Goal: Task Accomplishment & Management: Complete application form

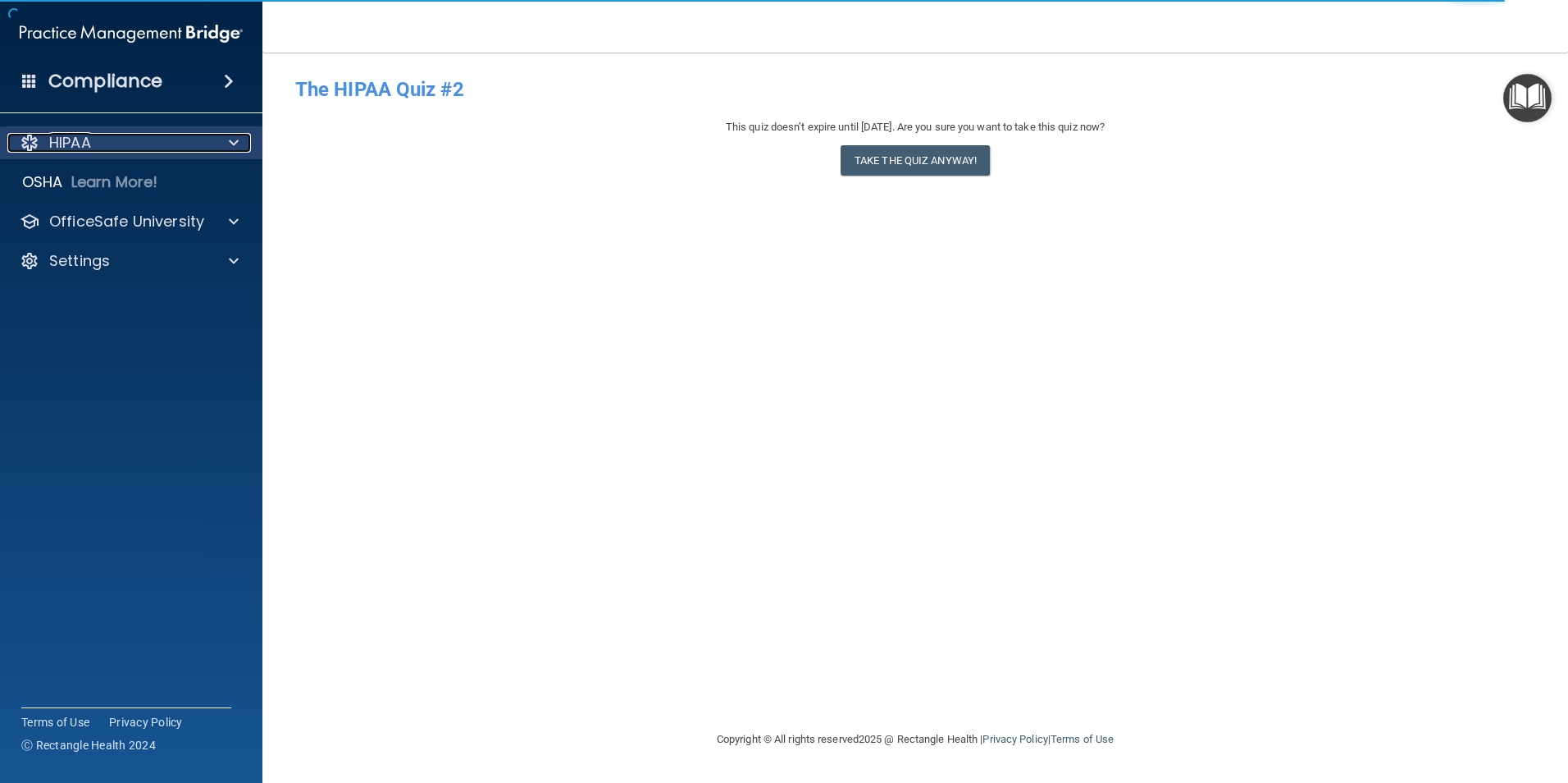
click at [73, 146] on p "HIPAA" at bounding box center [69, 143] width 41 height 19
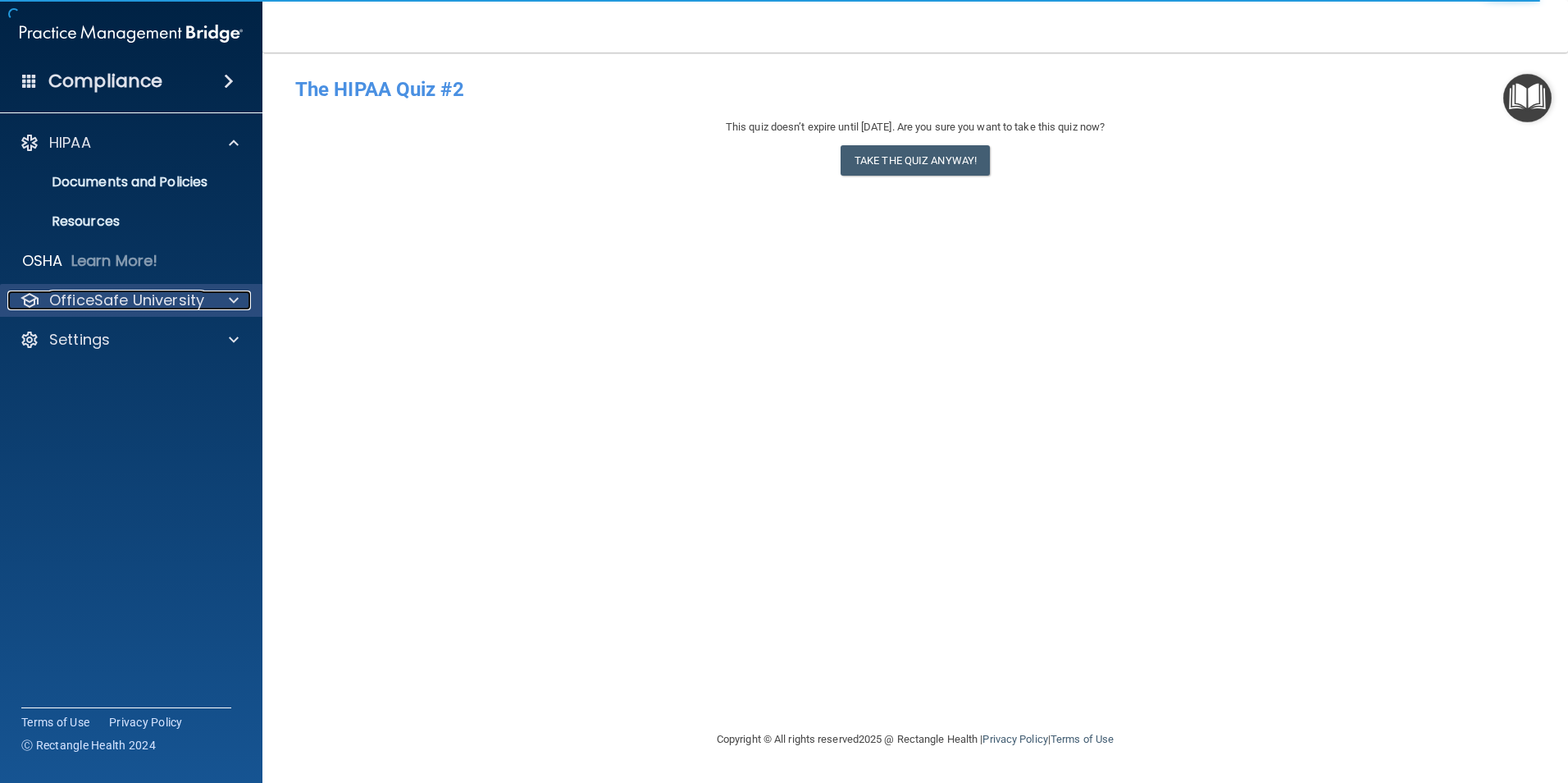
click at [83, 299] on p "OfficeSafe University" at bounding box center [126, 300] width 155 height 19
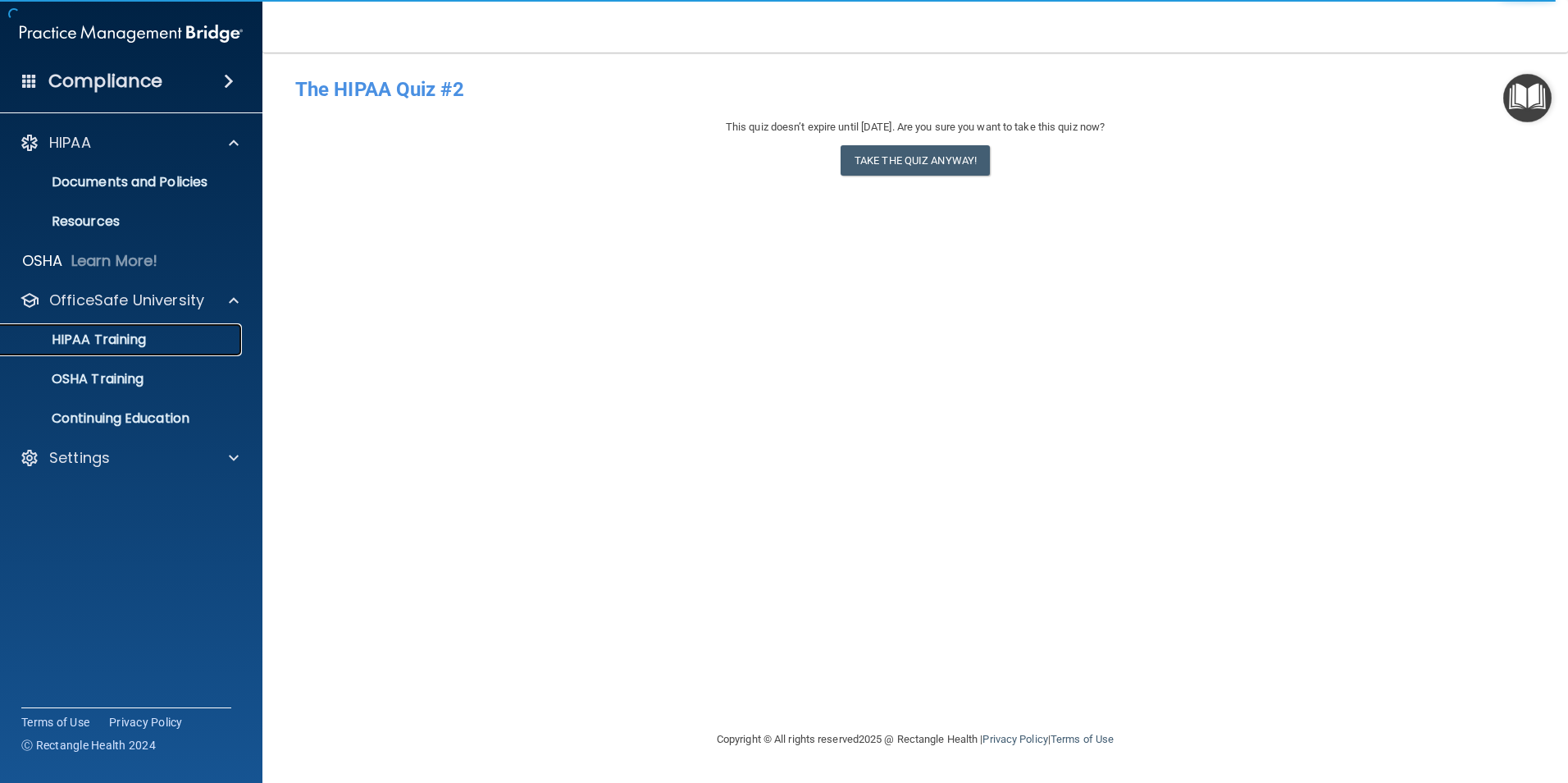
click at [78, 341] on p "HIPAA Training" at bounding box center [78, 339] width 135 height 16
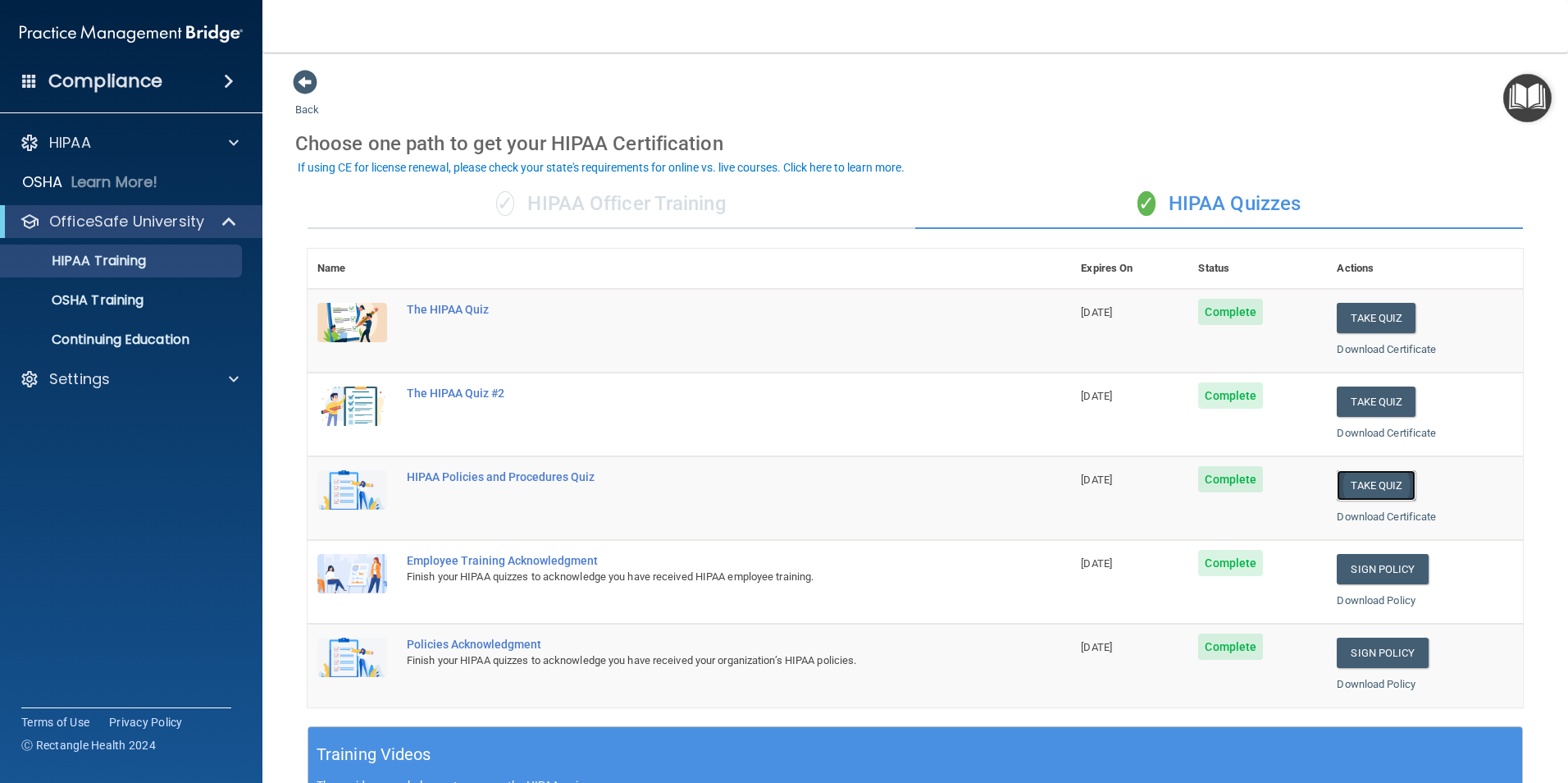
click at [1370, 489] on button "Take Quiz" at bounding box center [1376, 485] width 79 height 30
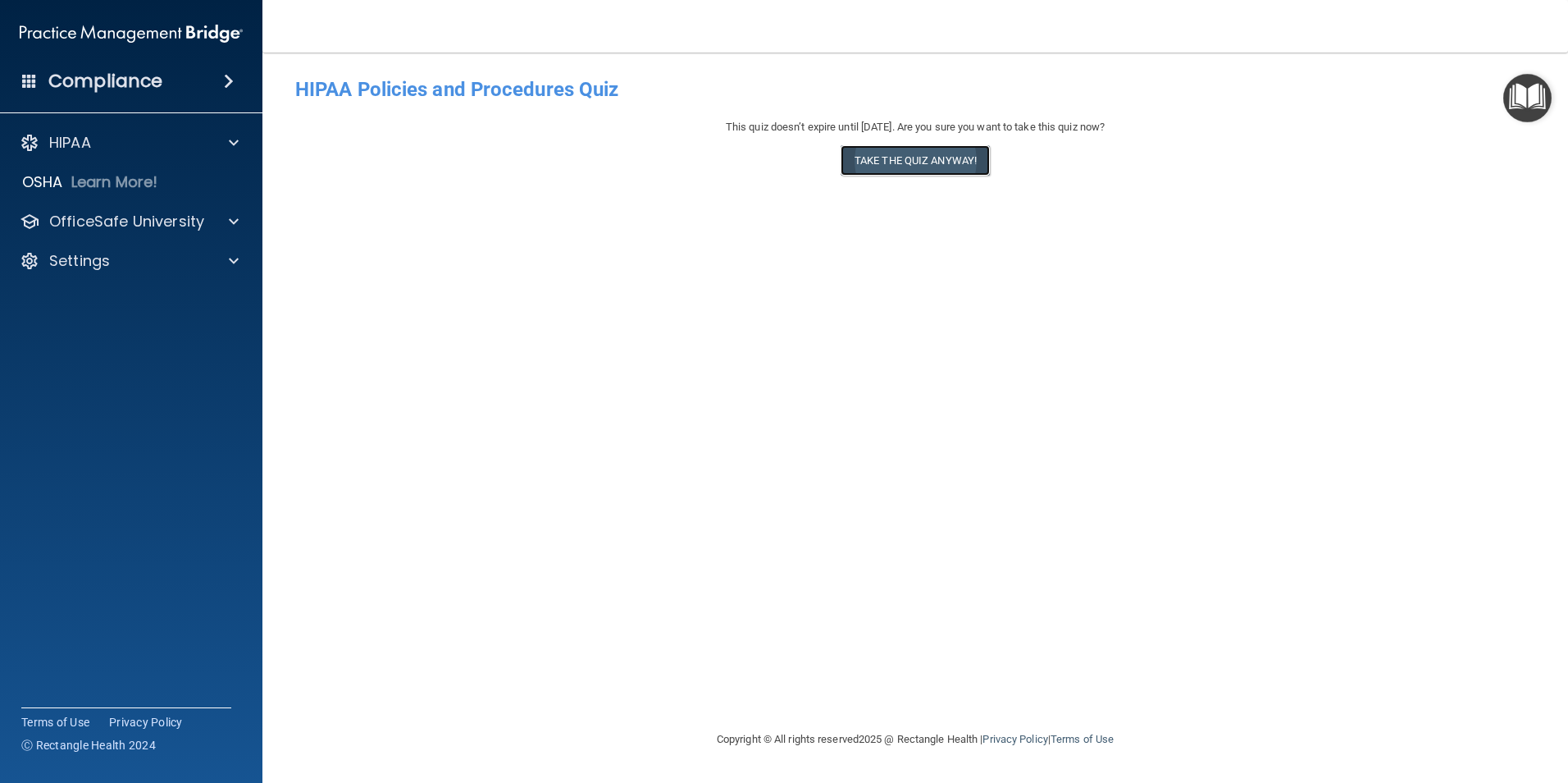
click at [916, 156] on button "Take the quiz anyway!" at bounding box center [915, 159] width 150 height 30
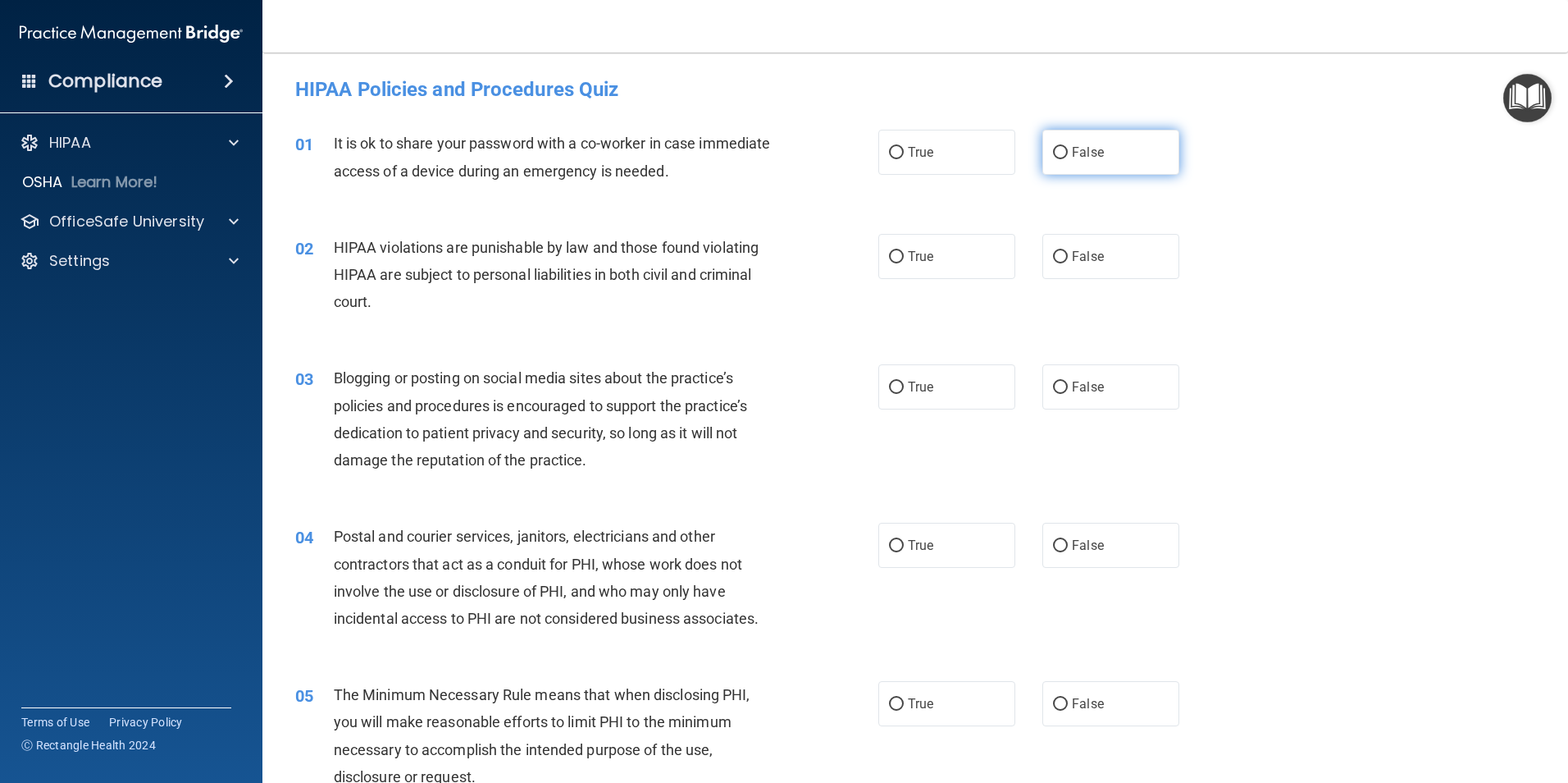
click at [1053, 147] on input "False" at bounding box center [1059, 153] width 14 height 13
radio input "true"
click at [894, 254] on input "True" at bounding box center [895, 257] width 14 height 13
radio input "true"
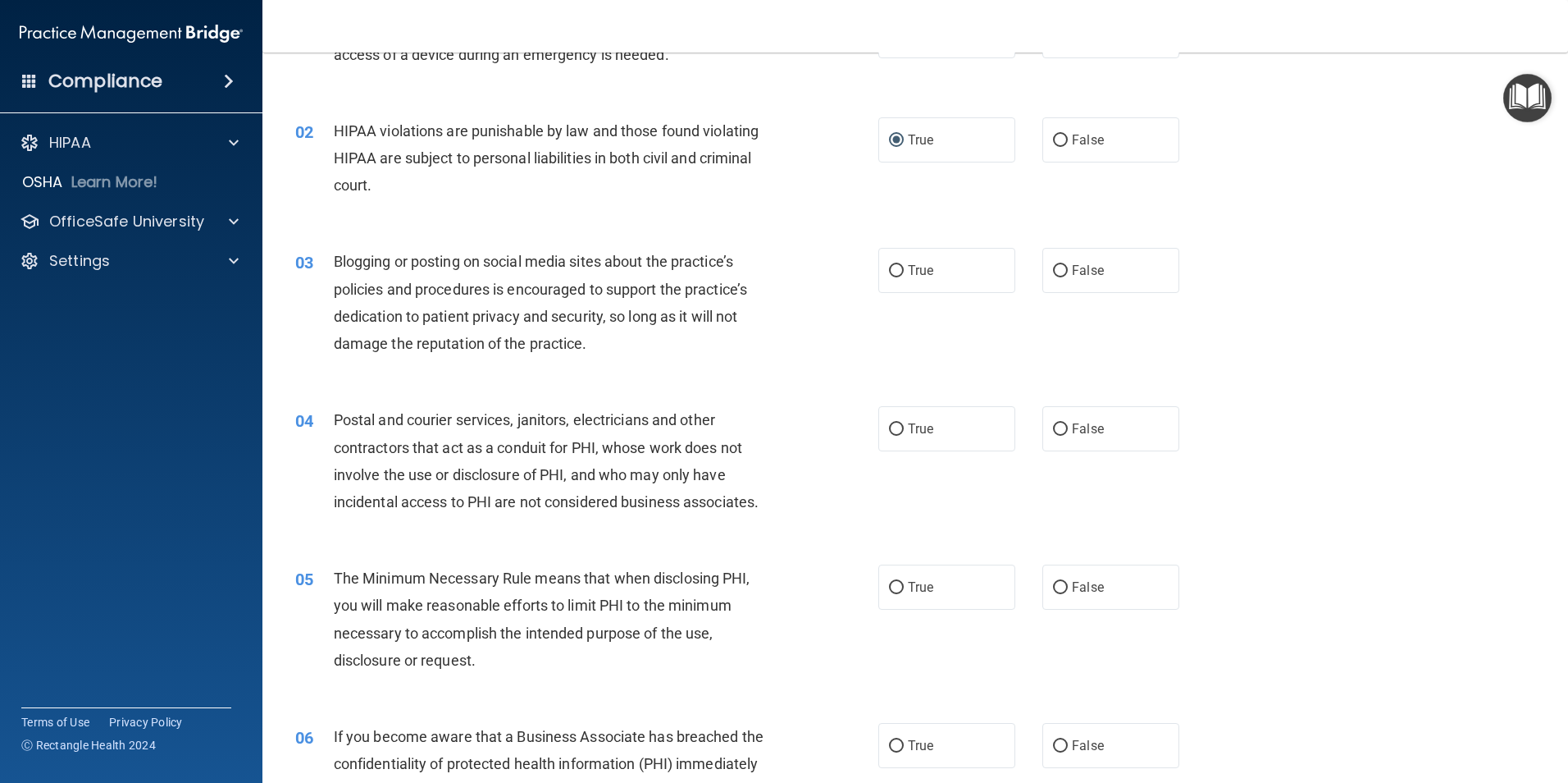
scroll to position [164, 0]
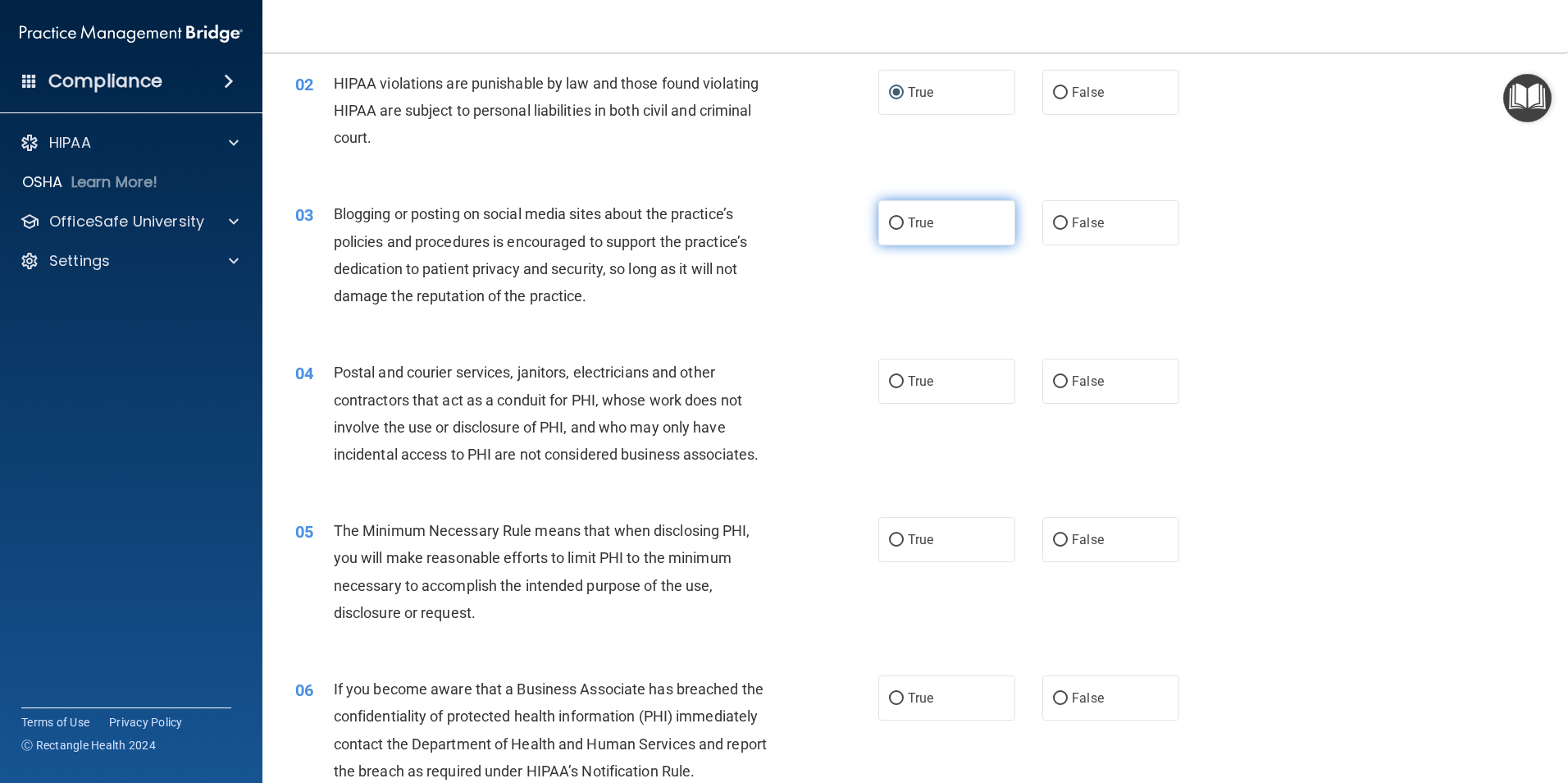
click at [891, 218] on input "True" at bounding box center [895, 223] width 14 height 13
radio input "true"
click at [893, 382] on input "True" at bounding box center [895, 381] width 14 height 13
radio input "true"
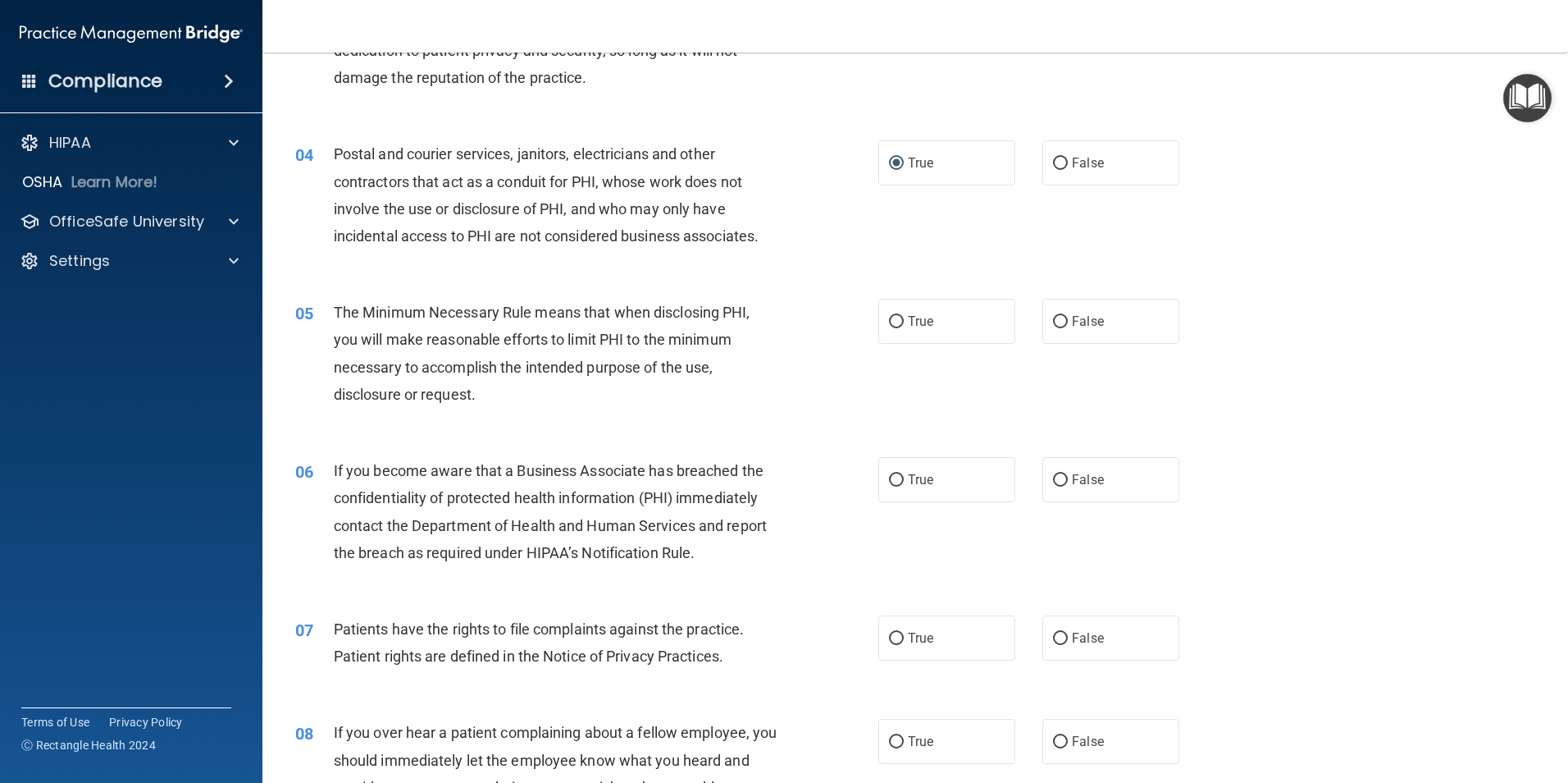
scroll to position [410, 0]
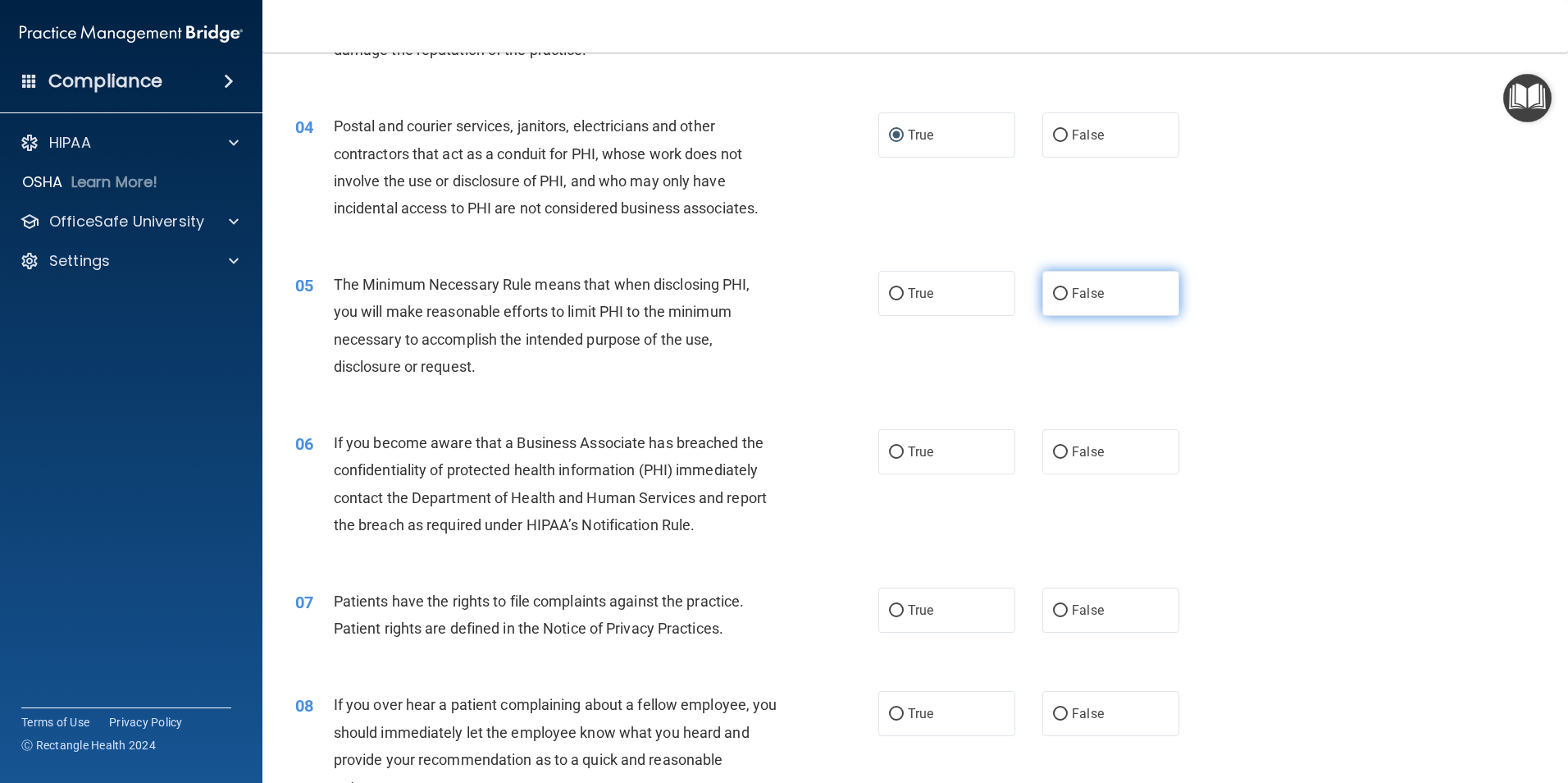
click at [1053, 291] on input "False" at bounding box center [1059, 294] width 14 height 13
radio input "true"
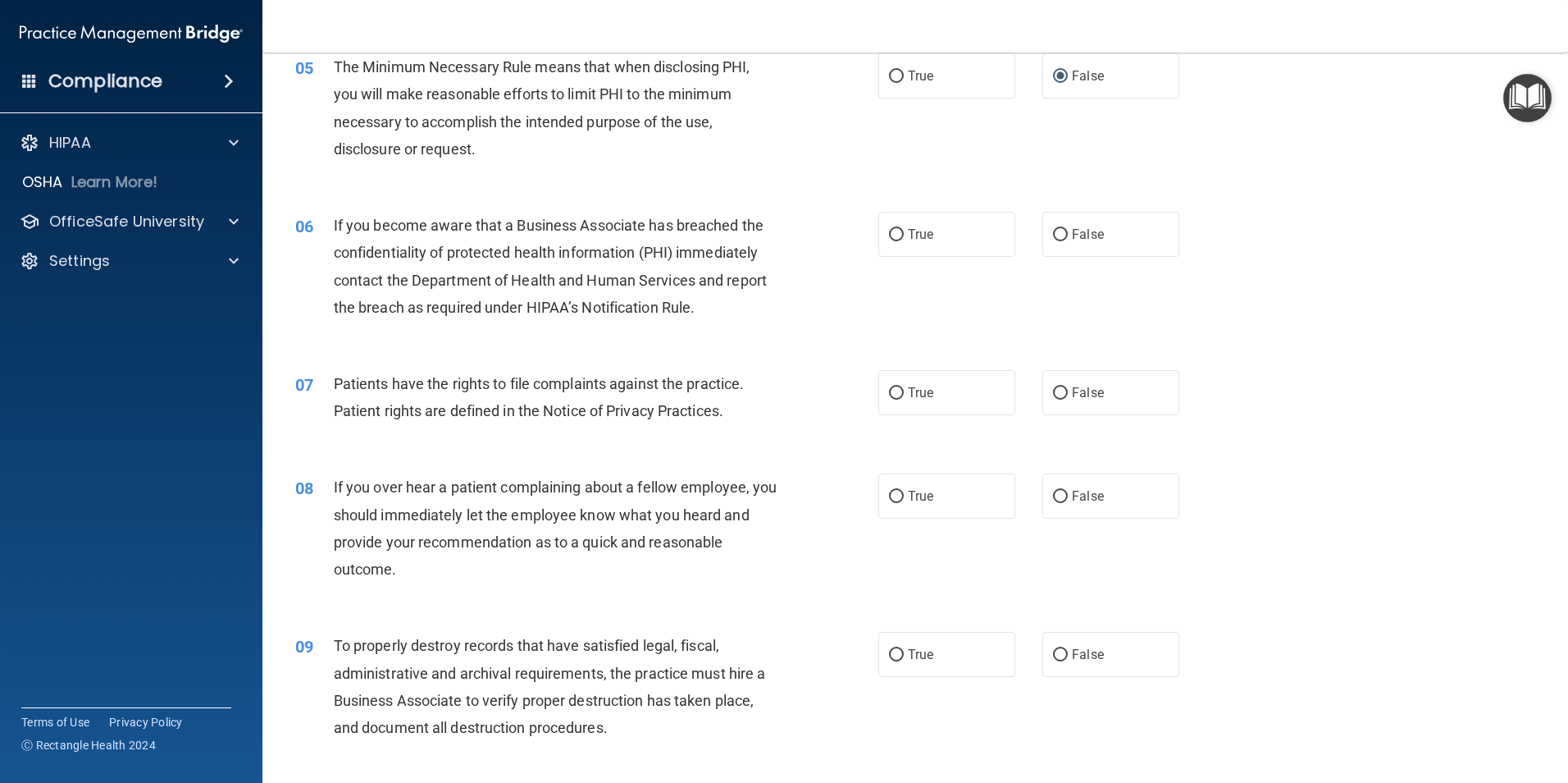
scroll to position [657, 0]
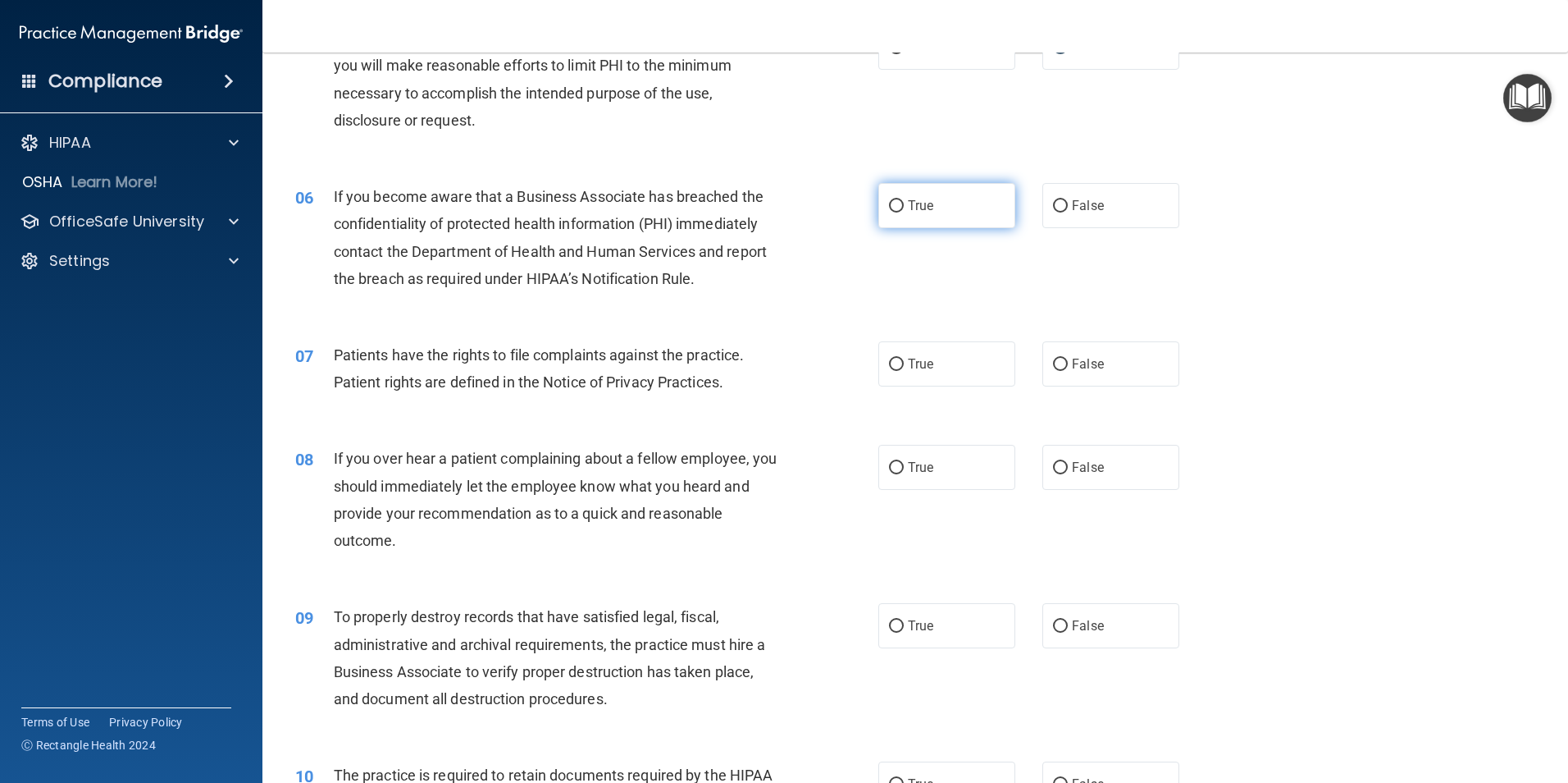
click at [897, 199] on label "True" at bounding box center [947, 205] width 137 height 45
click at [897, 200] on input "True" at bounding box center [895, 206] width 14 height 13
radio input "true"
click at [895, 370] on input "True" at bounding box center [895, 364] width 14 height 13
radio input "true"
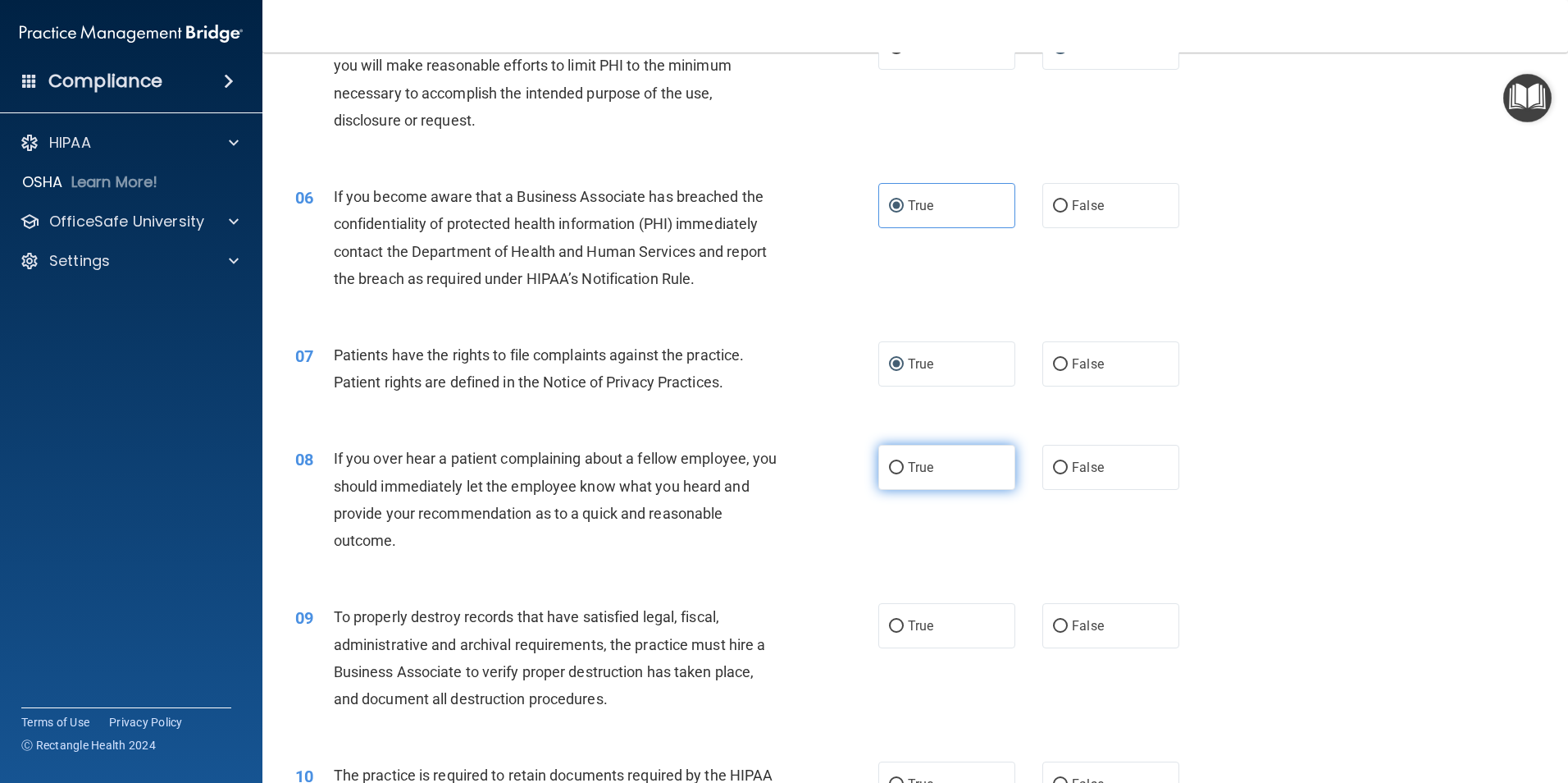
click at [895, 464] on input "True" at bounding box center [895, 467] width 14 height 13
radio input "true"
click at [1072, 469] on span "False" at bounding box center [1087, 467] width 32 height 15
click at [1066, 469] on input "False" at bounding box center [1059, 467] width 14 height 13
radio input "true"
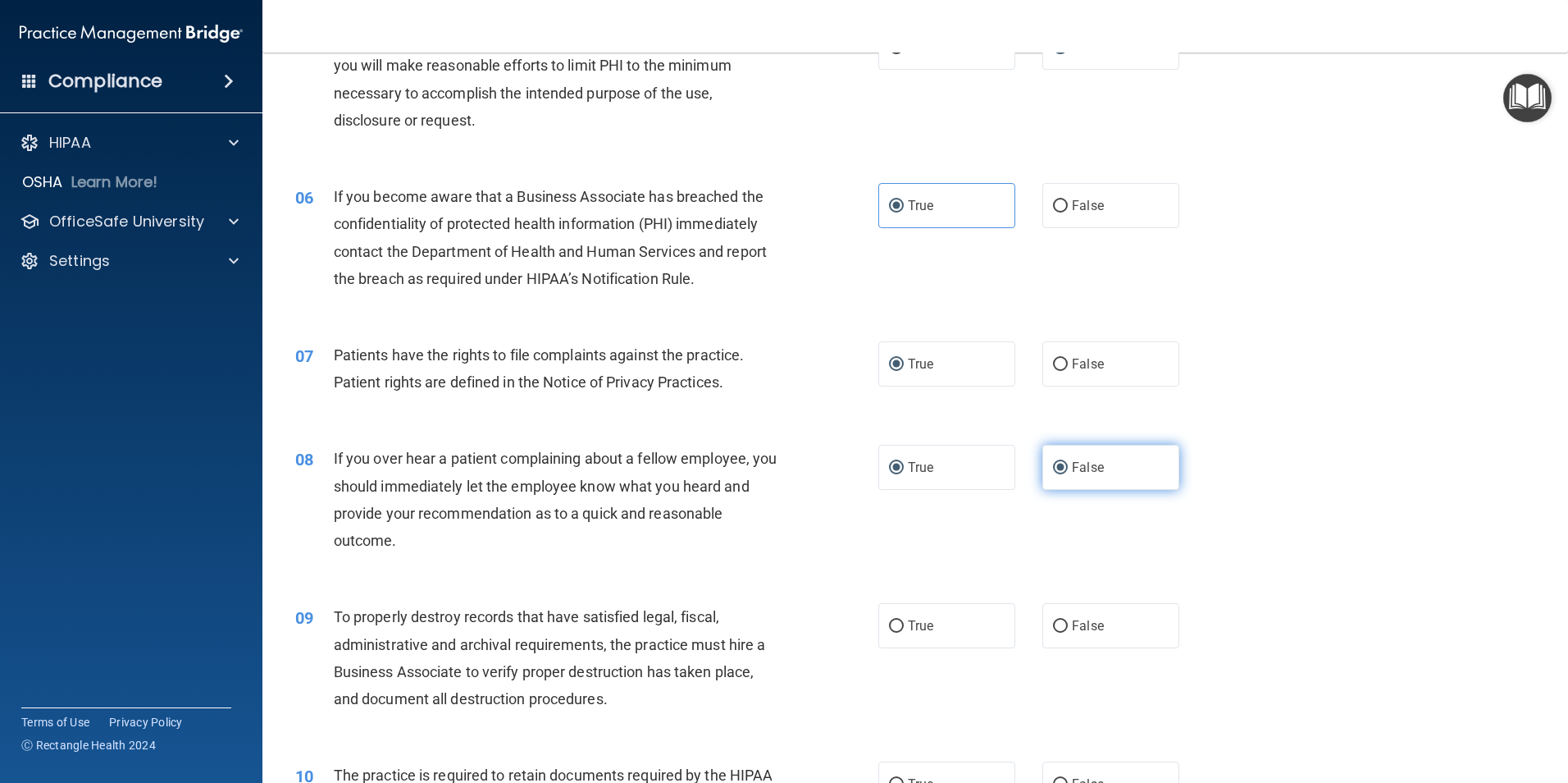
radio input "false"
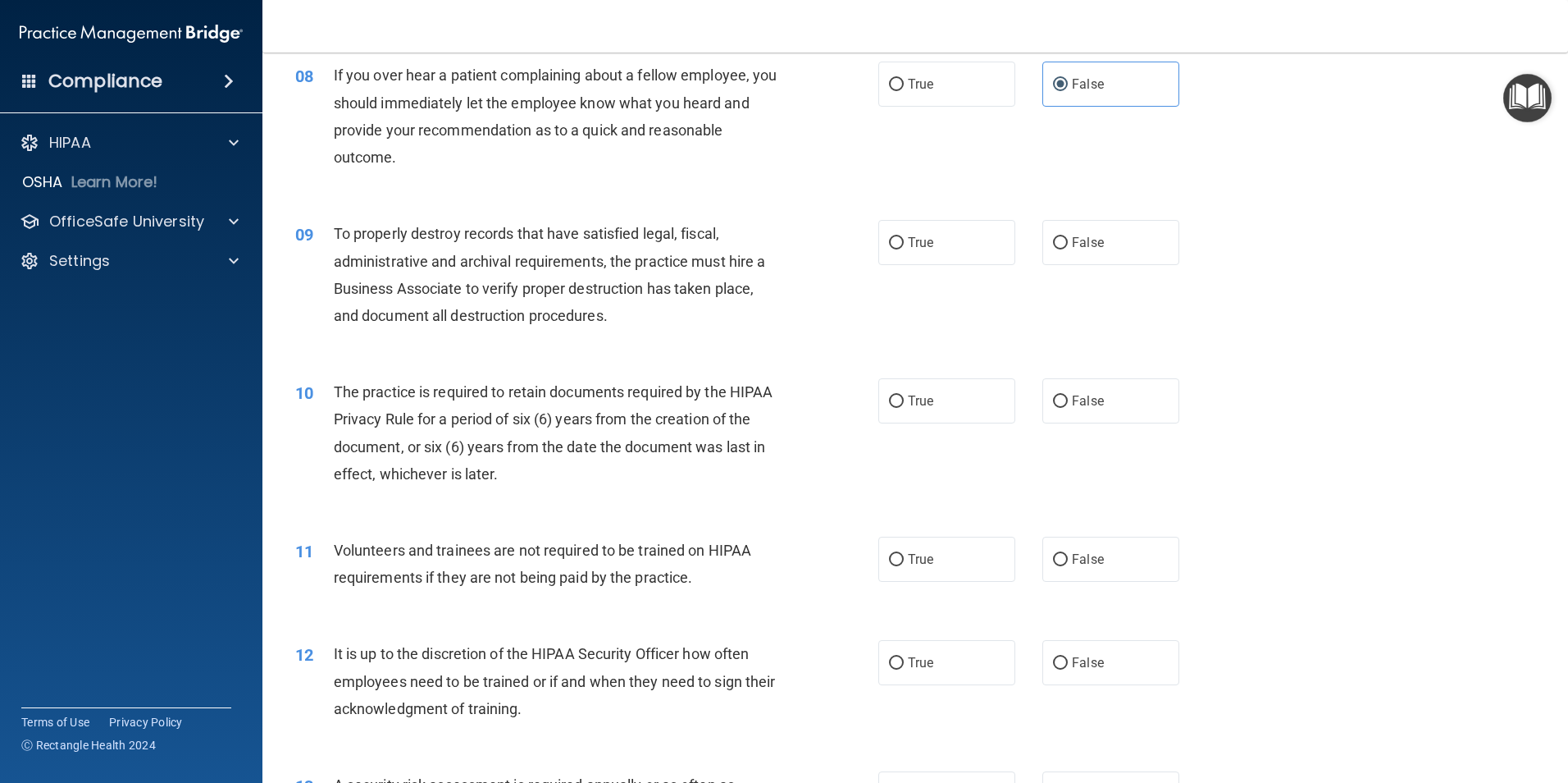
scroll to position [1067, 0]
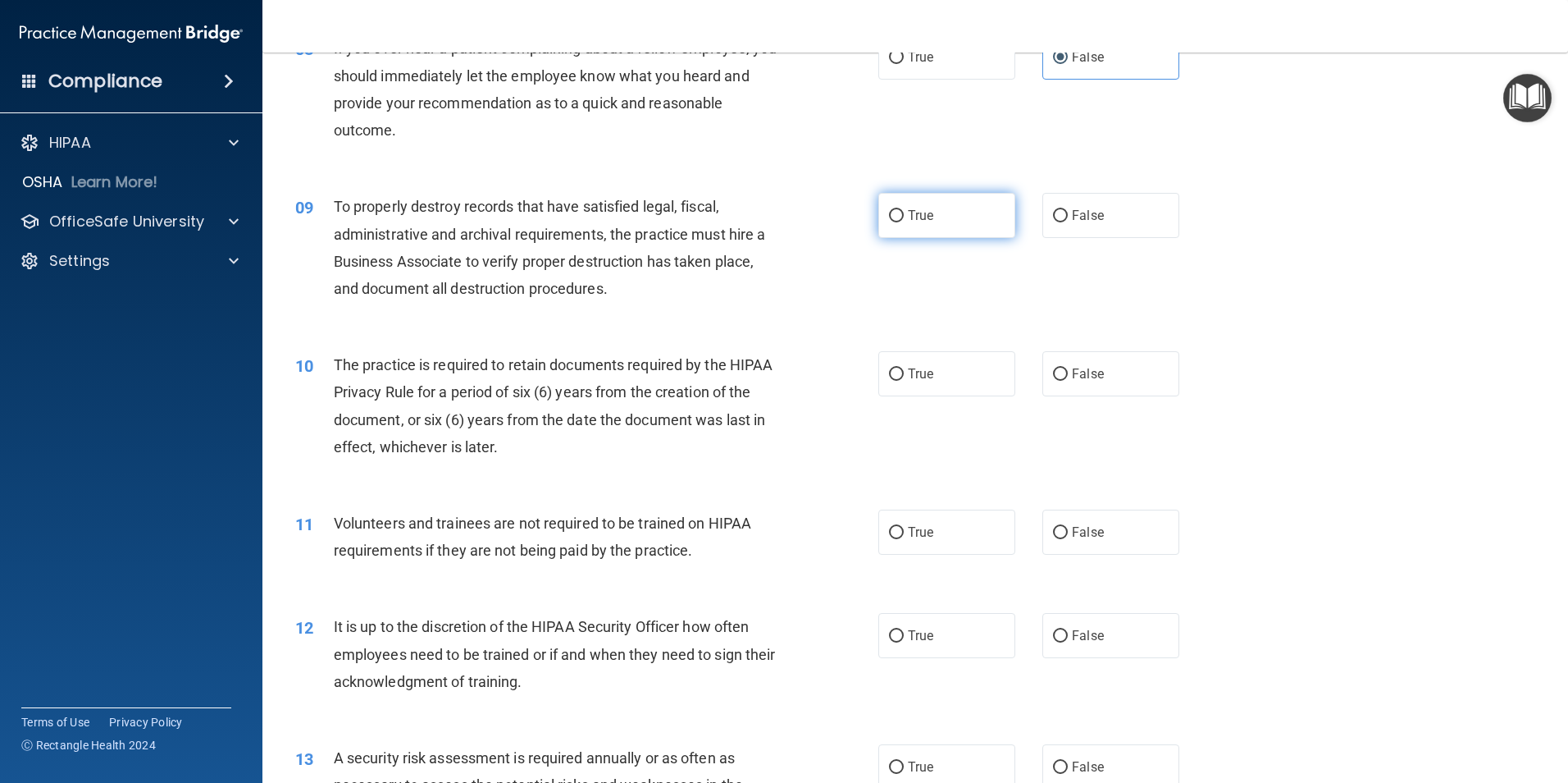
click at [883, 220] on label "True" at bounding box center [947, 215] width 137 height 45
click at [894, 215] on input "True" at bounding box center [895, 216] width 14 height 13
radio input "true"
click at [889, 372] on input "True" at bounding box center [895, 375] width 14 height 13
radio input "true"
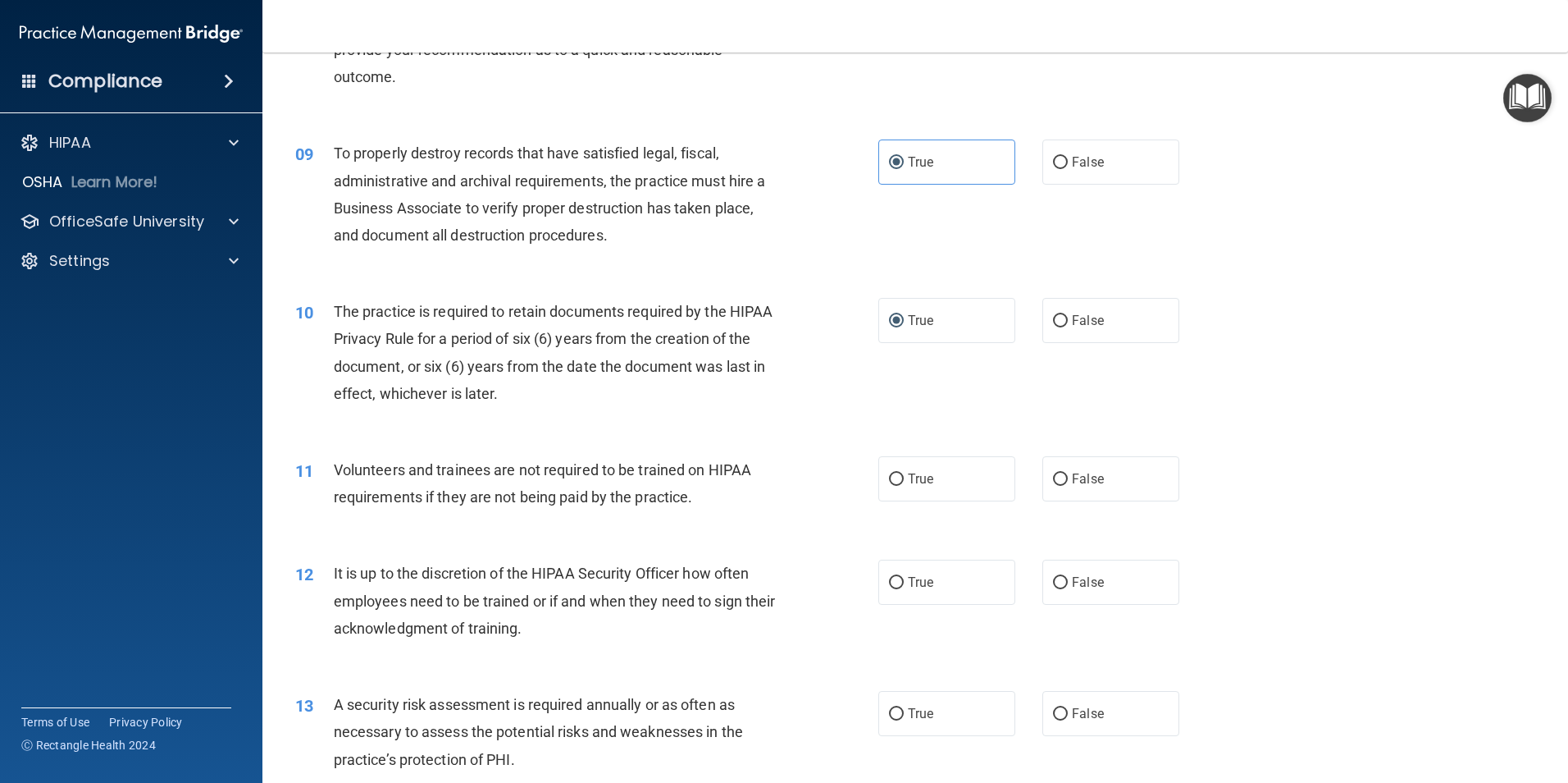
scroll to position [1149, 0]
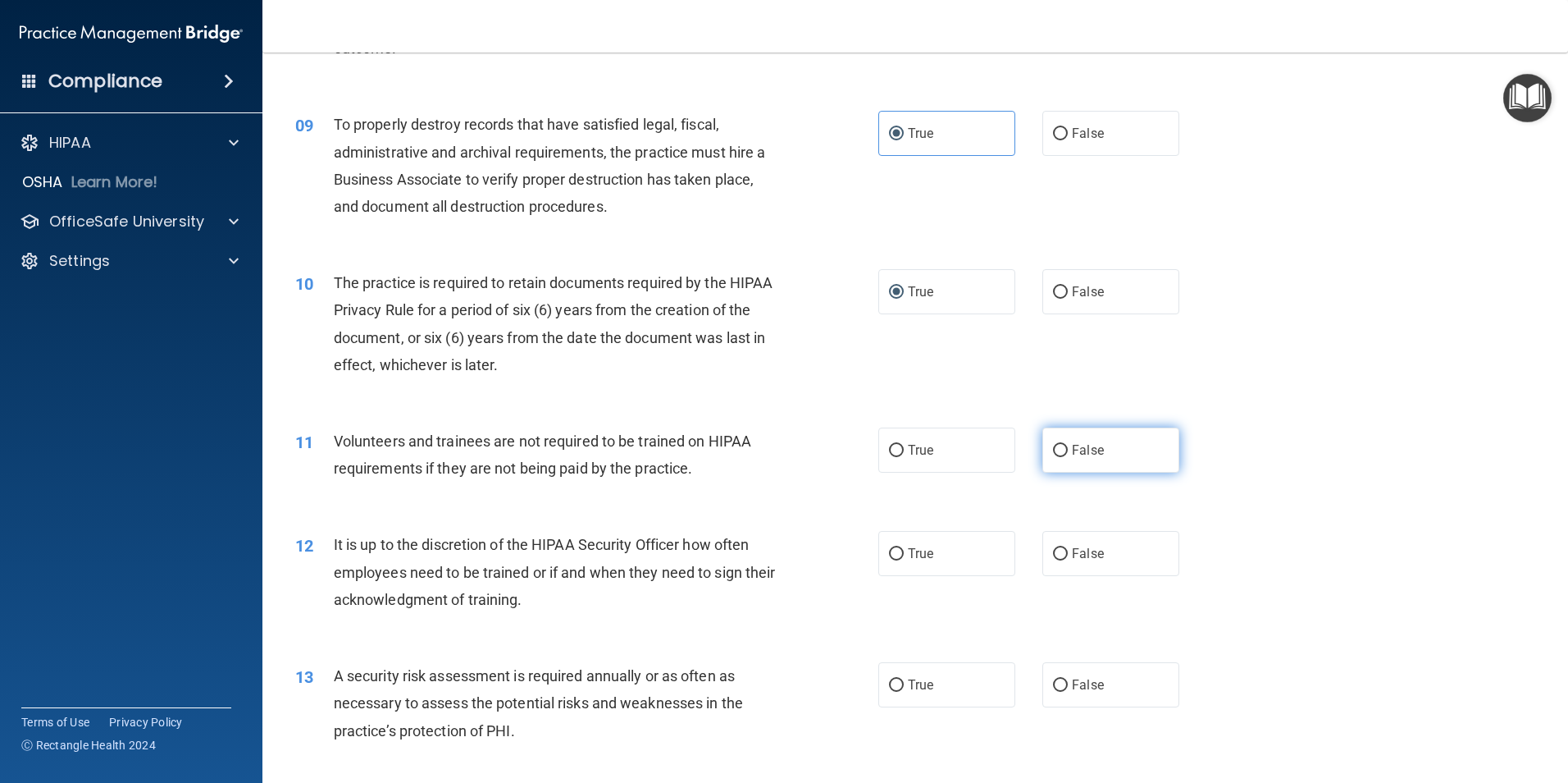
click at [1057, 450] on input "False" at bounding box center [1059, 451] width 14 height 13
radio input "true"
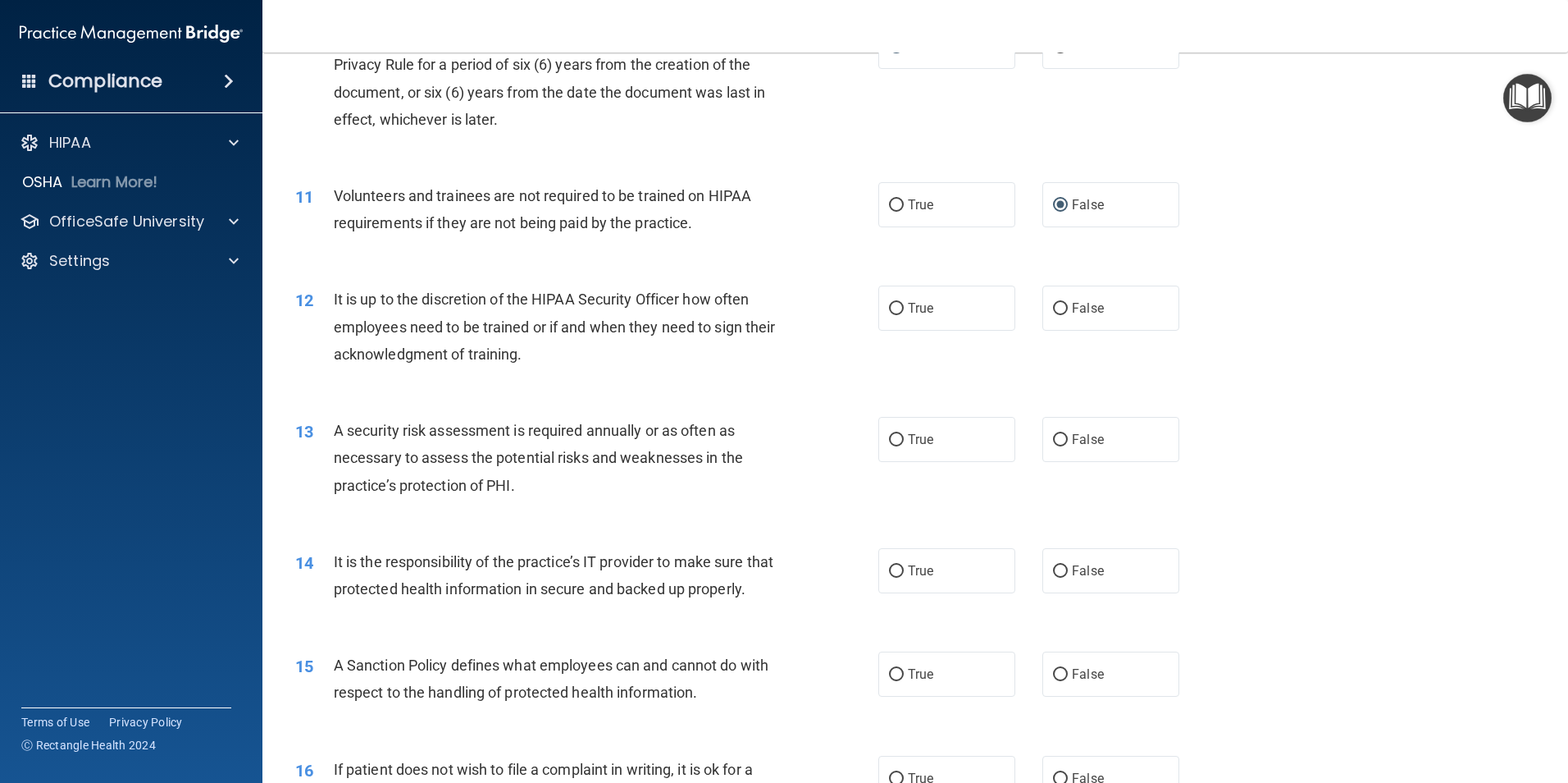
scroll to position [1395, 0]
click at [894, 314] on input "True" at bounding box center [895, 308] width 14 height 13
radio input "true"
click at [892, 438] on input "True" at bounding box center [895, 439] width 14 height 13
radio input "true"
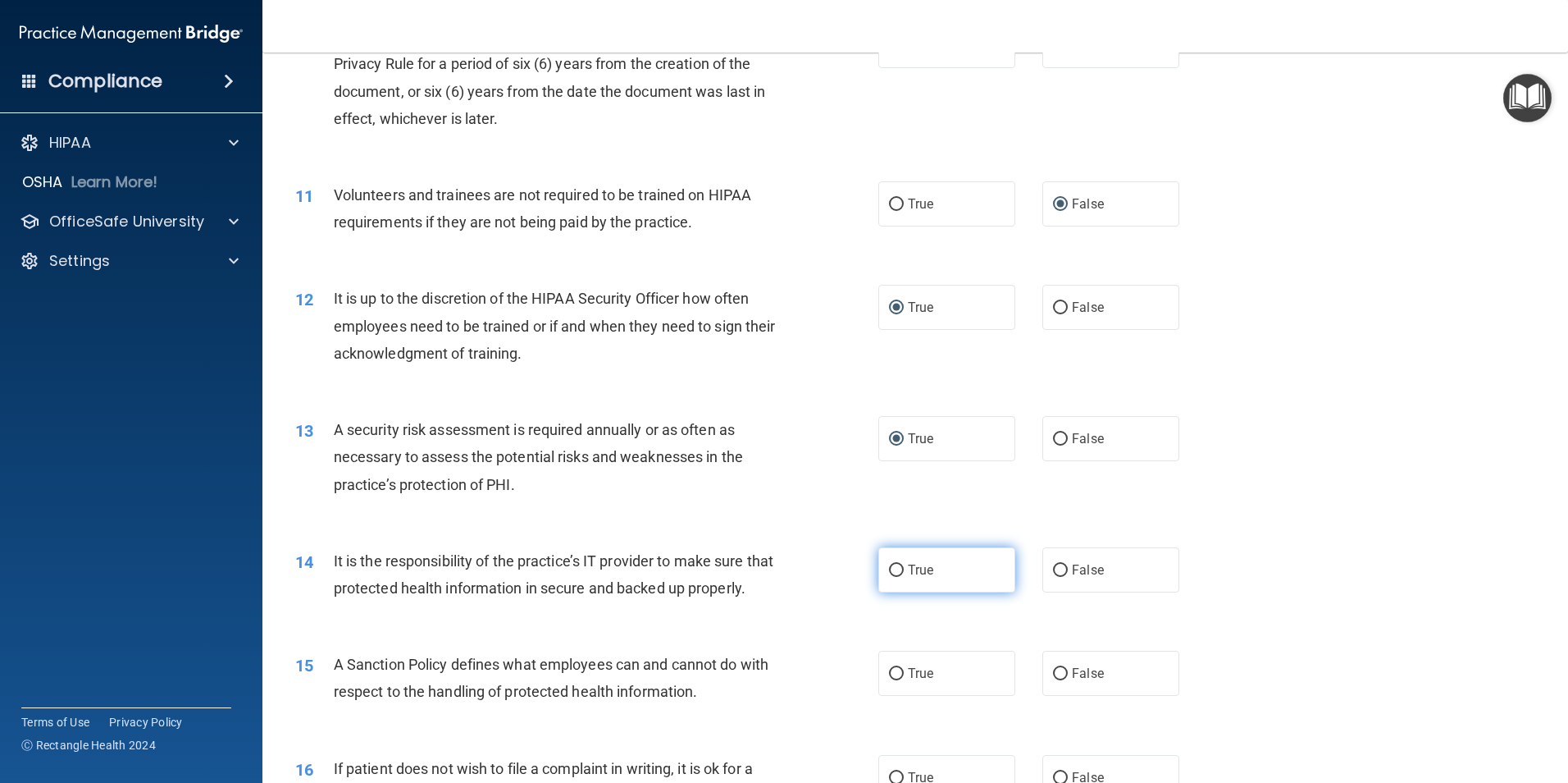
drag, startPoint x: 886, startPoint y: 574, endPoint x: 897, endPoint y: 574, distance: 11.0
click at [889, 574] on input "True" at bounding box center [895, 571] width 14 height 13
radio input "true"
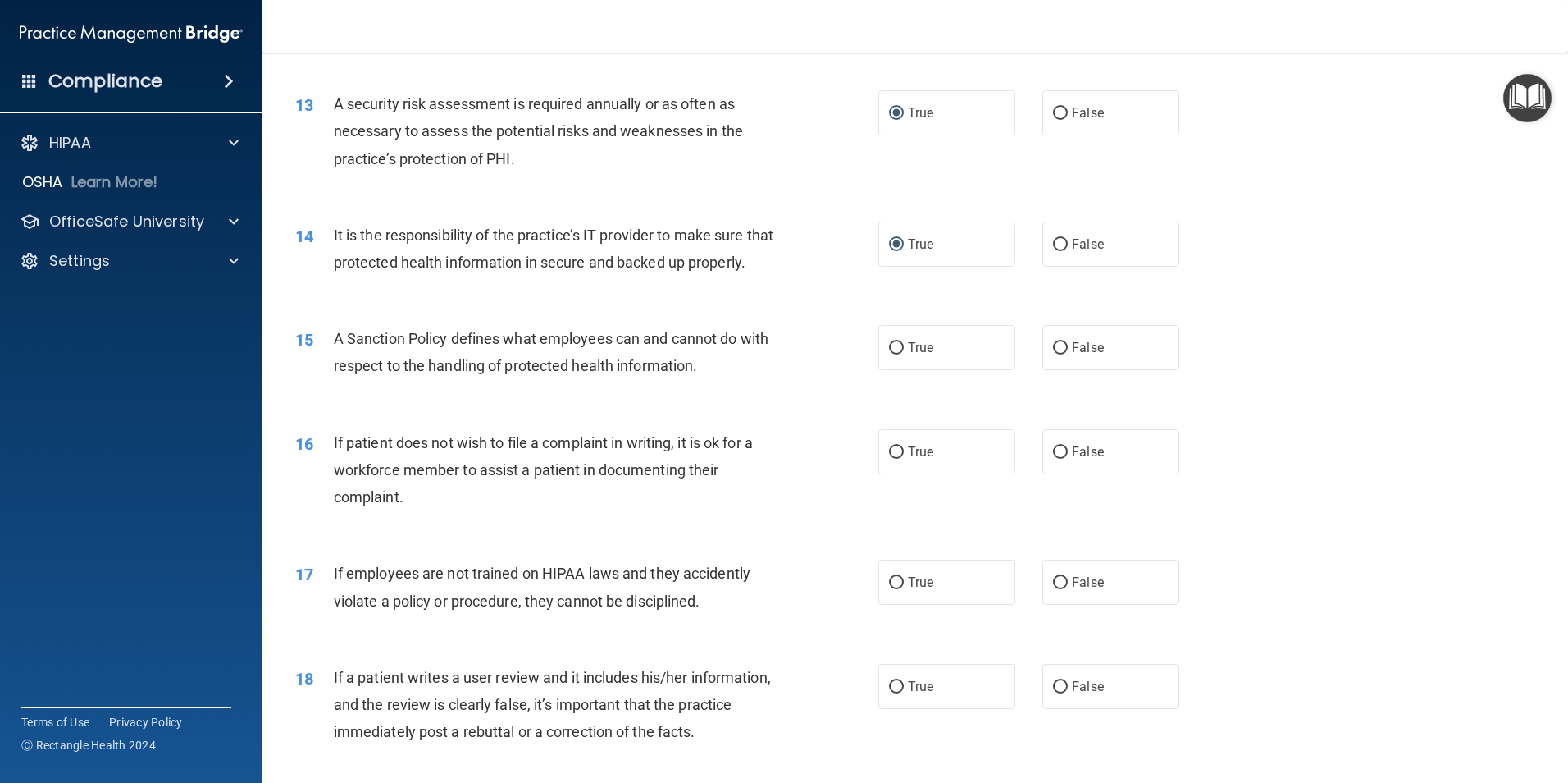
scroll to position [1722, 0]
click at [1053, 352] on input "False" at bounding box center [1059, 346] width 14 height 13
radio input "true"
click at [895, 456] on input "True" at bounding box center [895, 450] width 14 height 13
radio input "true"
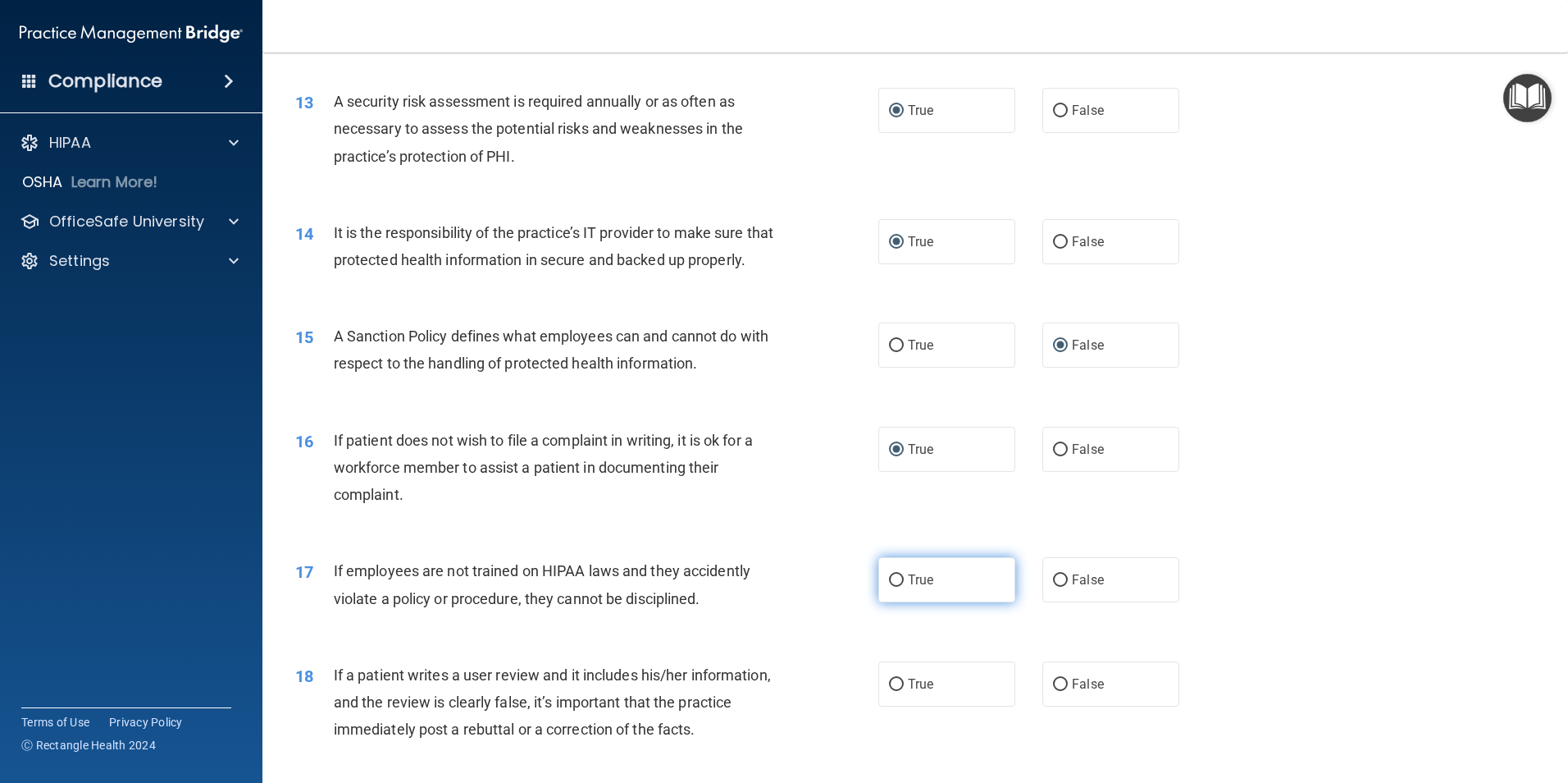
click at [895, 587] on input "True" at bounding box center [895, 580] width 14 height 13
radio input "true"
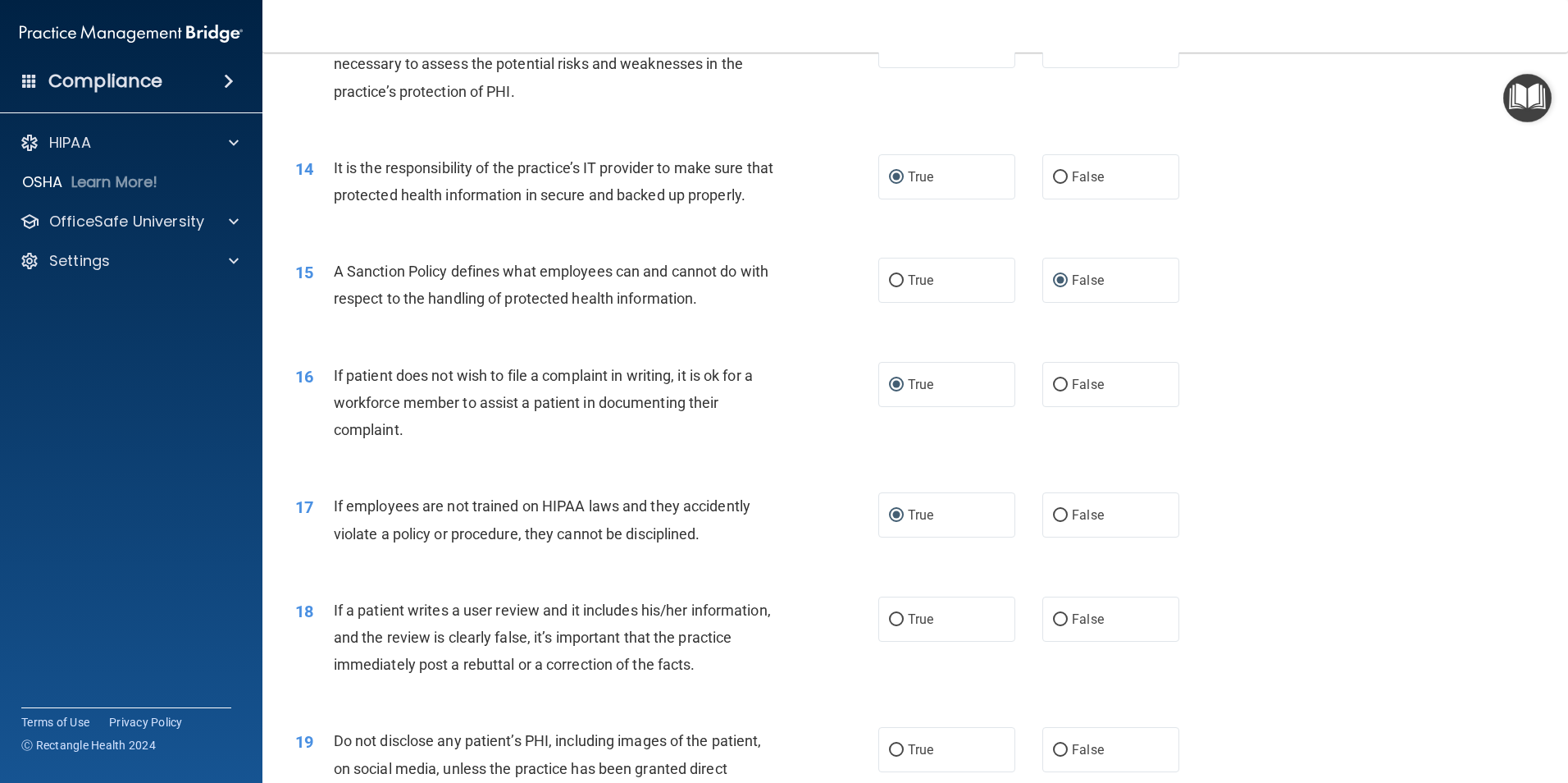
scroll to position [2133, 0]
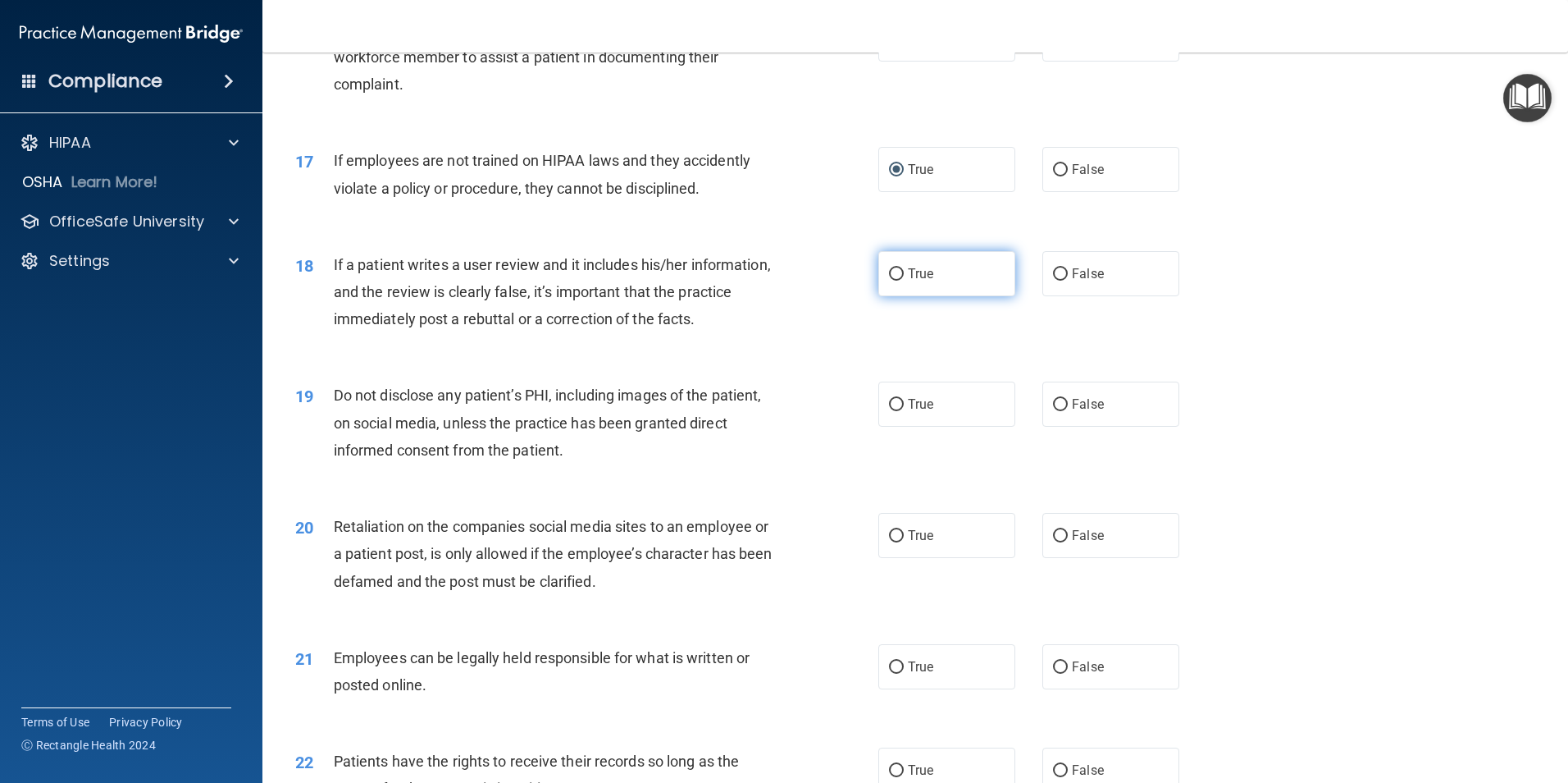
click at [894, 281] on input "True" at bounding box center [895, 274] width 14 height 13
radio input "true"
click at [883, 427] on label "True" at bounding box center [947, 404] width 137 height 45
drag, startPoint x: 883, startPoint y: 430, endPoint x: 894, endPoint y: 430, distance: 11.0
click at [894, 411] on input "True" at bounding box center [895, 405] width 14 height 13
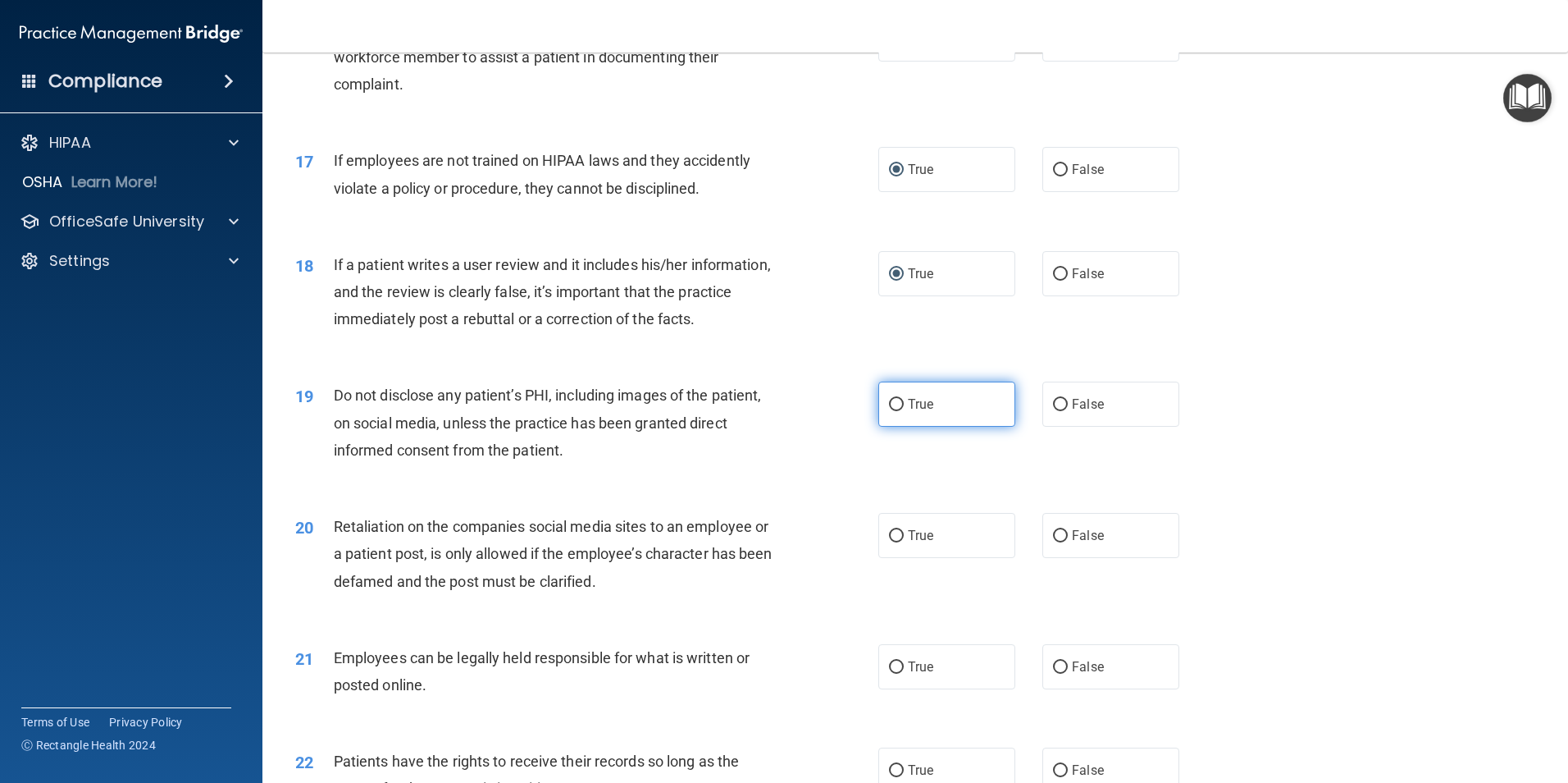
radio input "true"
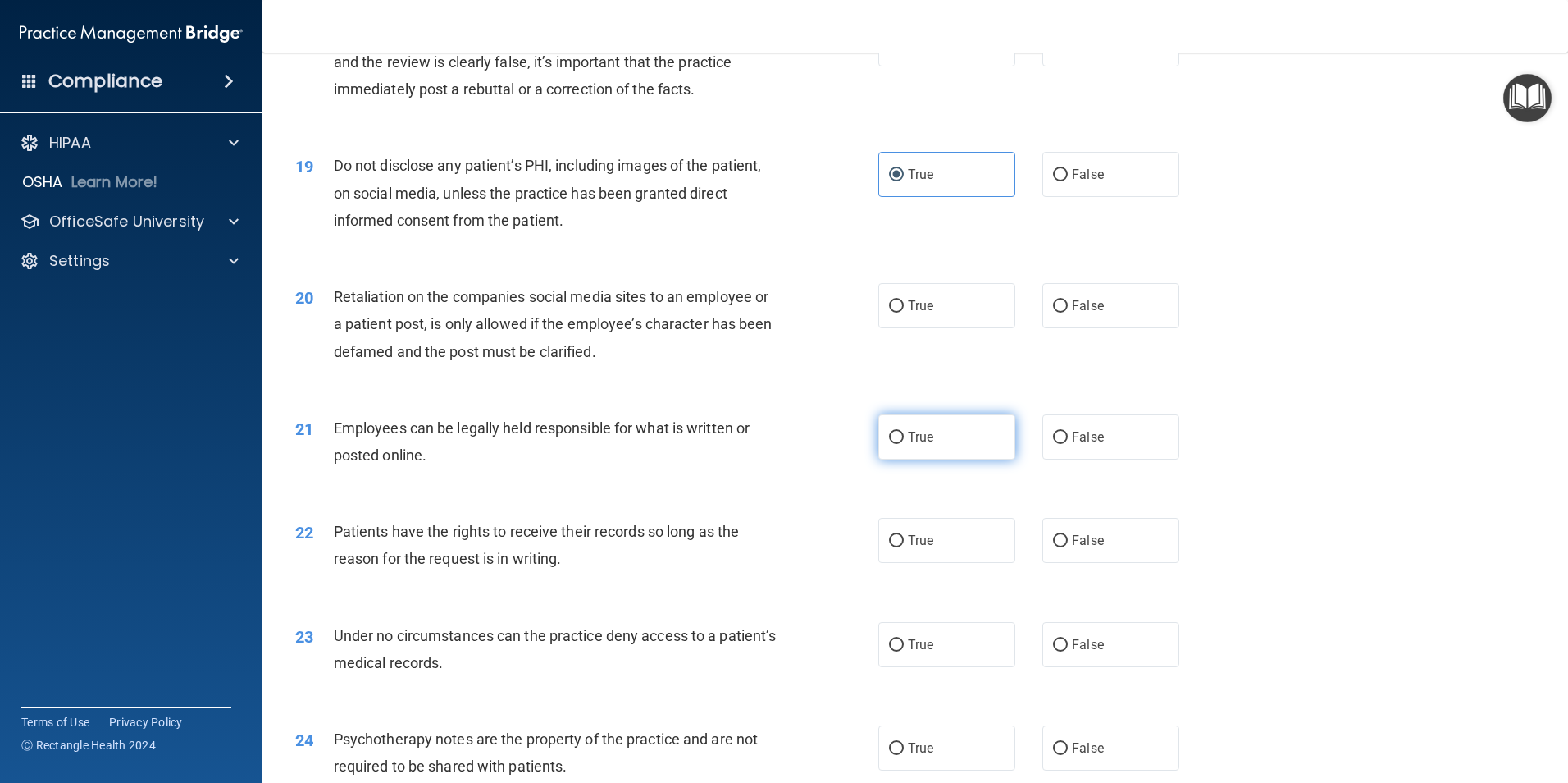
scroll to position [2379, 0]
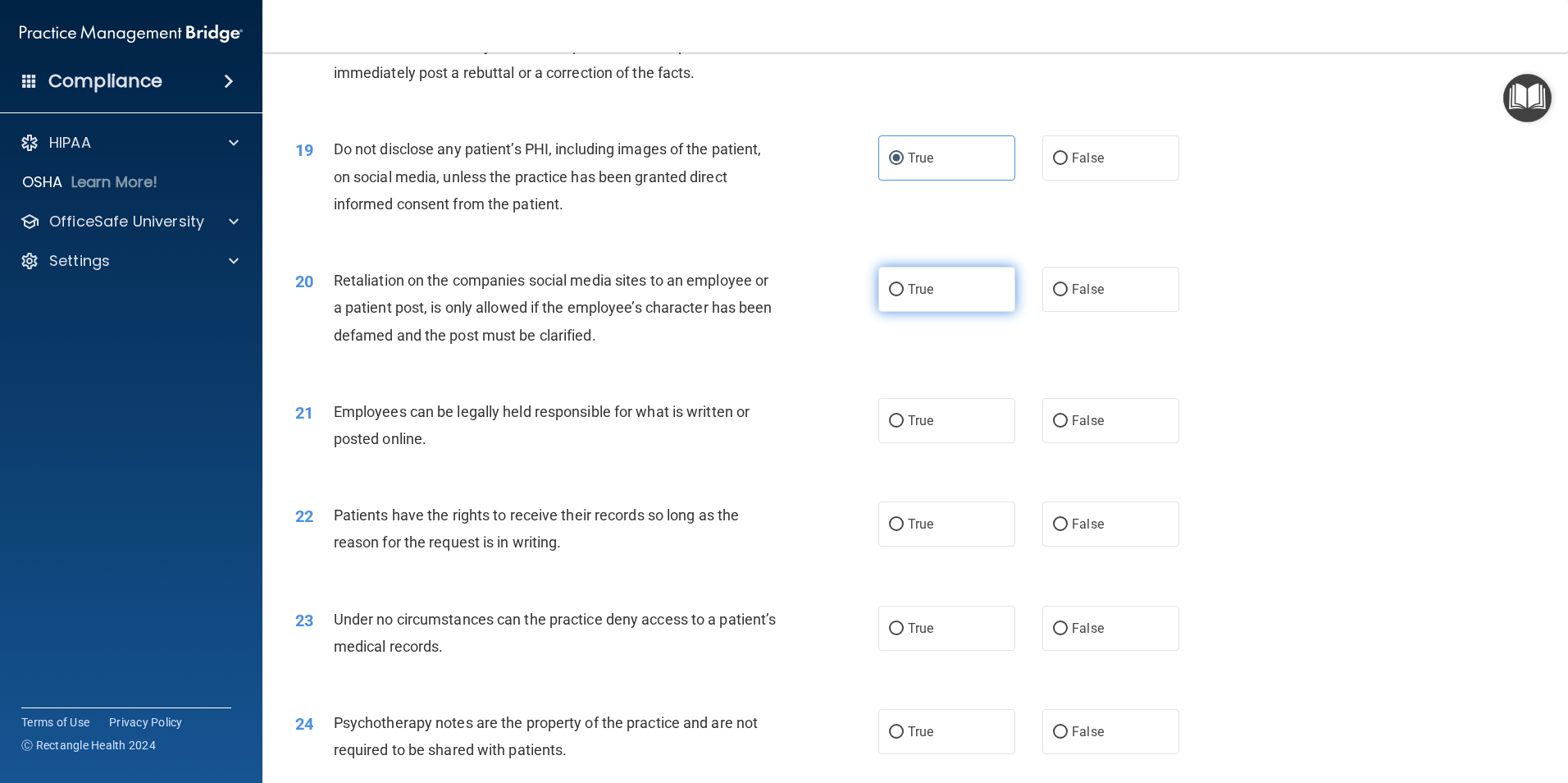
click at [891, 296] on input "True" at bounding box center [895, 290] width 14 height 13
radio input "true"
click at [893, 428] on input "True" at bounding box center [895, 421] width 14 height 13
radio input "true"
drag, startPoint x: 1059, startPoint y: 548, endPoint x: 1004, endPoint y: 585, distance: 66.3
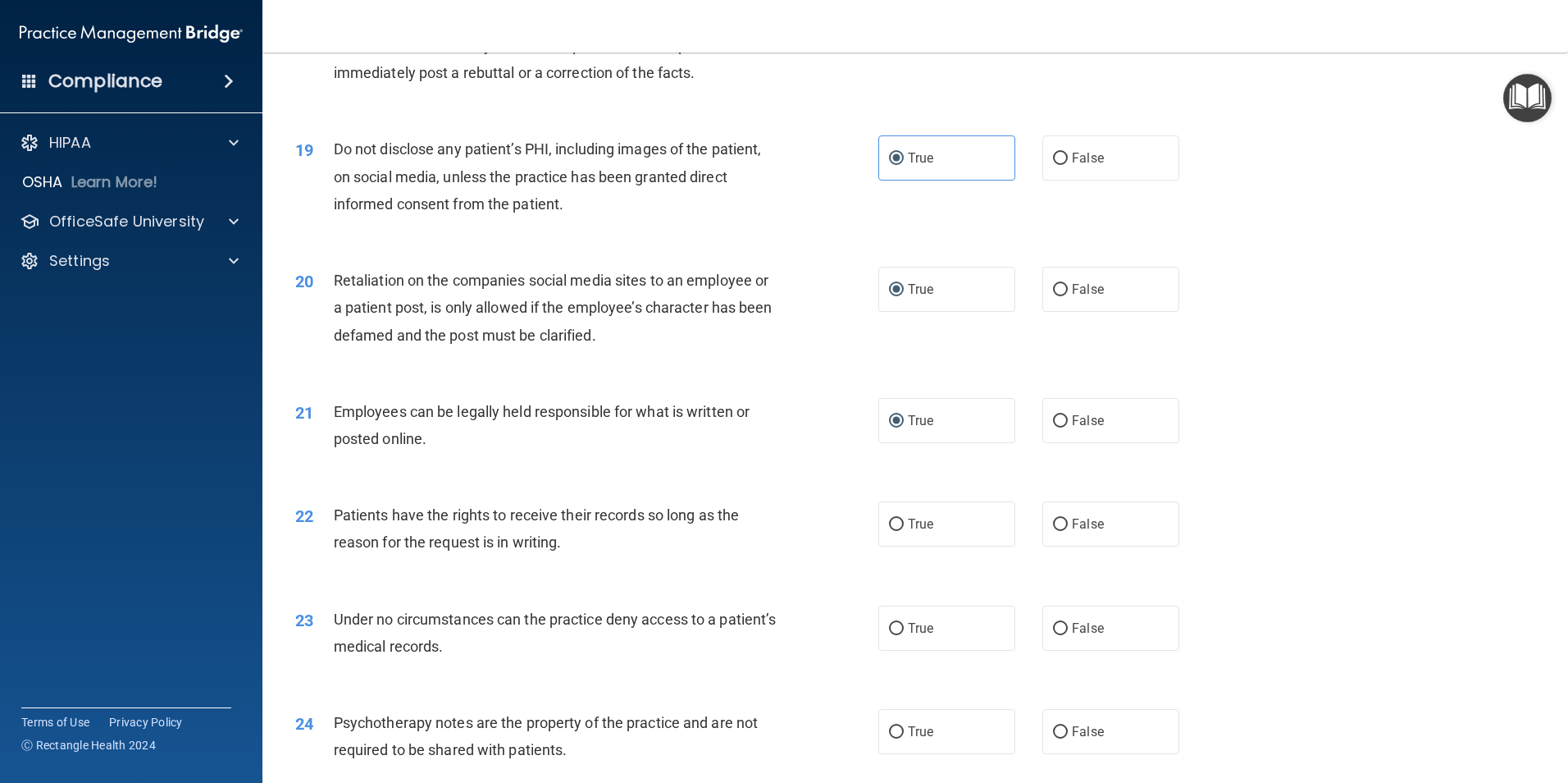
click at [1055, 531] on input "False" at bounding box center [1059, 524] width 14 height 13
radio input "true"
click at [882, 651] on label "True" at bounding box center [947, 628] width 137 height 45
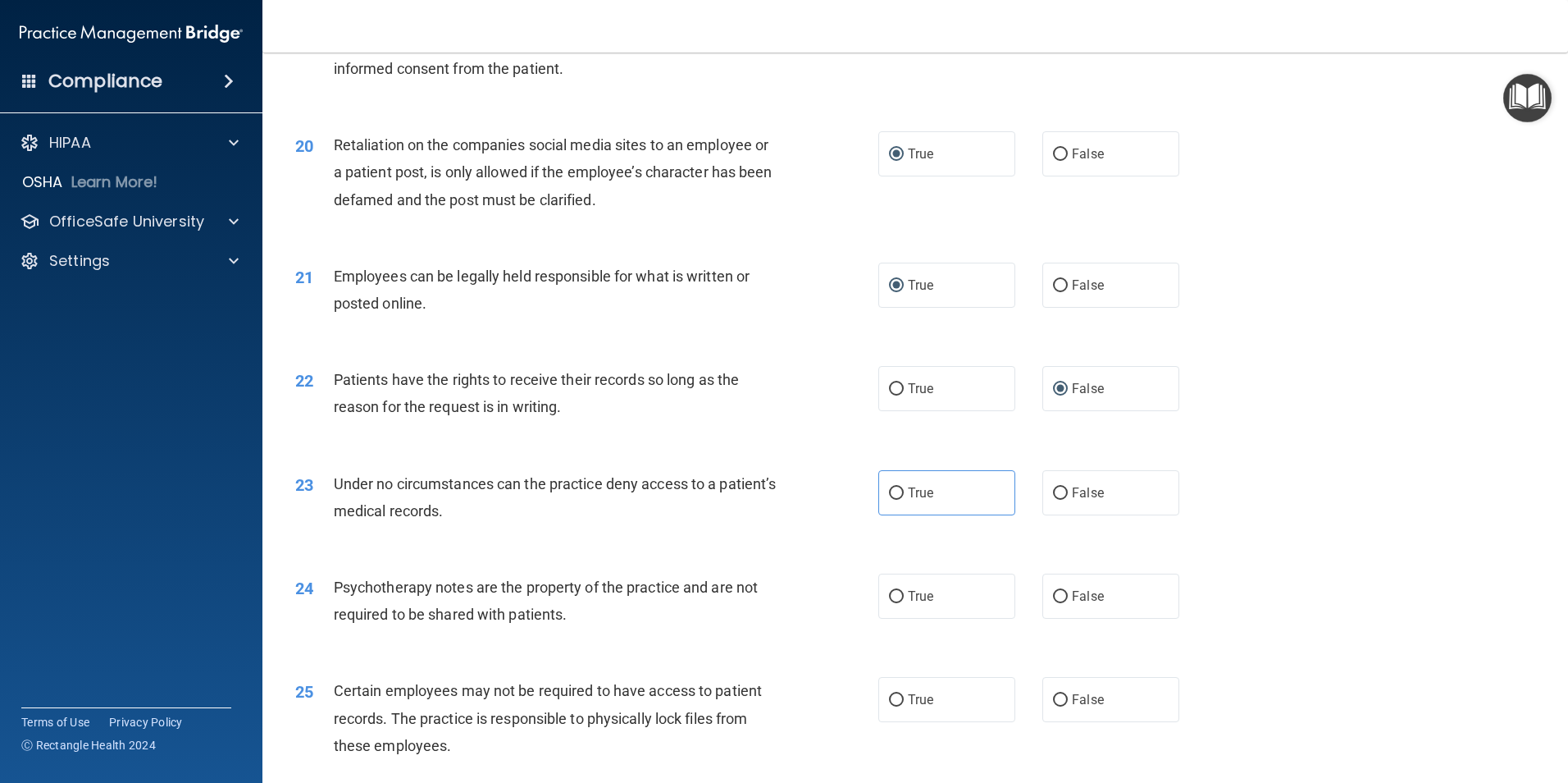
scroll to position [2707, 0]
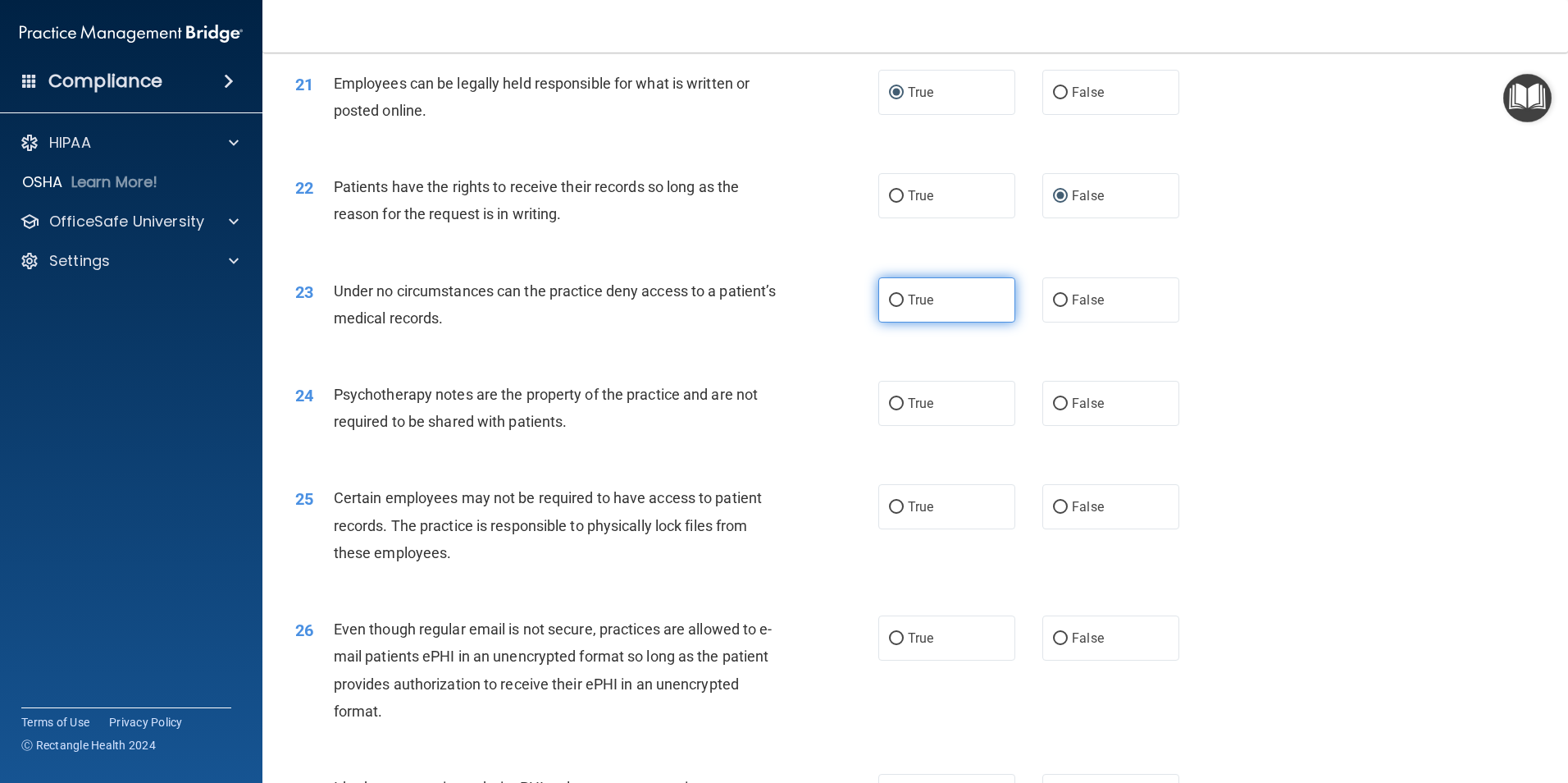
click at [889, 307] on input "True" at bounding box center [895, 300] width 14 height 13
radio input "true"
click at [892, 410] on input "True" at bounding box center [895, 404] width 14 height 13
radio input "true"
click at [889, 514] on input "True" at bounding box center [895, 507] width 14 height 13
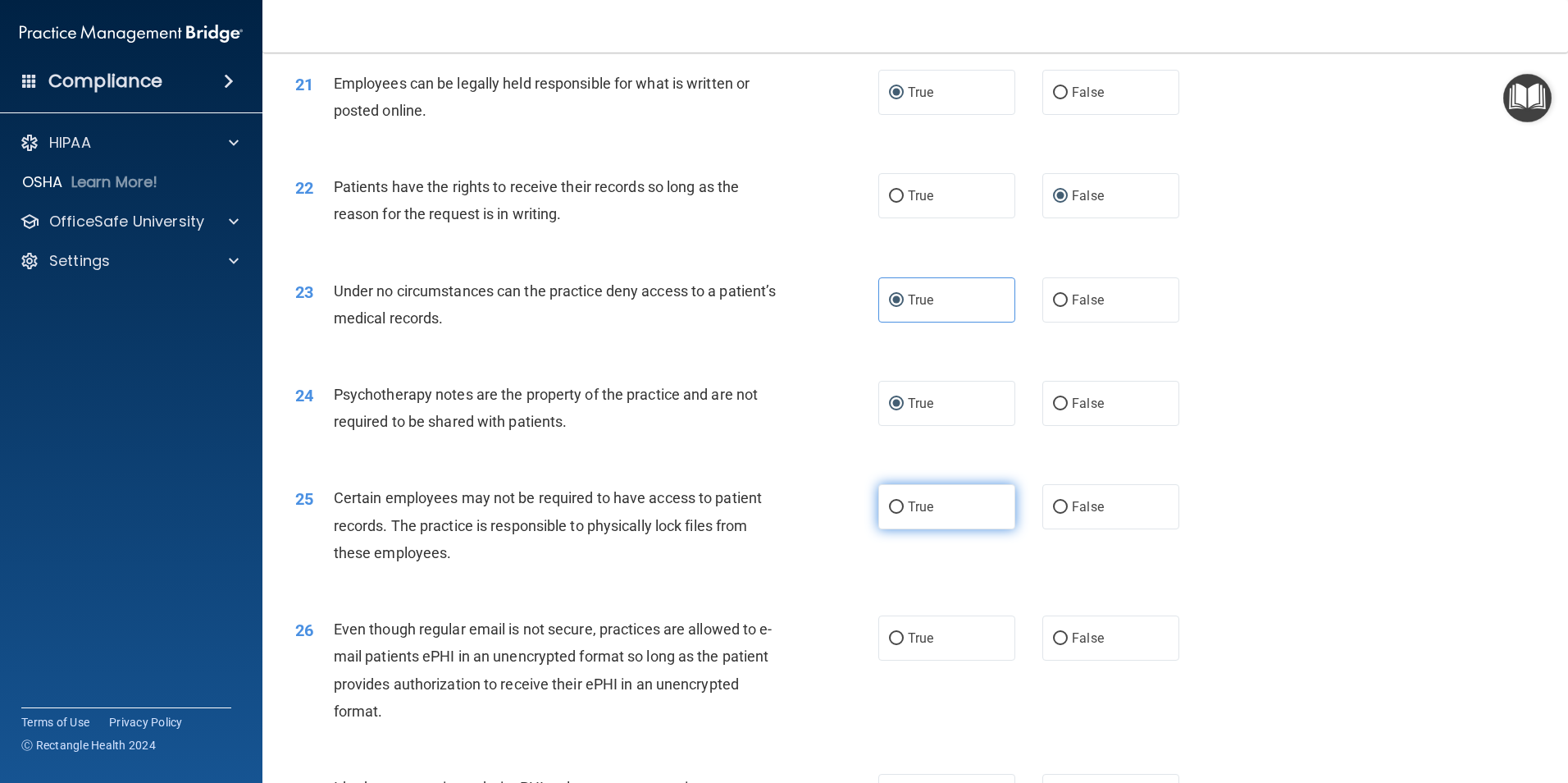
radio input "true"
drag, startPoint x: 894, startPoint y: 668, endPoint x: 925, endPoint y: 639, distance: 42.4
click at [894, 645] on input "True" at bounding box center [895, 638] width 14 height 13
radio input "true"
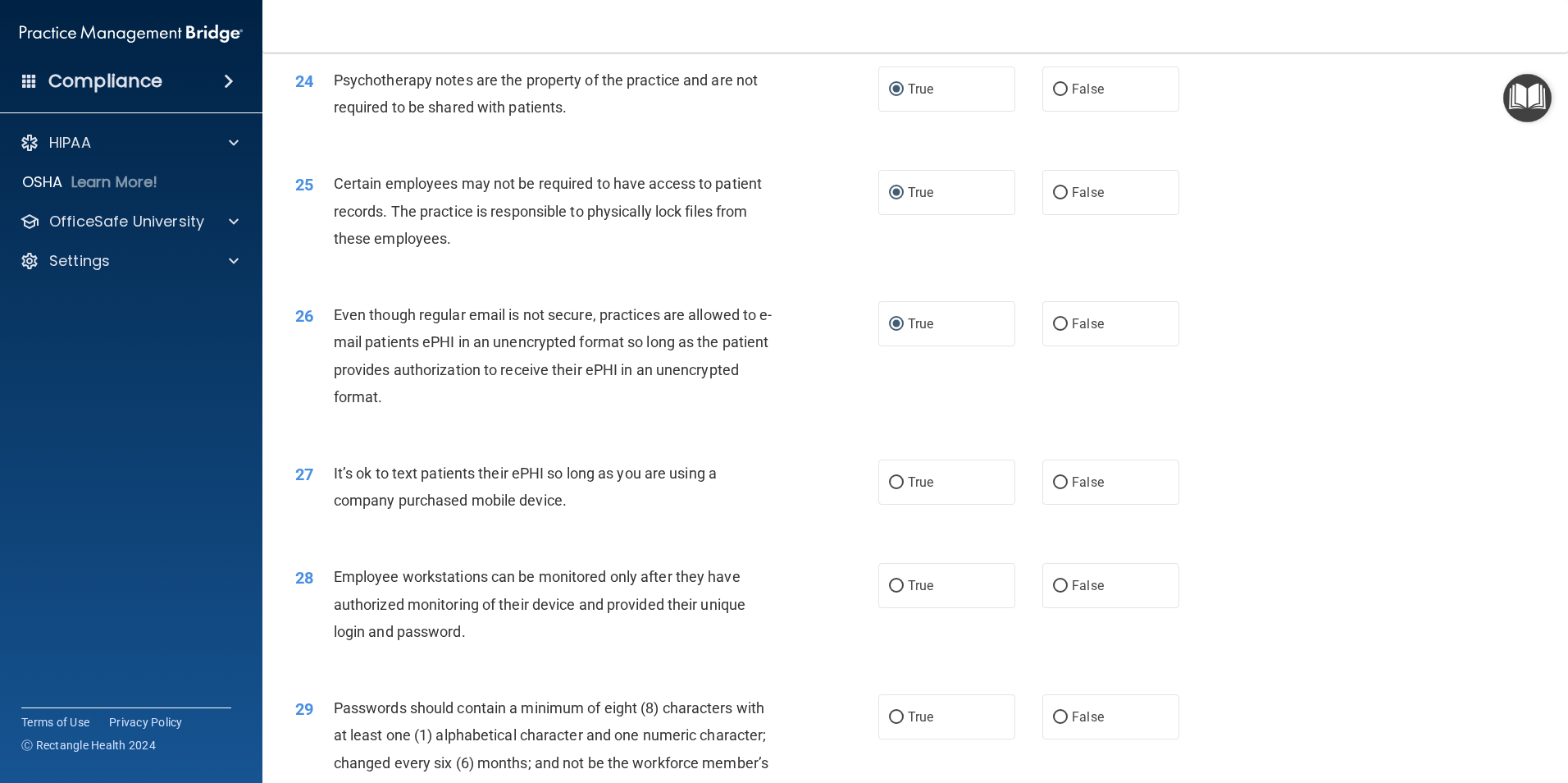
scroll to position [3118, 0]
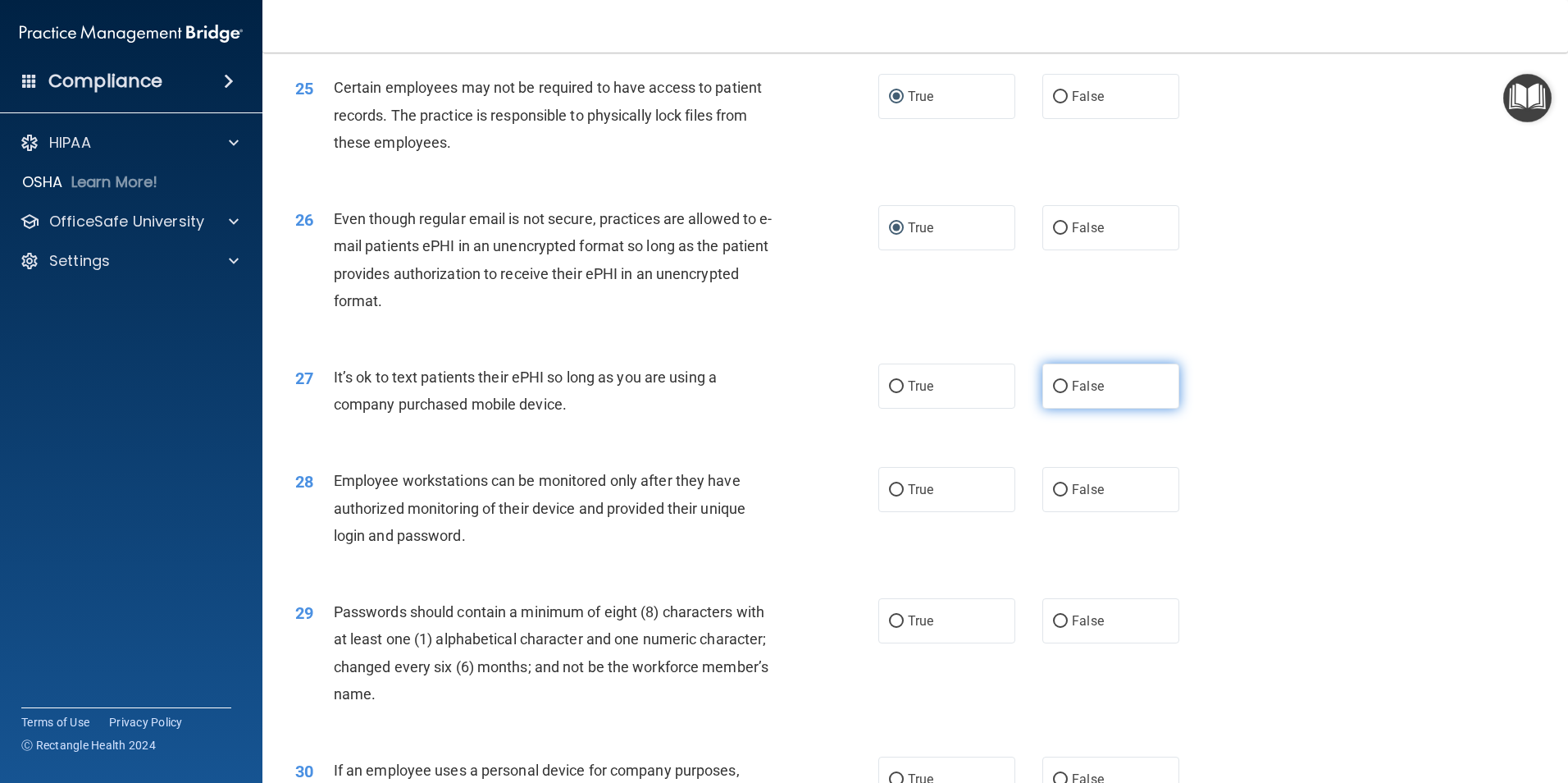
click at [1058, 393] on input "False" at bounding box center [1059, 386] width 14 height 13
radio input "true"
click at [896, 510] on label "True" at bounding box center [947, 489] width 137 height 45
click at [896, 496] on input "True" at bounding box center [895, 489] width 14 height 13
radio input "true"
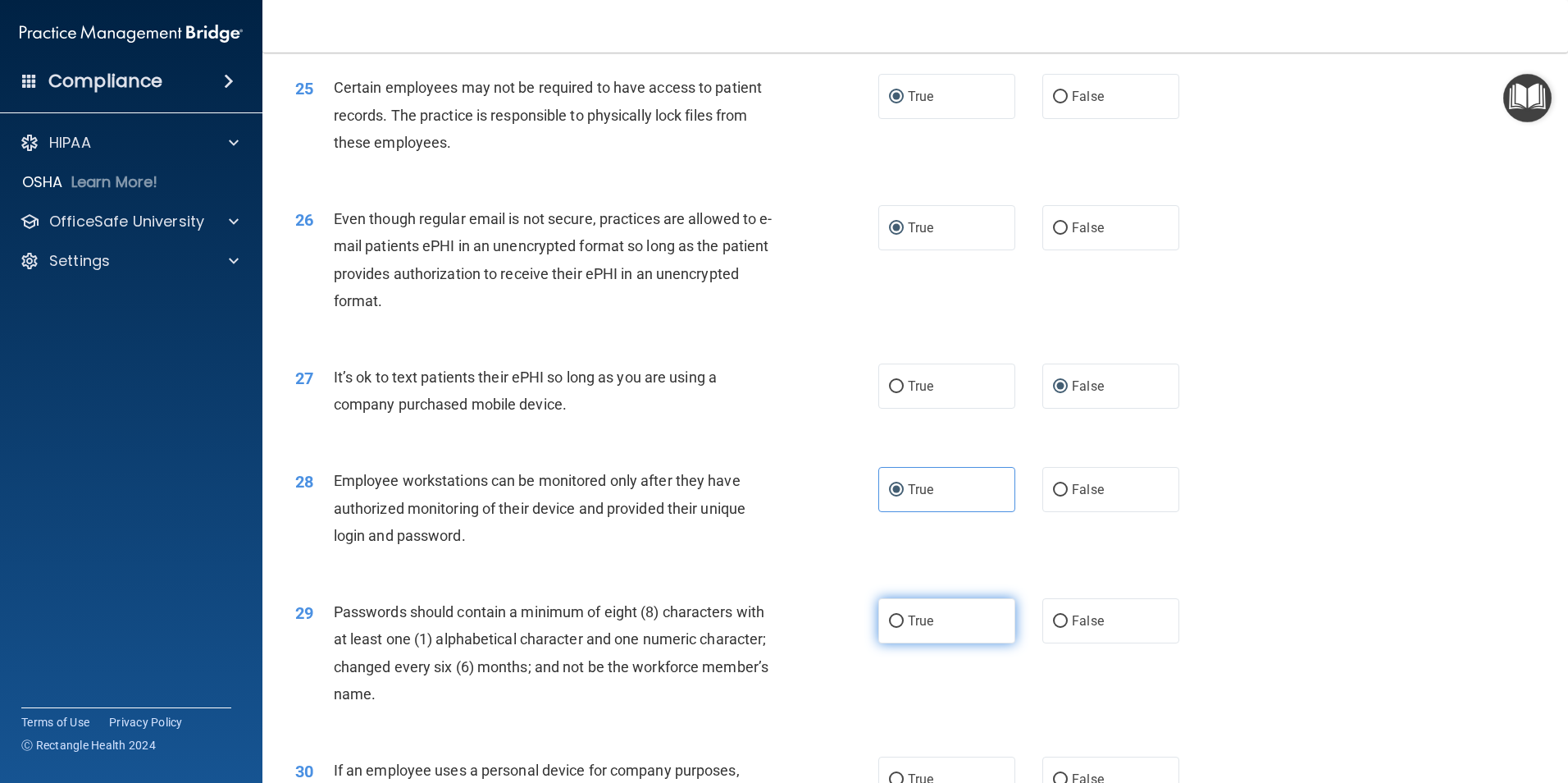
click at [894, 628] on input "True" at bounding box center [895, 621] width 14 height 13
radio input "true"
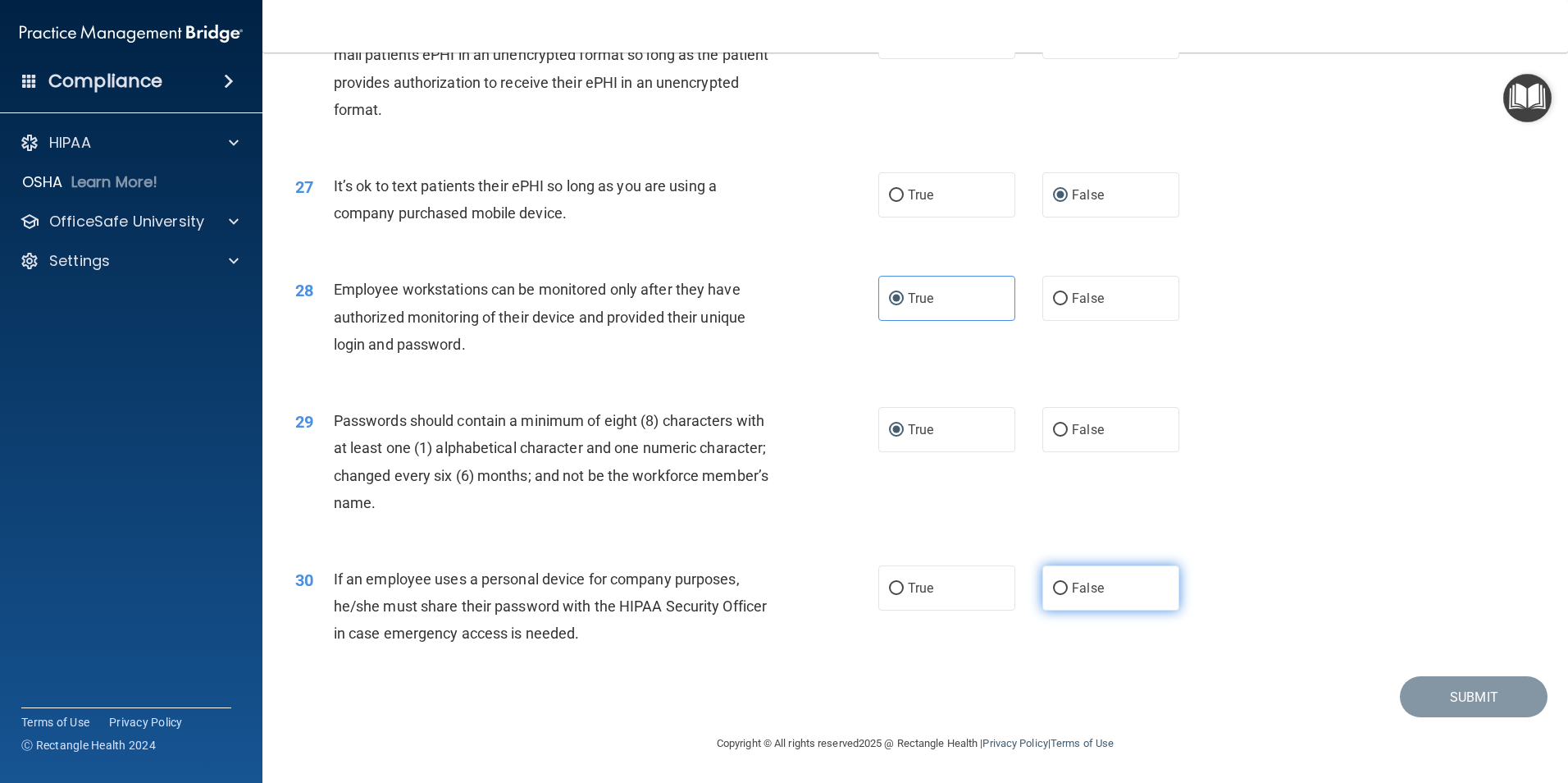
scroll to position [3336, 0]
click at [1054, 590] on input "False" at bounding box center [1059, 588] width 14 height 13
radio input "true"
click at [1431, 691] on button "Submit" at bounding box center [1472, 696] width 148 height 42
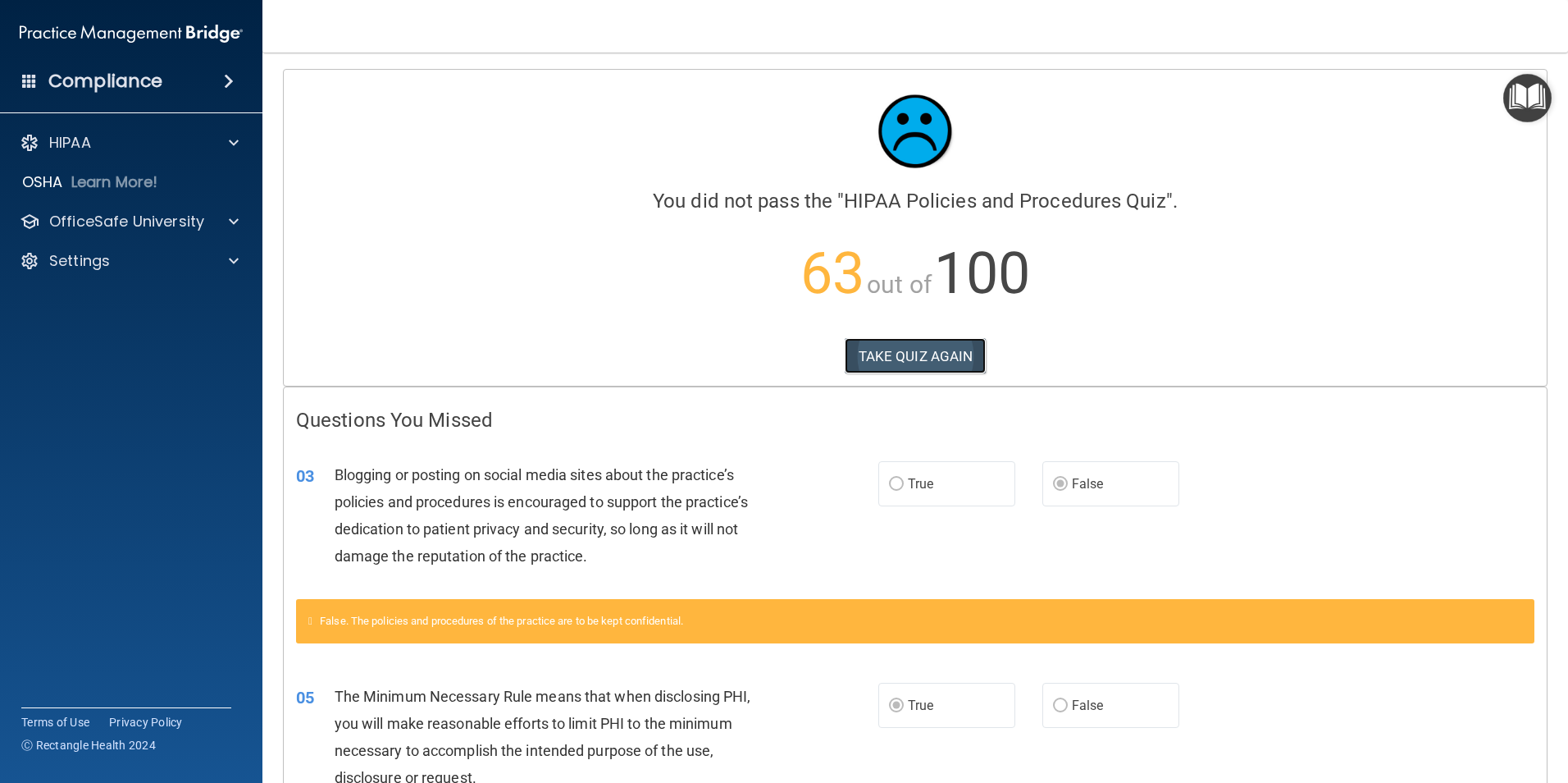
click at [870, 352] on button "TAKE QUIZ AGAIN" at bounding box center [915, 355] width 142 height 36
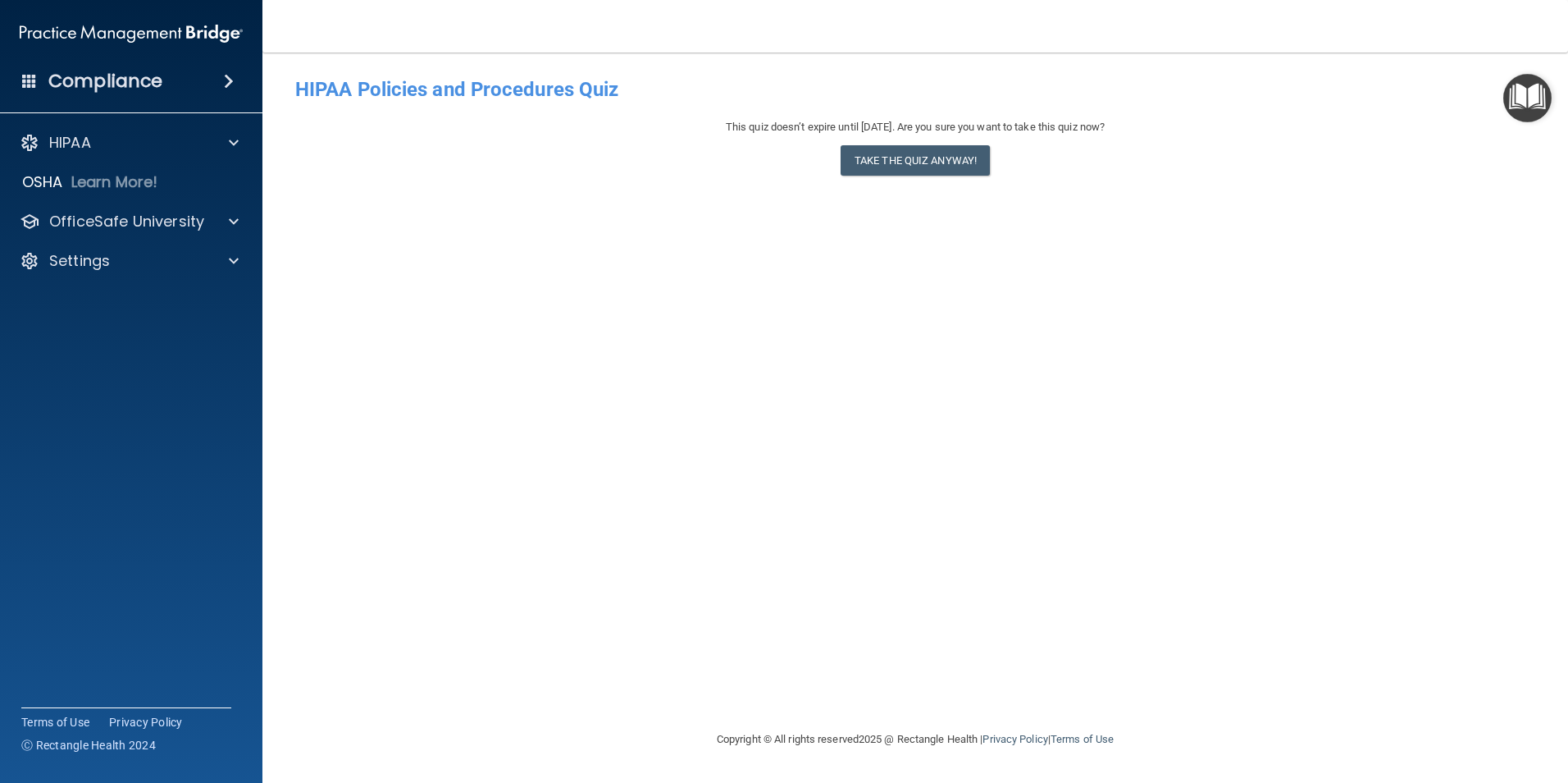
click at [922, 142] on div "This quiz doesn’t expire until [DATE]. Are you sure you want to take this quiz …" at bounding box center [915, 151] width 1240 height 67
click at [922, 145] on button "Take the quiz anyway!" at bounding box center [915, 159] width 150 height 30
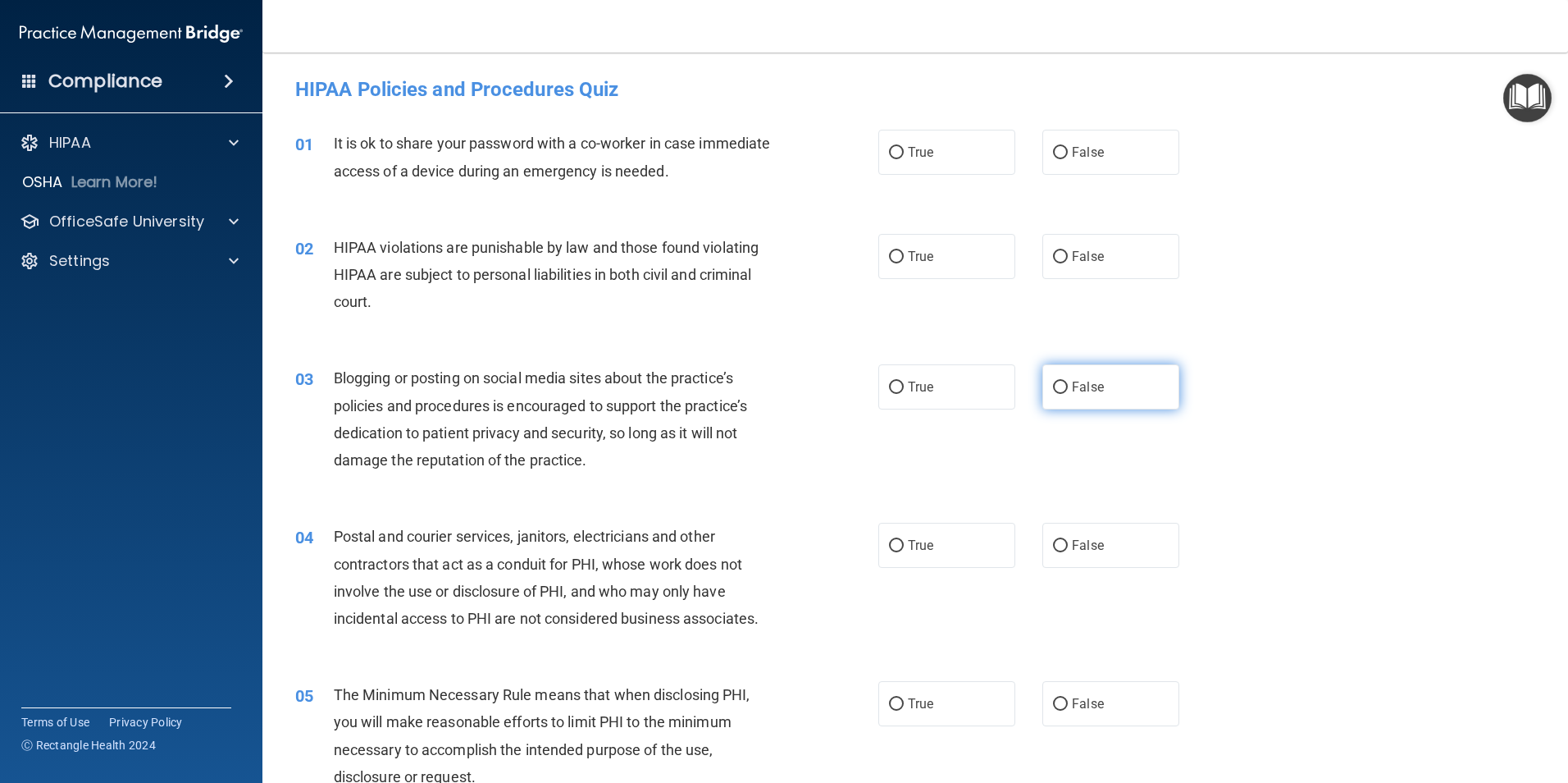
click at [1054, 385] on input "False" at bounding box center [1059, 387] width 14 height 13
radio input "true"
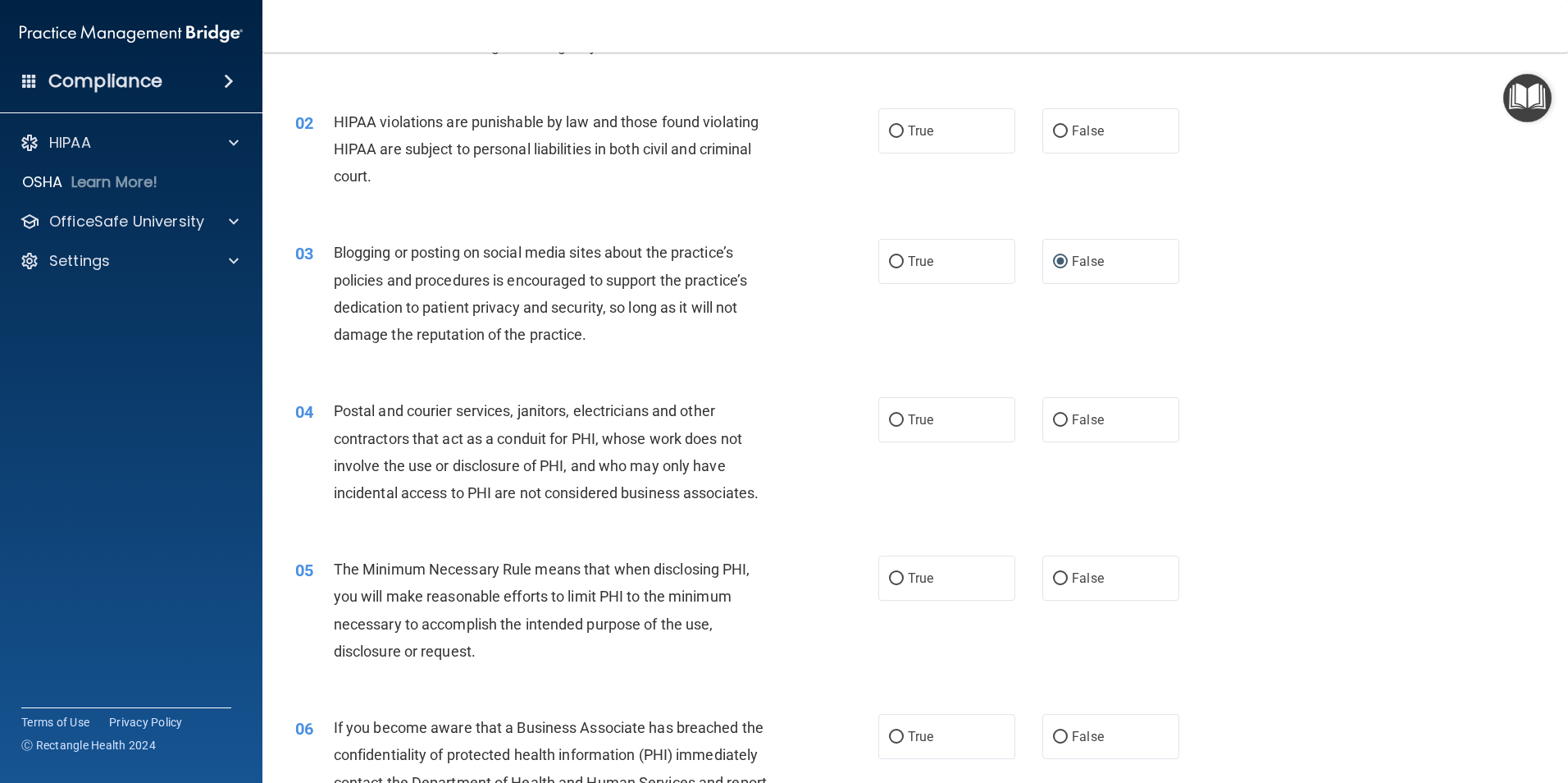
scroll to position [164, 0]
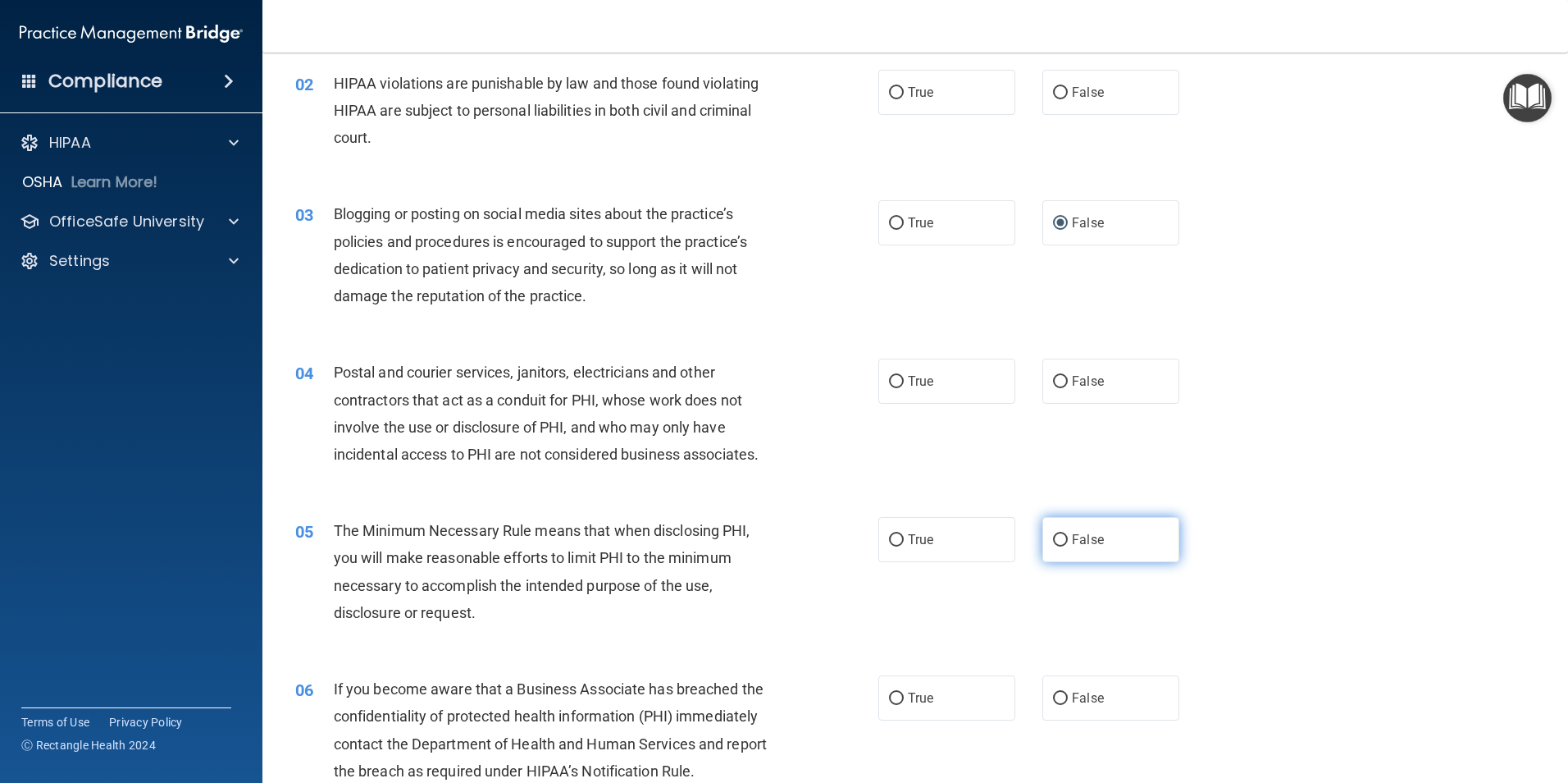
click at [1053, 538] on input "False" at bounding box center [1059, 540] width 14 height 13
radio input "true"
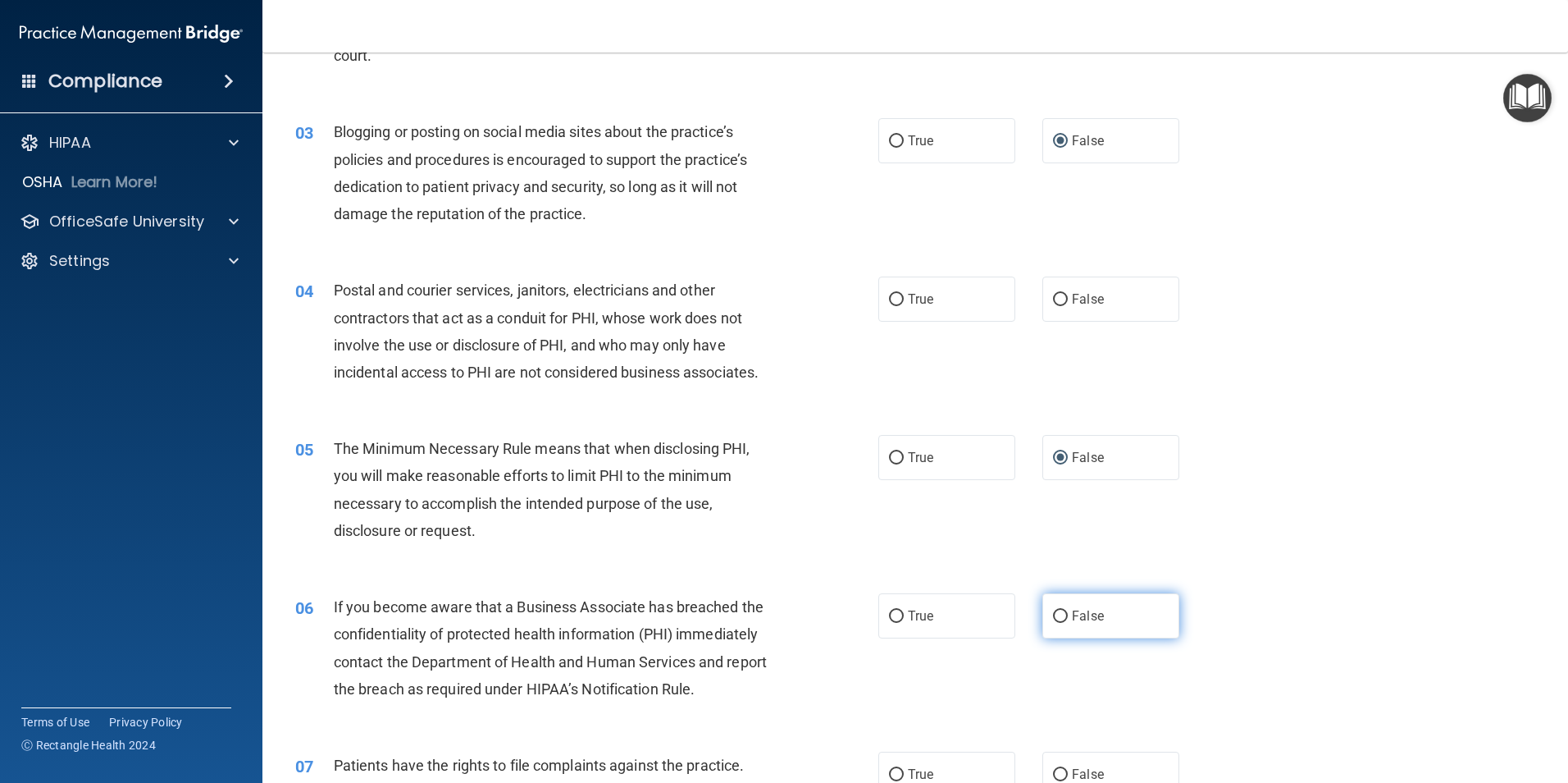
click at [1053, 617] on input "False" at bounding box center [1059, 616] width 14 height 13
radio input "true"
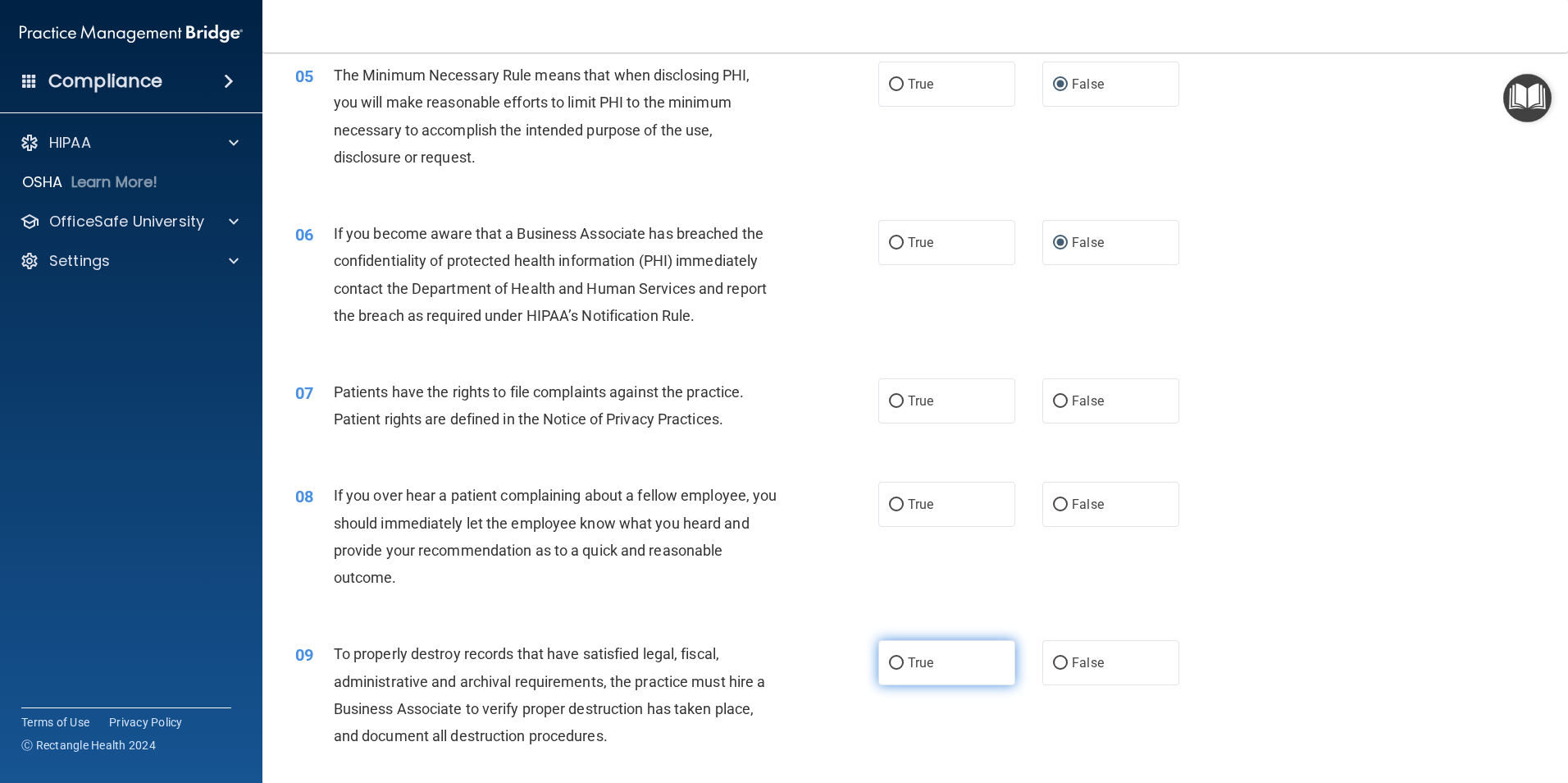
scroll to position [657, 0]
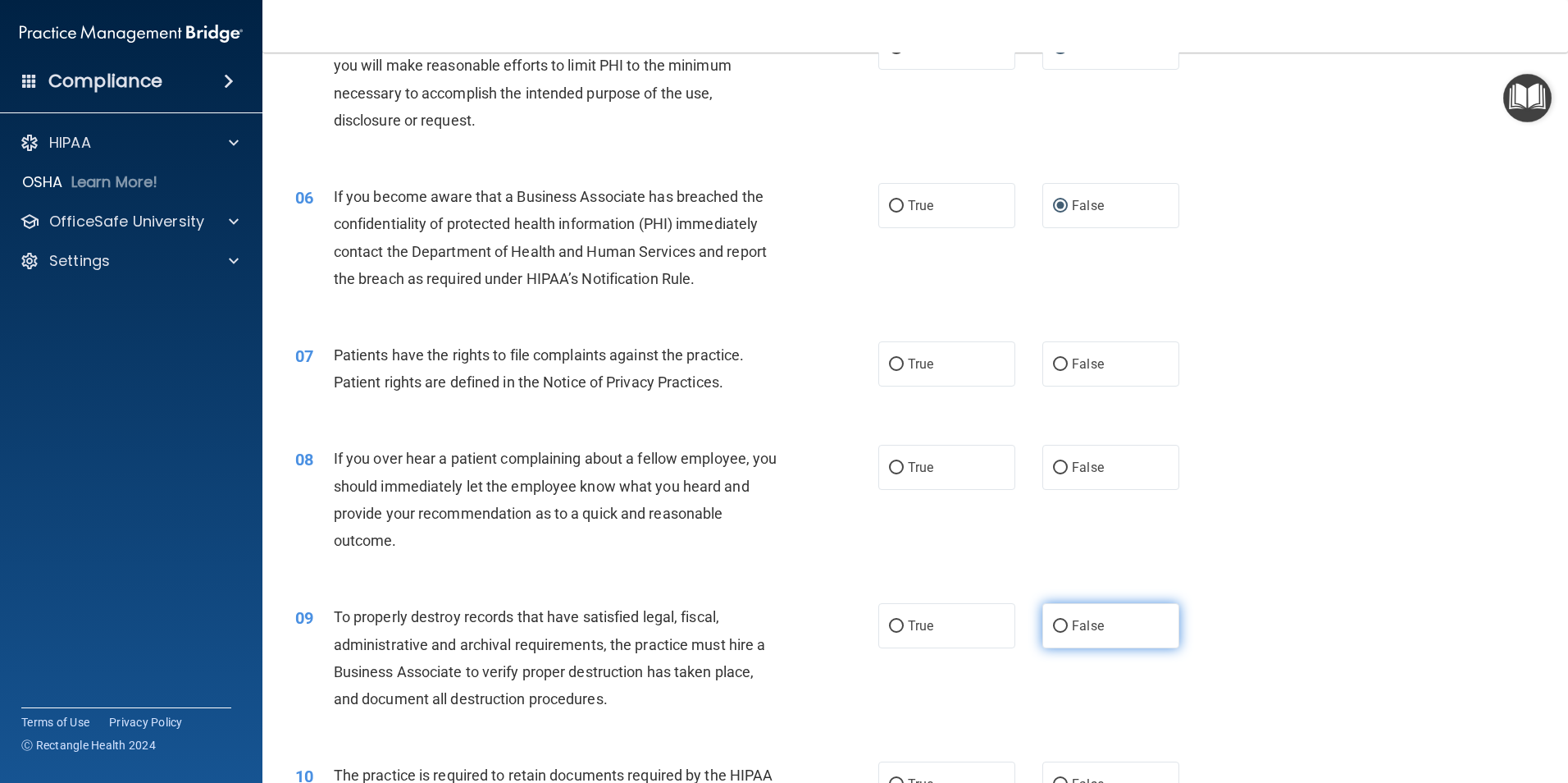
click at [1053, 625] on input "False" at bounding box center [1059, 626] width 14 height 13
radio input "true"
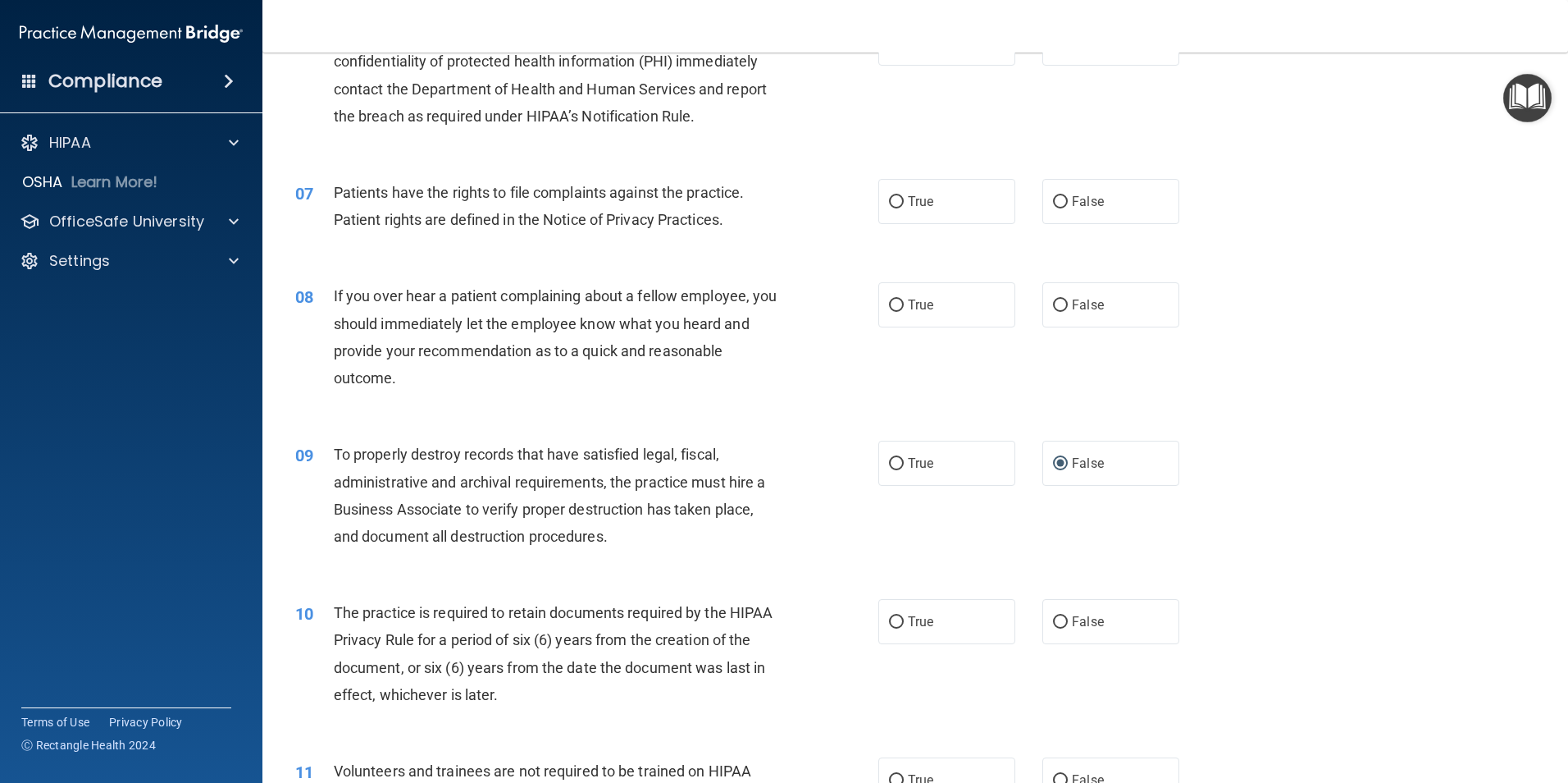
scroll to position [985, 0]
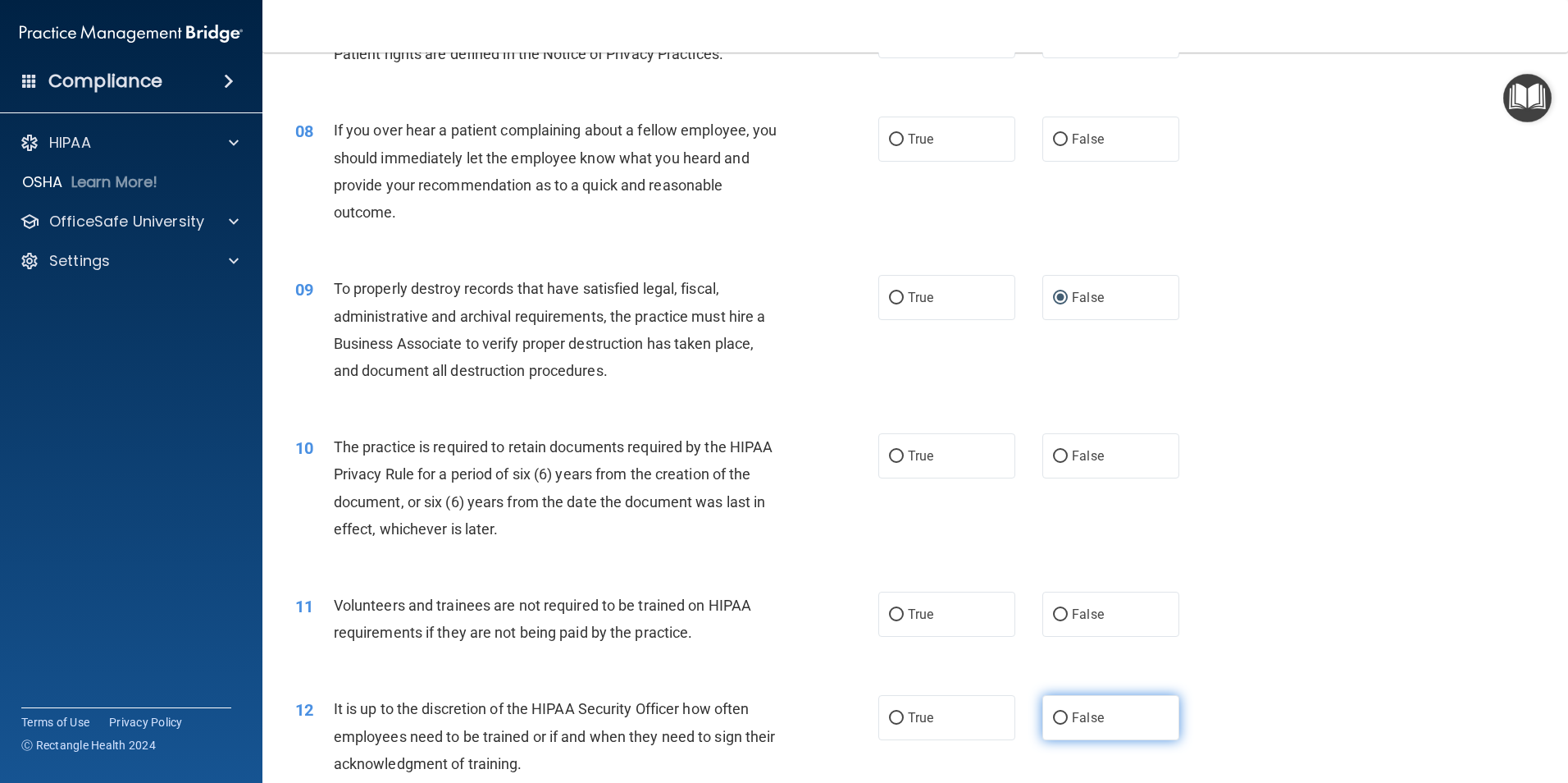
click at [1043, 717] on label "False" at bounding box center [1111, 717] width 137 height 45
click at [1053, 717] on input "False" at bounding box center [1059, 718] width 14 height 13
radio input "true"
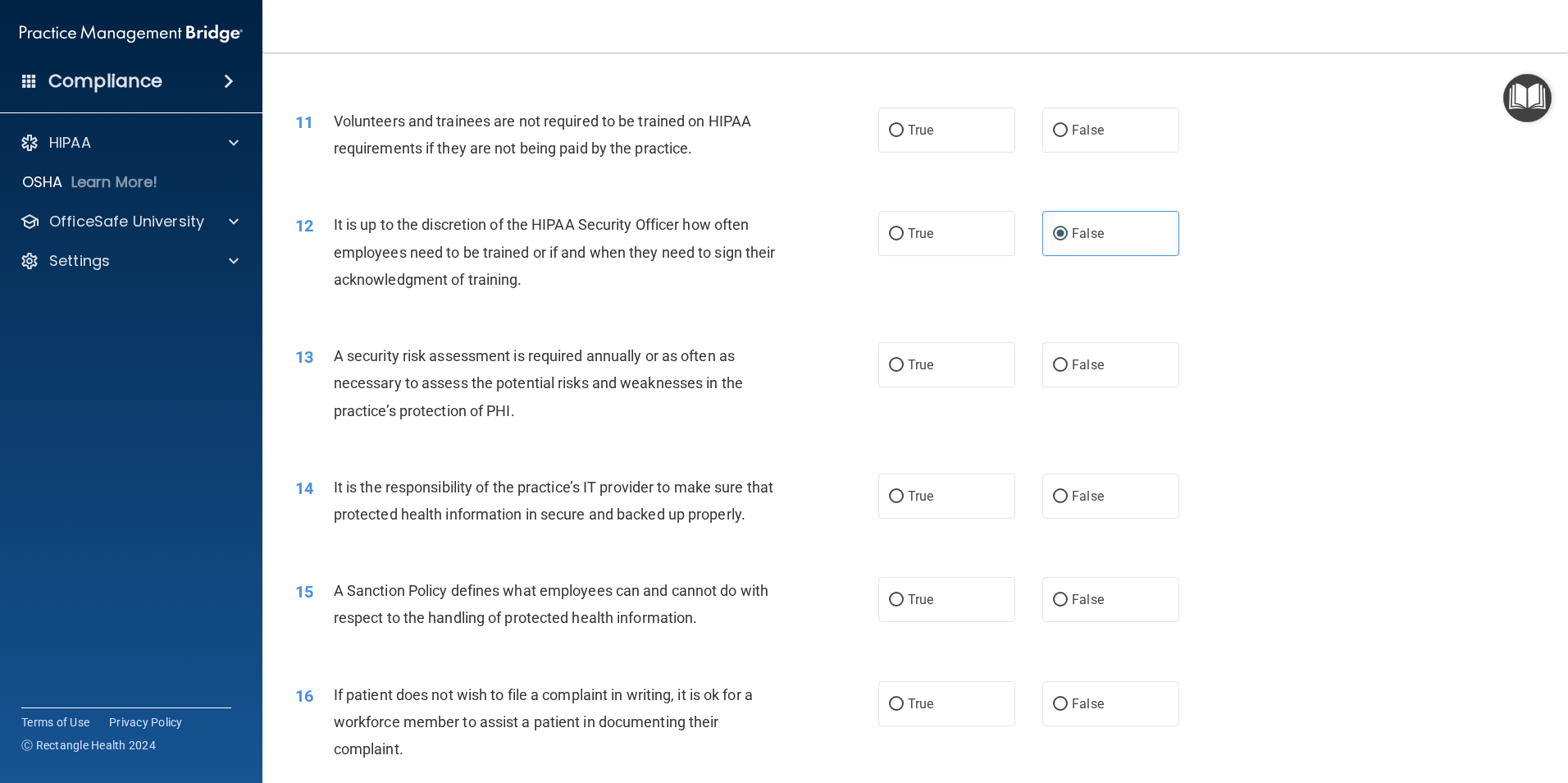
scroll to position [1476, 0]
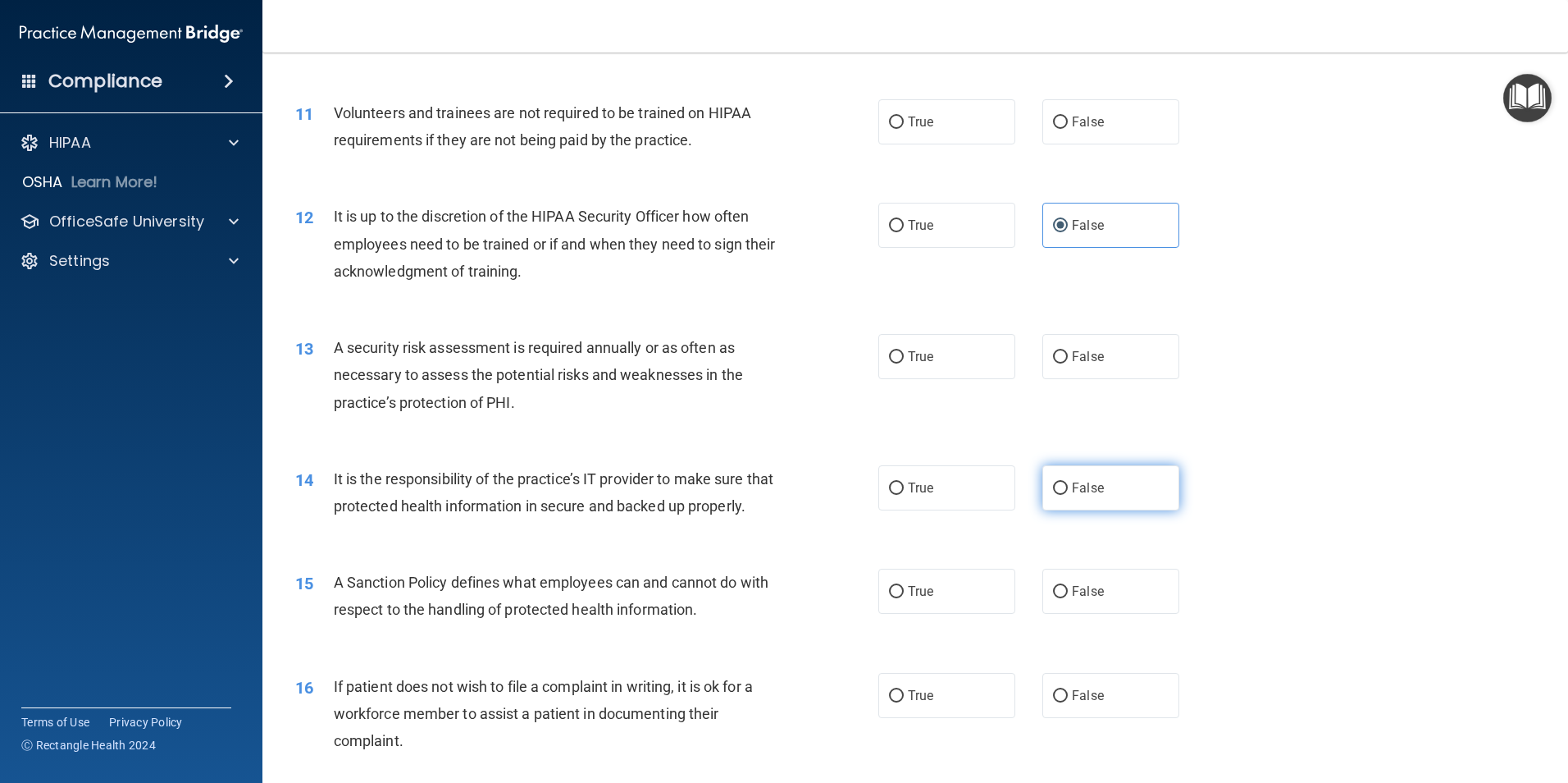
click at [1055, 486] on input "False" at bounding box center [1059, 489] width 14 height 13
radio input "true"
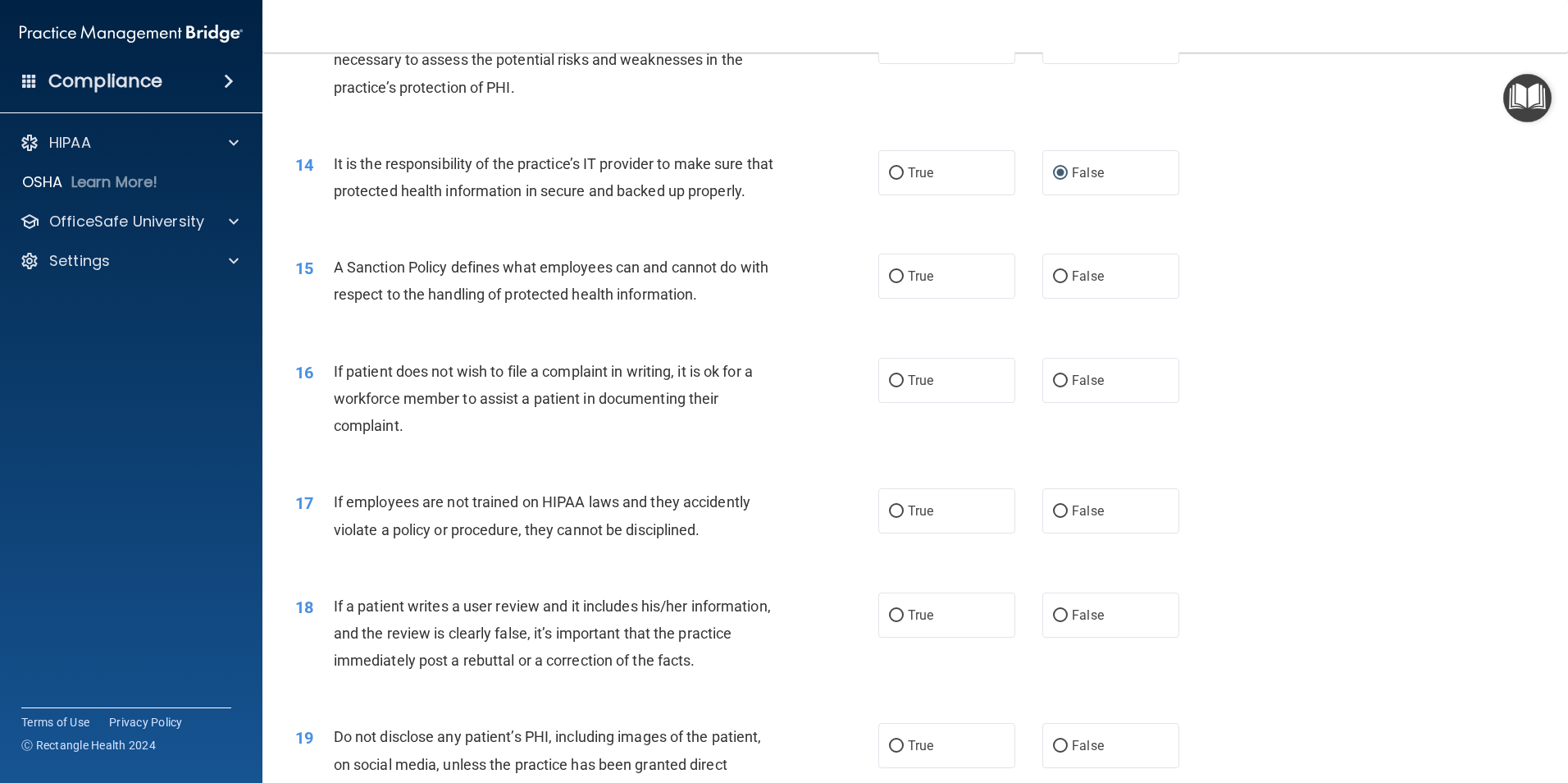
scroll to position [1804, 0]
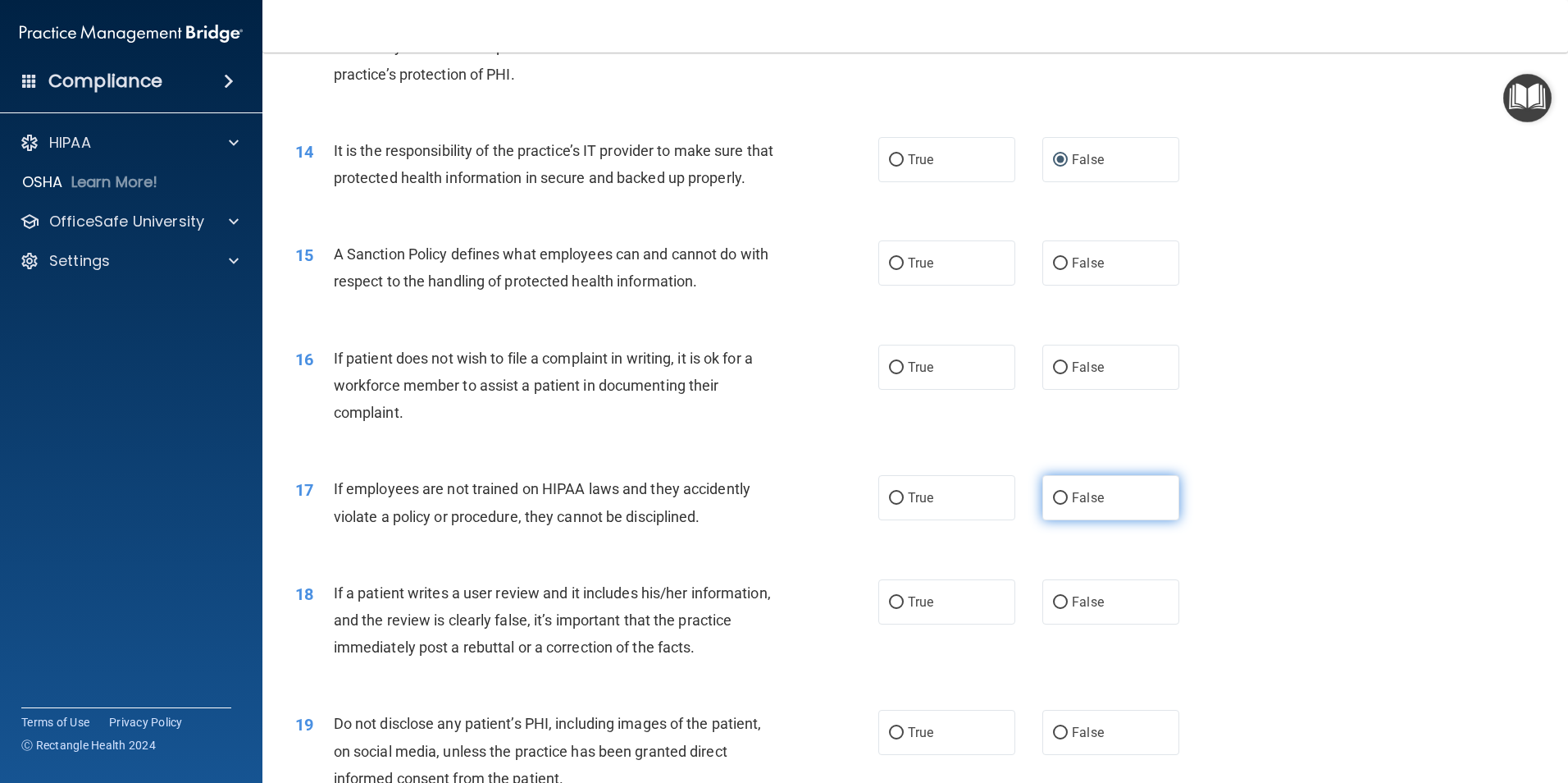
click at [1053, 505] on input "False" at bounding box center [1059, 498] width 14 height 13
radio input "true"
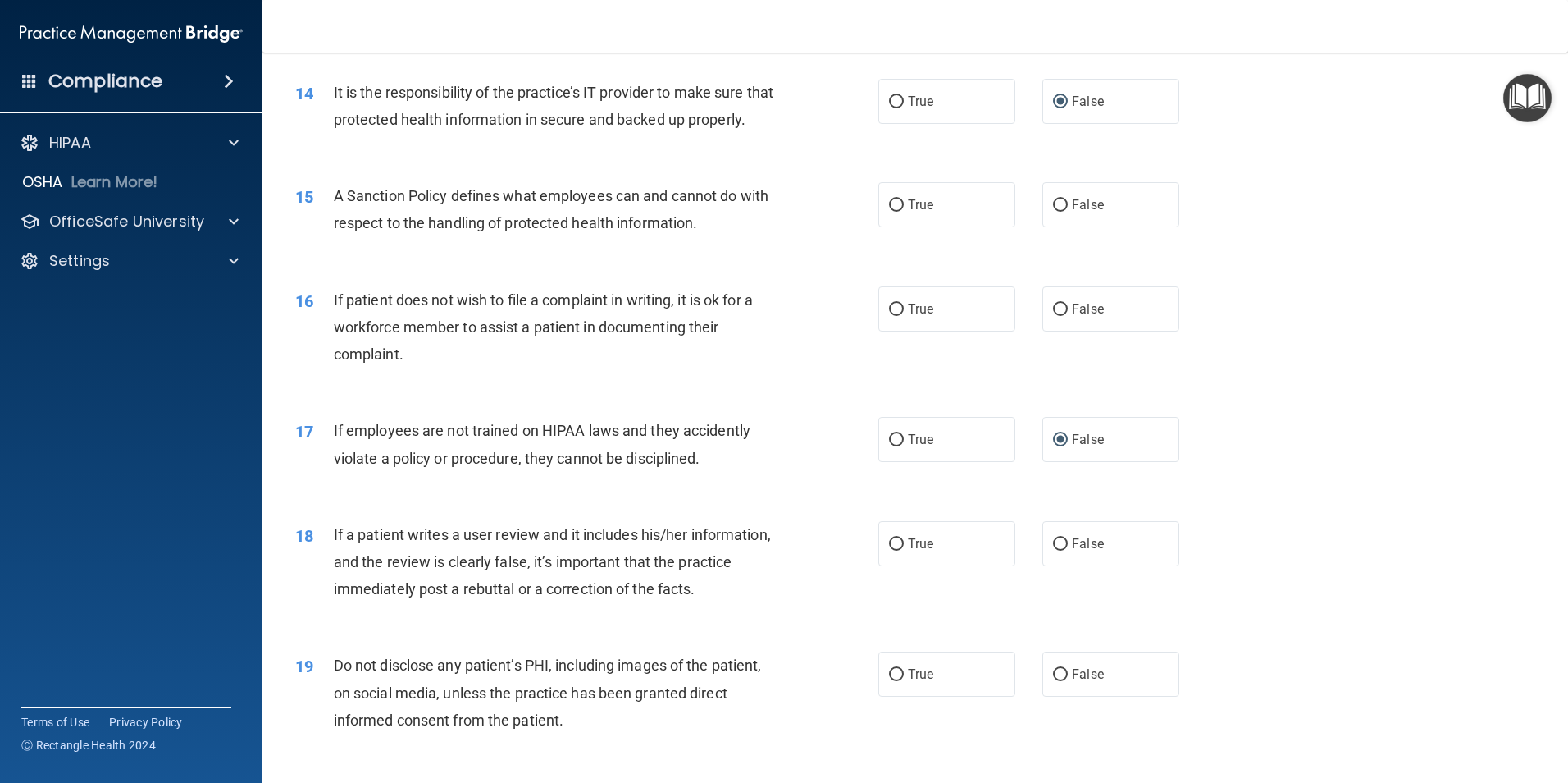
scroll to position [1969, 0]
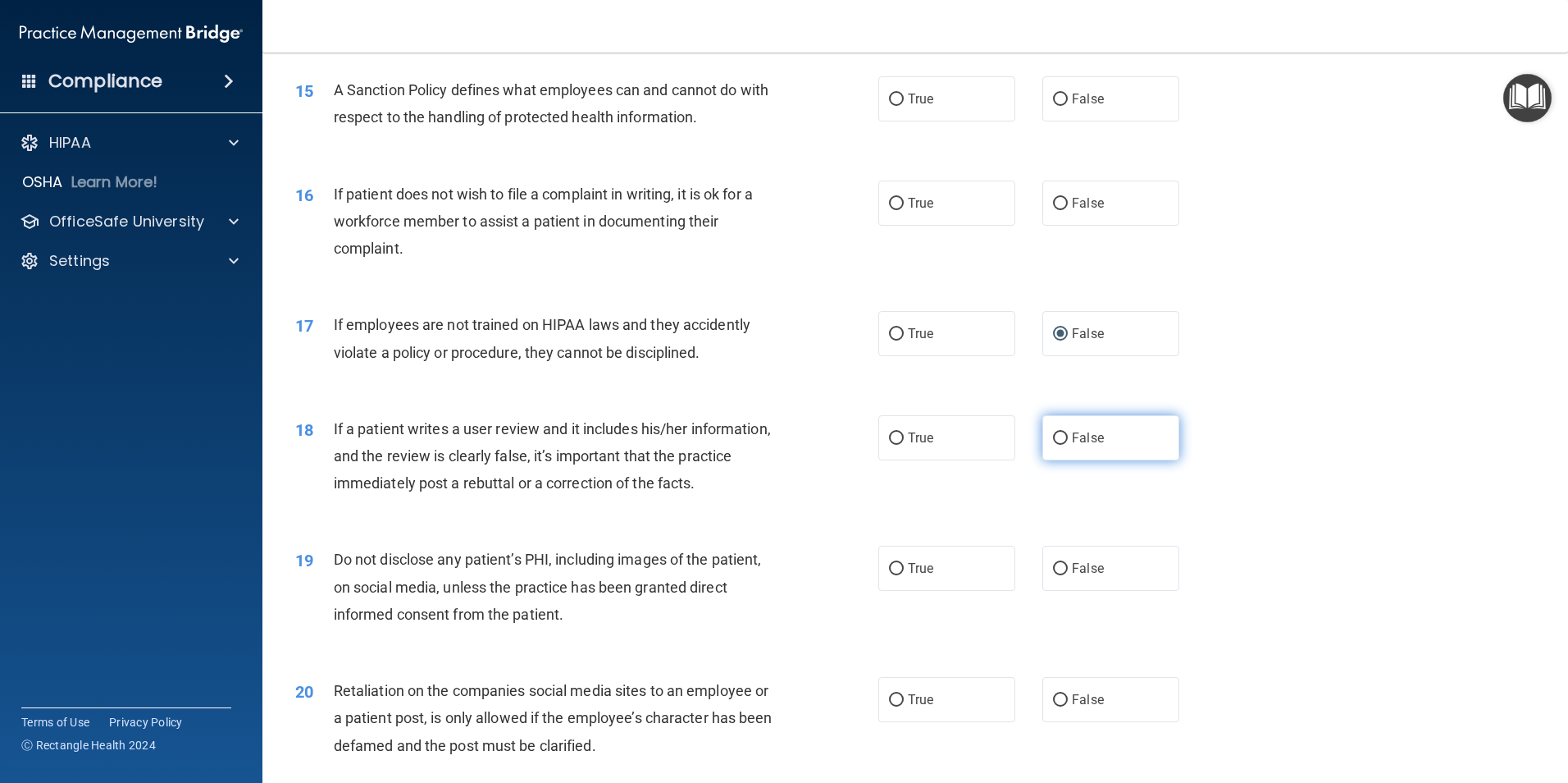
click at [1053, 445] on input "False" at bounding box center [1059, 438] width 14 height 13
radio input "true"
click at [1055, 707] on input "False" at bounding box center [1059, 700] width 14 height 13
radio input "true"
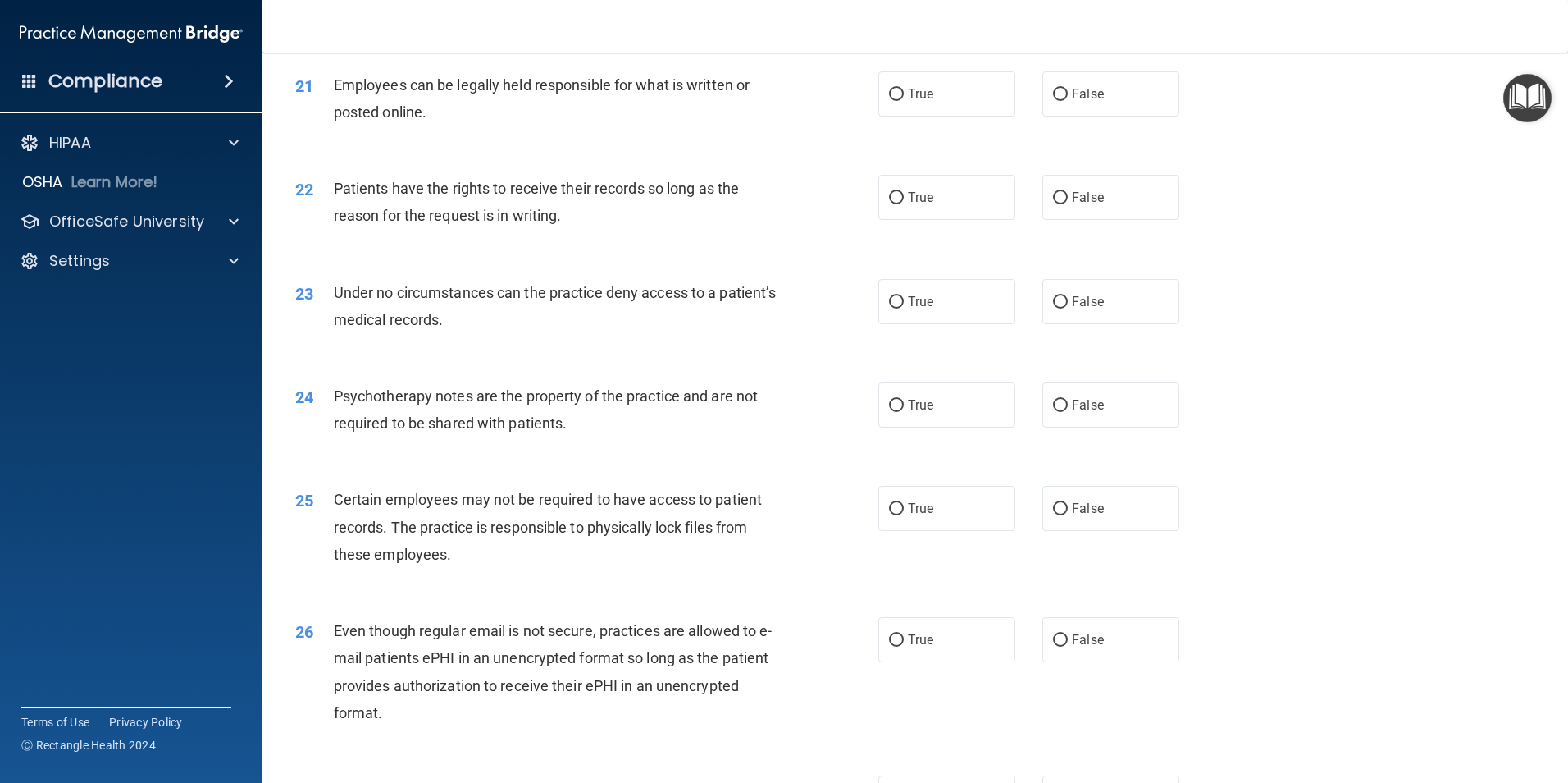
scroll to position [2707, 0]
click at [1055, 307] on input "False" at bounding box center [1059, 300] width 14 height 13
radio input "true"
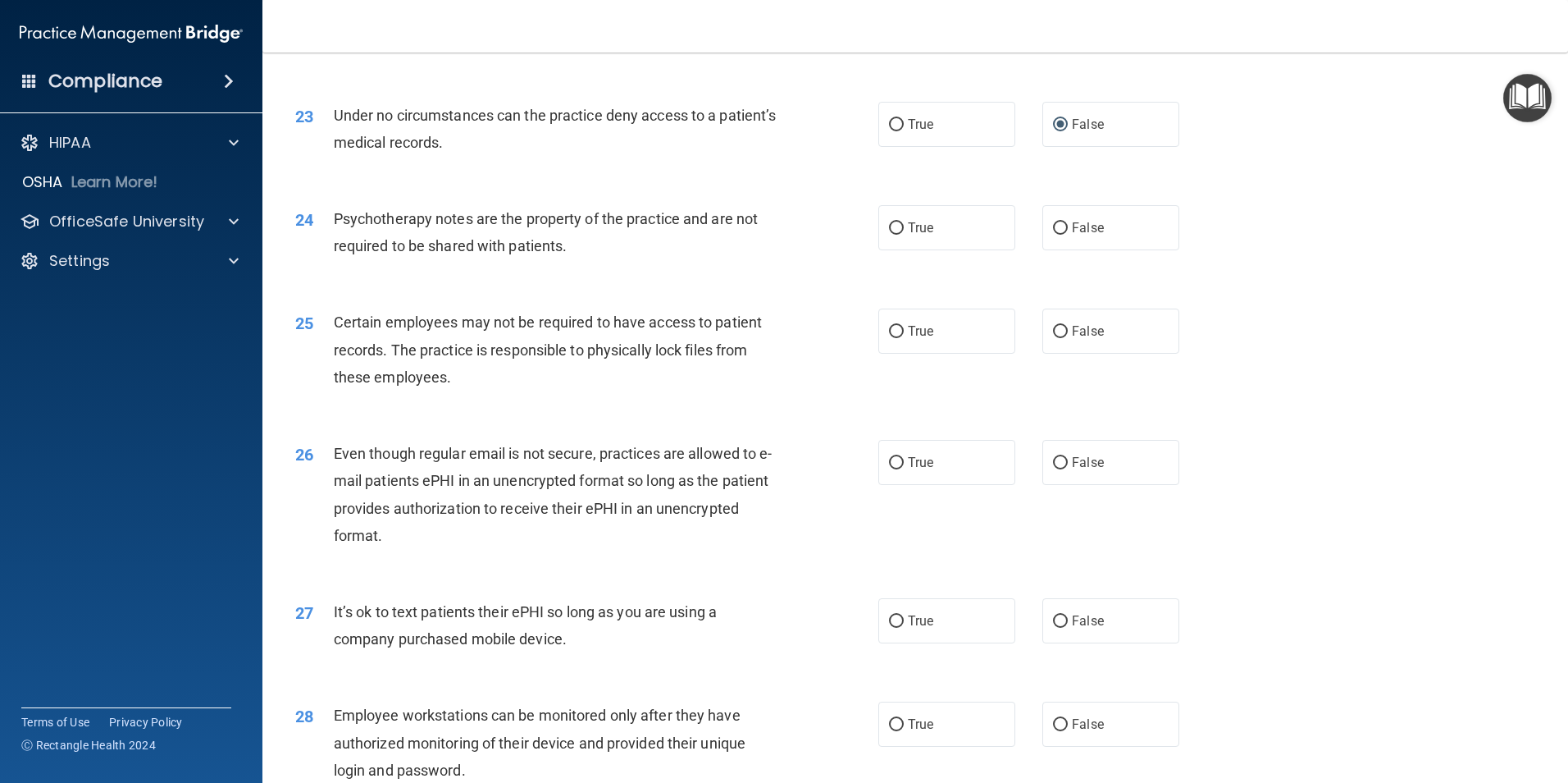
scroll to position [3118, 0]
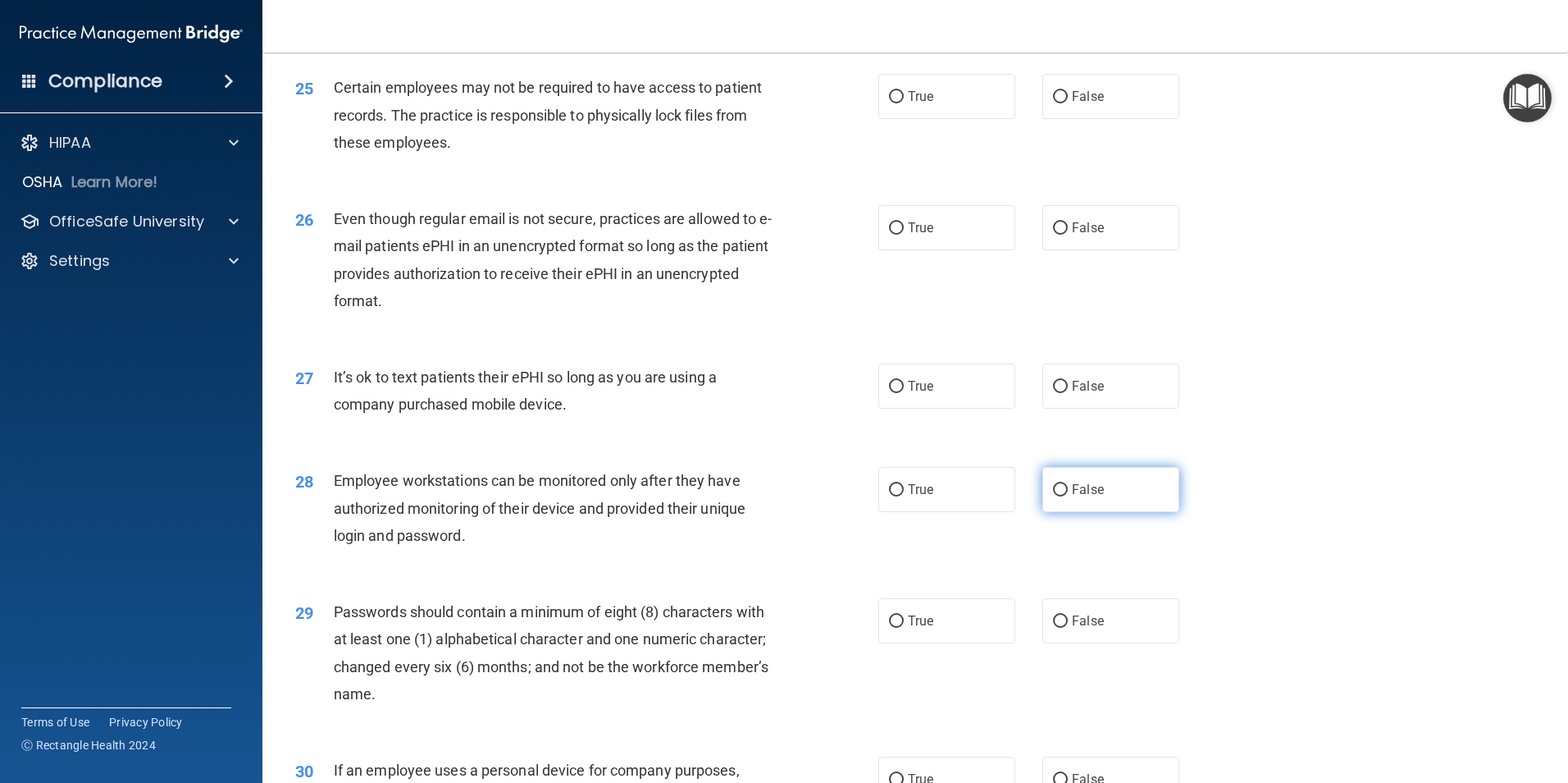
click at [1054, 496] on input "False" at bounding box center [1059, 489] width 14 height 13
radio input "true"
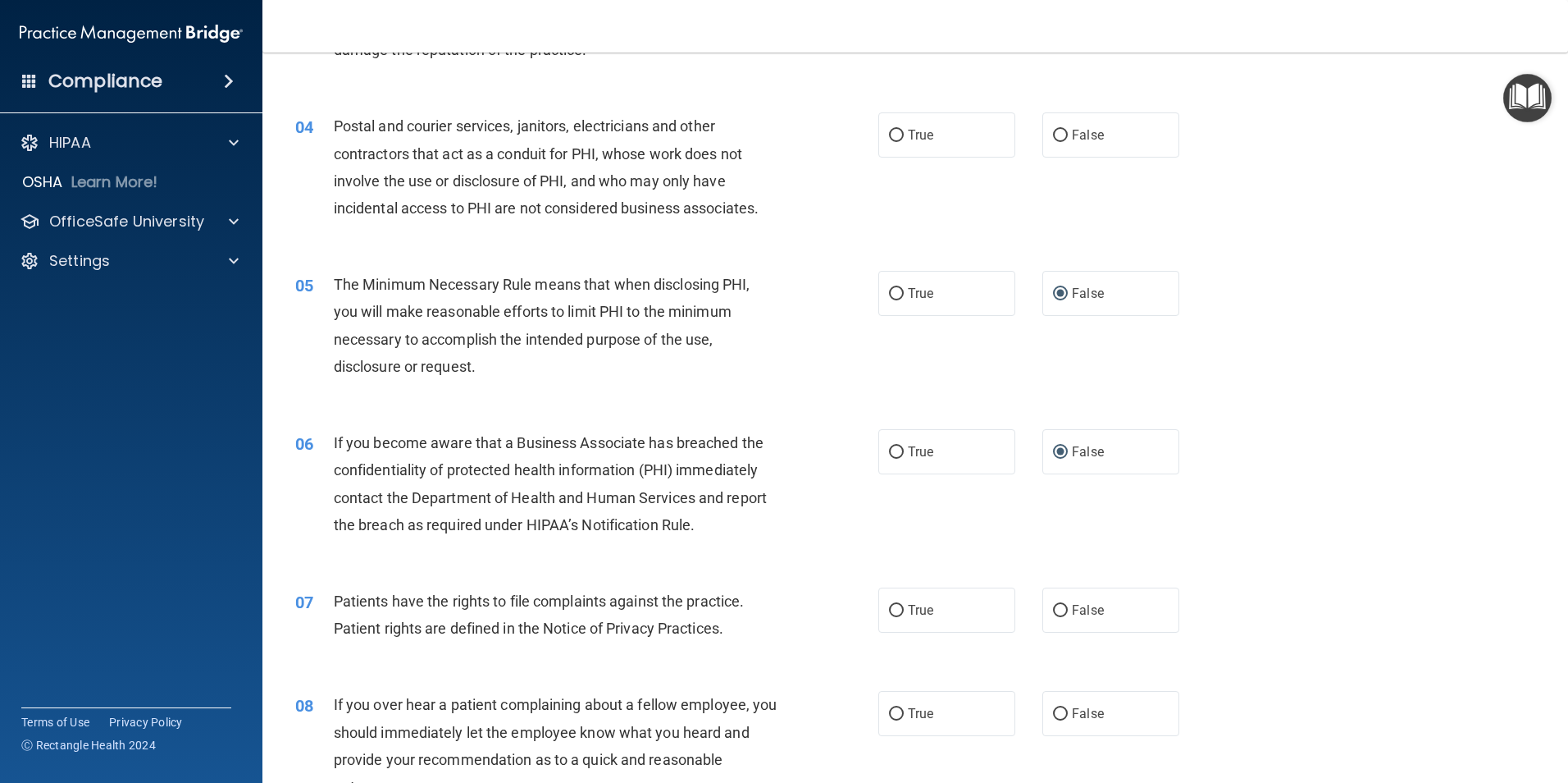
scroll to position [0, 0]
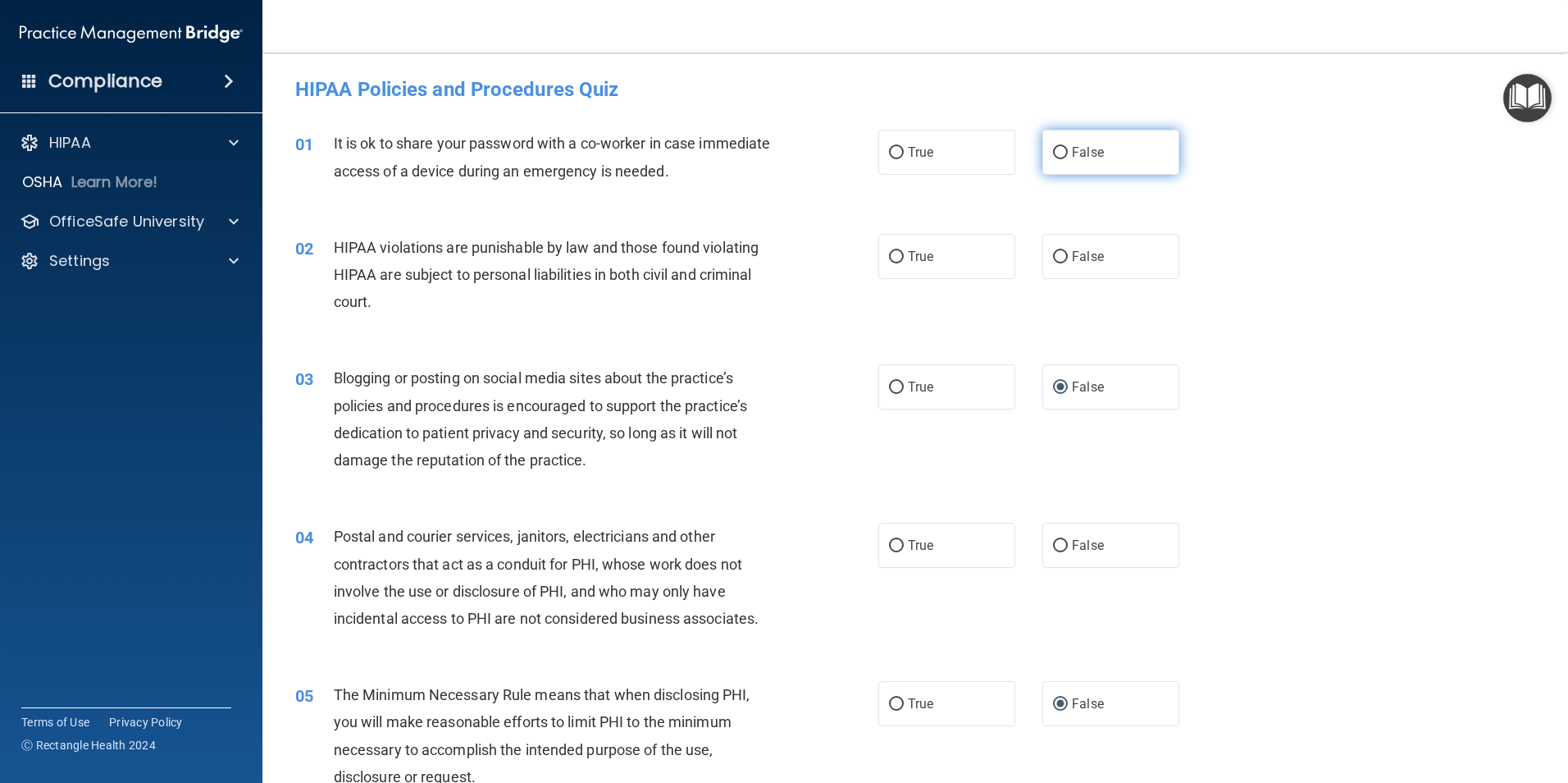
click at [1053, 152] on input "False" at bounding box center [1059, 153] width 14 height 13
radio input "true"
click at [889, 254] on input "True" at bounding box center [895, 257] width 14 height 13
radio input "true"
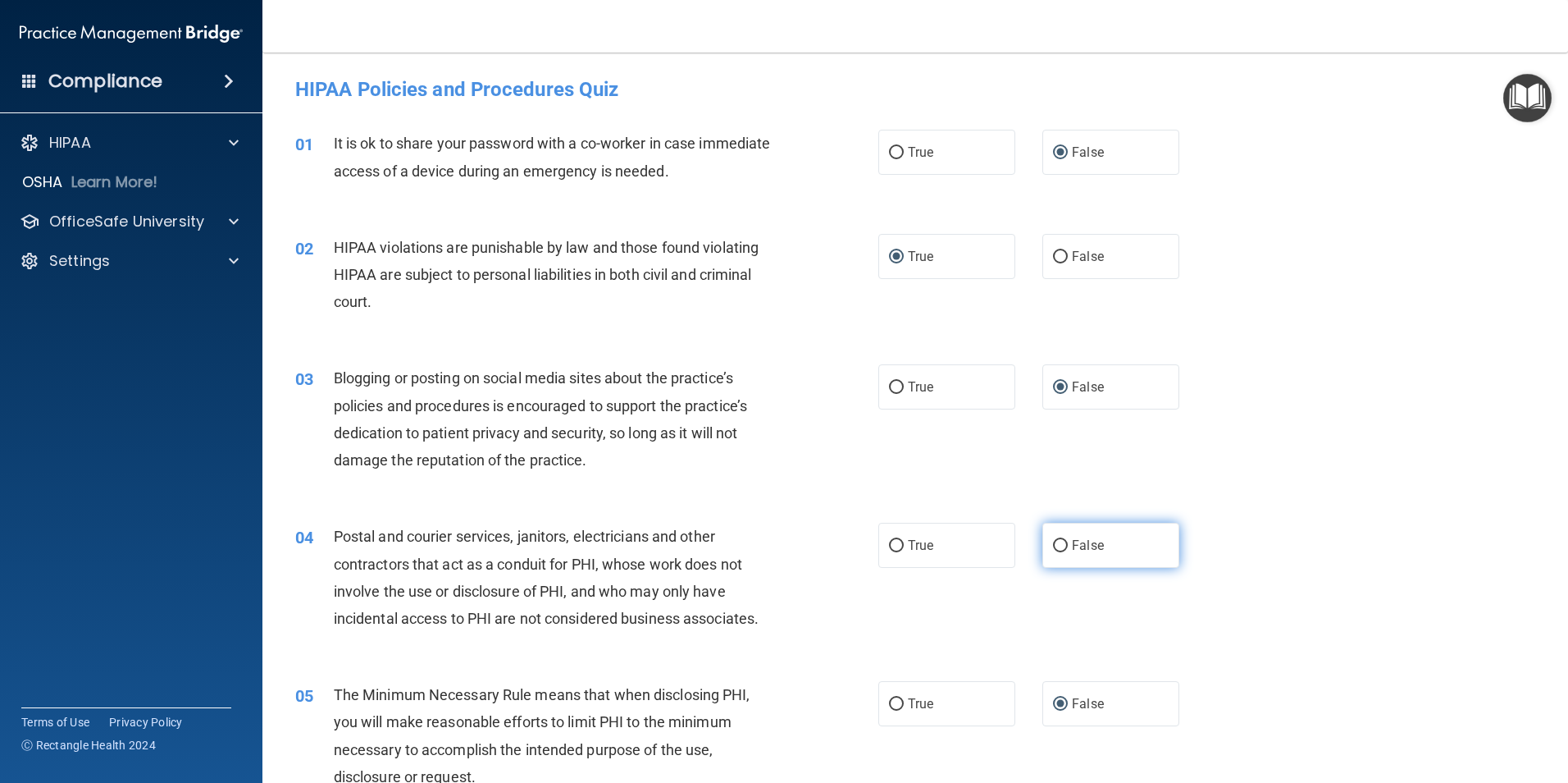
click at [1053, 546] on input "False" at bounding box center [1059, 545] width 14 height 13
radio input "true"
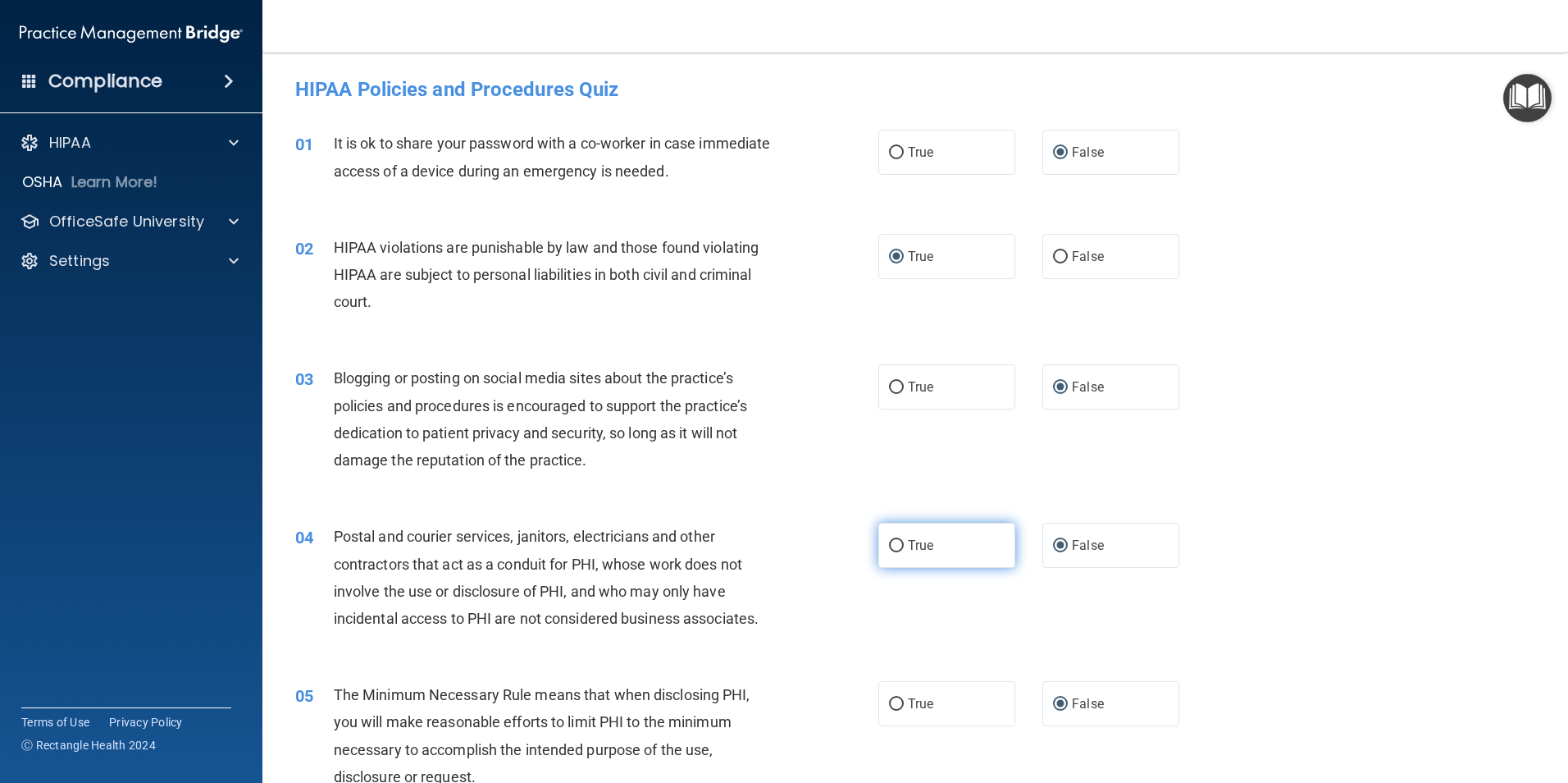
click at [889, 540] on input "True" at bounding box center [895, 545] width 14 height 13
radio input "true"
radio input "false"
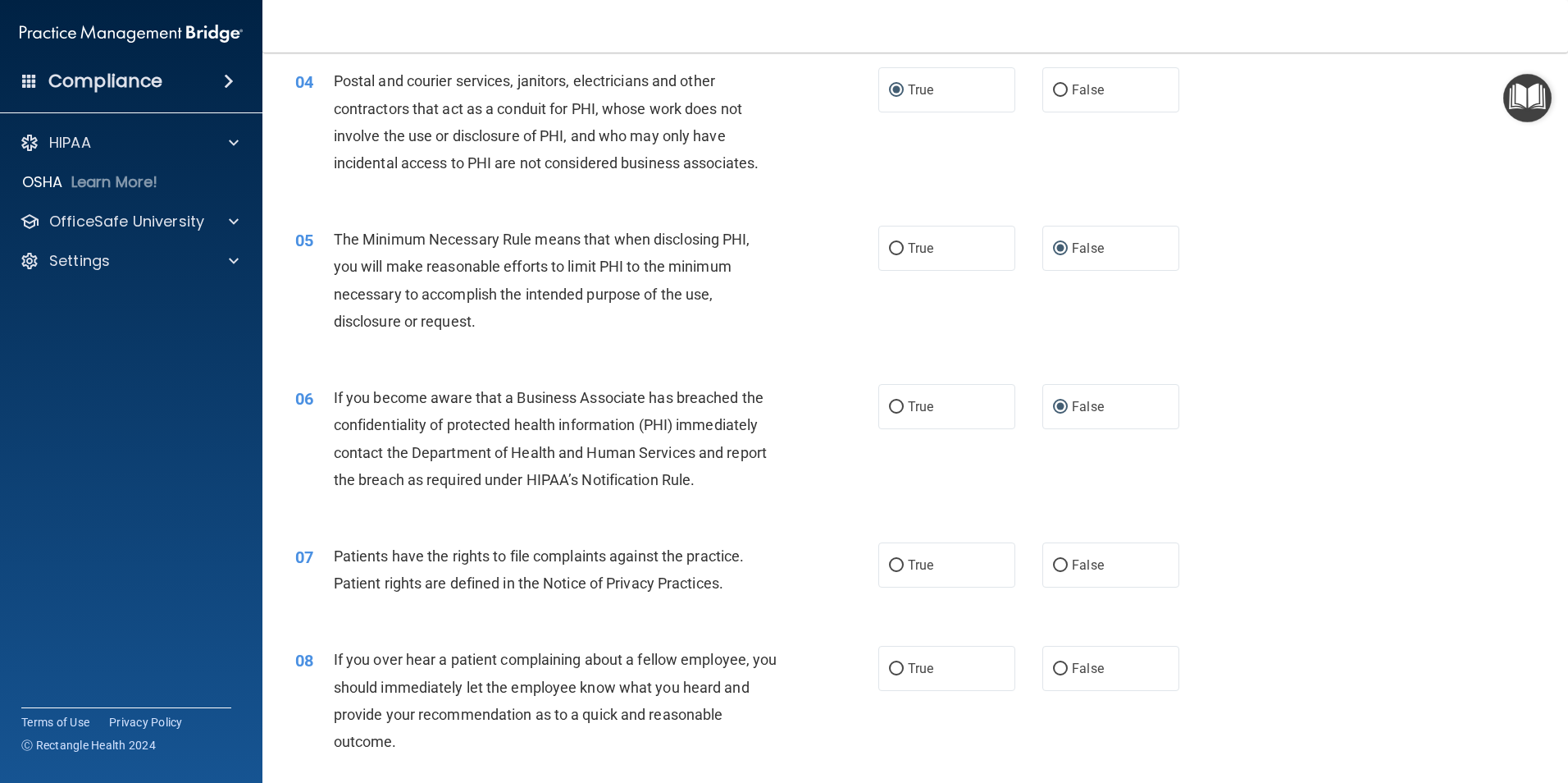
scroll to position [492, 0]
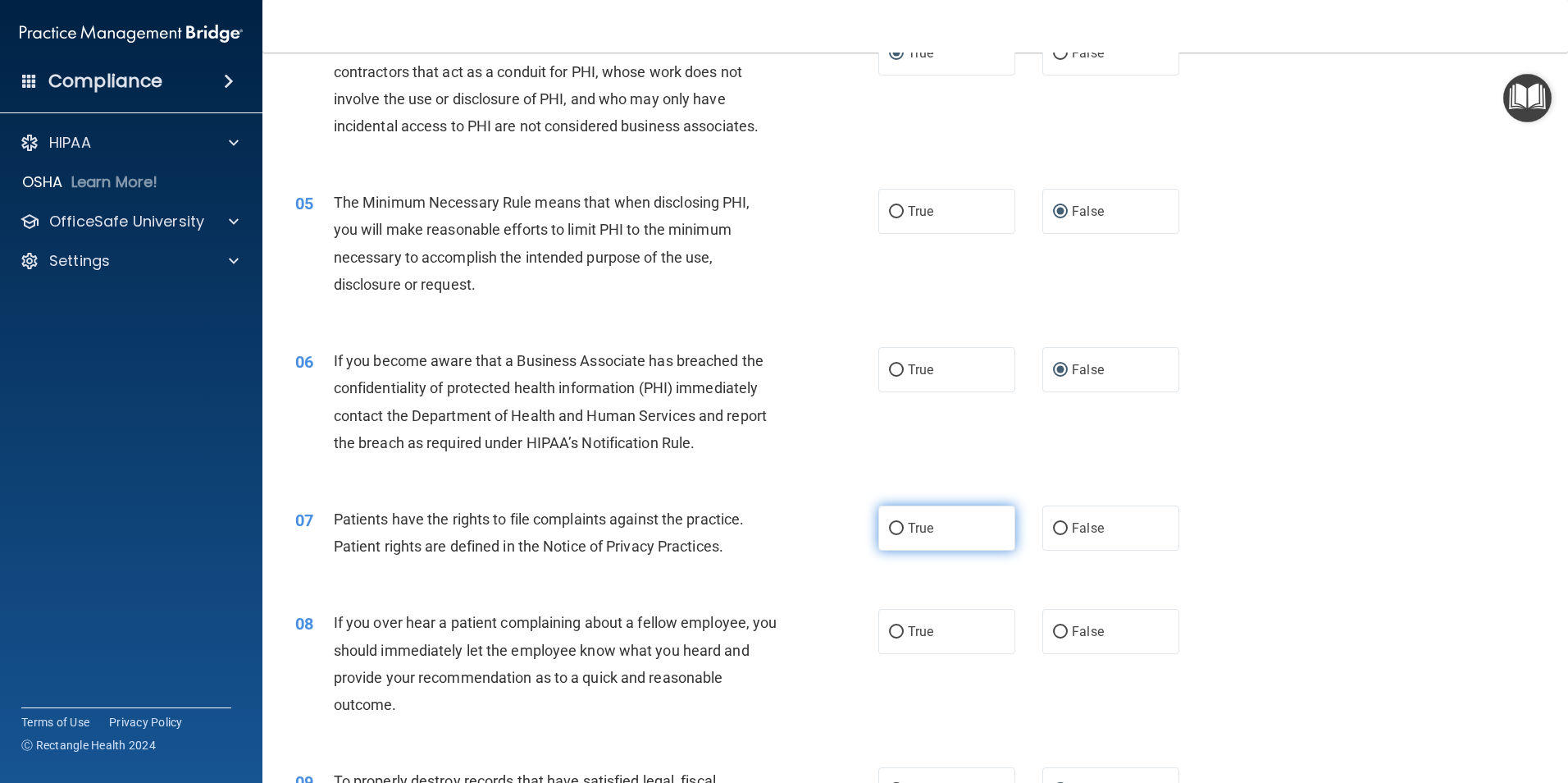
click at [895, 530] on input "True" at bounding box center [895, 528] width 14 height 13
radio input "true"
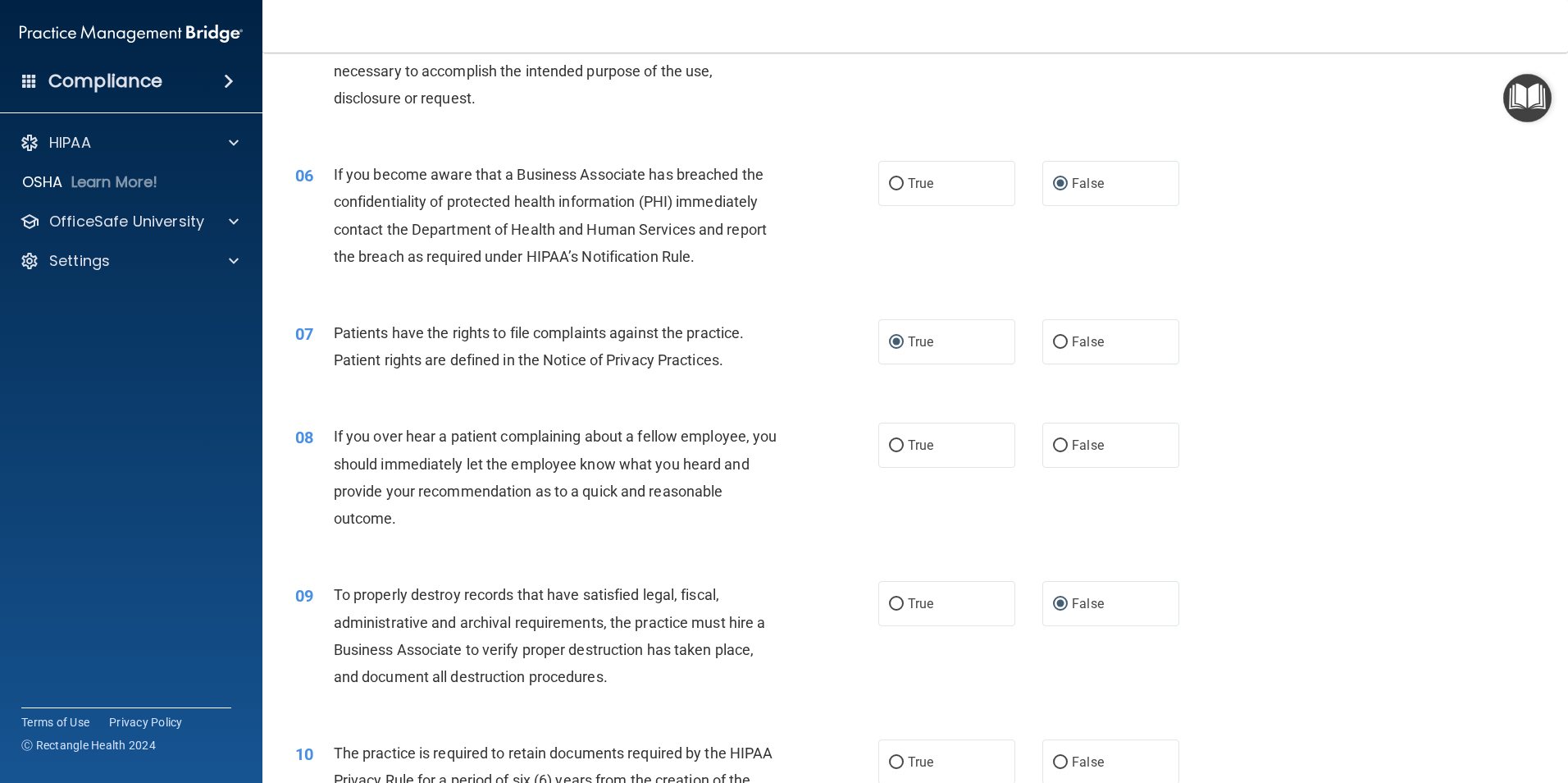
scroll to position [821, 0]
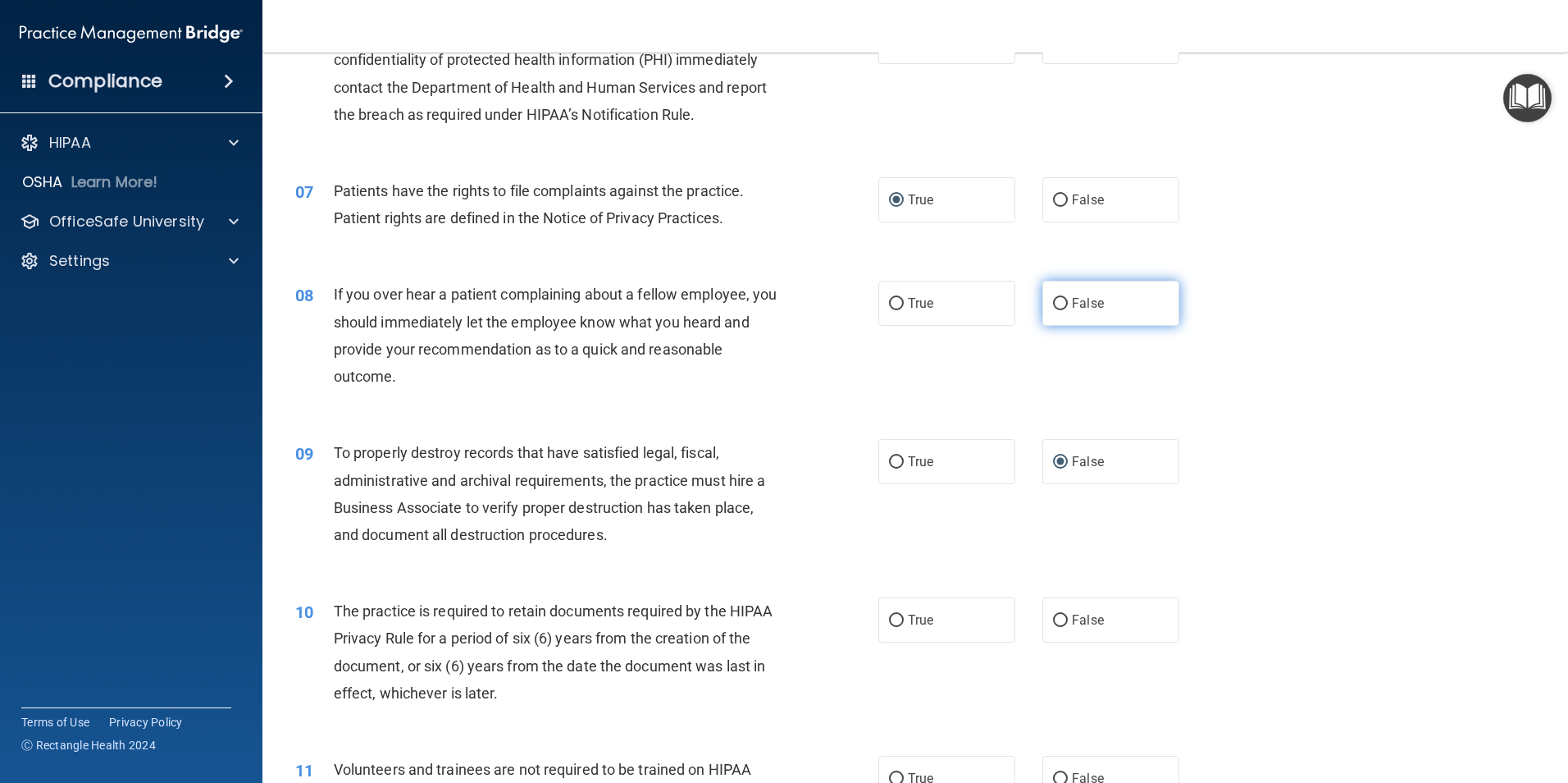
click at [1054, 301] on input "False" at bounding box center [1059, 303] width 14 height 13
radio input "true"
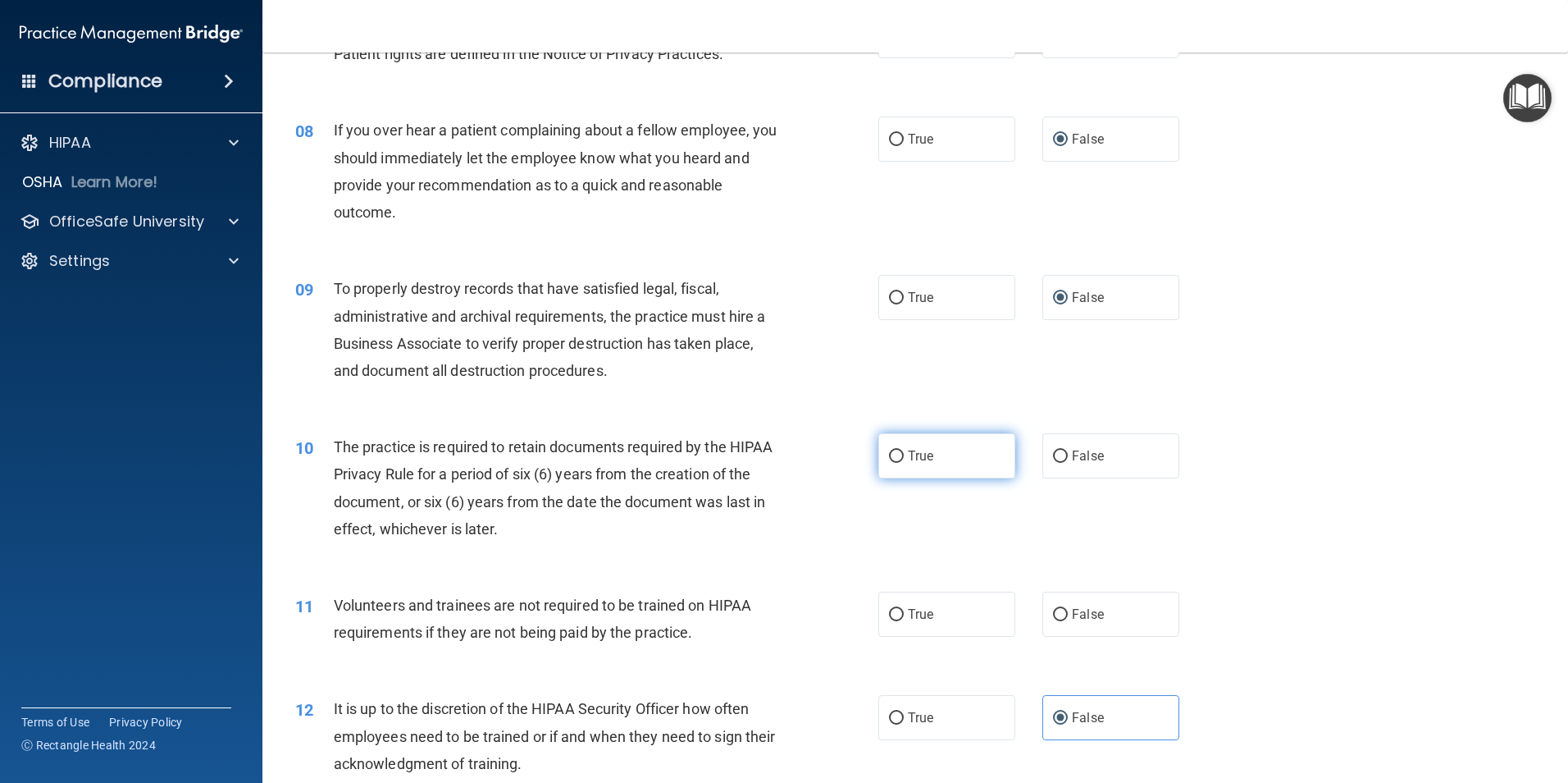
click at [889, 450] on input "True" at bounding box center [895, 456] width 14 height 13
radio input "true"
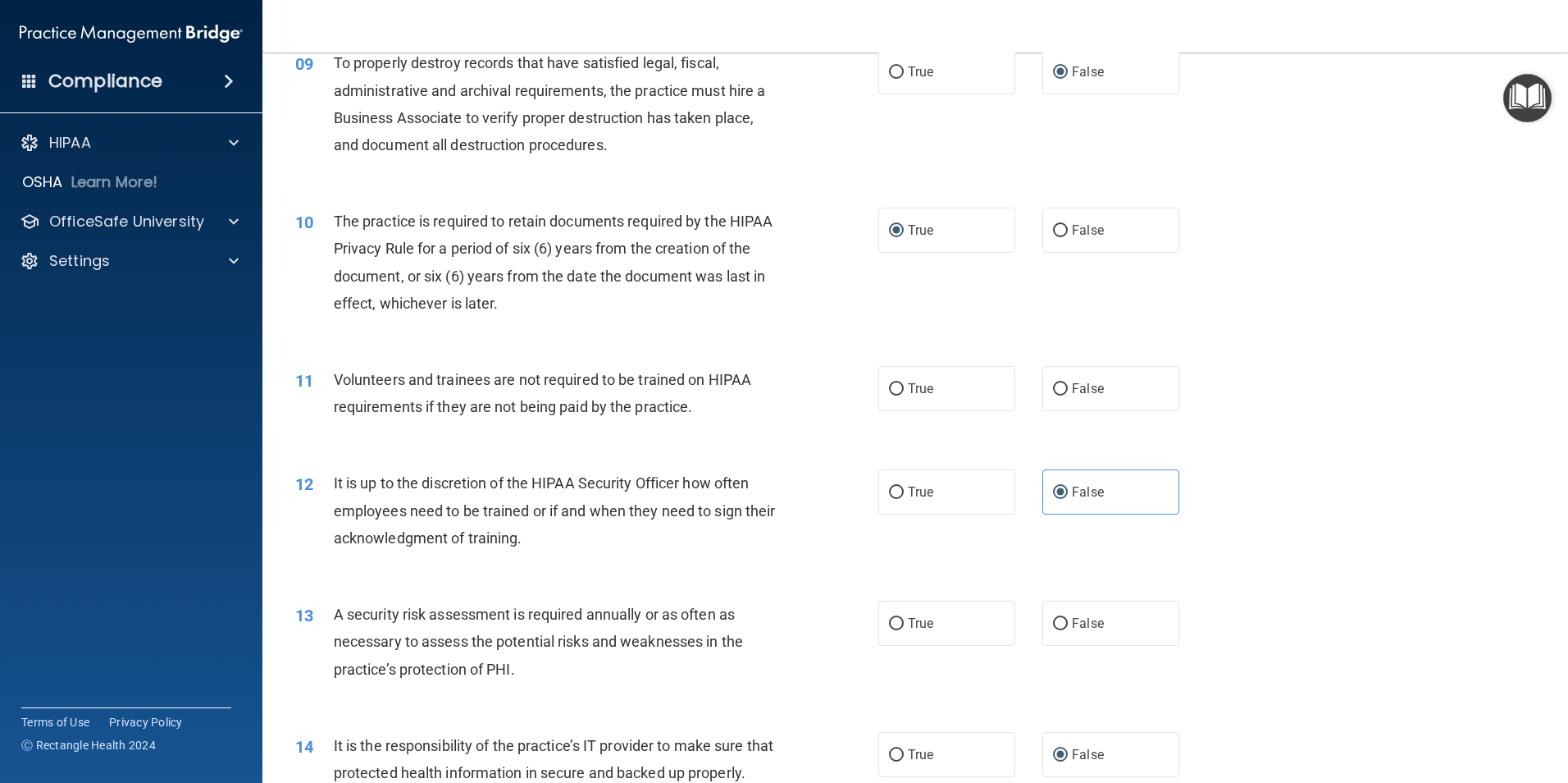
scroll to position [1231, 0]
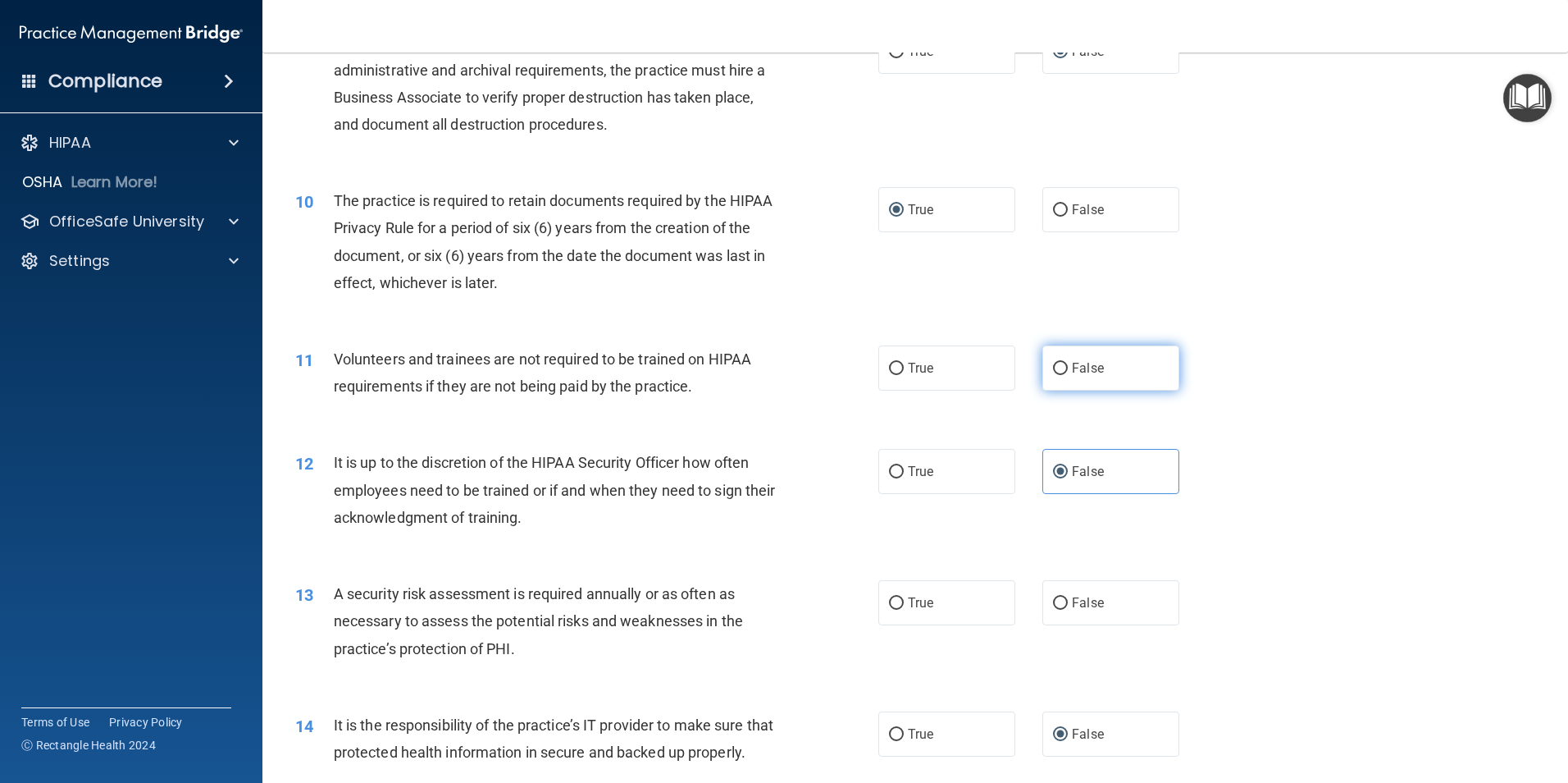
click at [1054, 363] on input "False" at bounding box center [1059, 369] width 14 height 13
radio input "true"
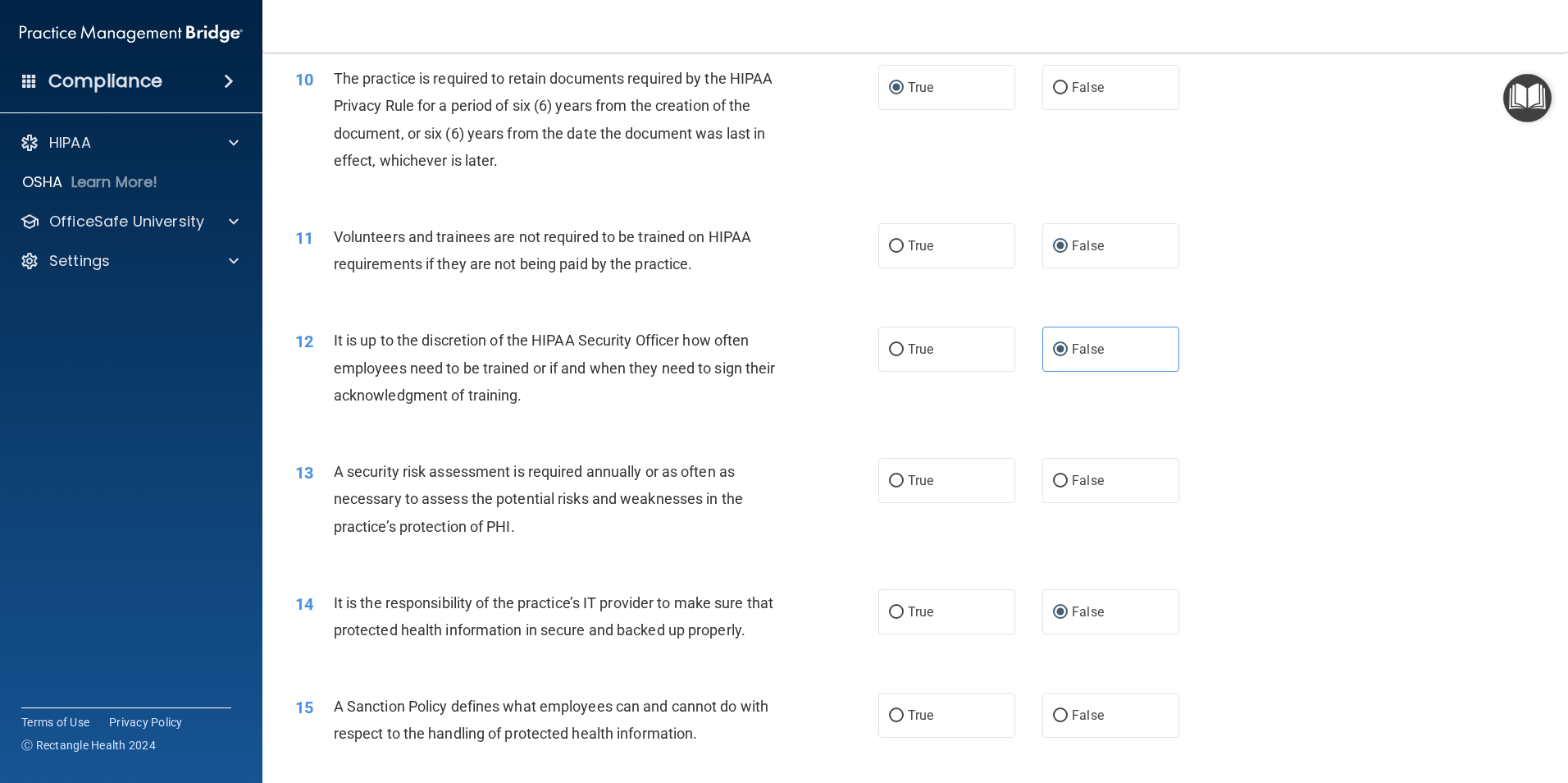
scroll to position [1476, 0]
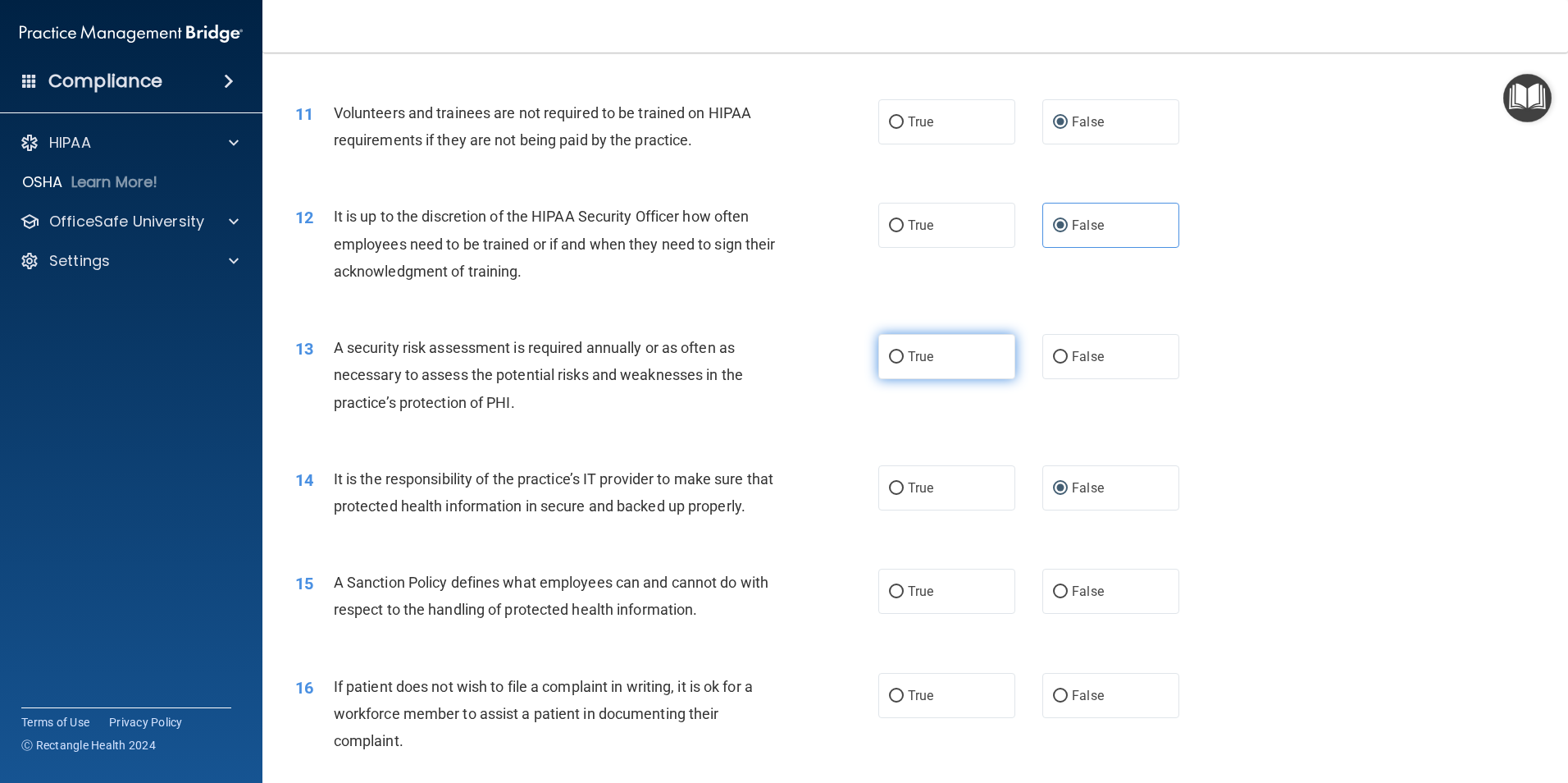
click at [889, 363] on input "True" at bounding box center [895, 357] width 14 height 13
radio input "true"
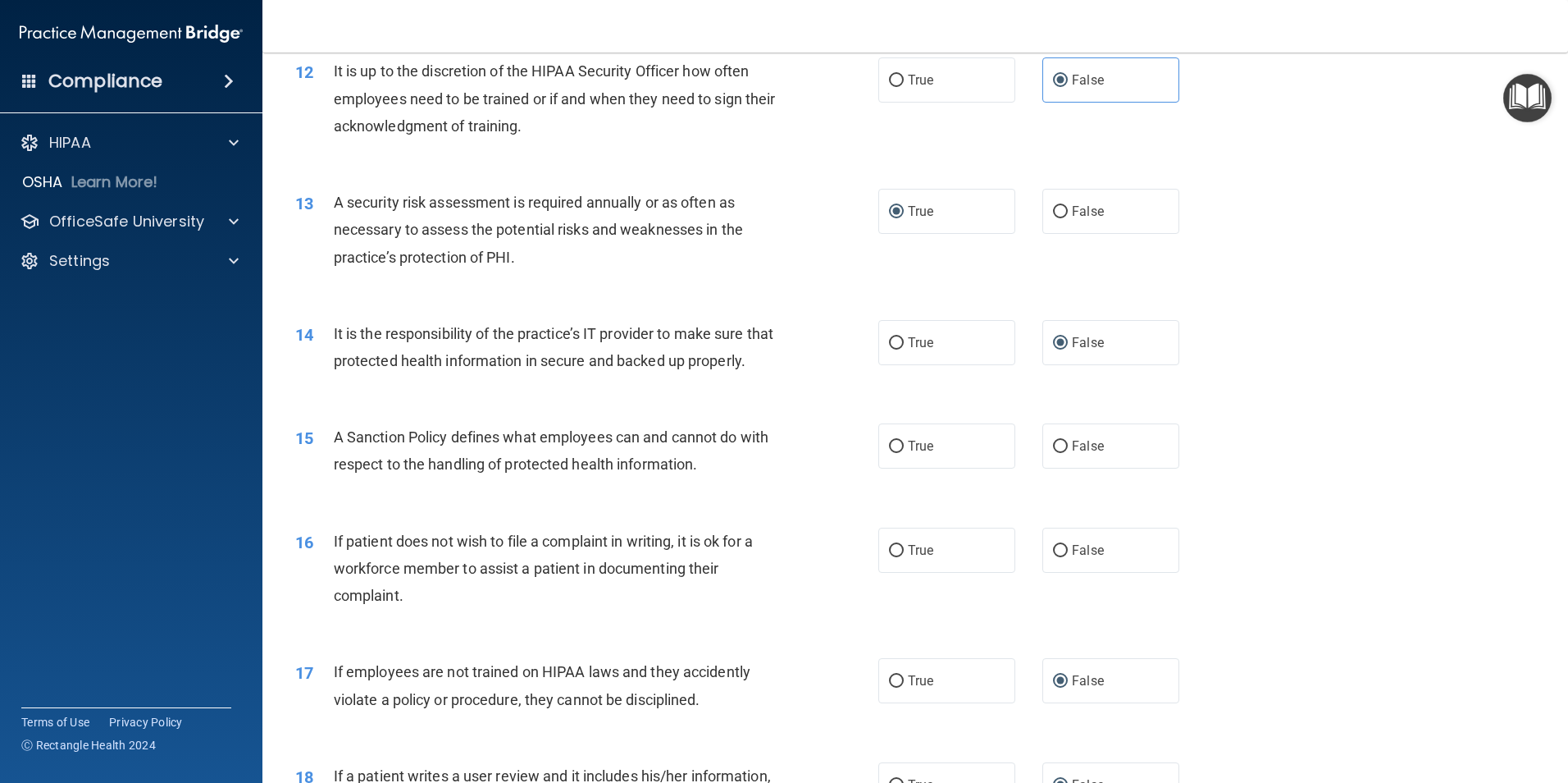
scroll to position [1640, 0]
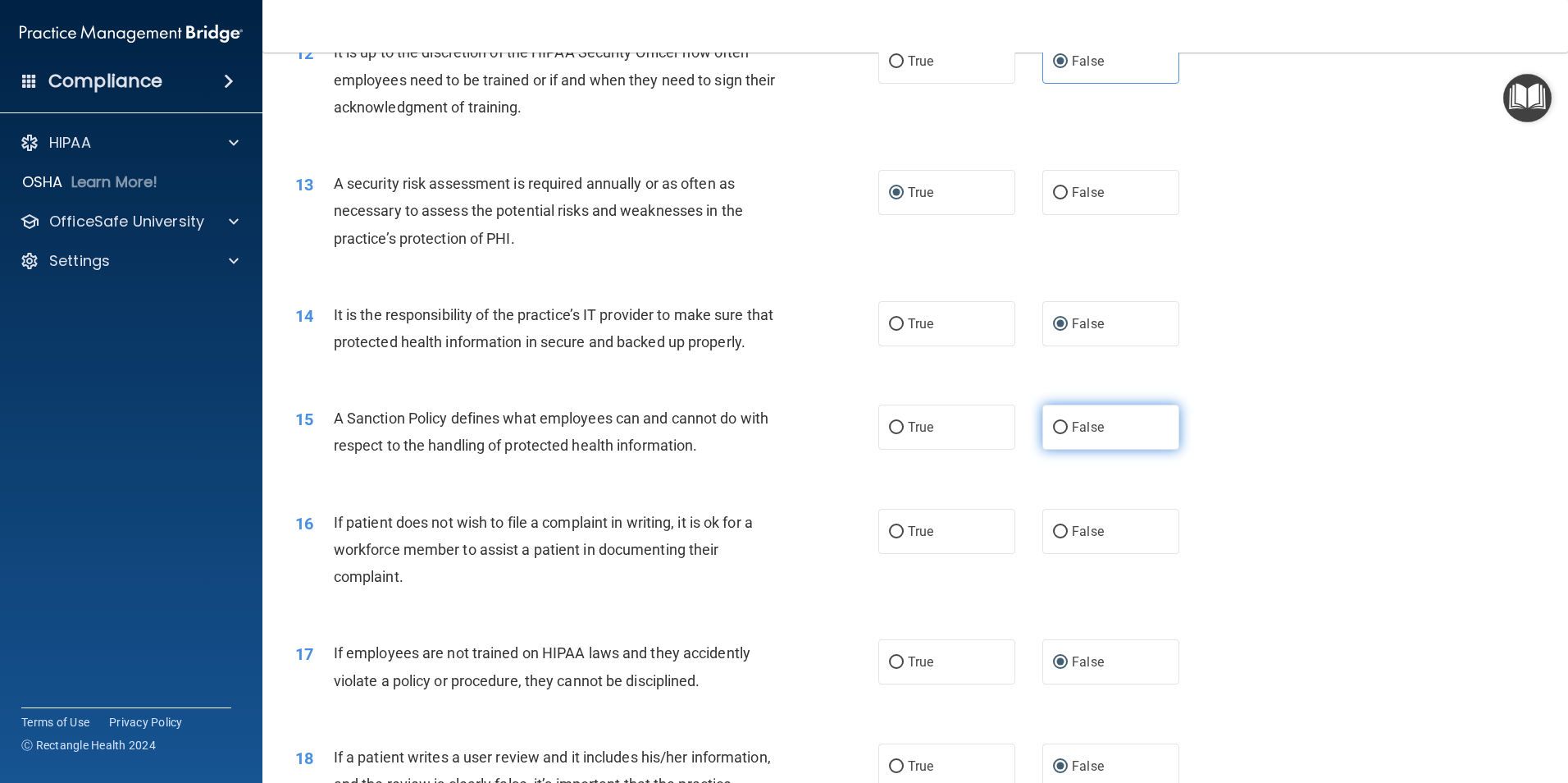
click at [1055, 433] on input "False" at bounding box center [1059, 428] width 14 height 13
radio input "true"
click at [890, 538] on input "True" at bounding box center [895, 532] width 14 height 13
radio input "true"
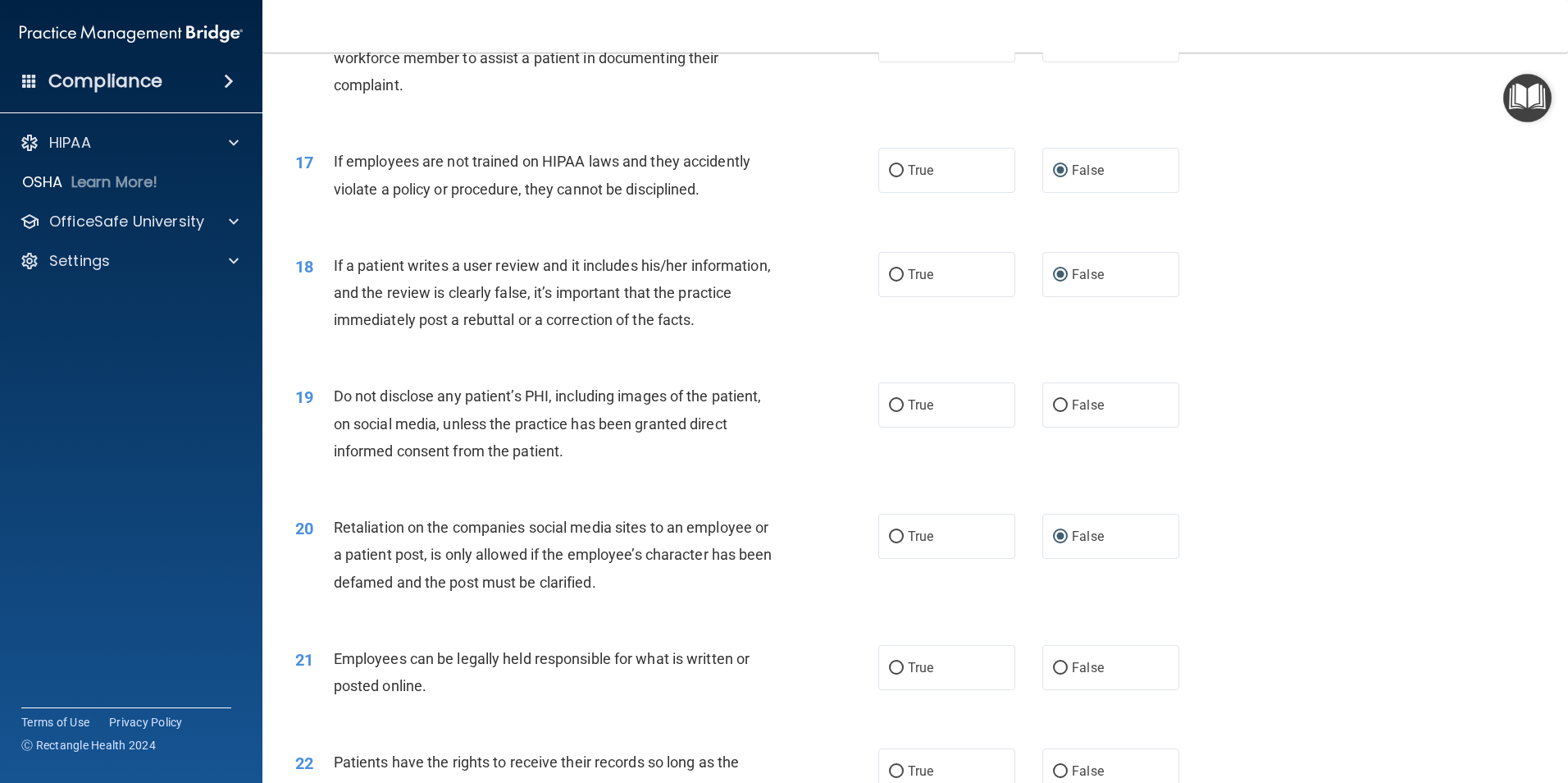
scroll to position [2133, 0]
click at [1054, 411] on input "False" at bounding box center [1059, 405] width 14 height 13
radio input "true"
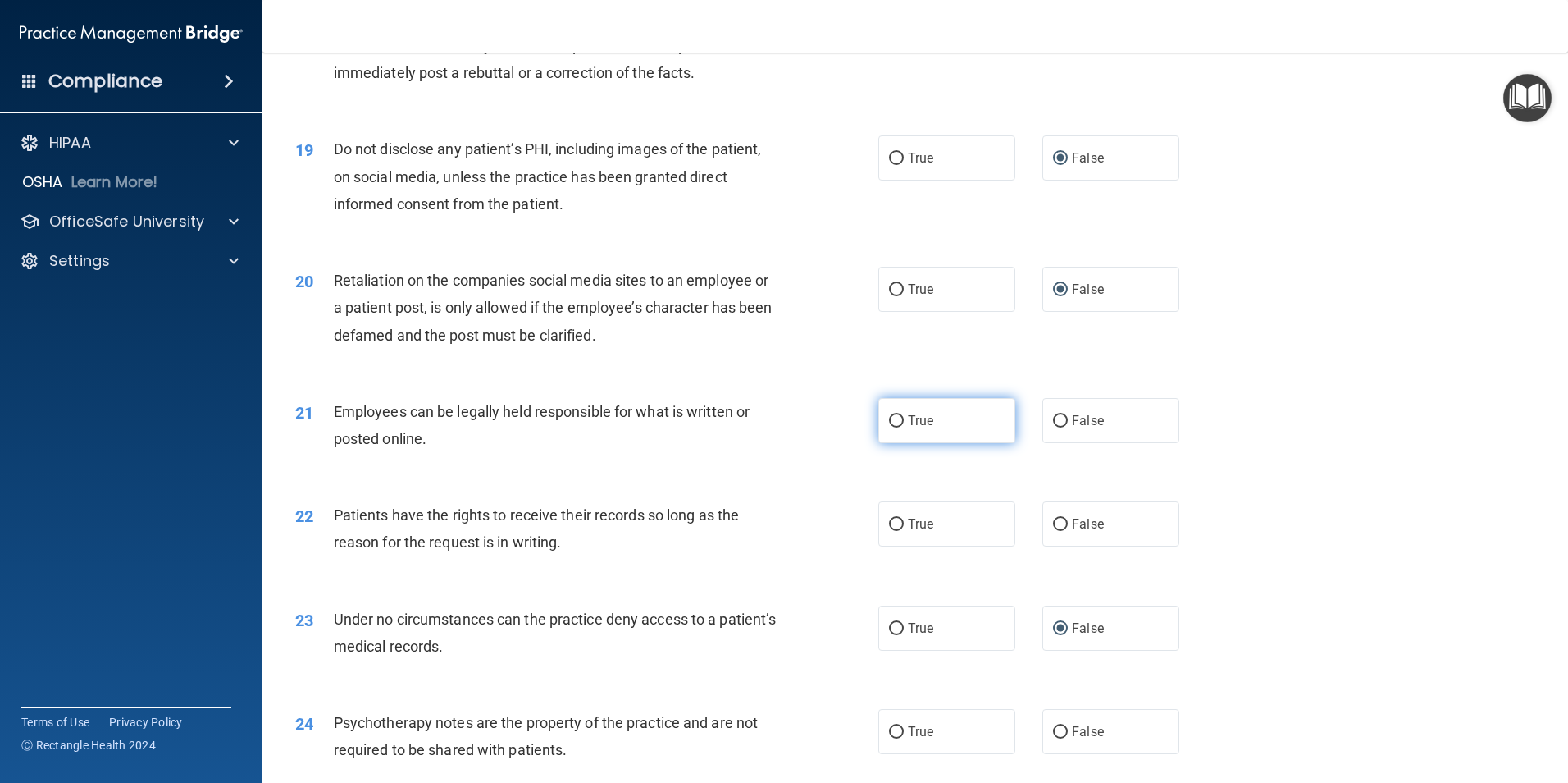
click at [889, 428] on input "True" at bounding box center [895, 421] width 14 height 13
radio input "true"
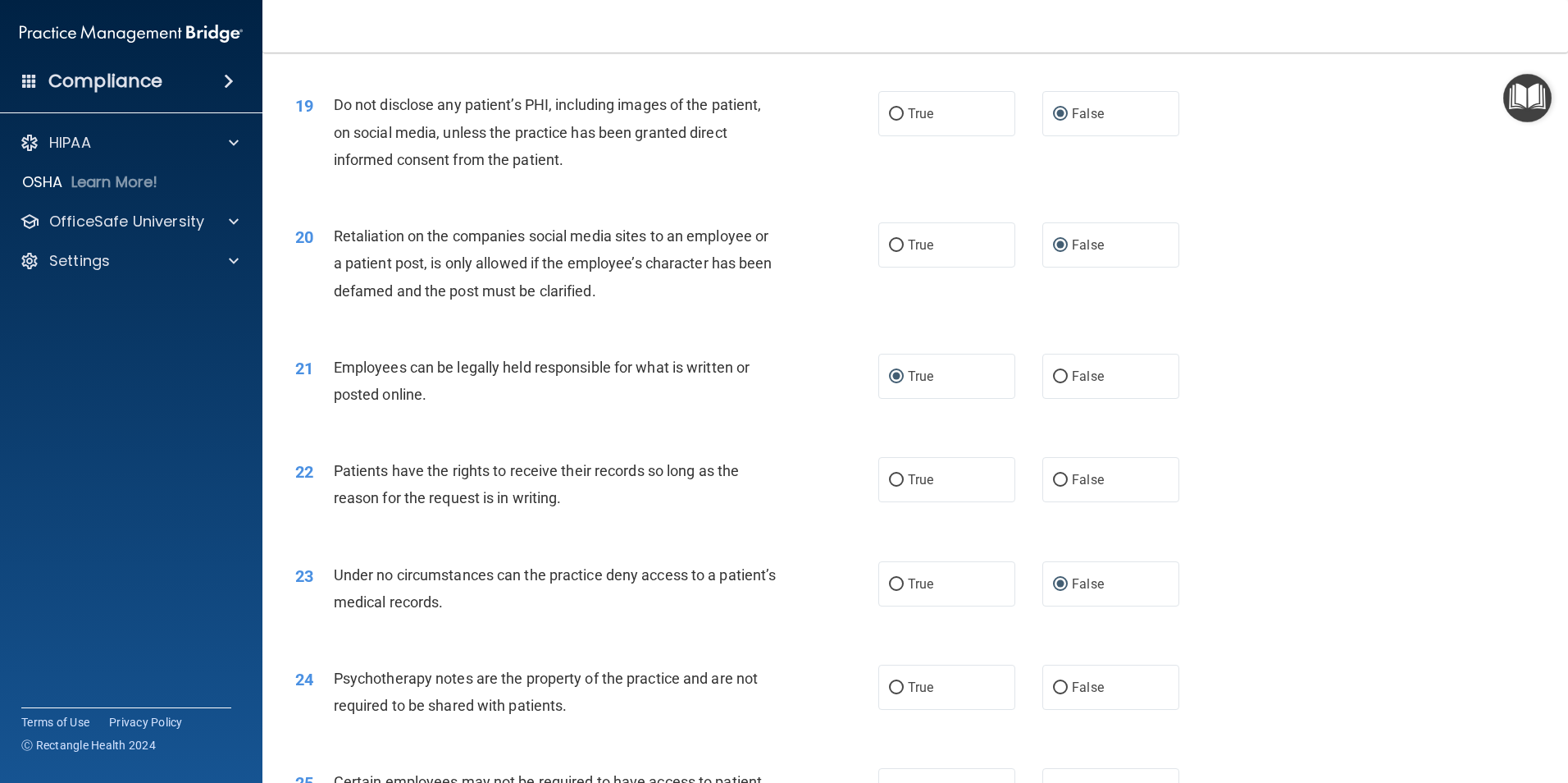
scroll to position [2461, 0]
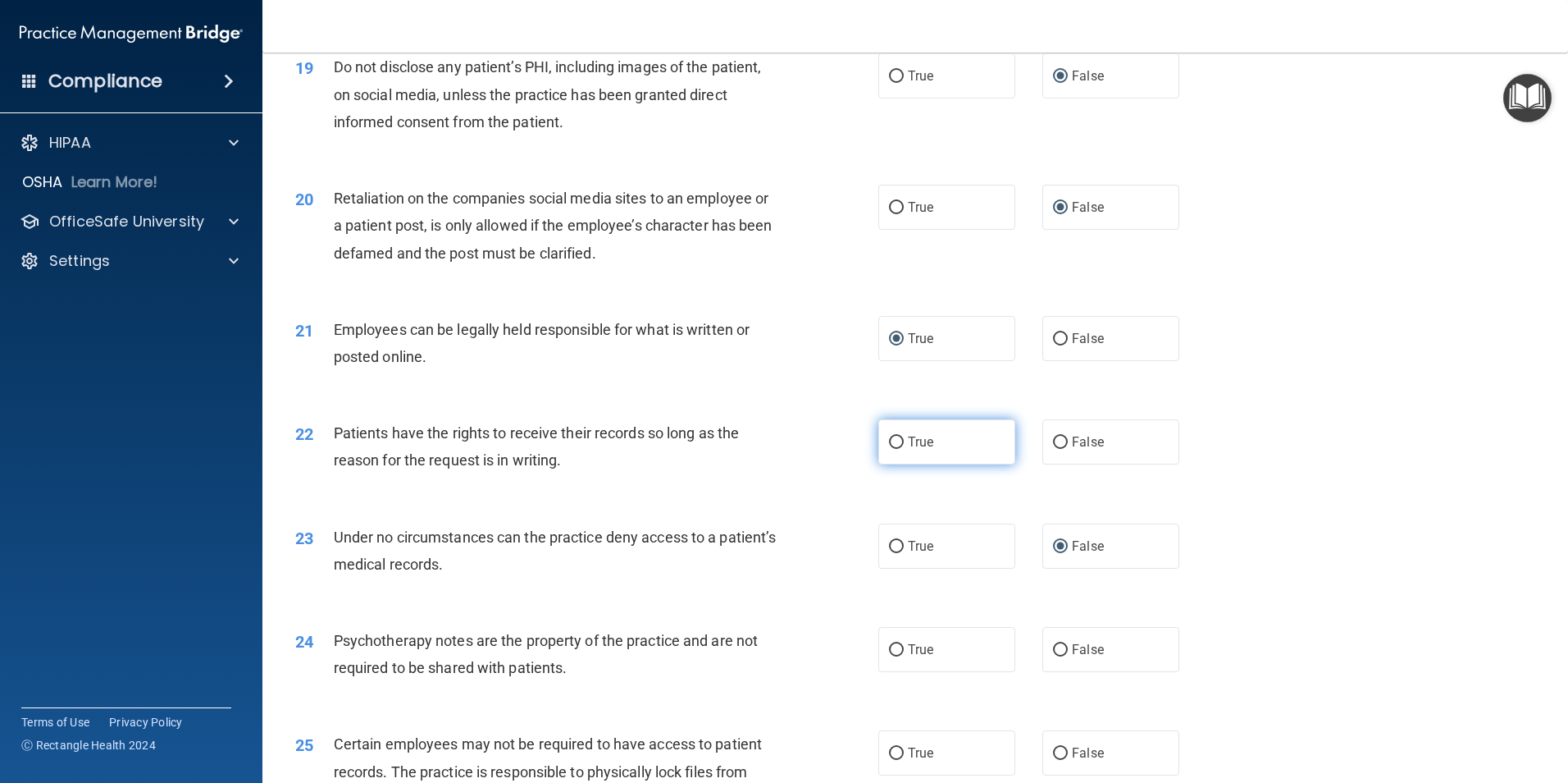
click at [889, 449] on input "True" at bounding box center [895, 442] width 14 height 13
radio input "true"
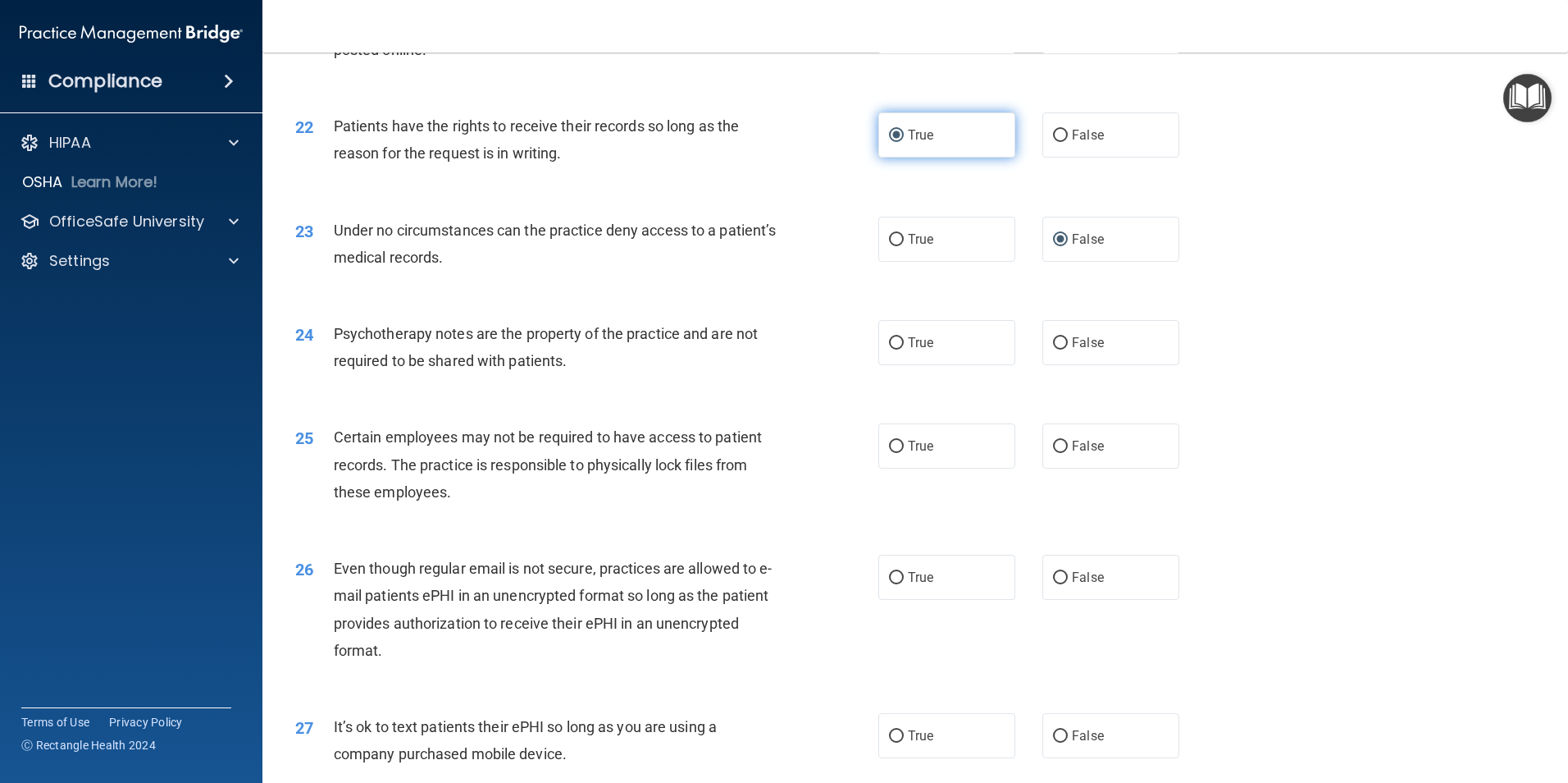
scroll to position [2789, 0]
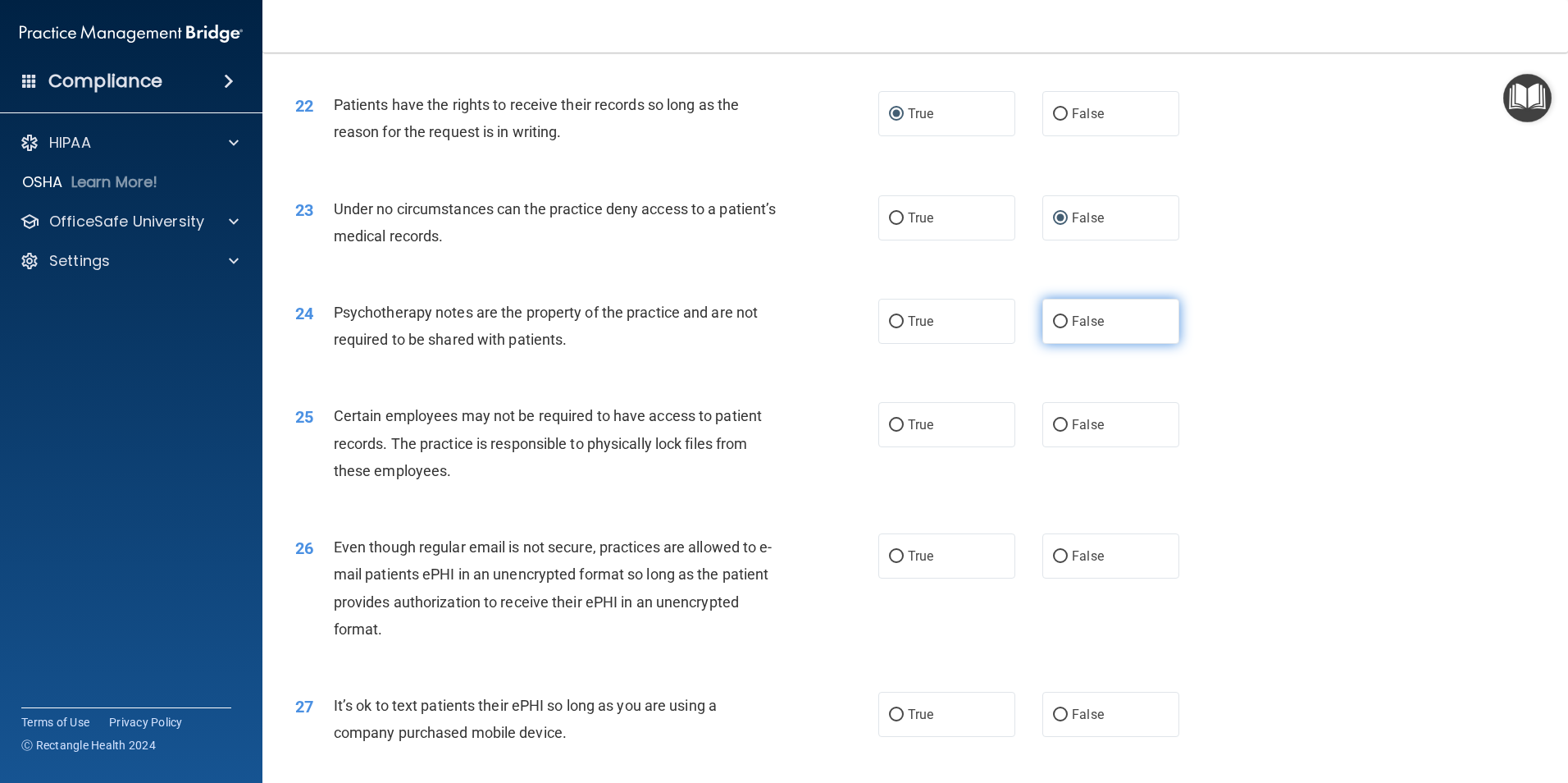
click at [1056, 328] on input "False" at bounding box center [1059, 322] width 14 height 13
radio input "true"
click at [889, 432] on input "True" at bounding box center [895, 425] width 14 height 13
radio input "true"
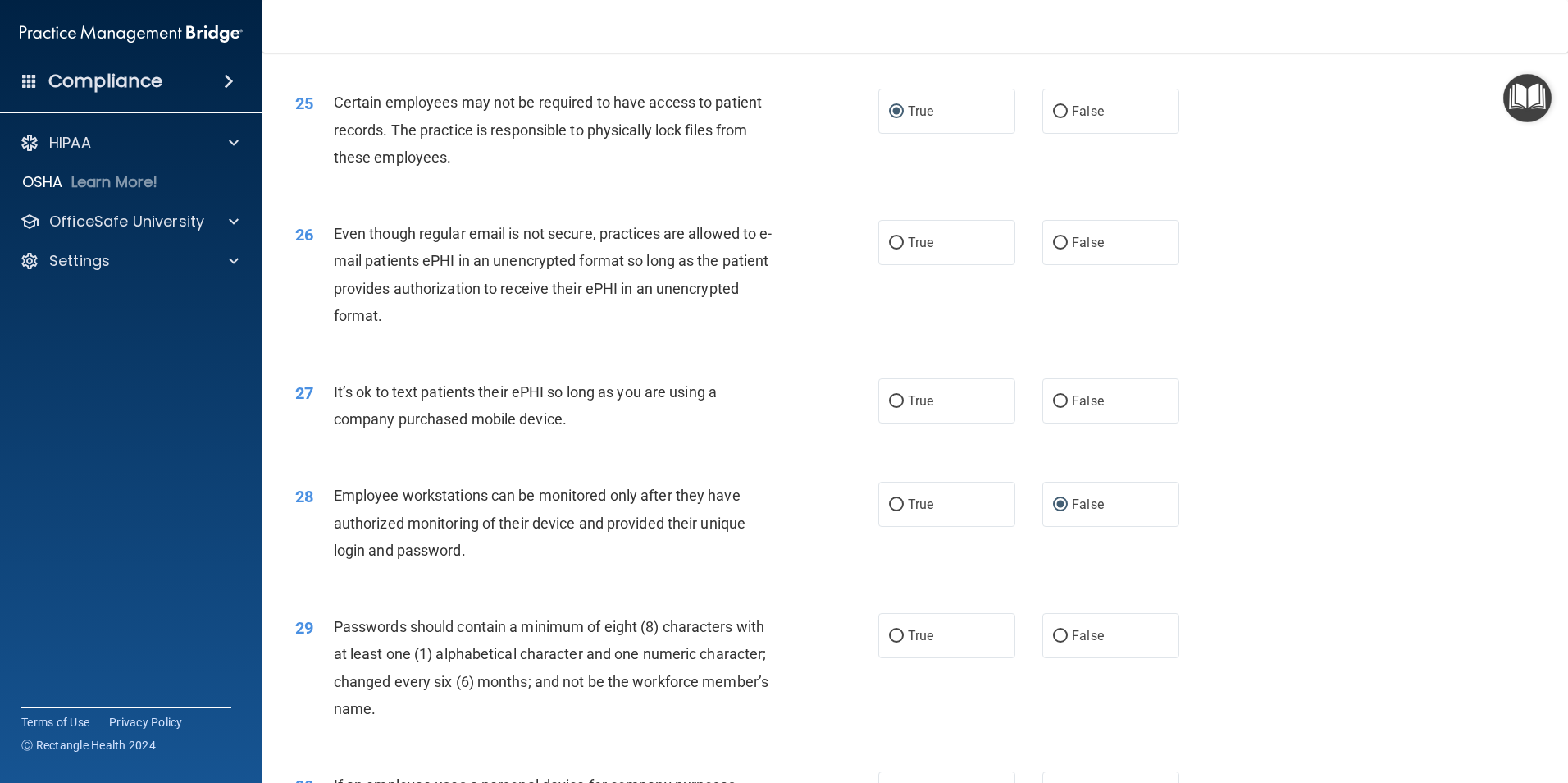
scroll to position [3118, 0]
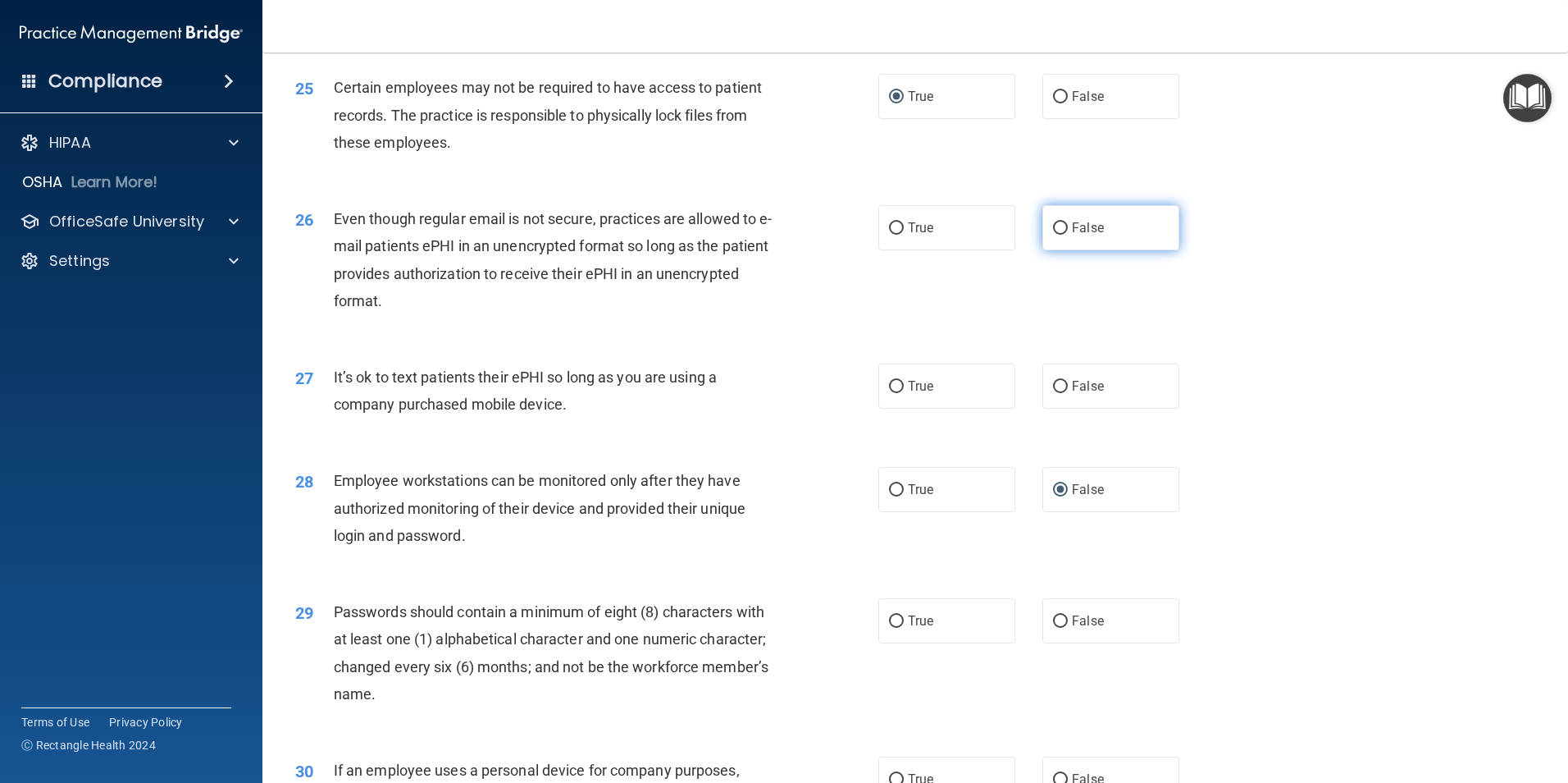
drag, startPoint x: 1051, startPoint y: 256, endPoint x: 1039, endPoint y: 264, distance: 14.4
click at [1053, 235] on input "False" at bounding box center [1059, 228] width 14 height 13
radio input "true"
click at [1053, 393] on input "False" at bounding box center [1059, 386] width 14 height 13
radio input "true"
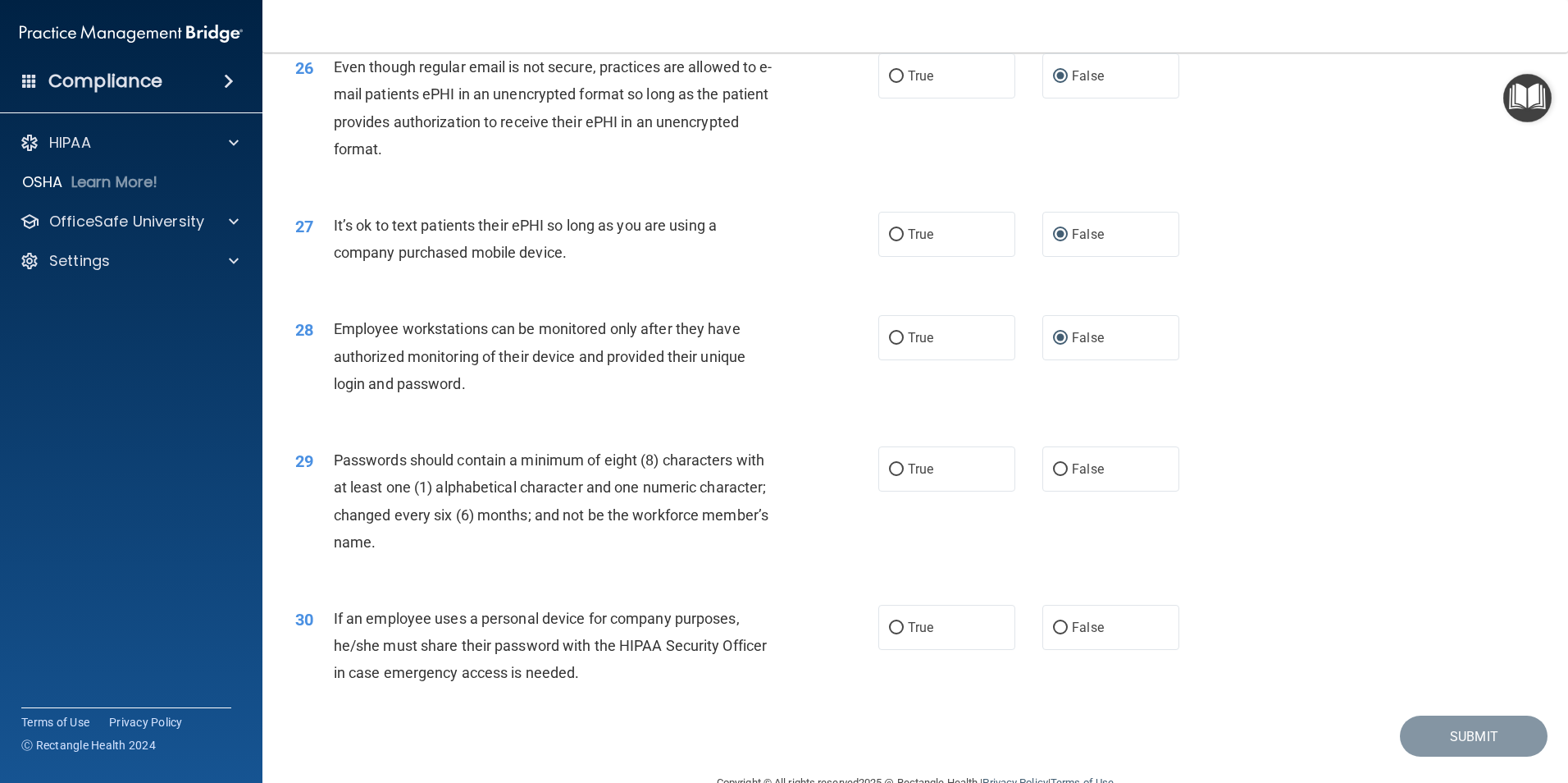
scroll to position [3282, 0]
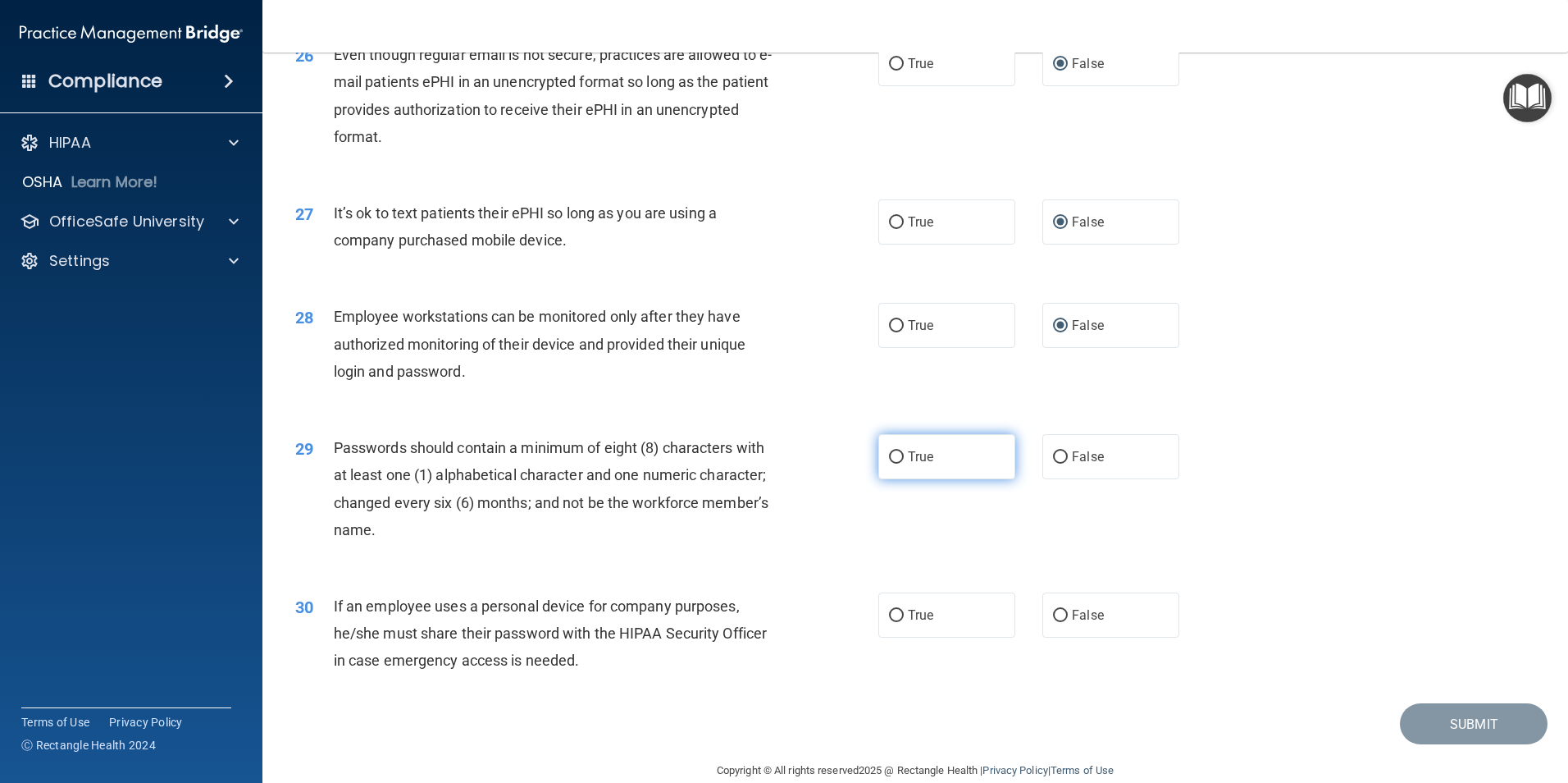
click at [889, 463] on input "True" at bounding box center [895, 457] width 14 height 13
radio input "true"
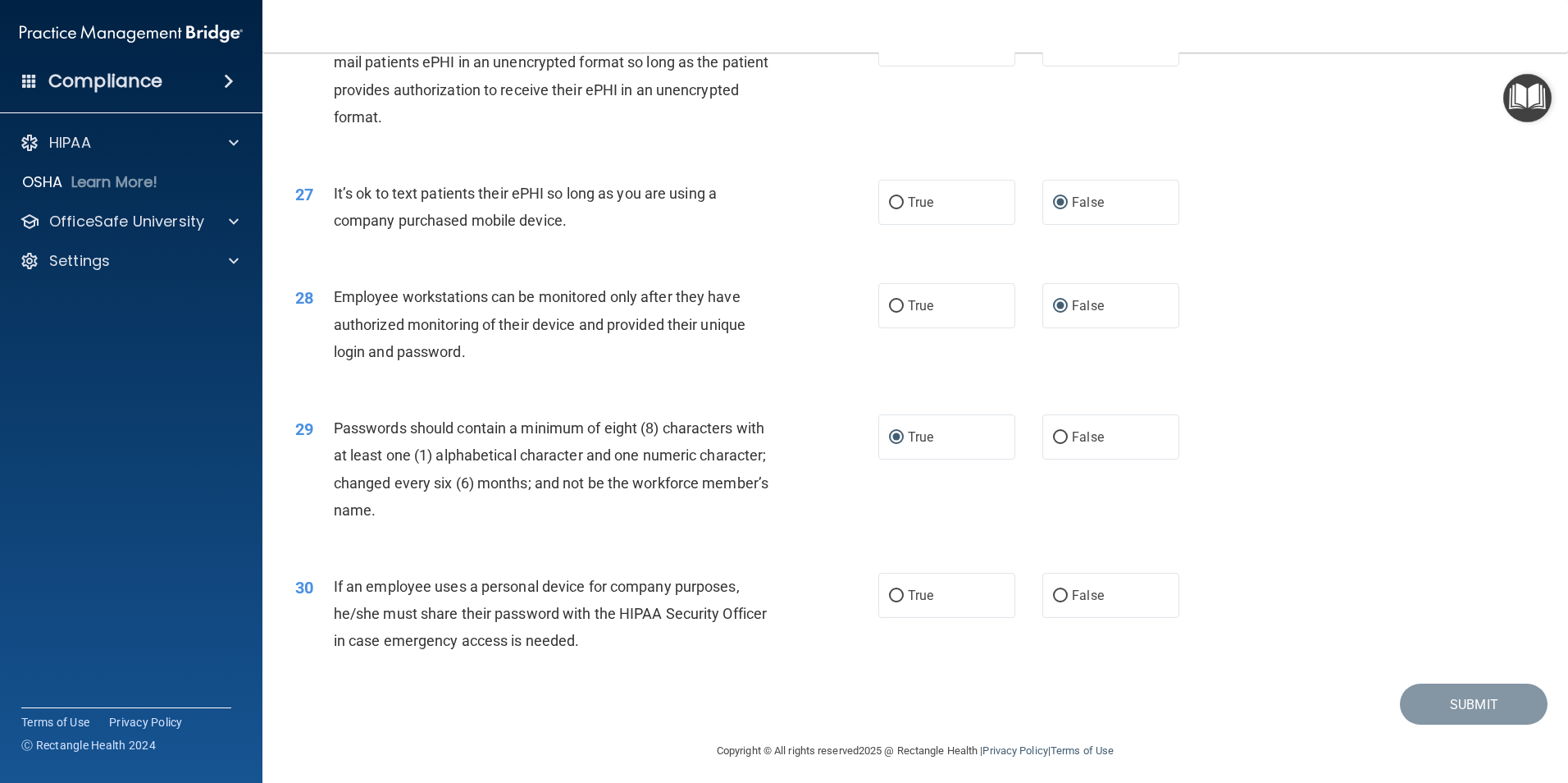
scroll to position [3336, 0]
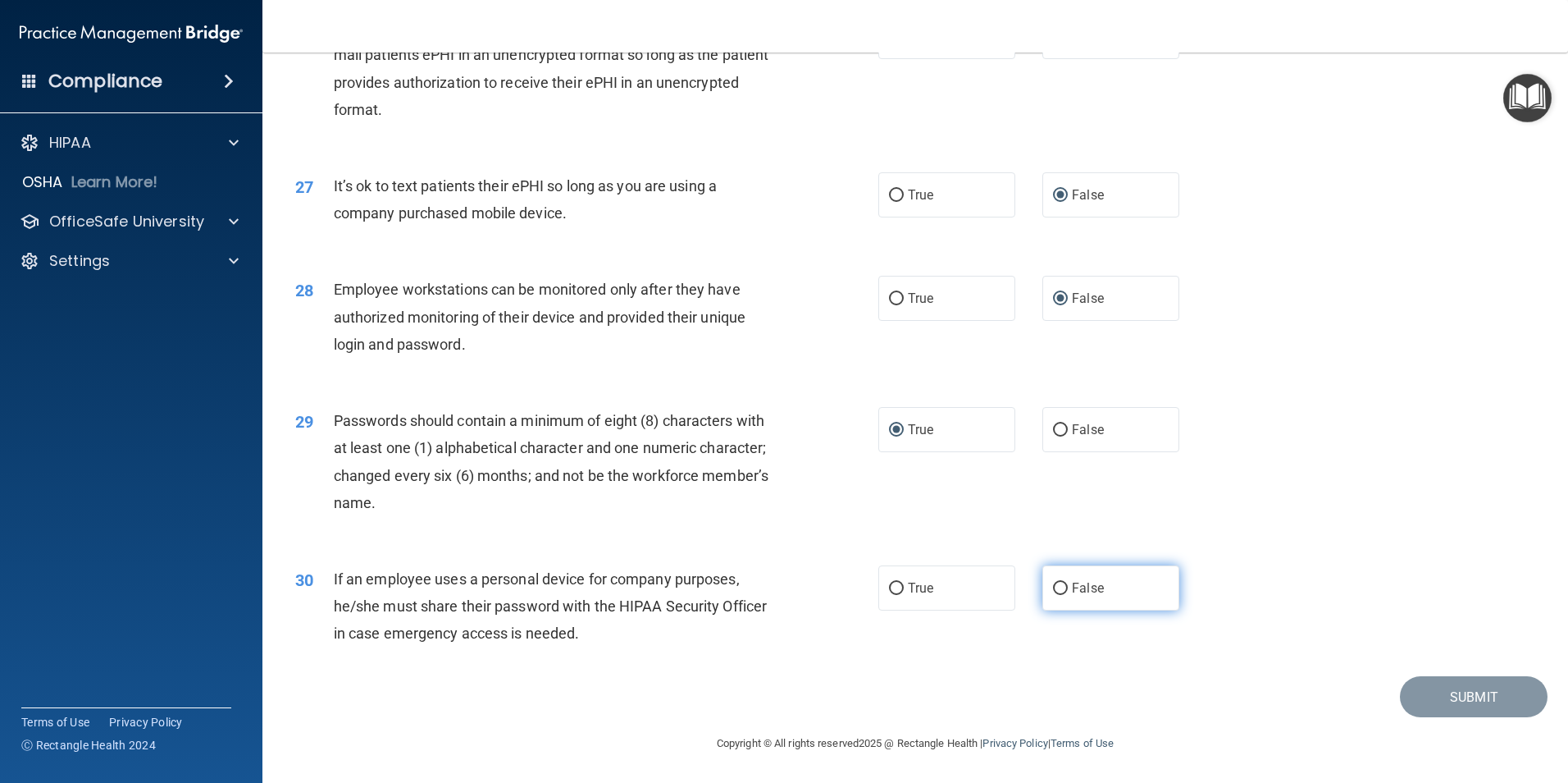
click at [1055, 582] on input "False" at bounding box center [1059, 588] width 14 height 13
radio input "true"
click at [1438, 693] on button "Submit" at bounding box center [1472, 696] width 148 height 42
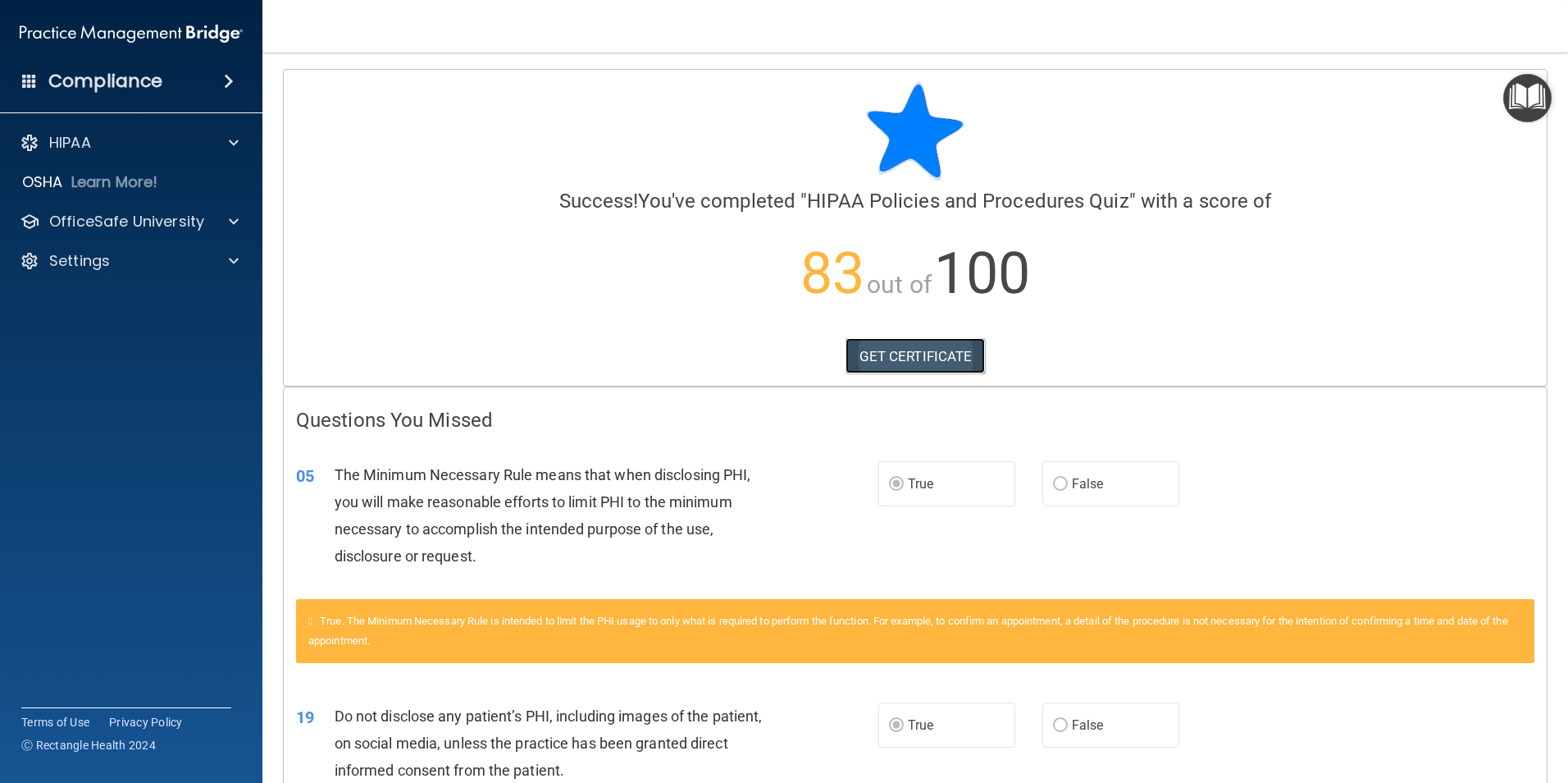
click at [881, 351] on link "GET CERTIFICATE" at bounding box center [915, 355] width 140 height 36
click at [106, 220] on p "OfficeSafe University" at bounding box center [126, 221] width 155 height 19
click at [101, 261] on p "HIPAA Training" at bounding box center [78, 261] width 135 height 16
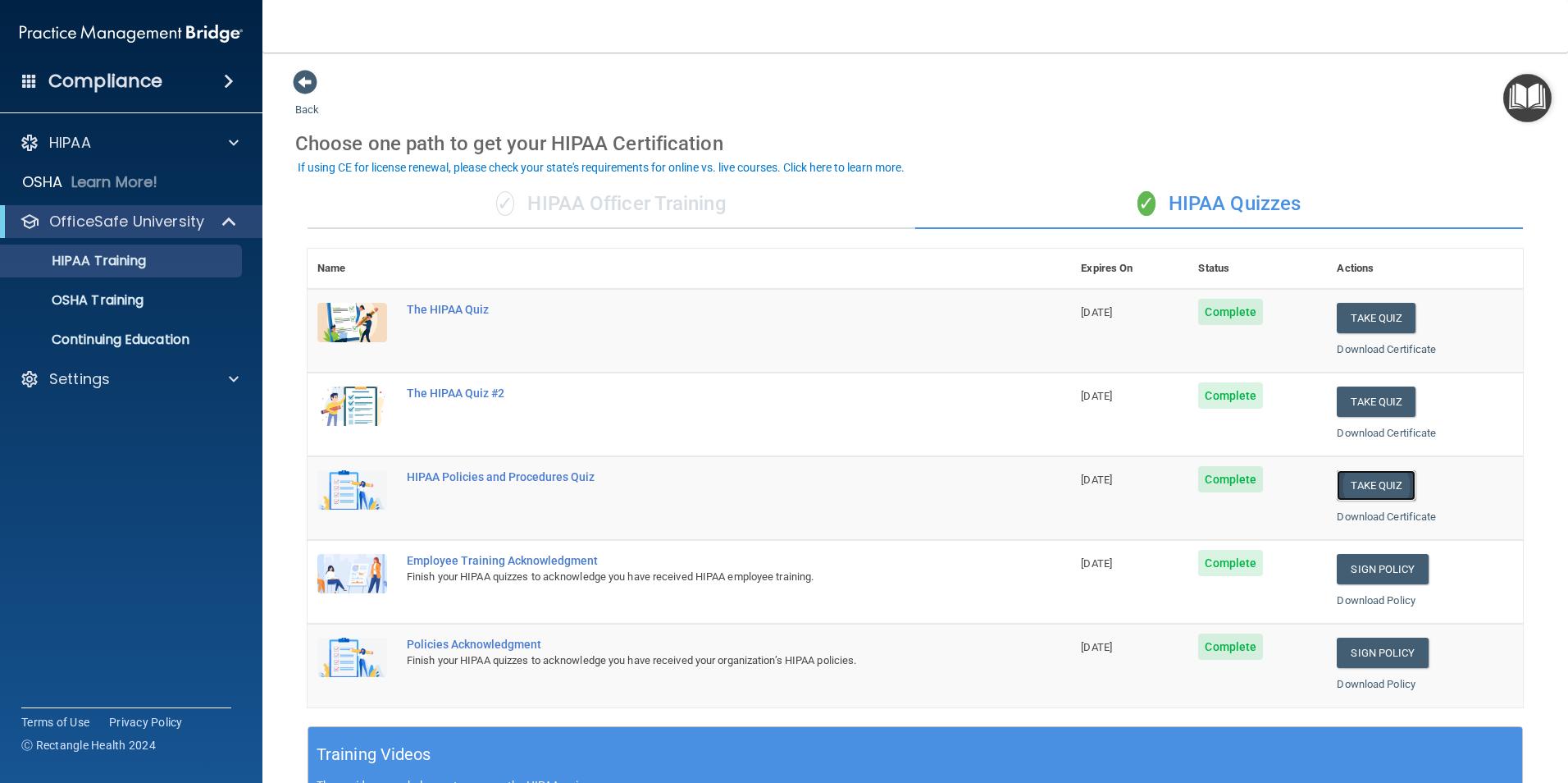
click at [1370, 487] on button "Take Quiz" at bounding box center [1376, 485] width 79 height 30
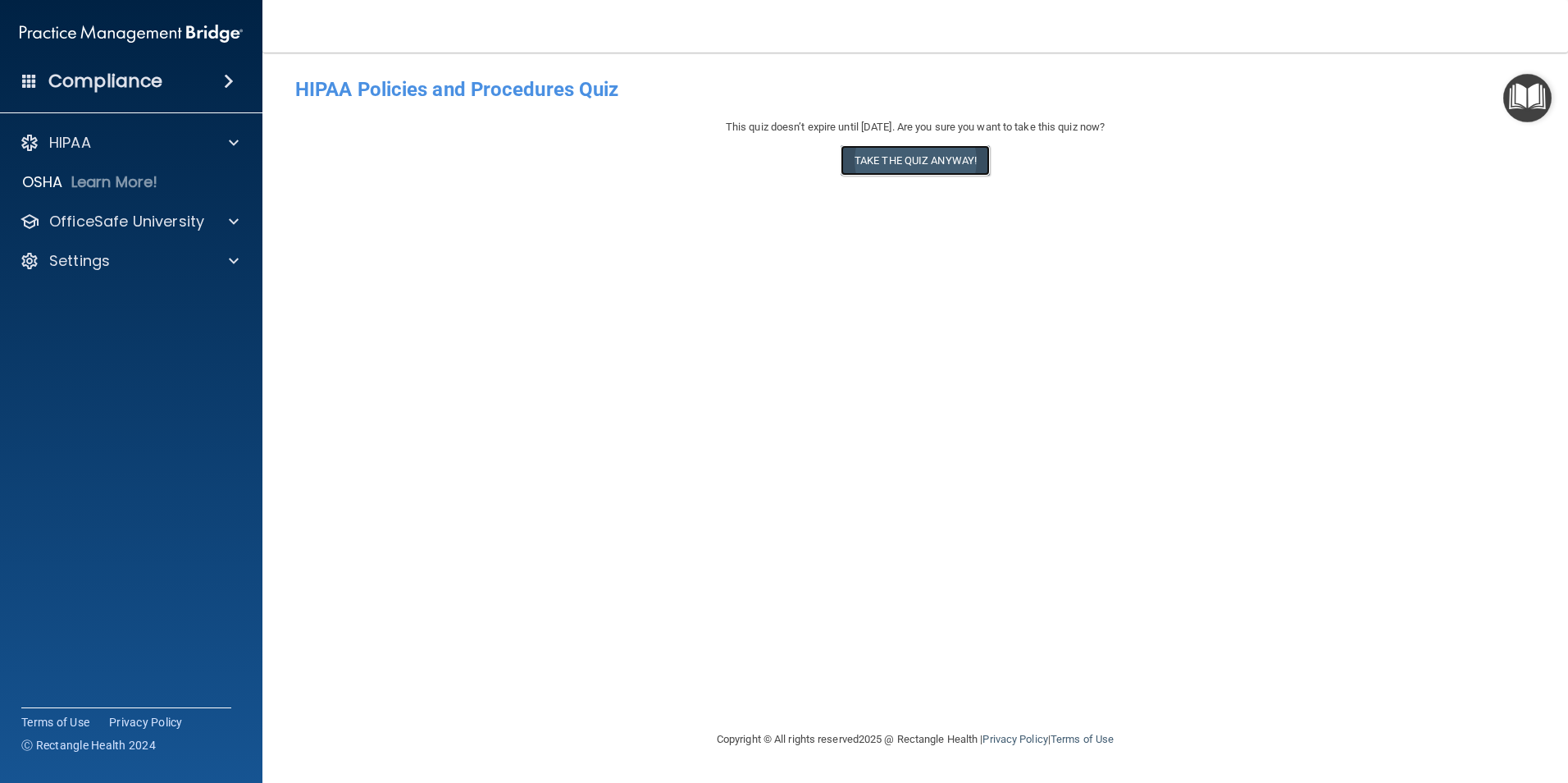
click at [924, 161] on button "Take the quiz anyway!" at bounding box center [915, 159] width 150 height 30
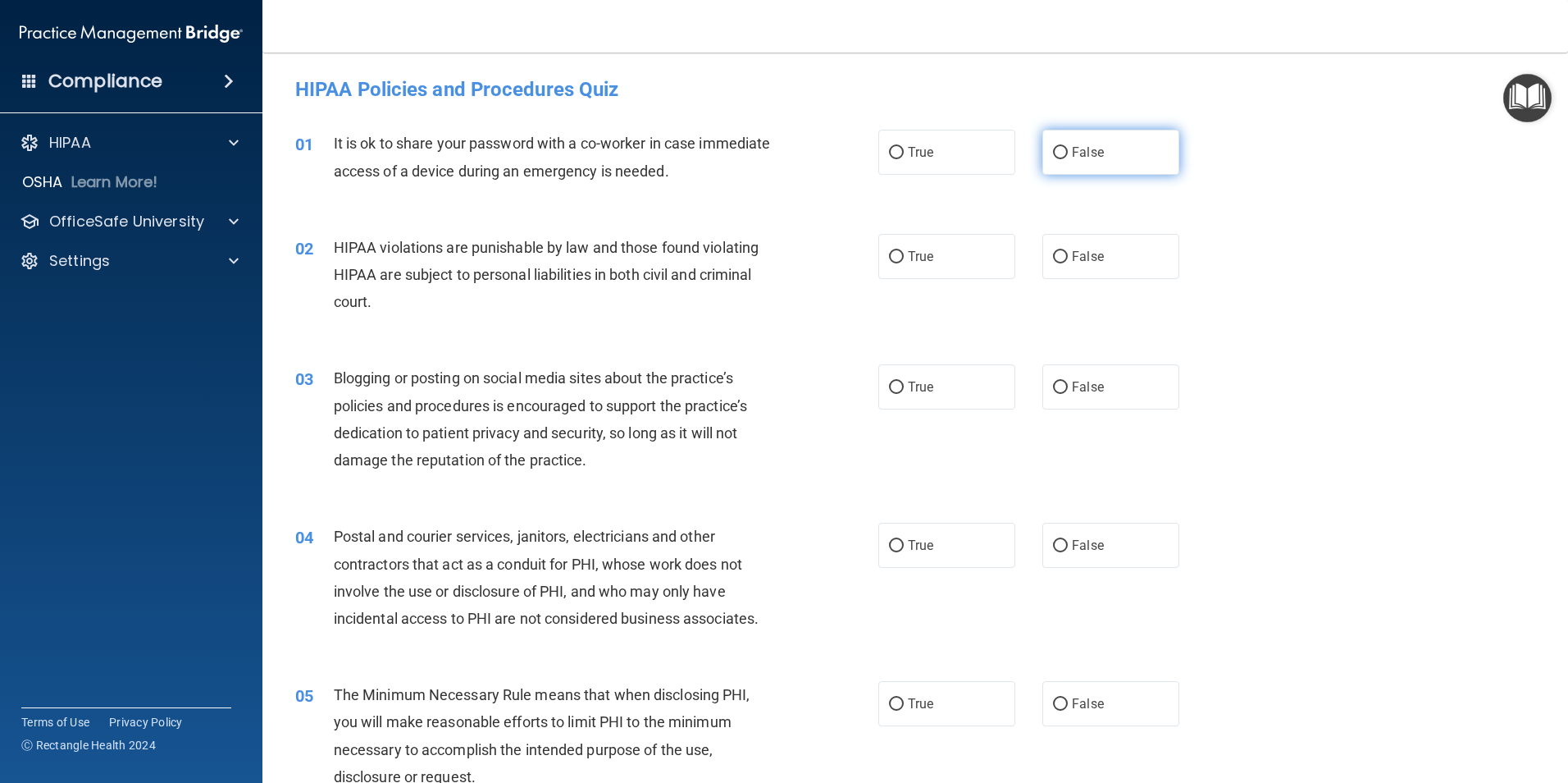
click at [1053, 152] on input "False" at bounding box center [1059, 153] width 14 height 13
radio input "true"
click at [1053, 386] on input "False" at bounding box center [1059, 387] width 14 height 13
radio input "true"
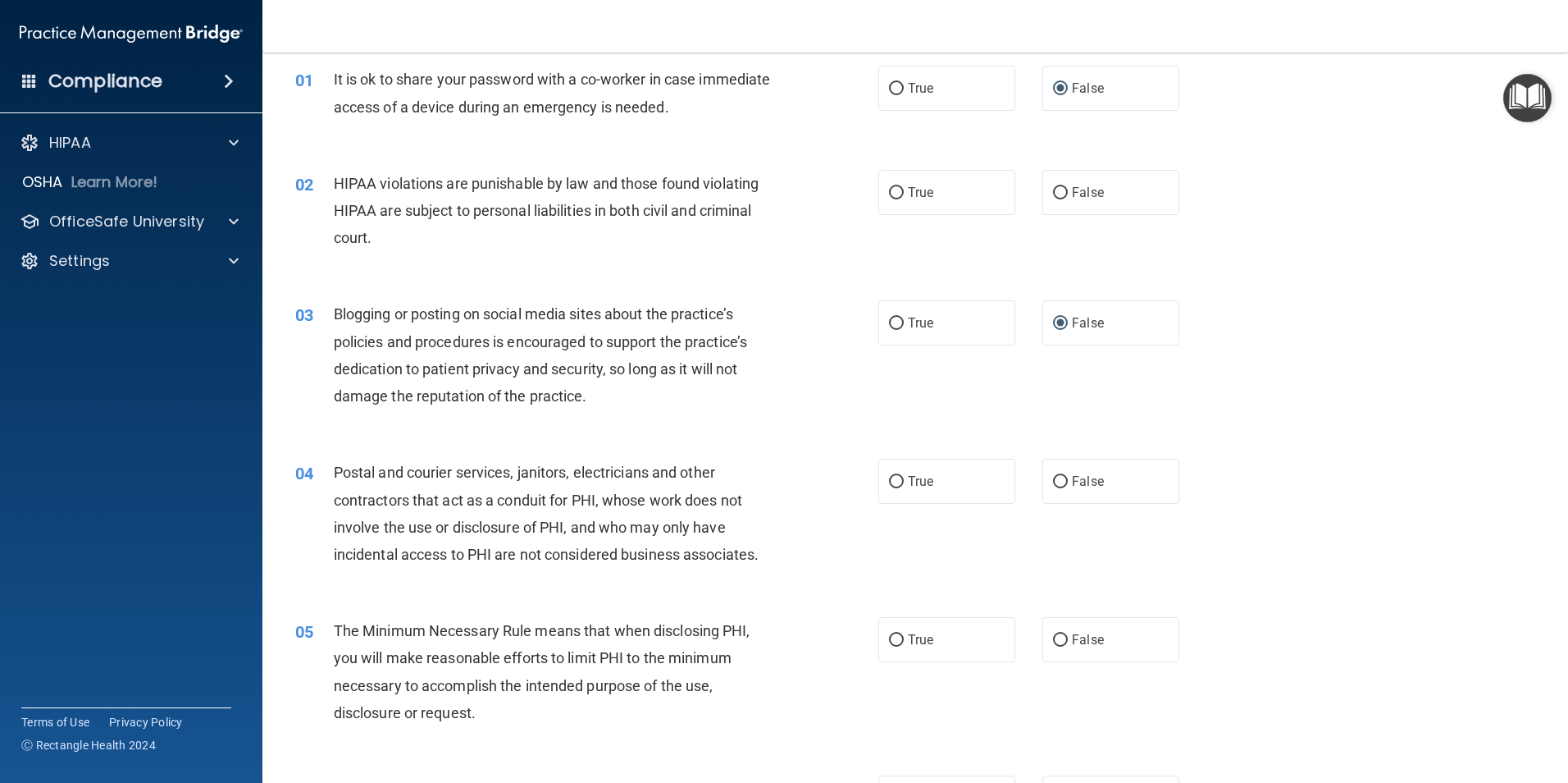
scroll to position [164, 0]
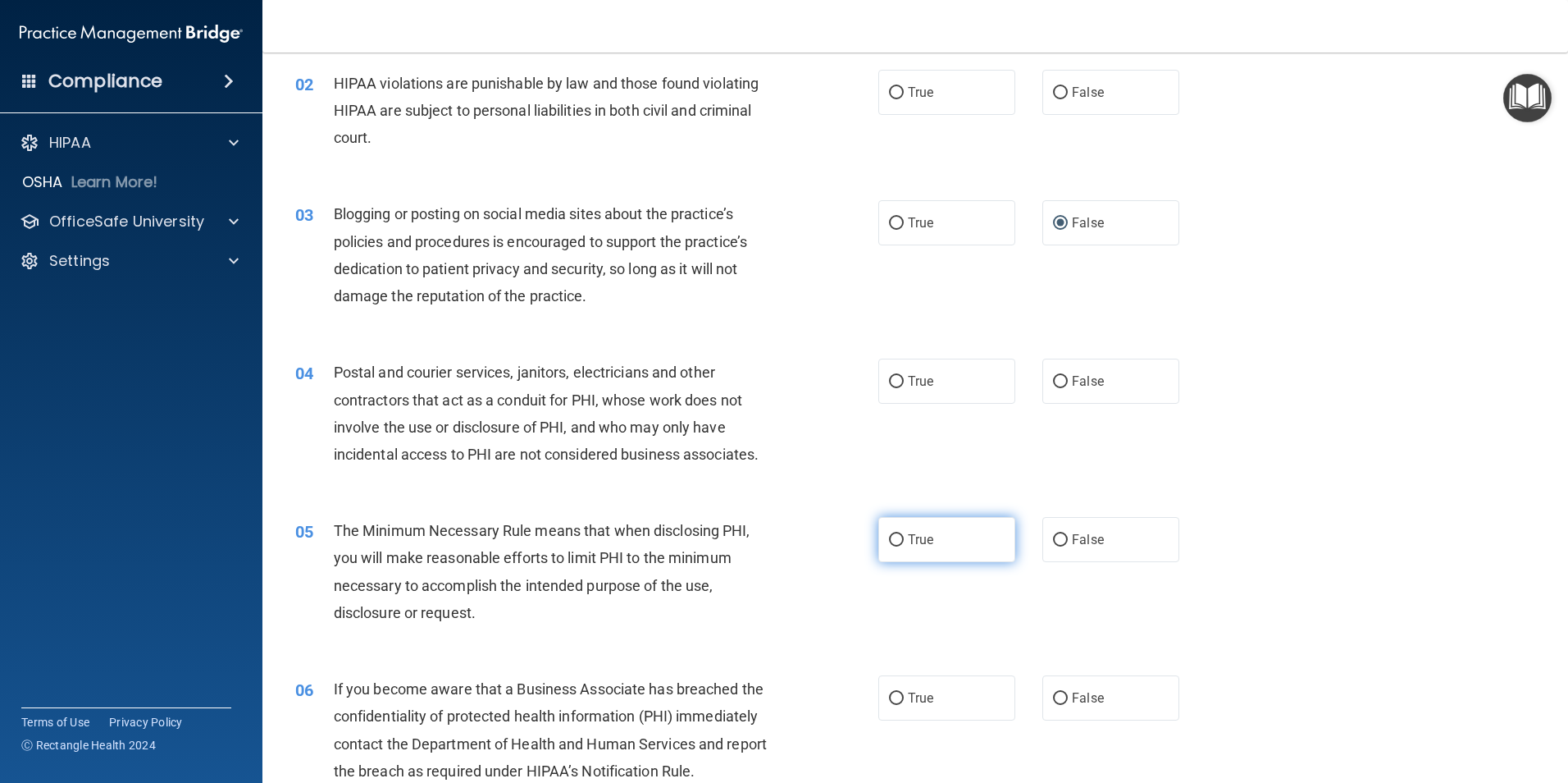
click at [889, 538] on input "True" at bounding box center [895, 540] width 14 height 13
radio input "true"
click at [1053, 696] on input "False" at bounding box center [1059, 698] width 14 height 13
radio input "true"
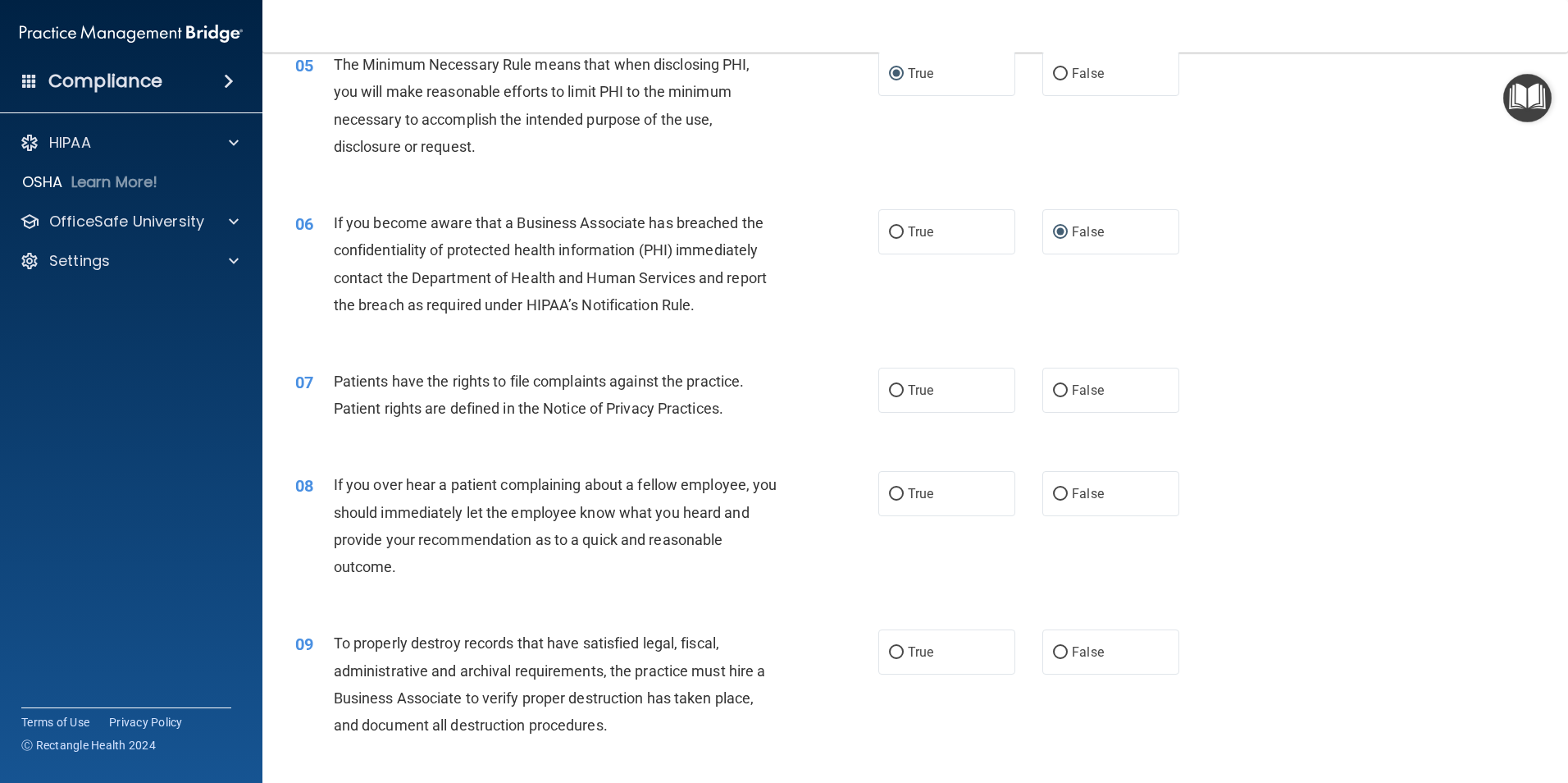
scroll to position [739, 0]
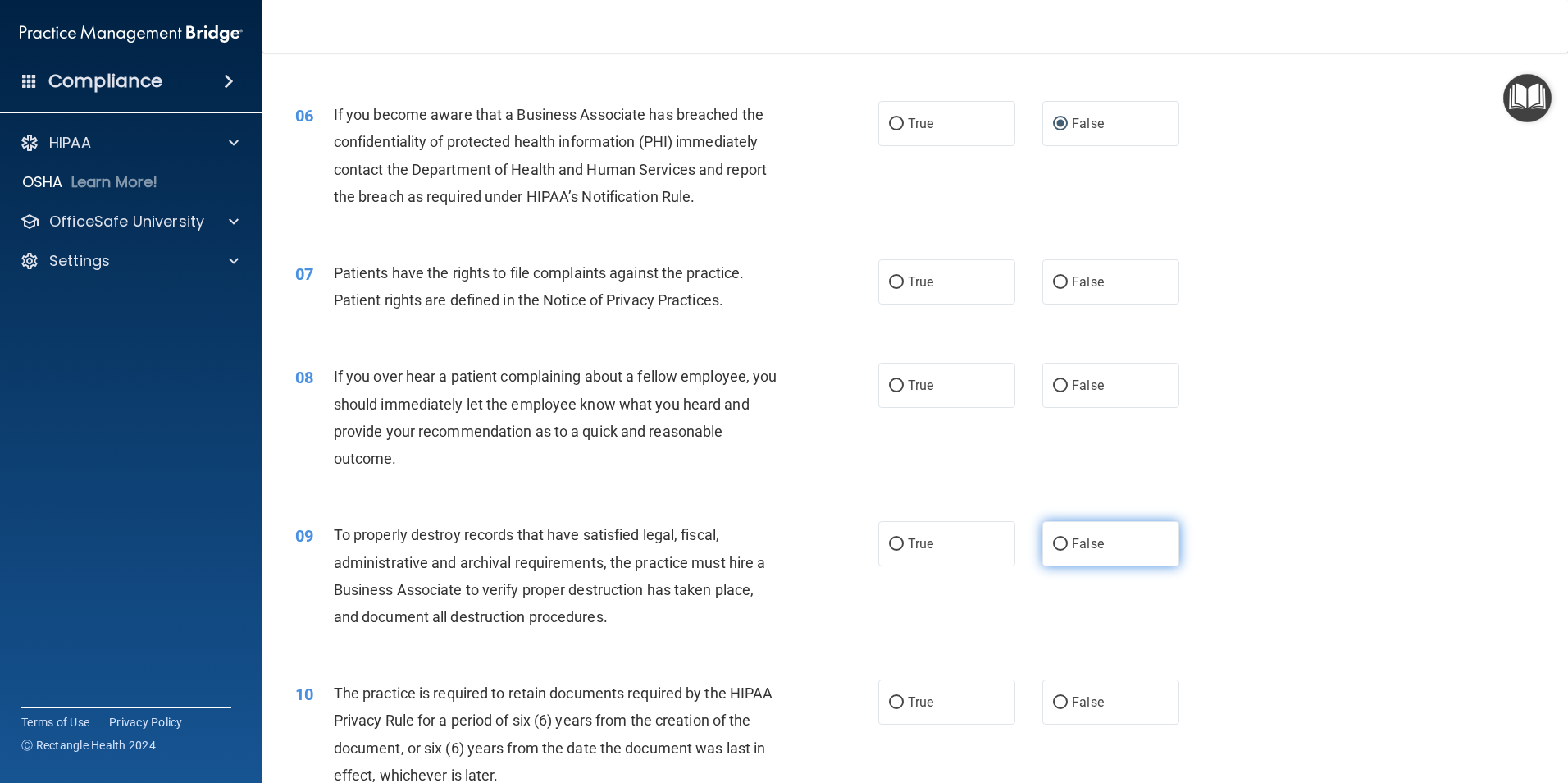
click at [1053, 539] on input "False" at bounding box center [1059, 544] width 14 height 13
radio input "true"
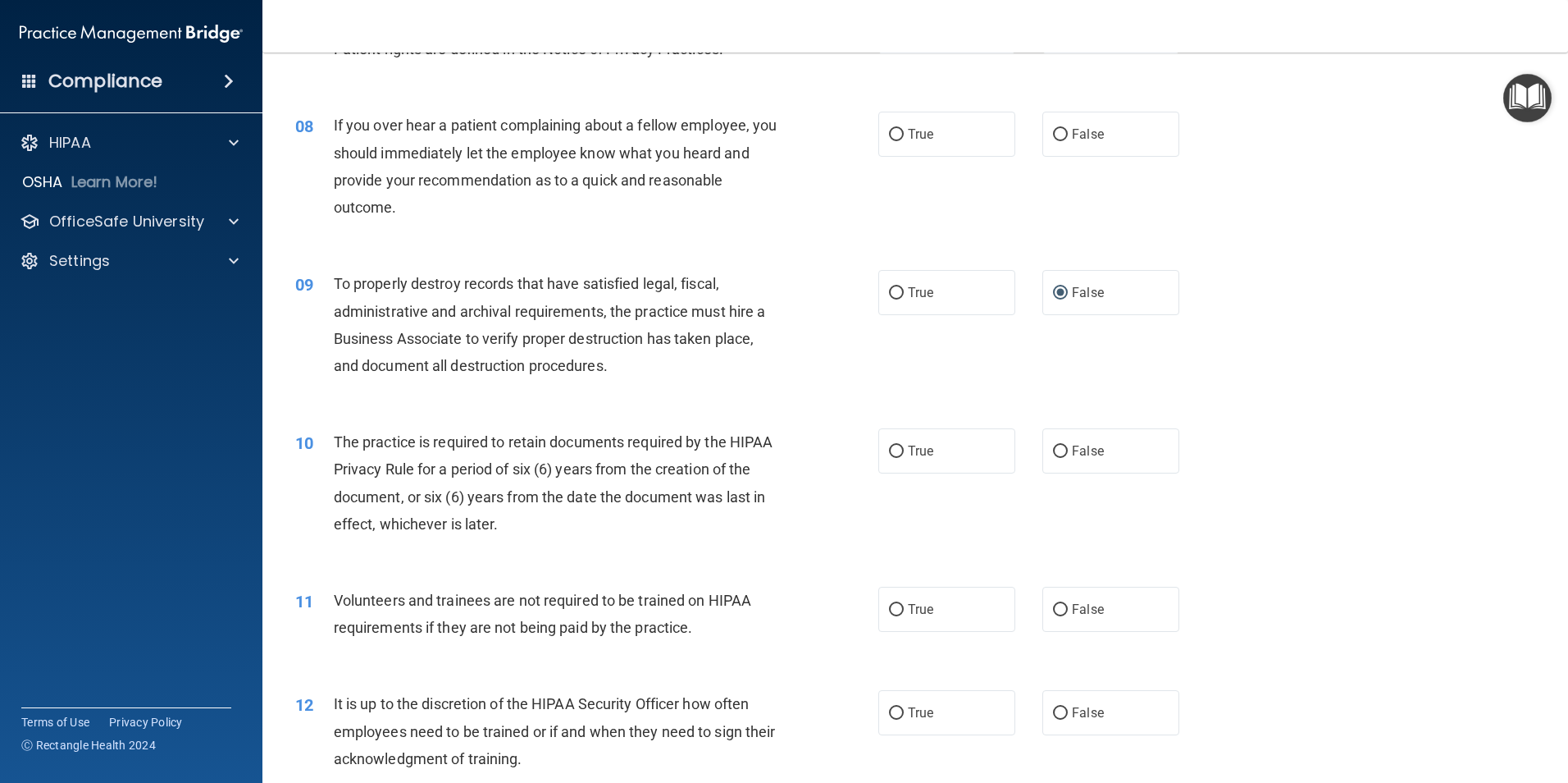
scroll to position [1067, 0]
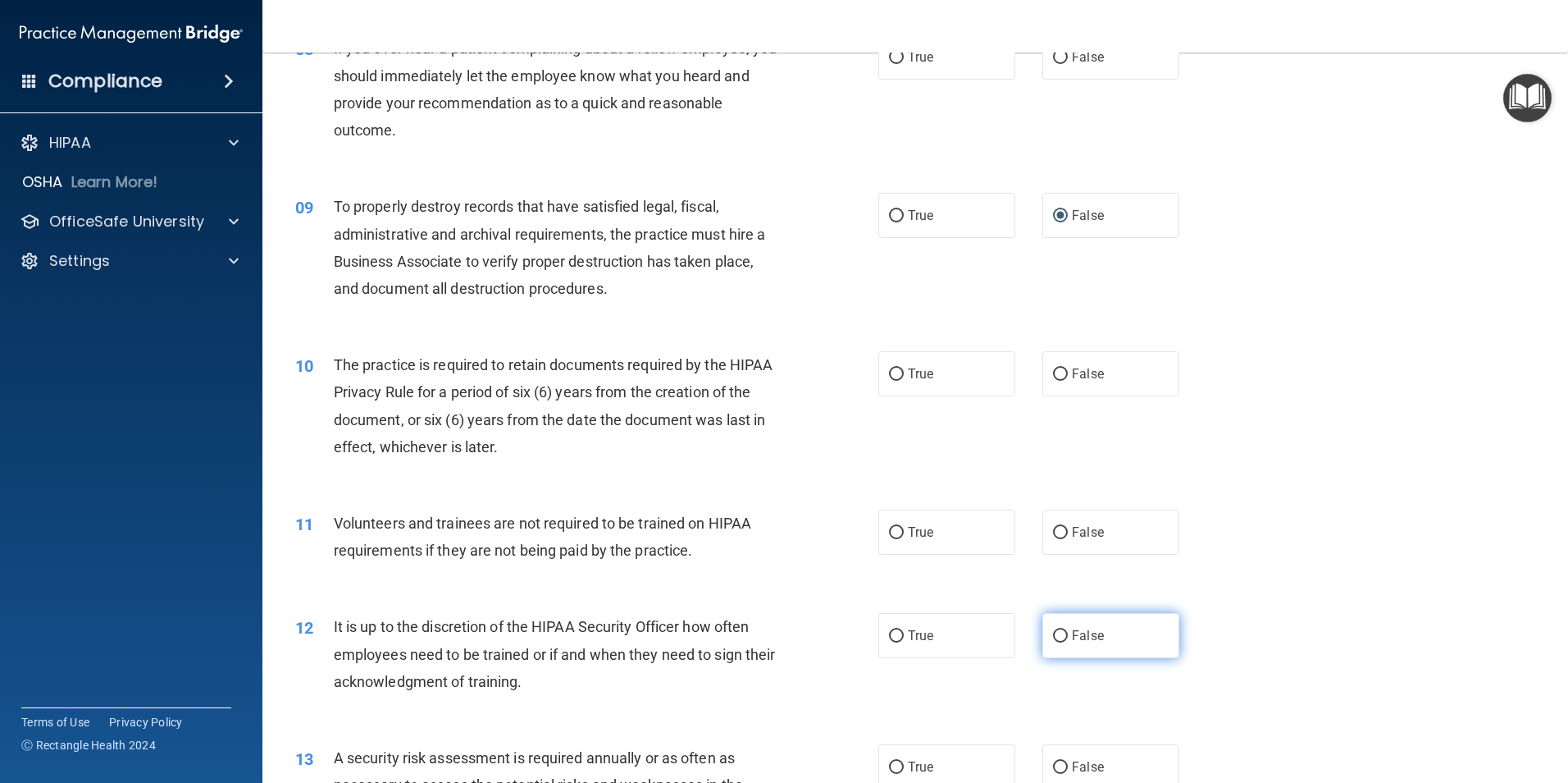
click at [1053, 637] on input "False" at bounding box center [1059, 636] width 14 height 13
radio input "true"
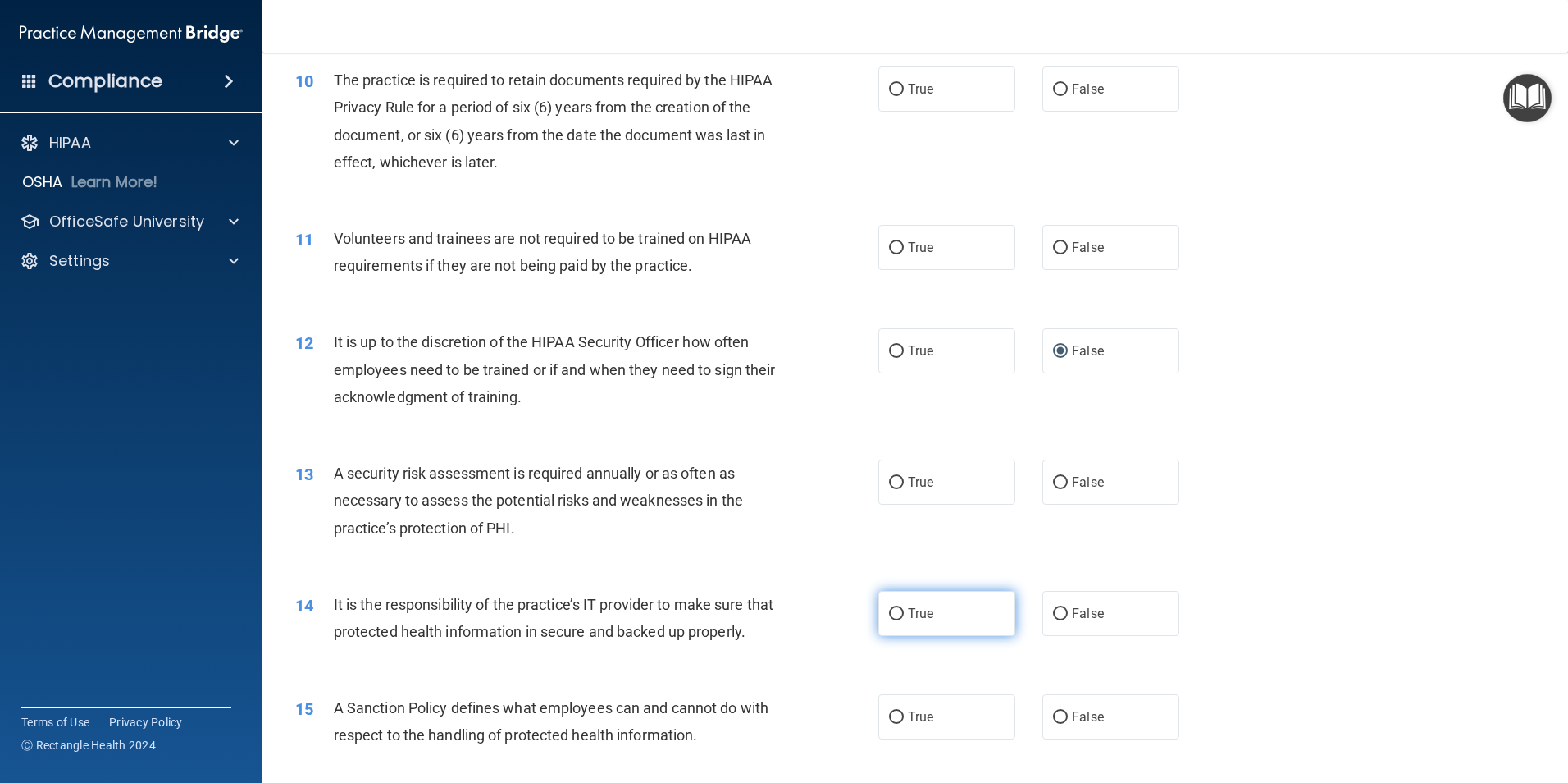
scroll to position [1395, 0]
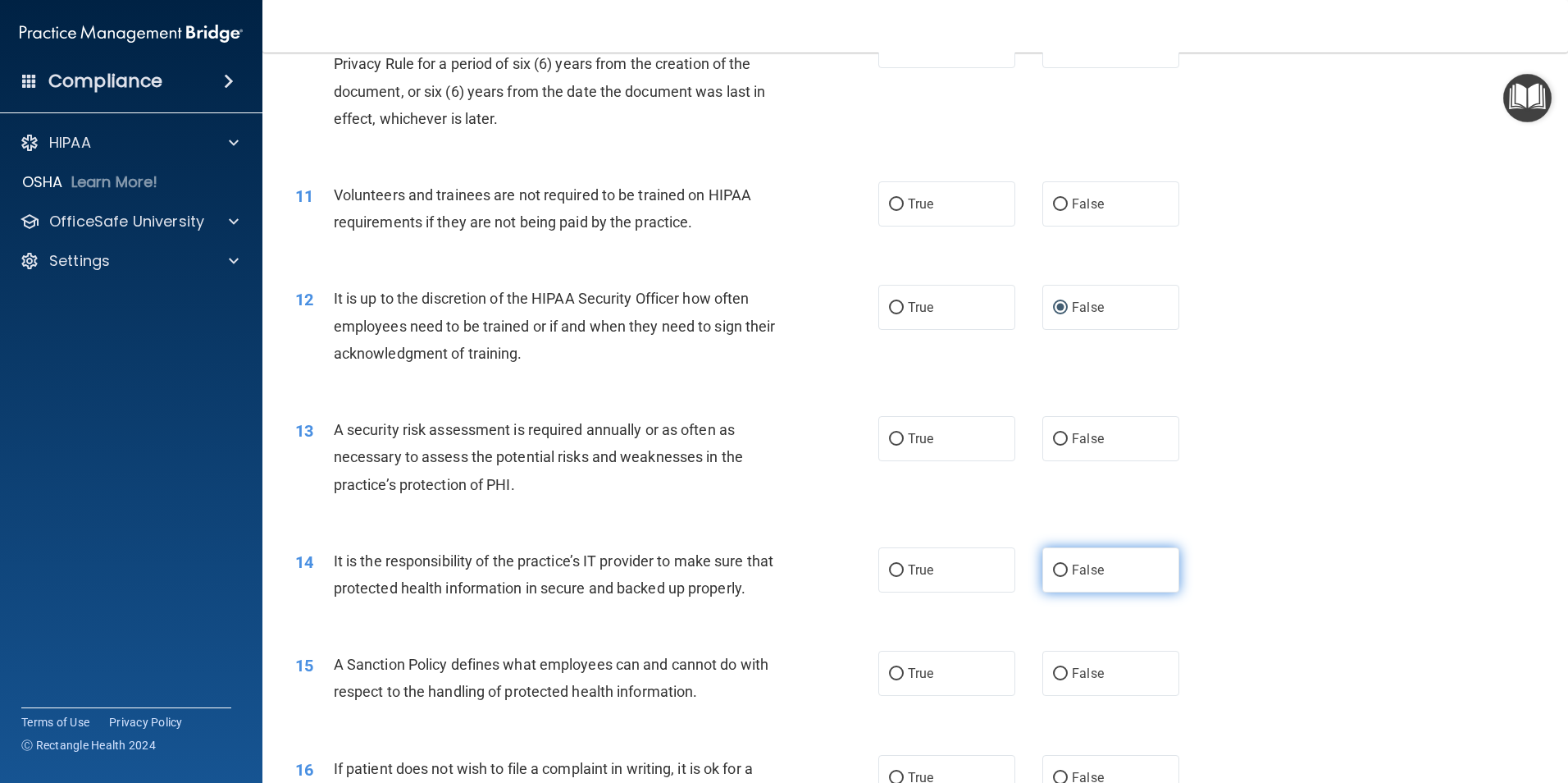
click at [1053, 570] on input "False" at bounding box center [1059, 571] width 14 height 13
radio input "true"
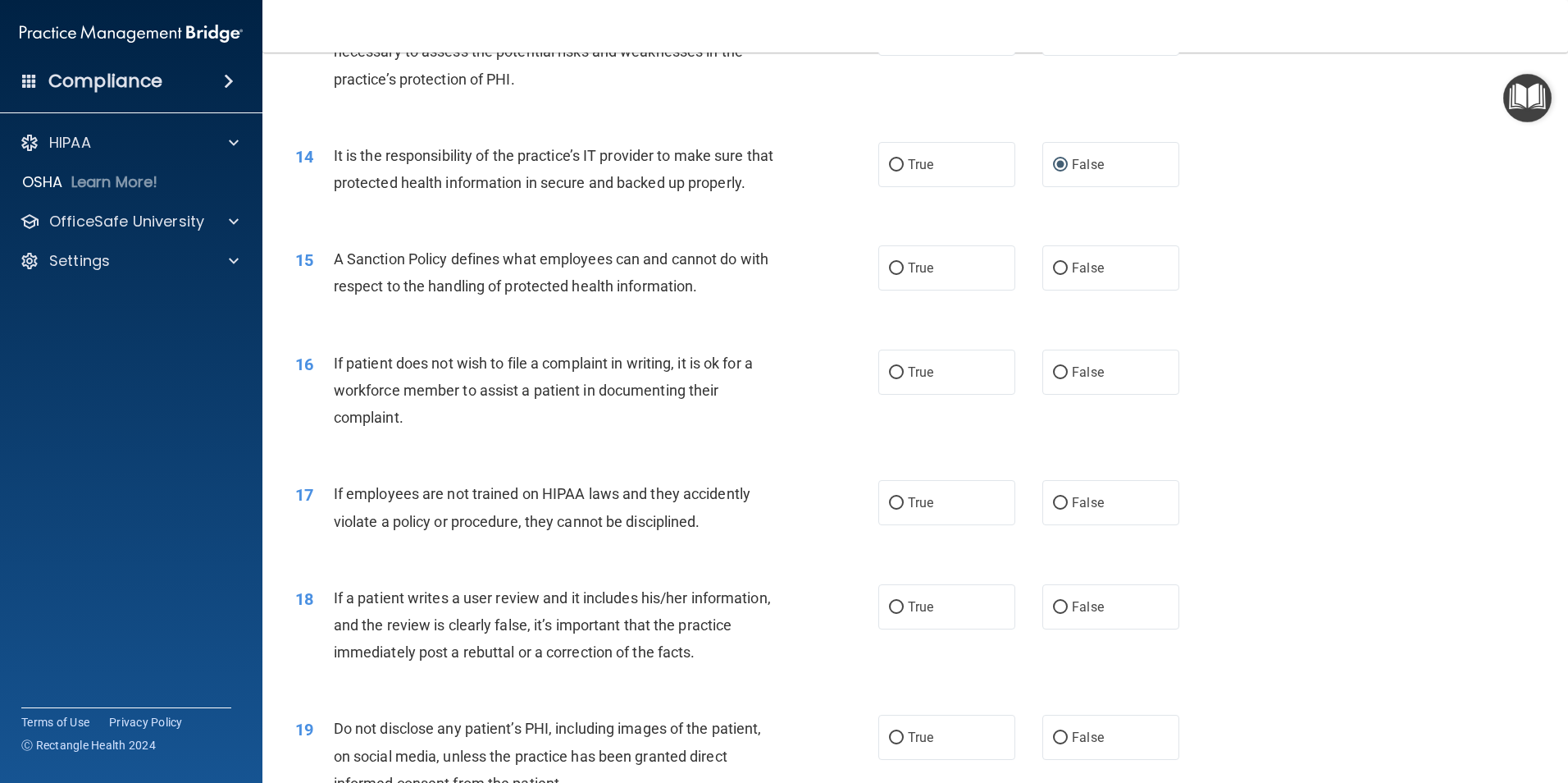
scroll to position [1804, 0]
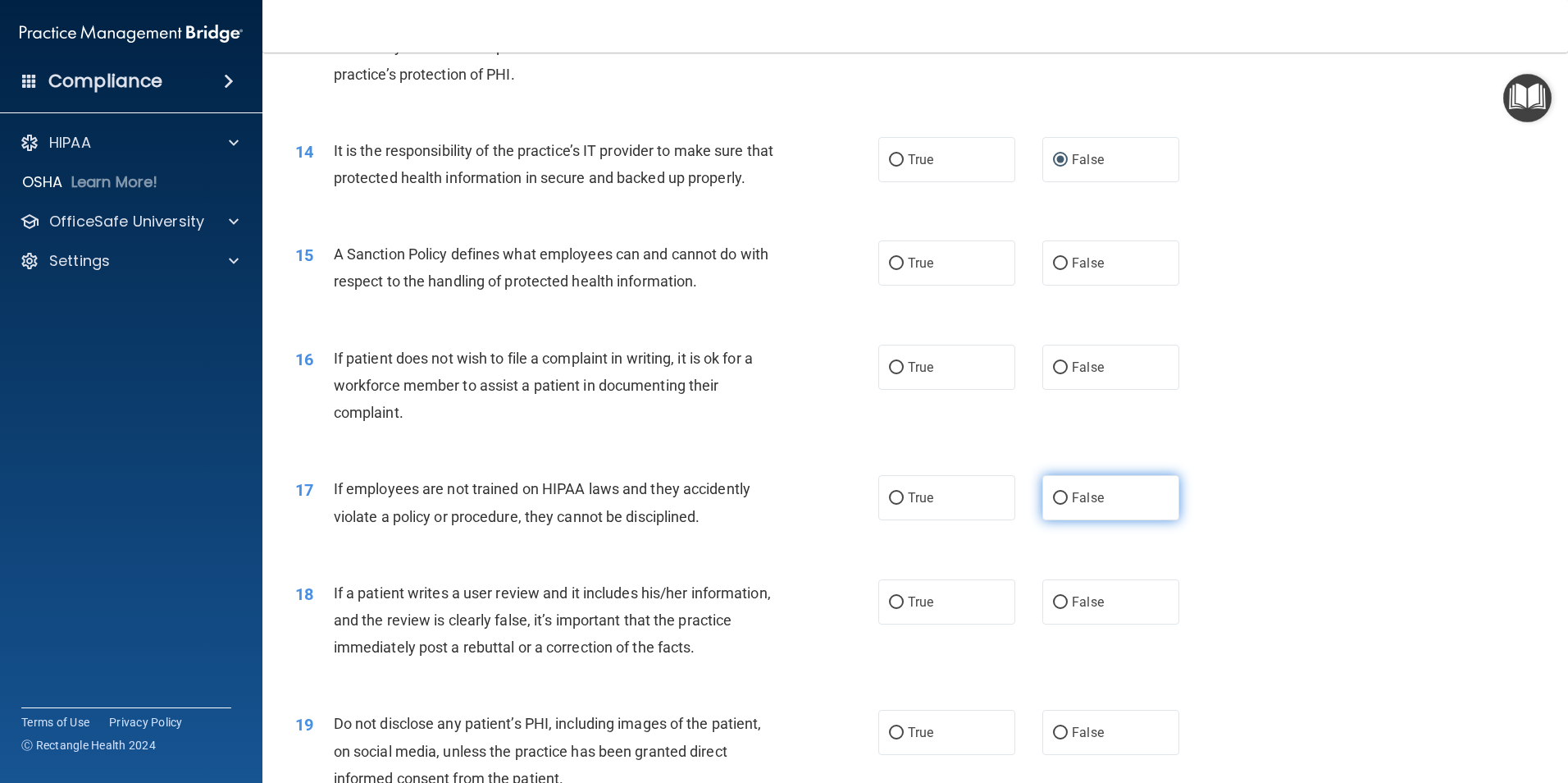
click at [1056, 505] on input "False" at bounding box center [1059, 498] width 14 height 13
radio input "true"
click at [1059, 608] on input "False" at bounding box center [1059, 602] width 14 height 13
radio input "true"
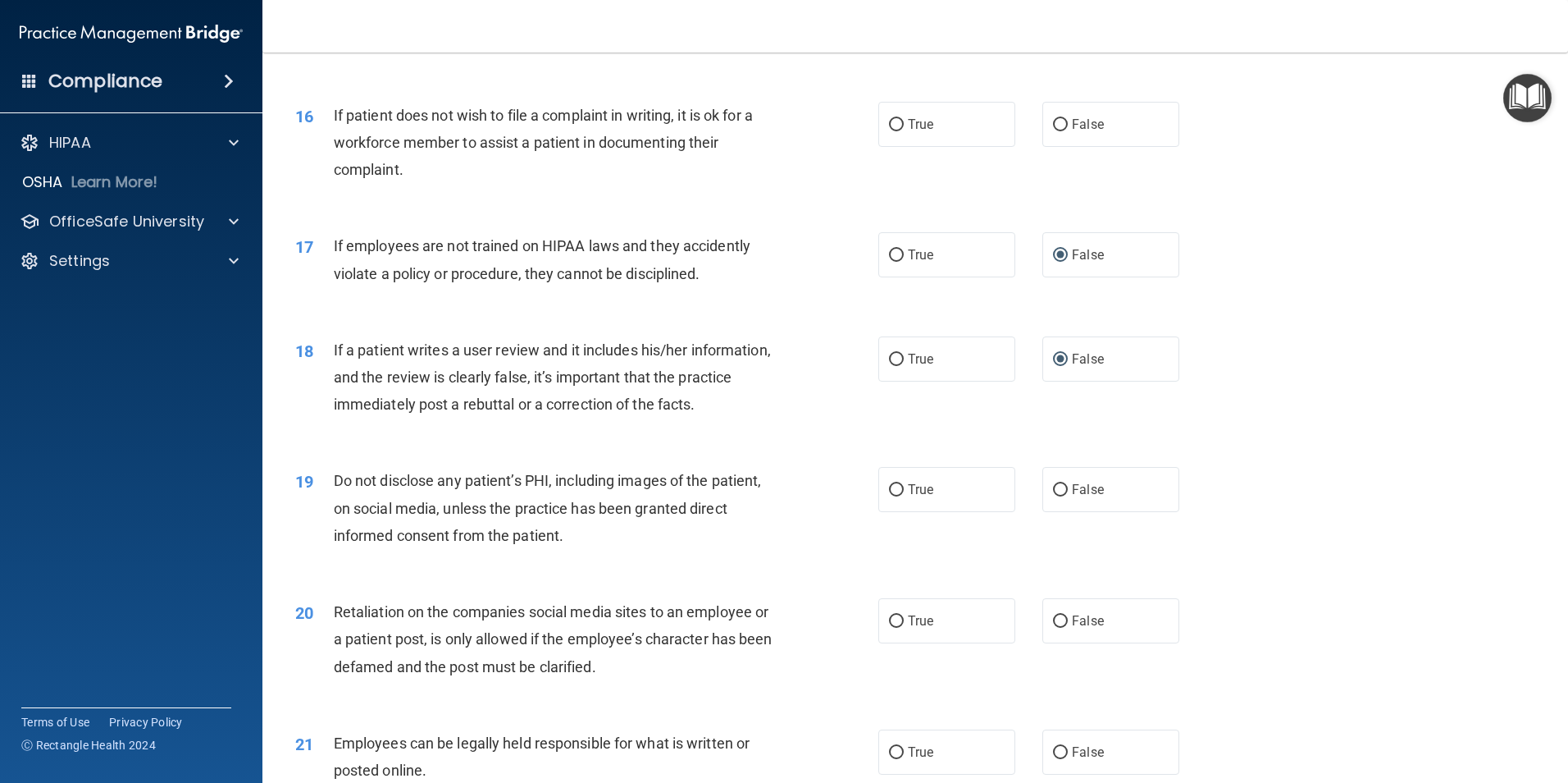
scroll to position [2051, 0]
click at [1053, 625] on input "False" at bounding box center [1059, 618] width 14 height 13
radio input "true"
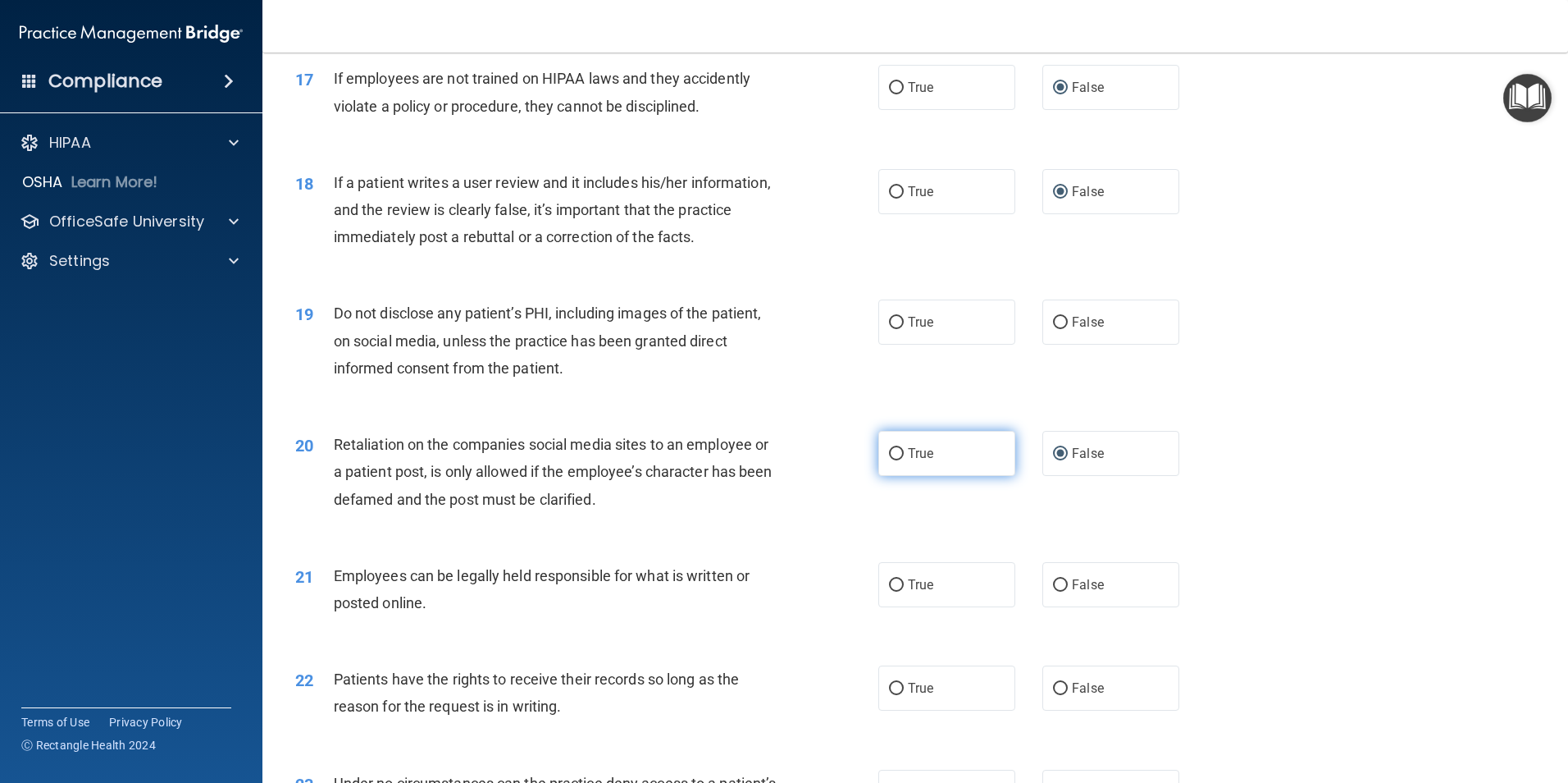
scroll to position [2297, 0]
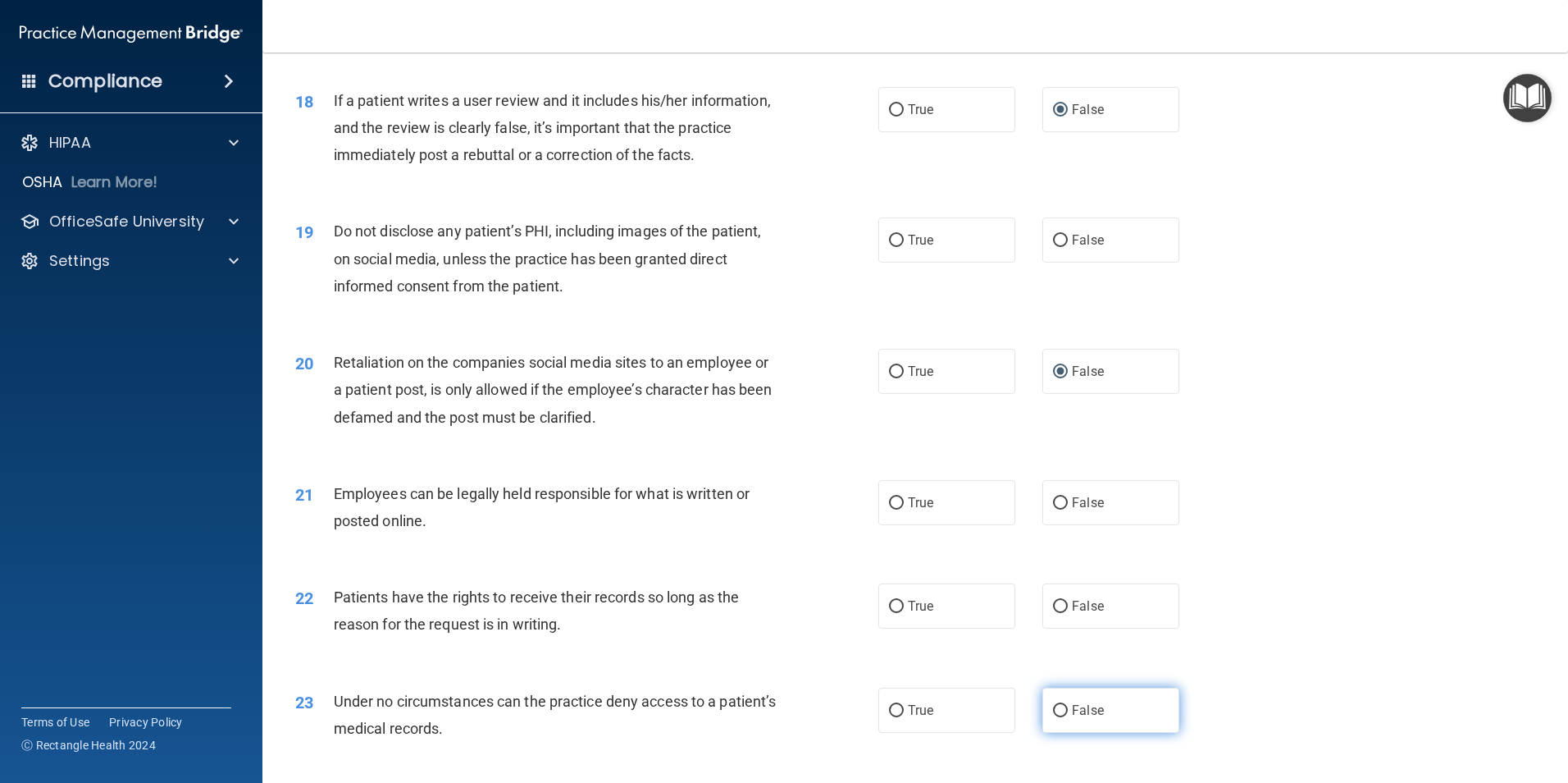
click at [1053, 717] on input "False" at bounding box center [1059, 711] width 14 height 13
radio input "true"
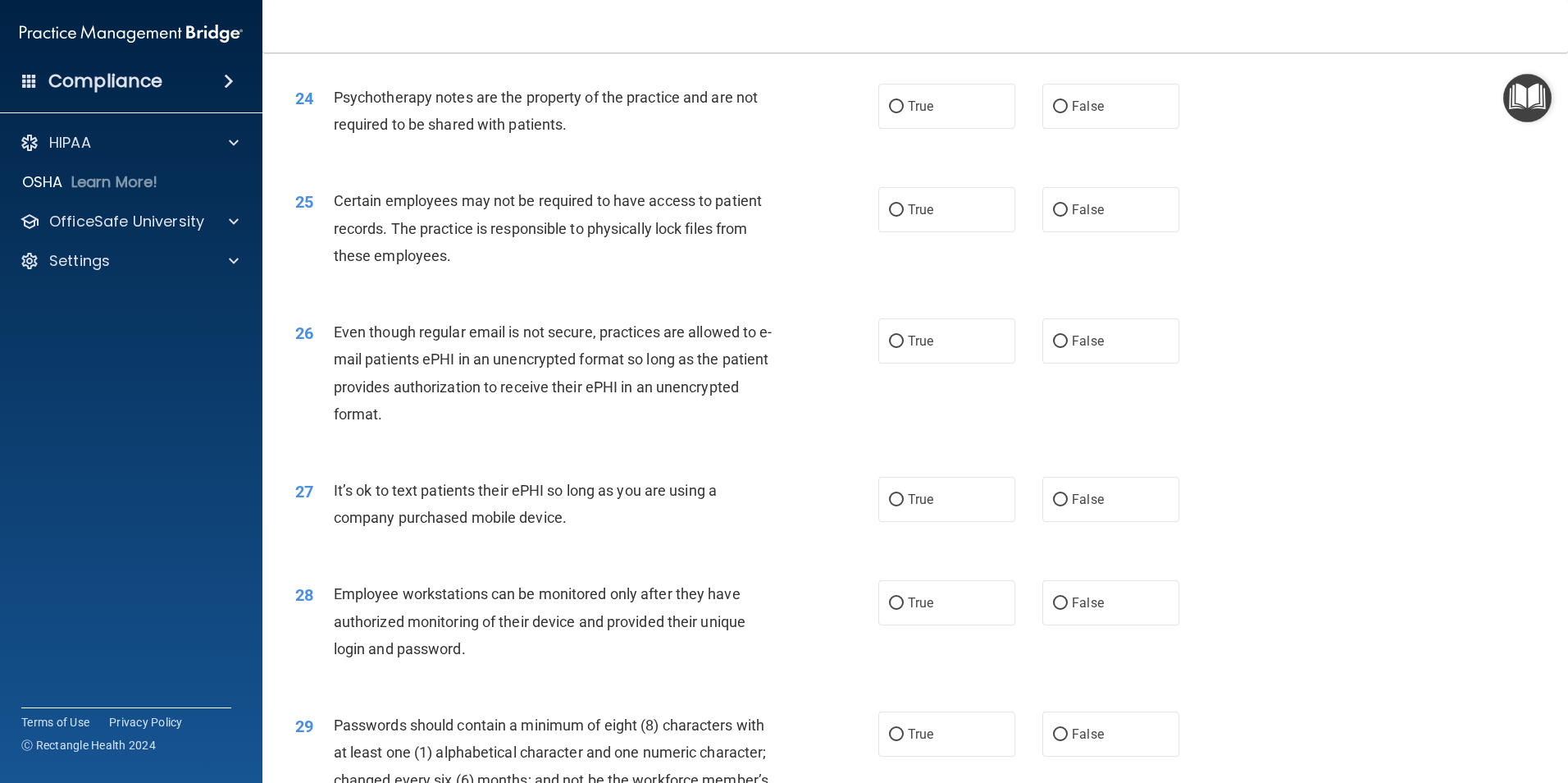
scroll to position [3035, 0]
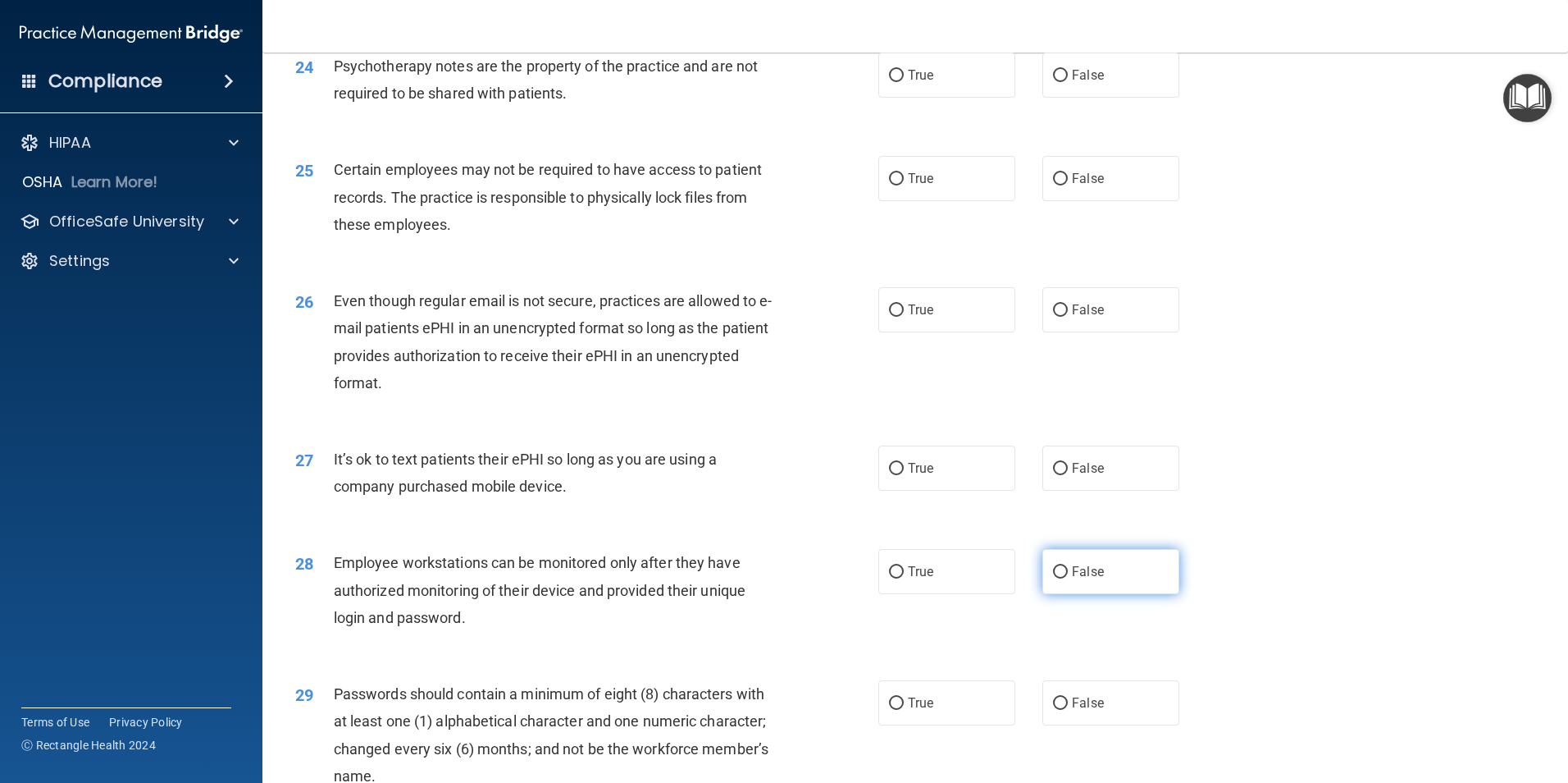
click at [1053, 578] on input "False" at bounding box center [1059, 572] width 14 height 13
radio input "true"
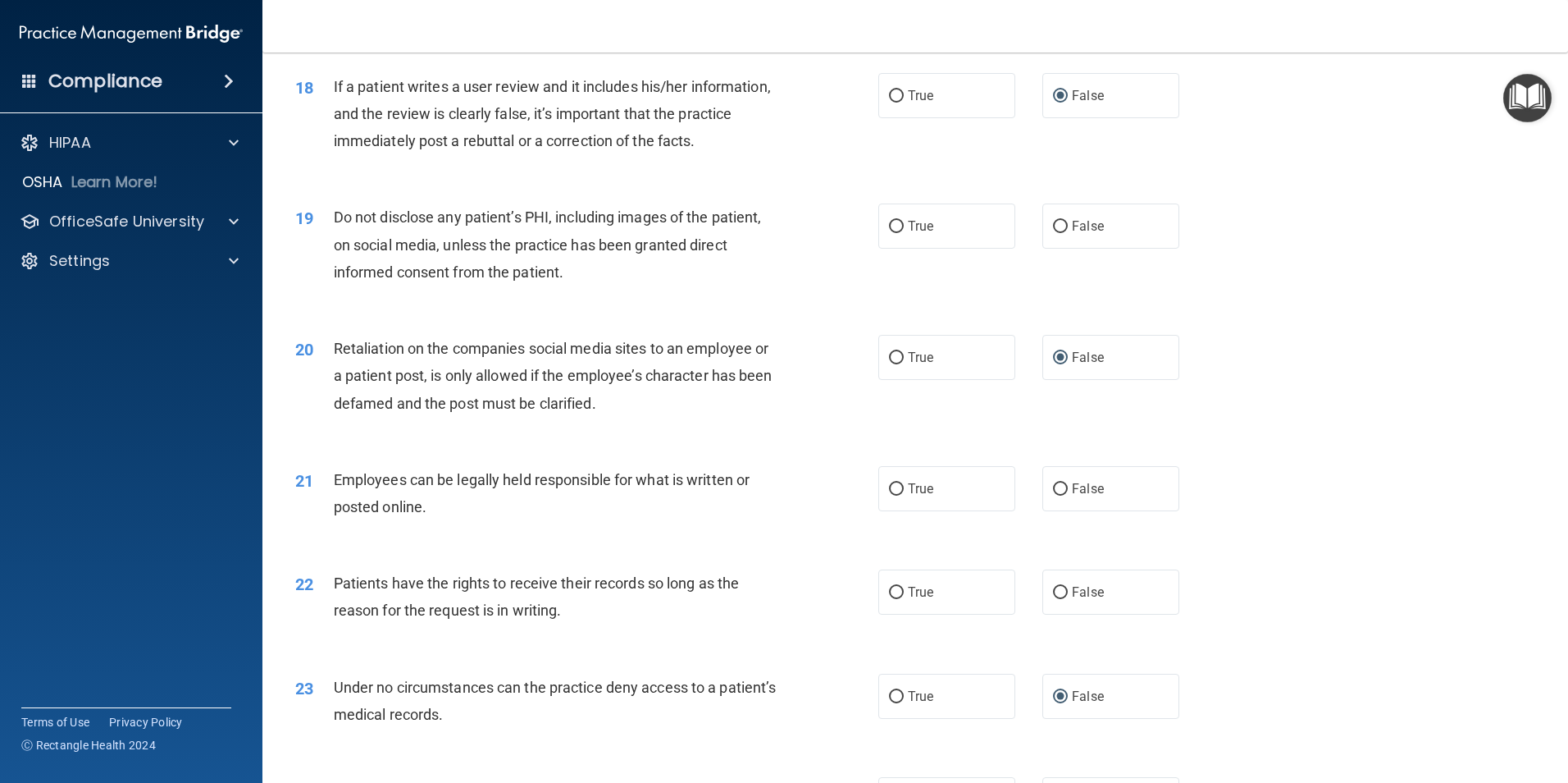
scroll to position [2297, 0]
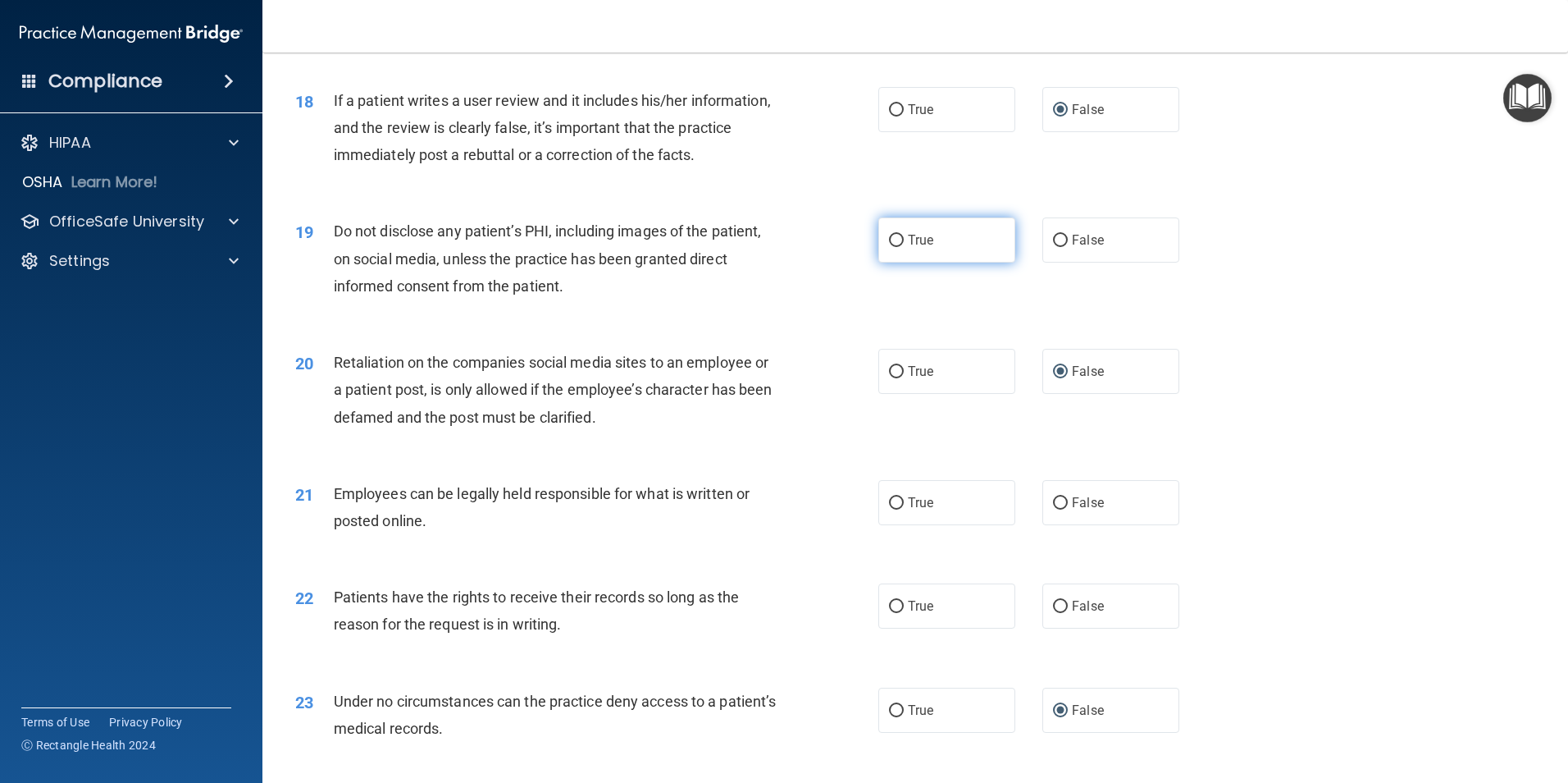
click at [889, 247] on input "True" at bounding box center [895, 240] width 14 height 13
radio input "true"
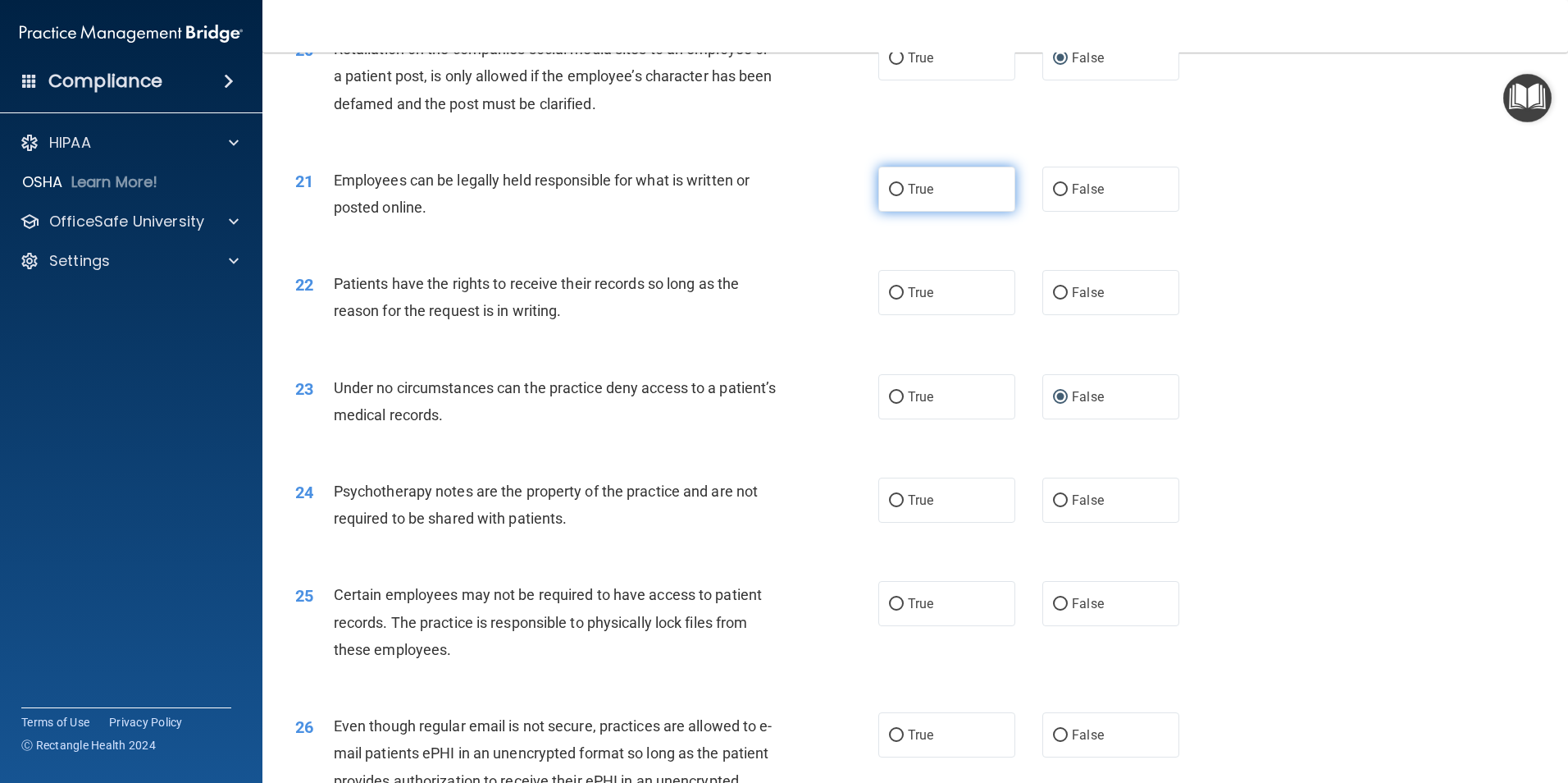
scroll to position [2789, 0]
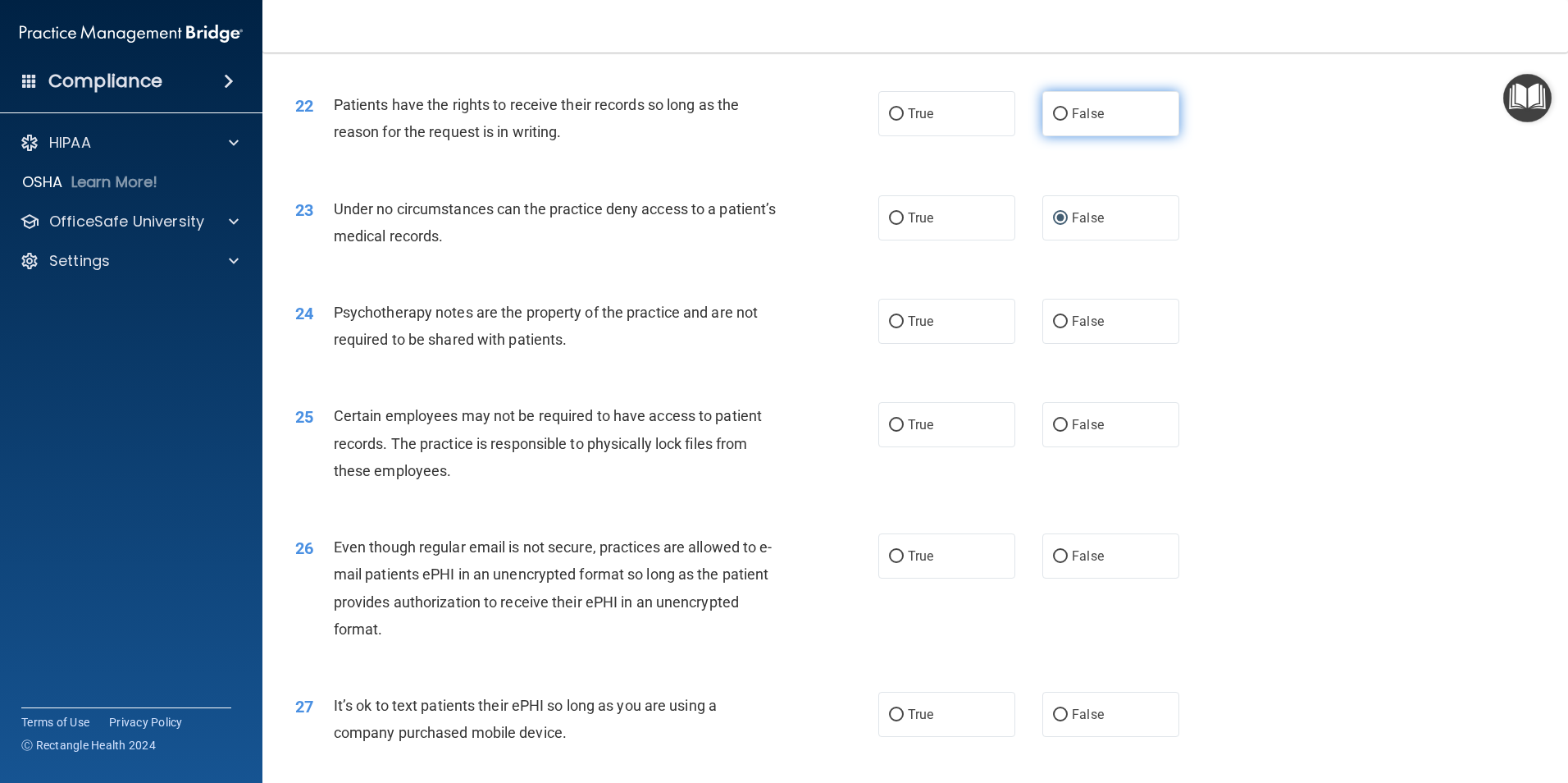
click at [1053, 121] on input "False" at bounding box center [1059, 114] width 14 height 13
radio input "true"
click at [892, 328] on input "True" at bounding box center [895, 322] width 14 height 13
radio input "true"
click at [889, 563] on input "True" at bounding box center [895, 556] width 14 height 13
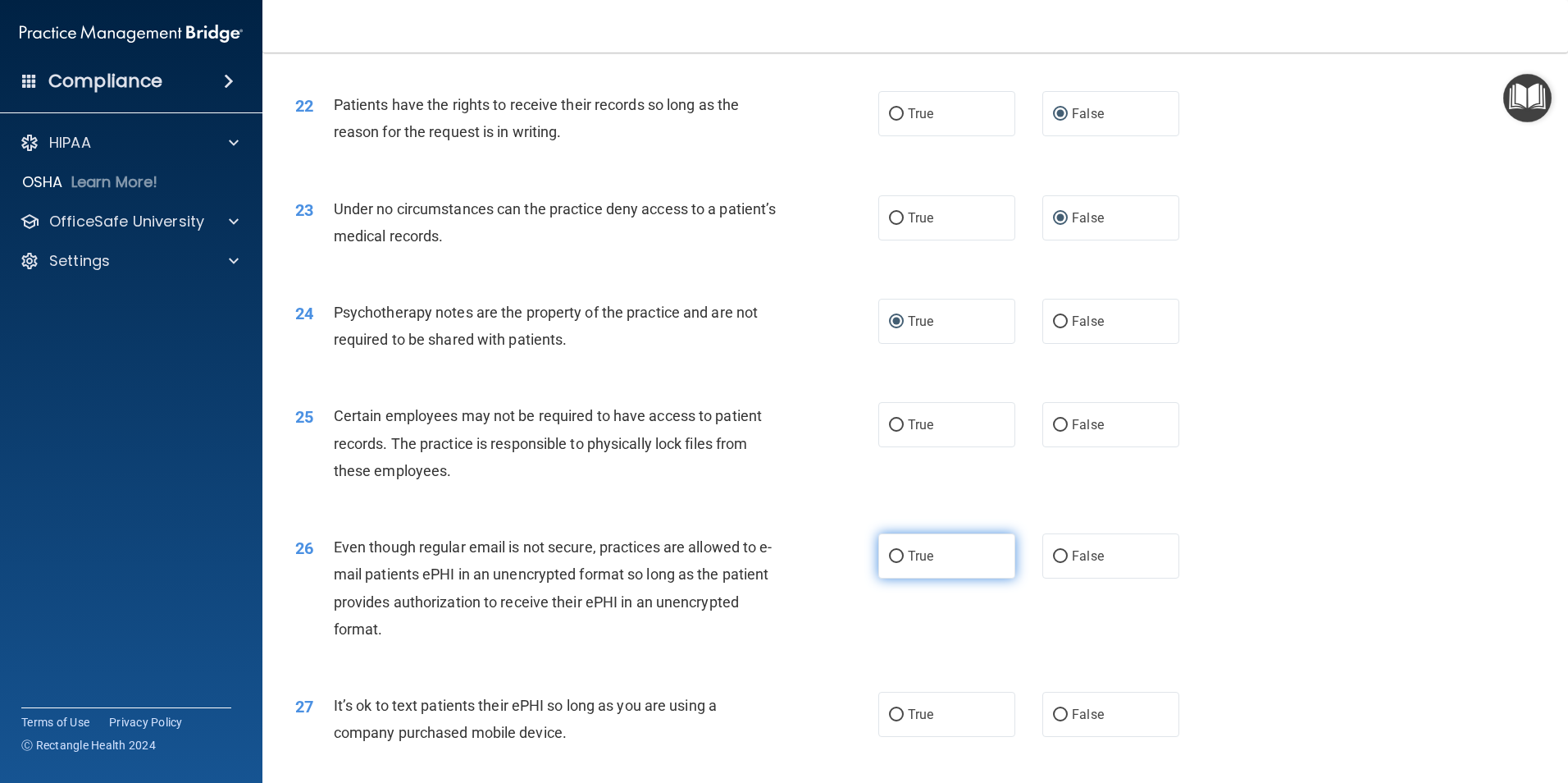
radio input "true"
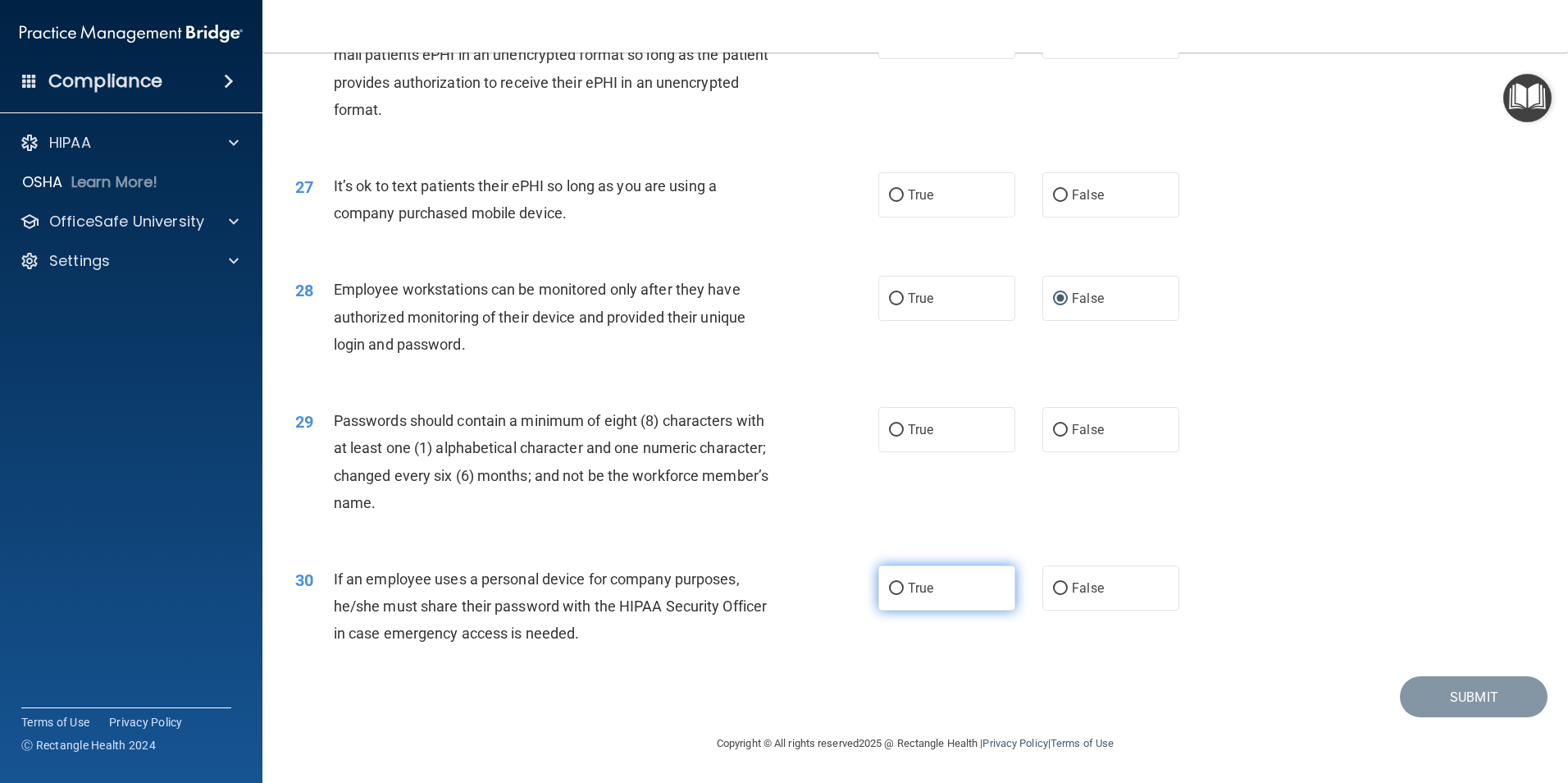
scroll to position [3336, 0]
click at [890, 425] on input "True" at bounding box center [895, 430] width 14 height 13
radio input "true"
click at [1053, 587] on input "False" at bounding box center [1059, 588] width 14 height 13
radio input "true"
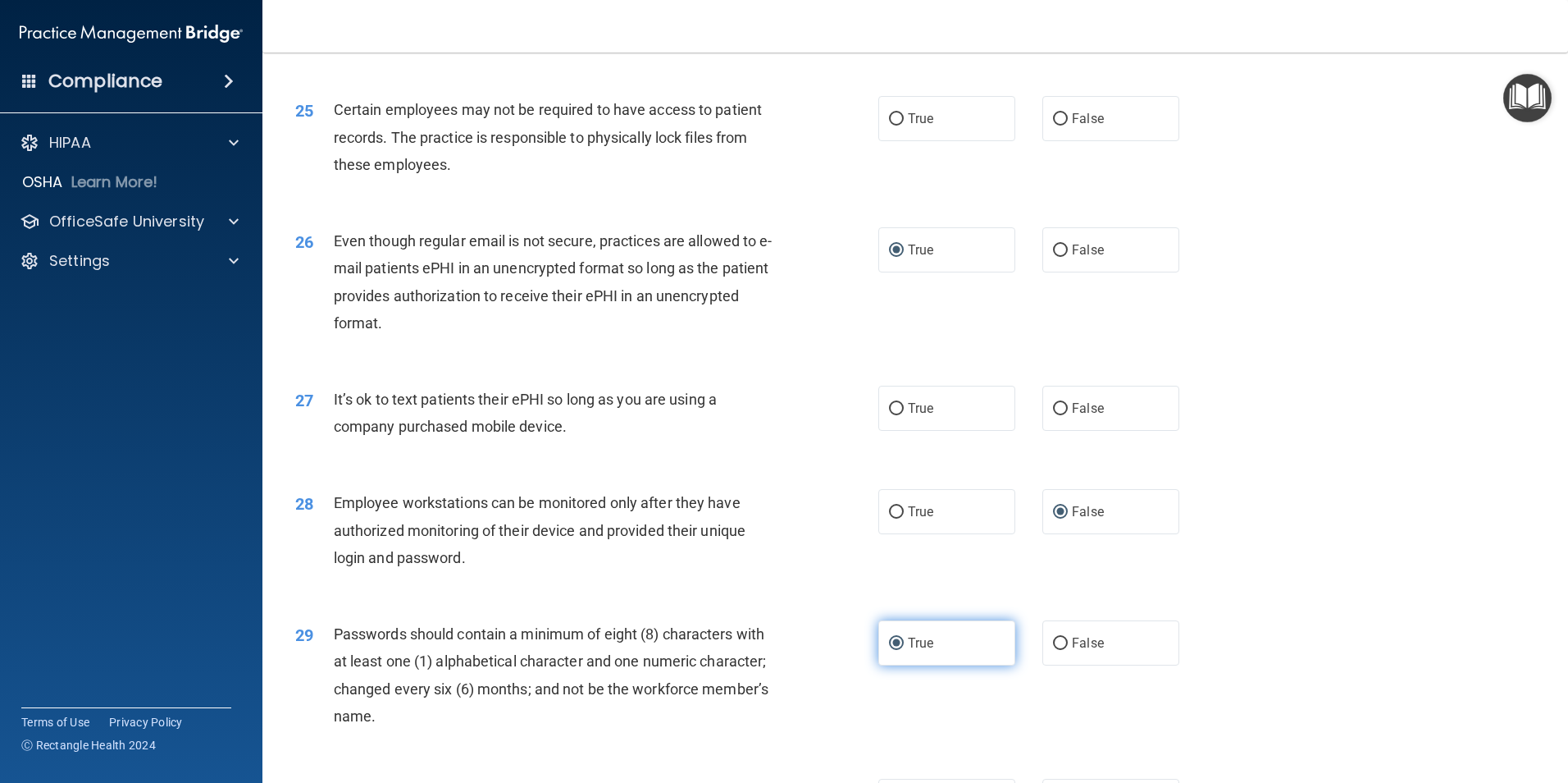
scroll to position [3090, 0]
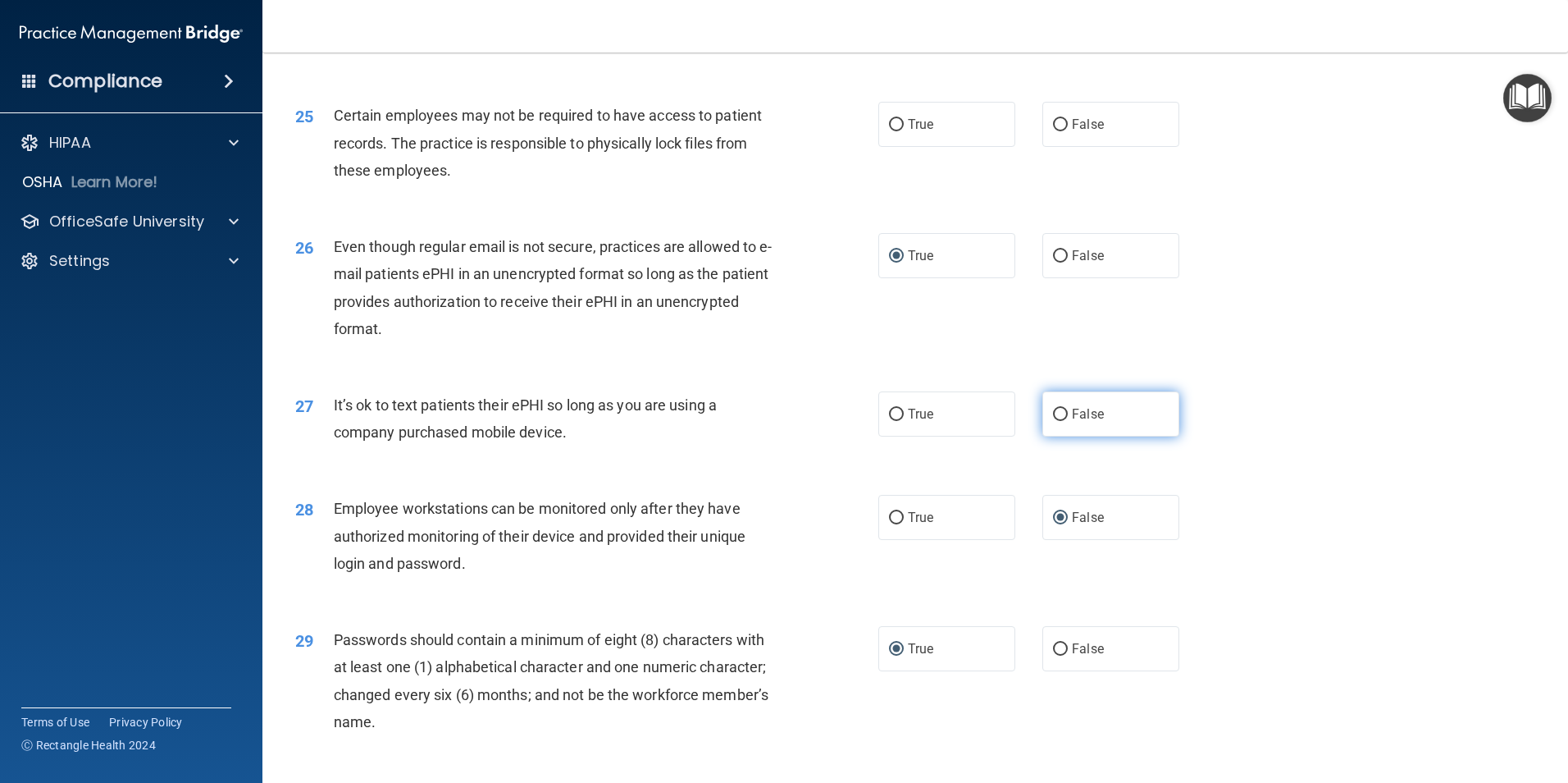
click at [1053, 421] on input "False" at bounding box center [1059, 414] width 14 height 13
radio input "true"
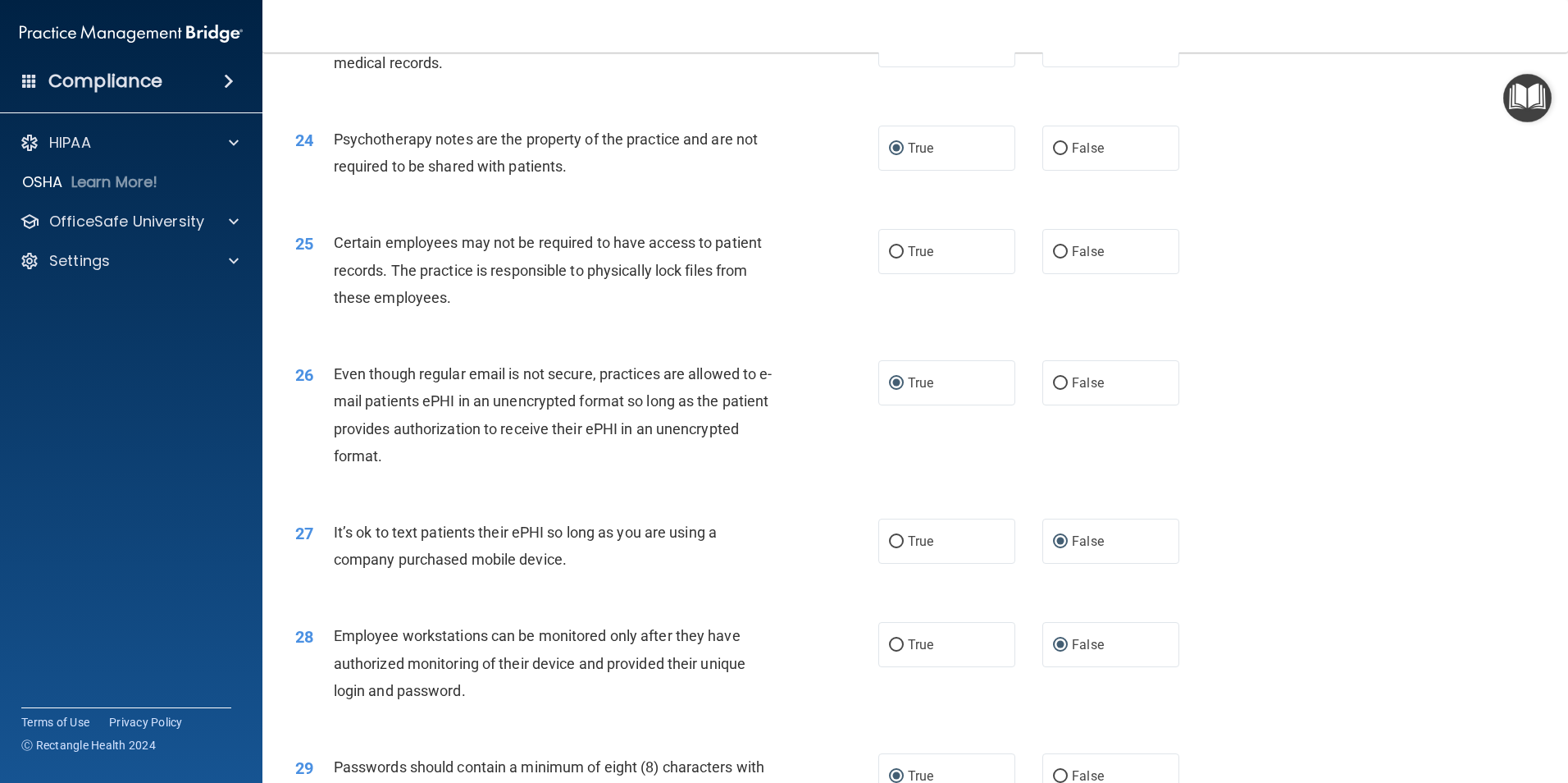
scroll to position [2925, 0]
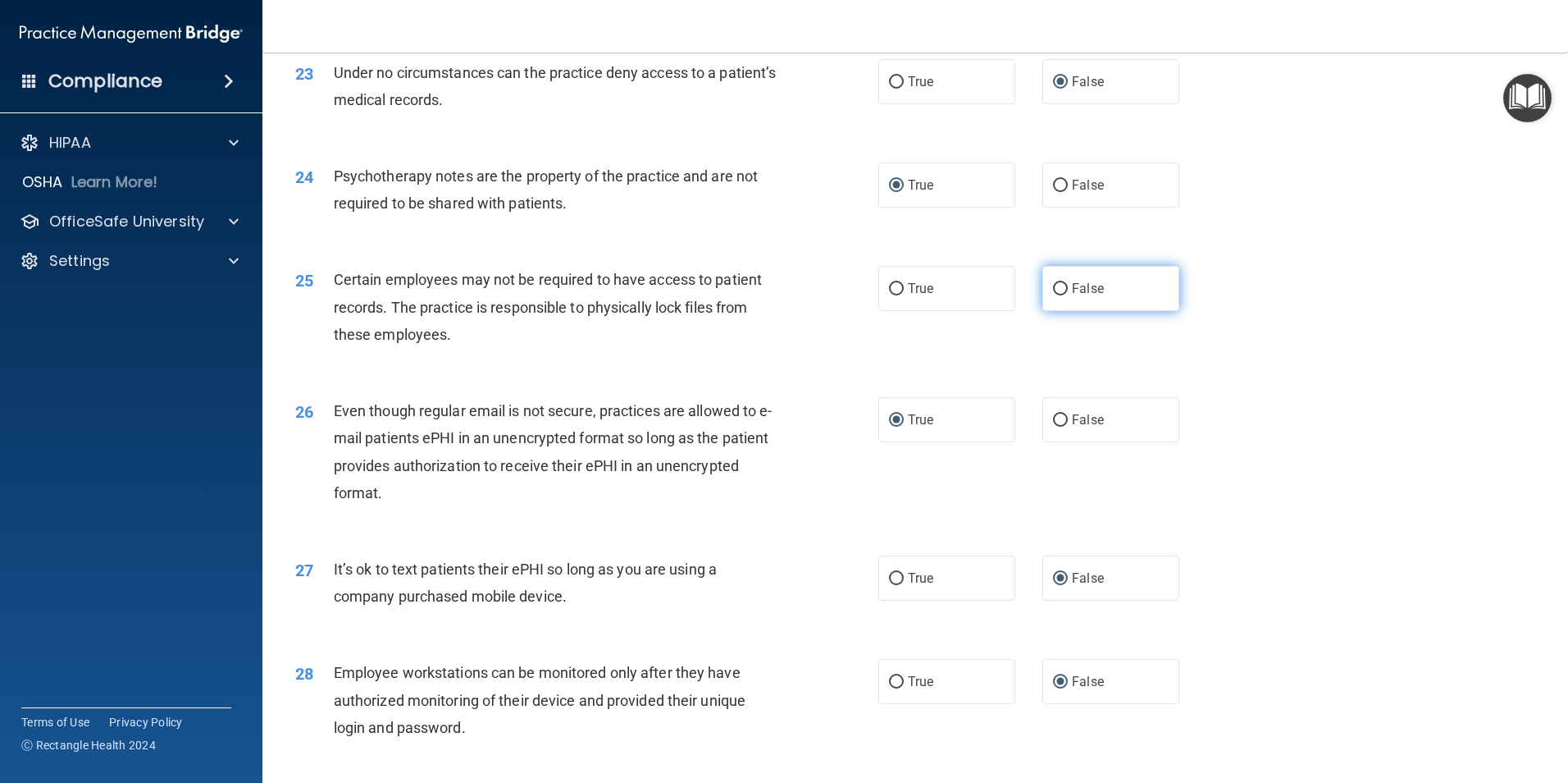
click at [1053, 295] on input "False" at bounding box center [1059, 289] width 14 height 13
radio input "true"
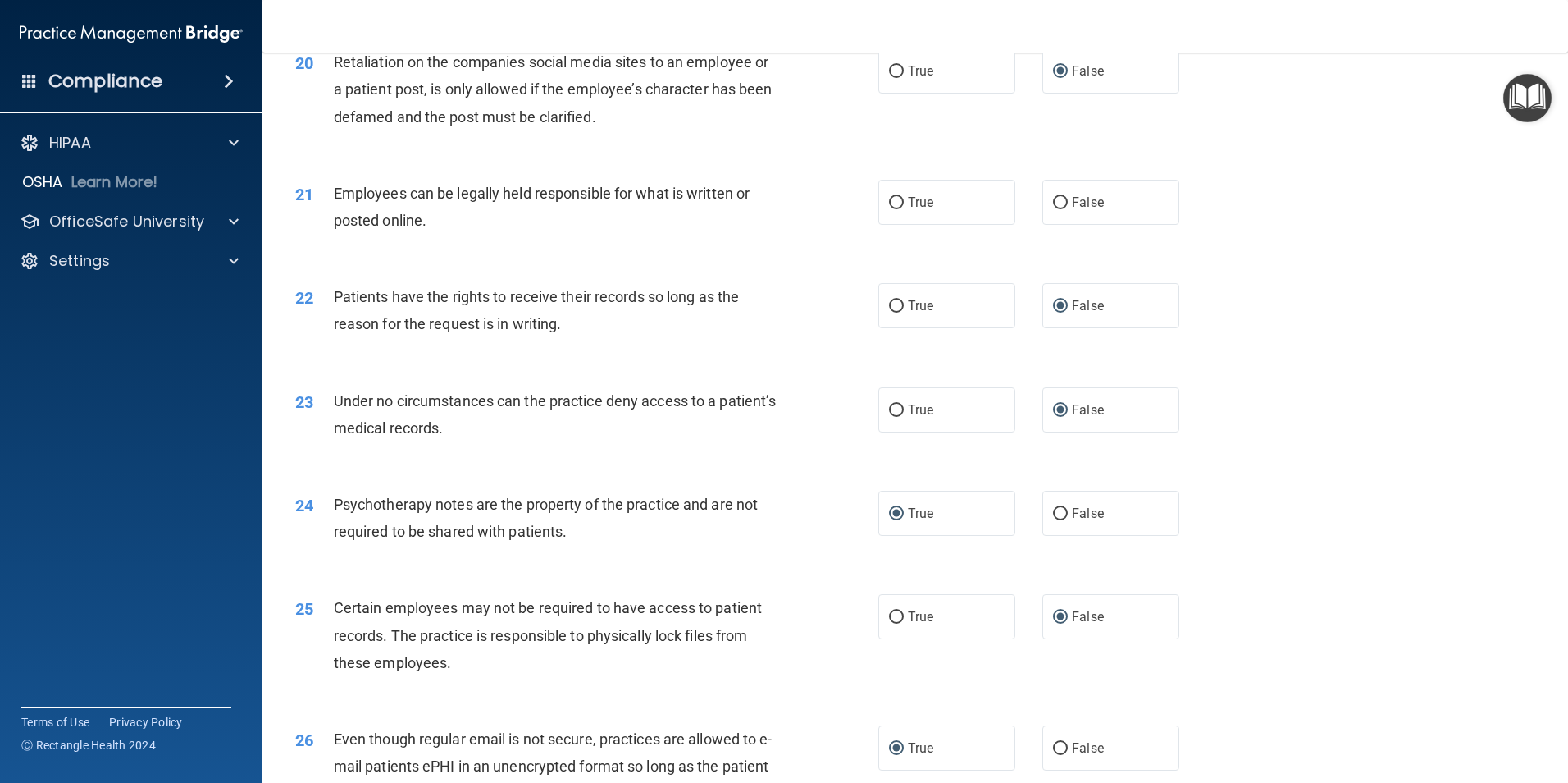
scroll to position [2515, 0]
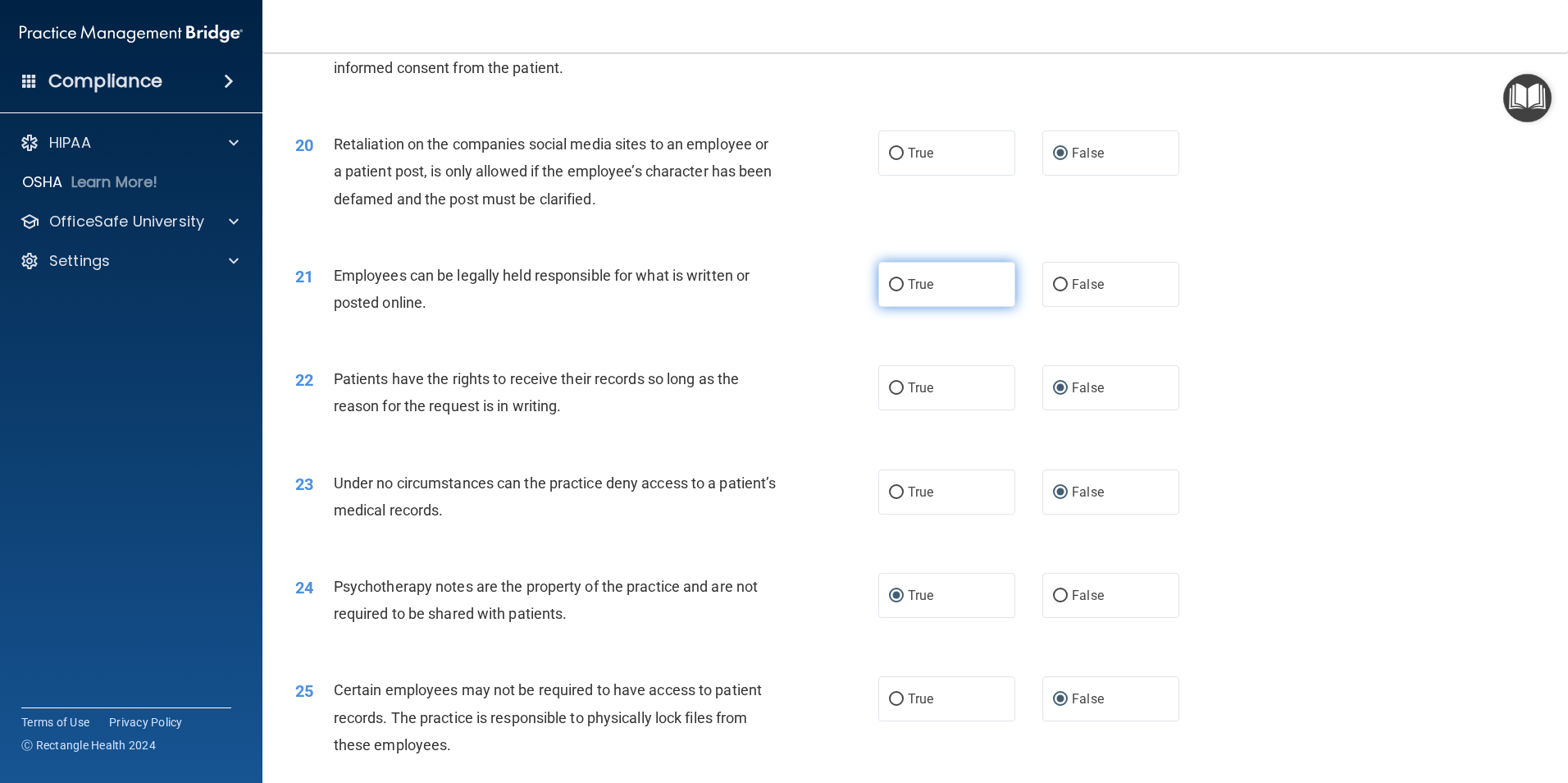
click at [889, 292] on input "True" at bounding box center [895, 285] width 14 height 13
radio input "true"
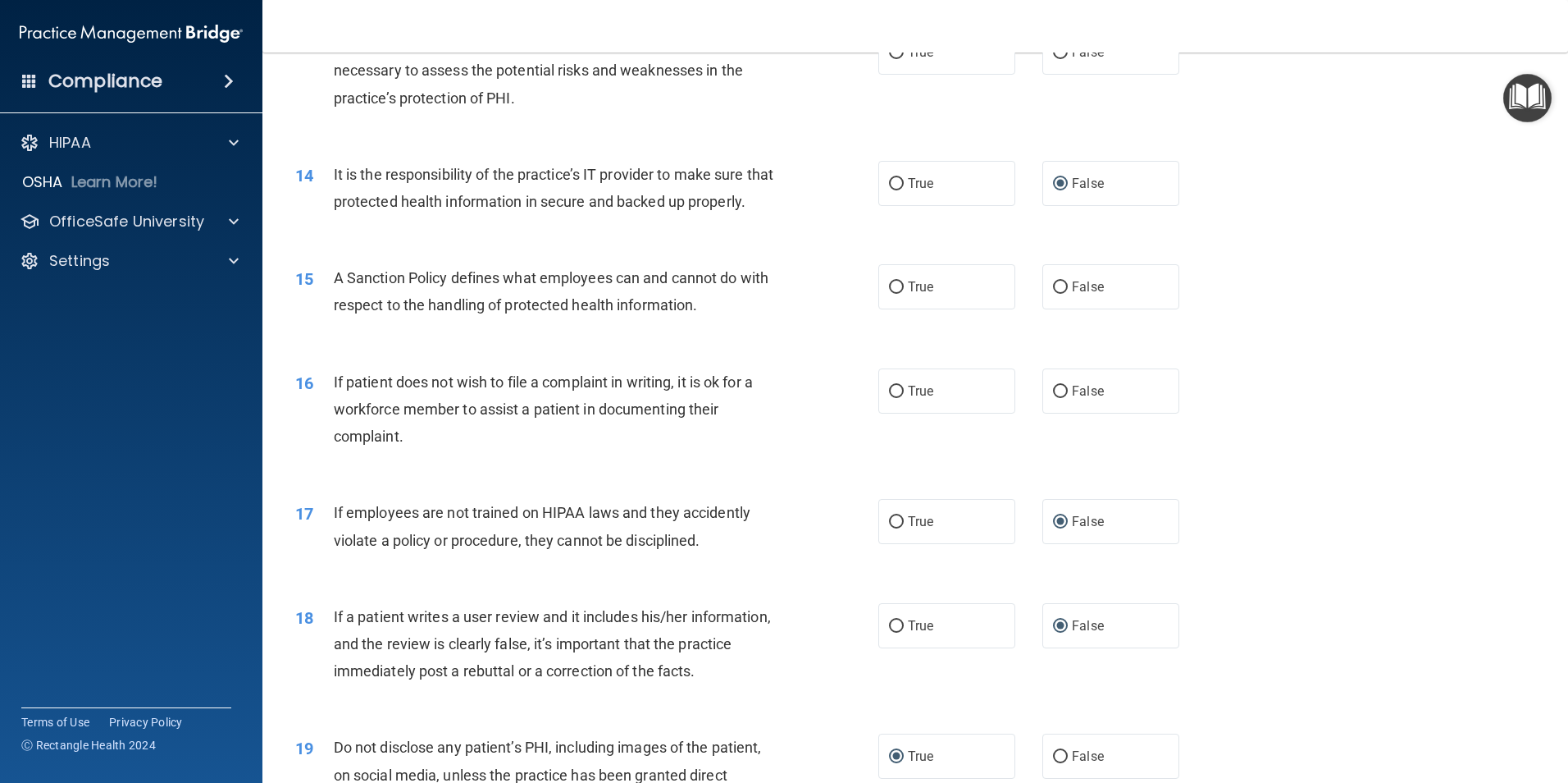
scroll to position [1776, 0]
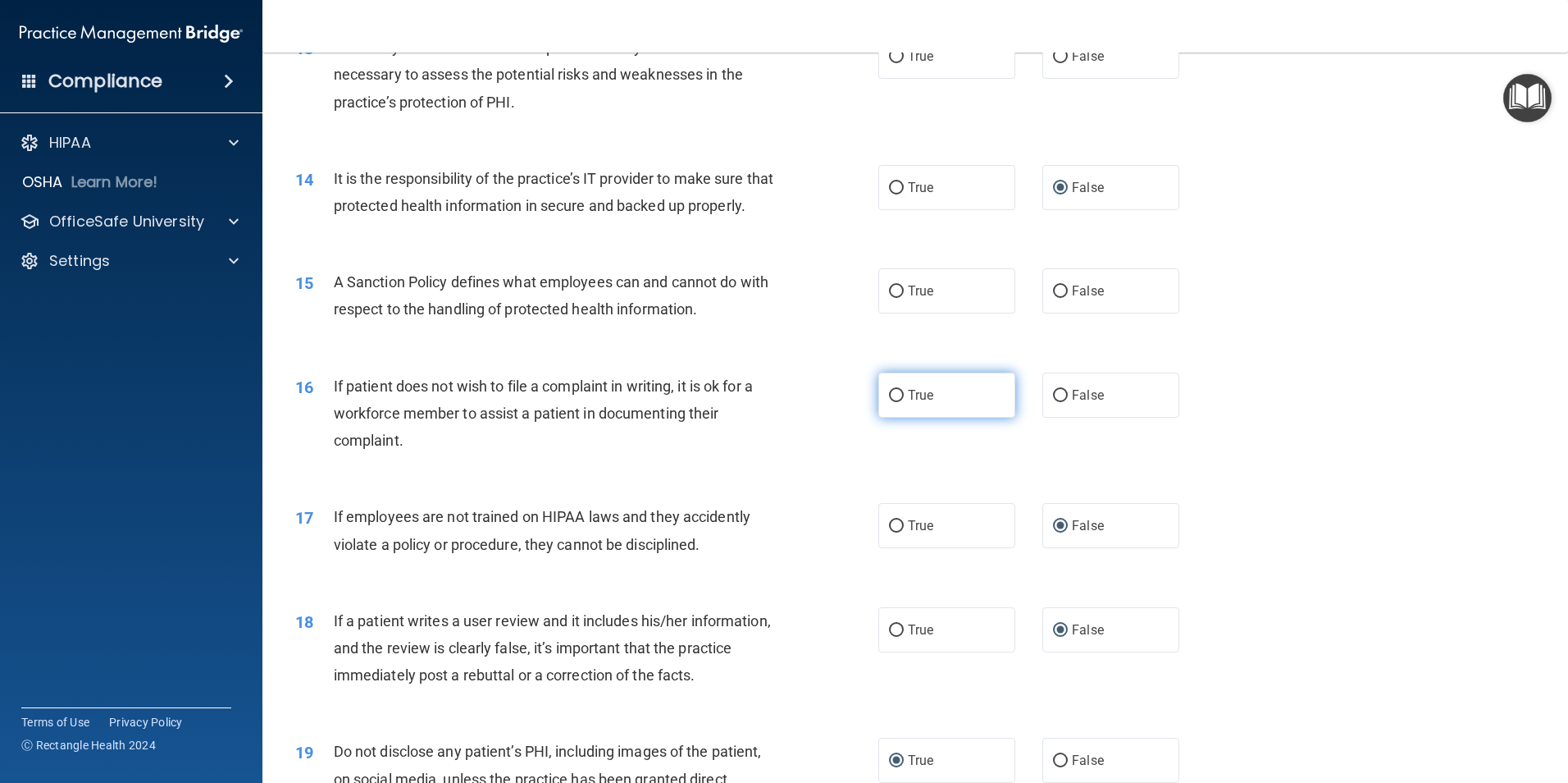
click at [889, 402] on input "True" at bounding box center [895, 396] width 14 height 13
radio input "true"
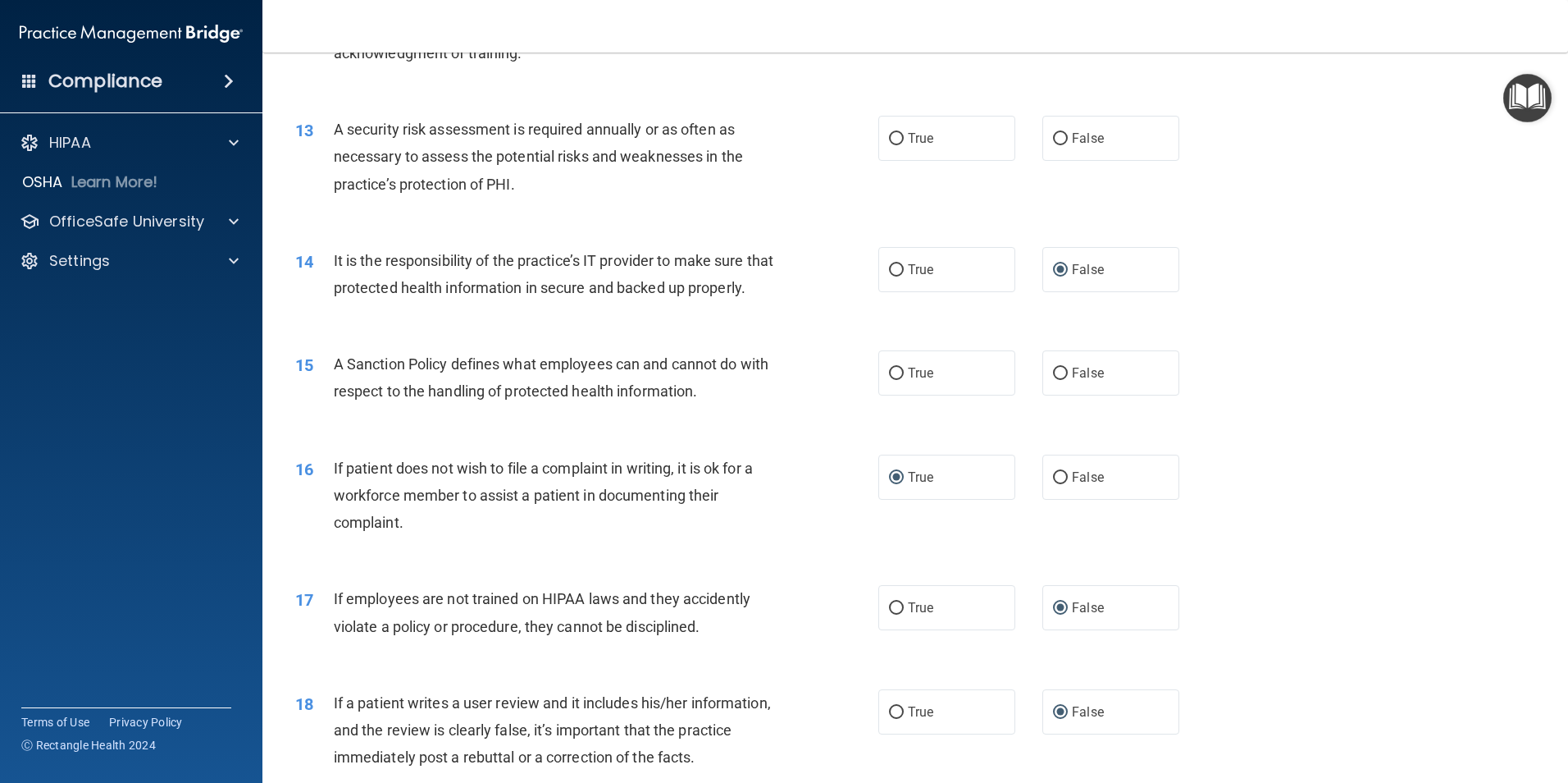
scroll to position [1613, 0]
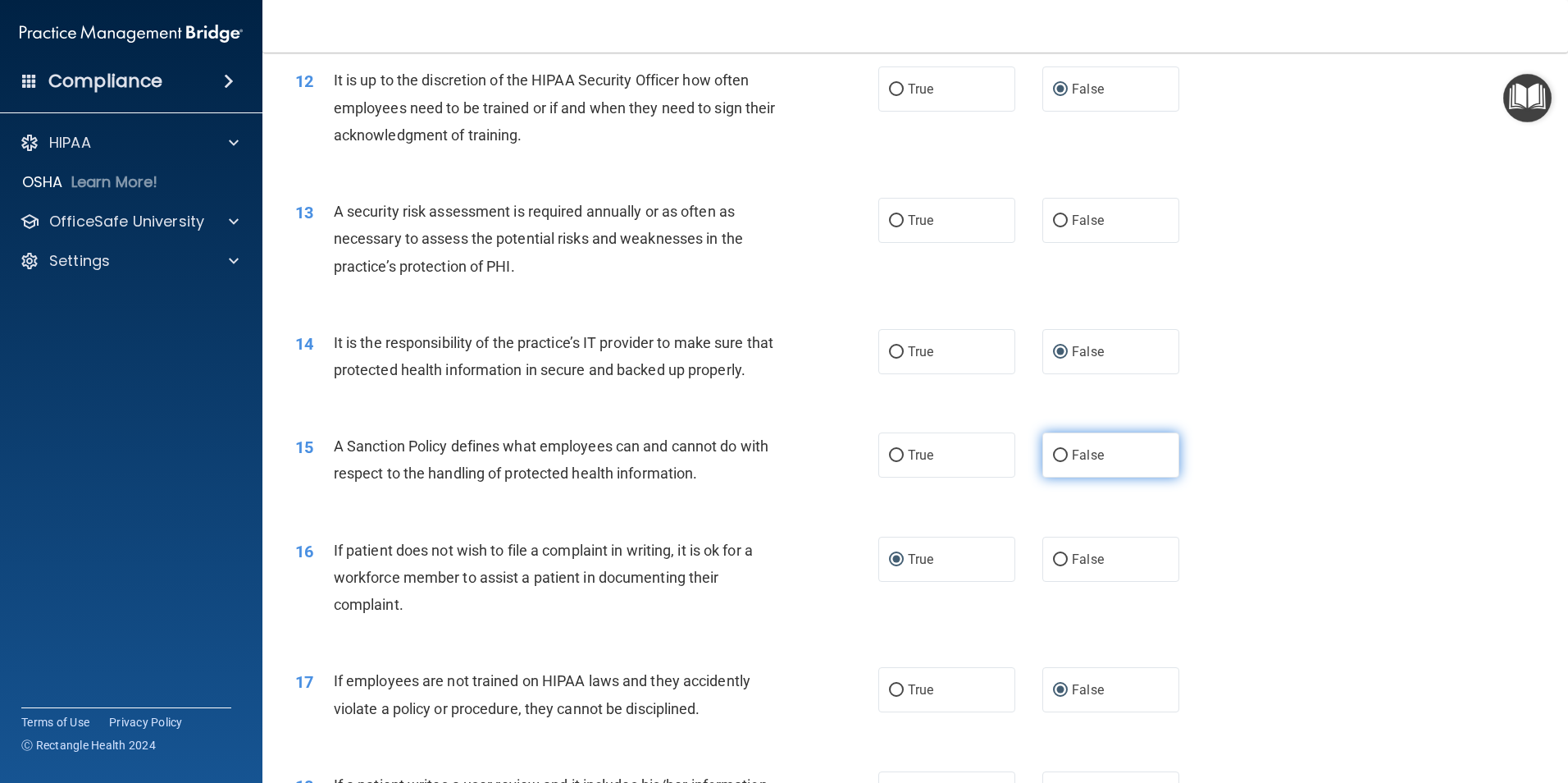
click at [1053, 461] on input "False" at bounding box center [1059, 456] width 14 height 13
radio input "true"
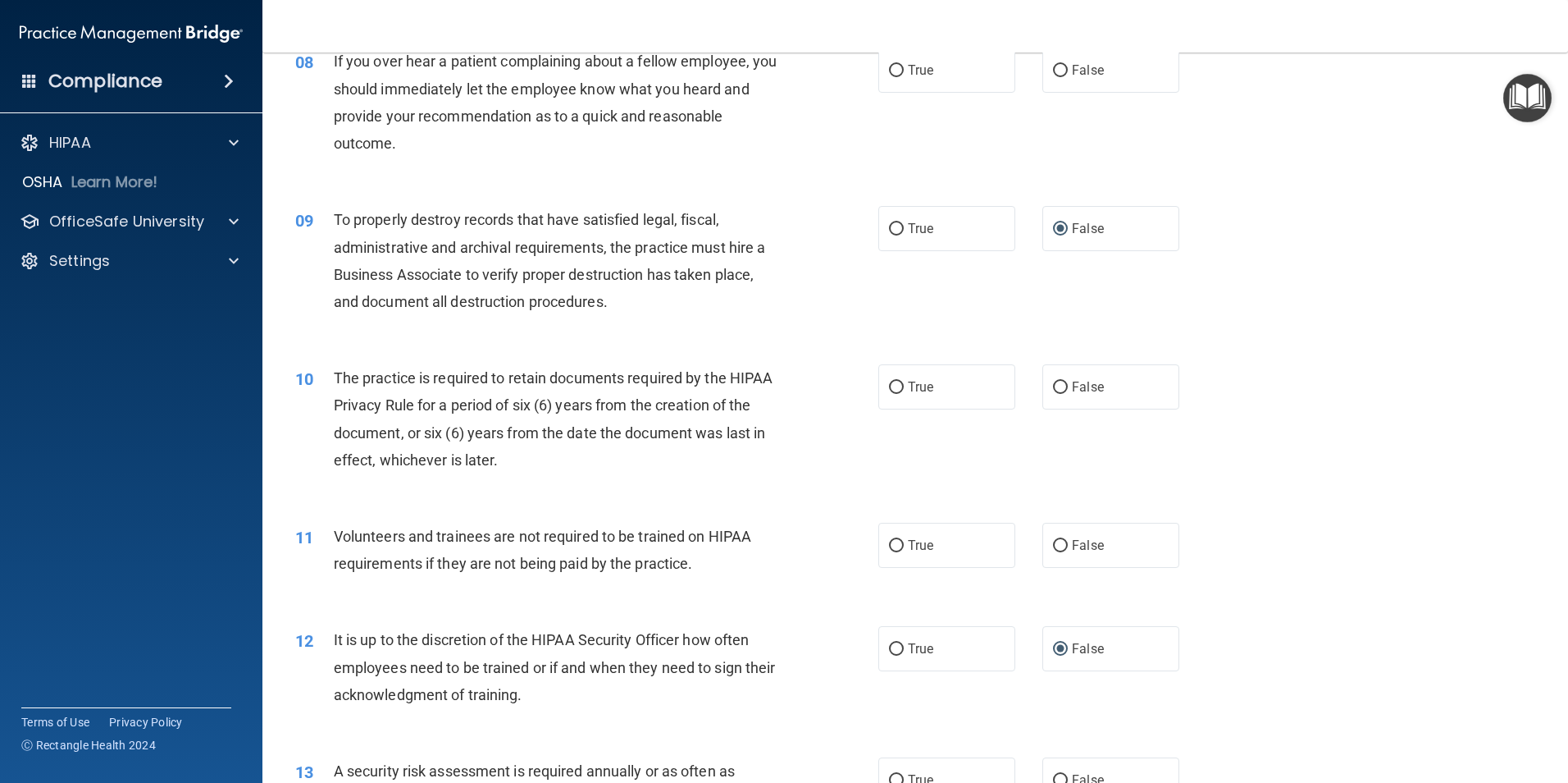
scroll to position [1039, 0]
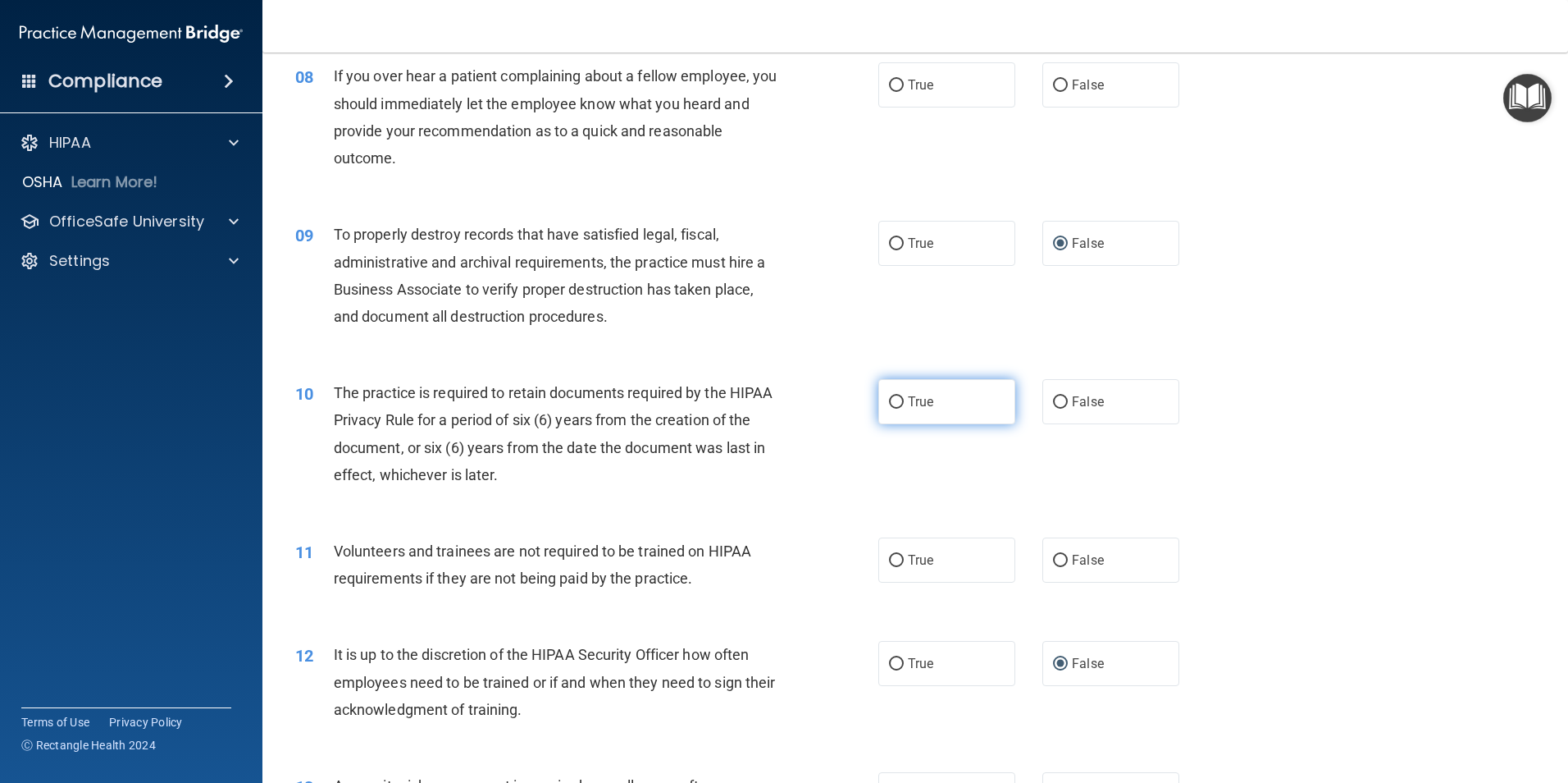
click at [892, 402] on input "True" at bounding box center [895, 402] width 14 height 13
radio input "true"
click at [889, 564] on input "True" at bounding box center [895, 560] width 14 height 13
radio input "true"
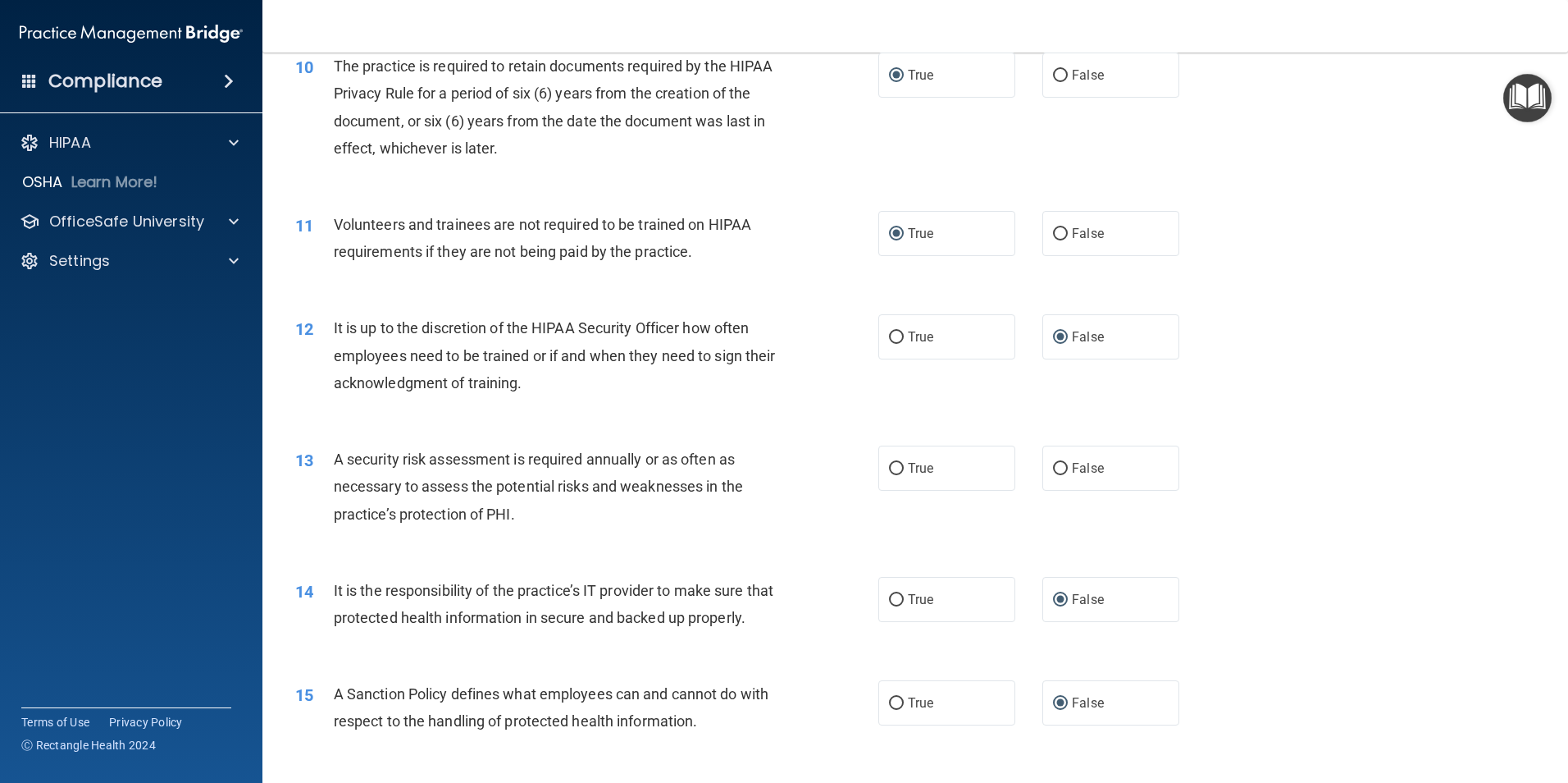
scroll to position [1367, 0]
click at [895, 468] on input "True" at bounding box center [895, 467] width 14 height 13
radio input "true"
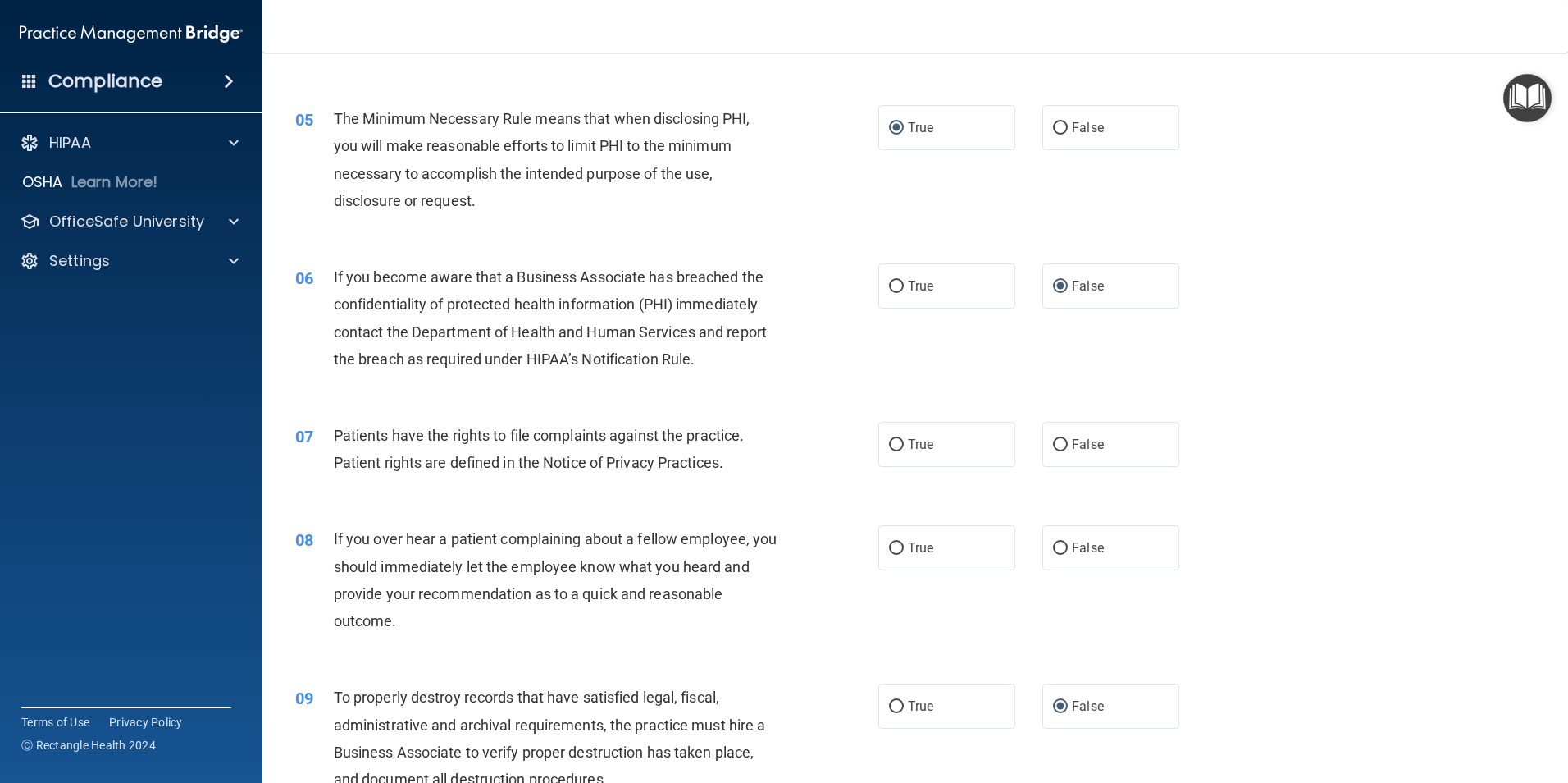
scroll to position [546, 0]
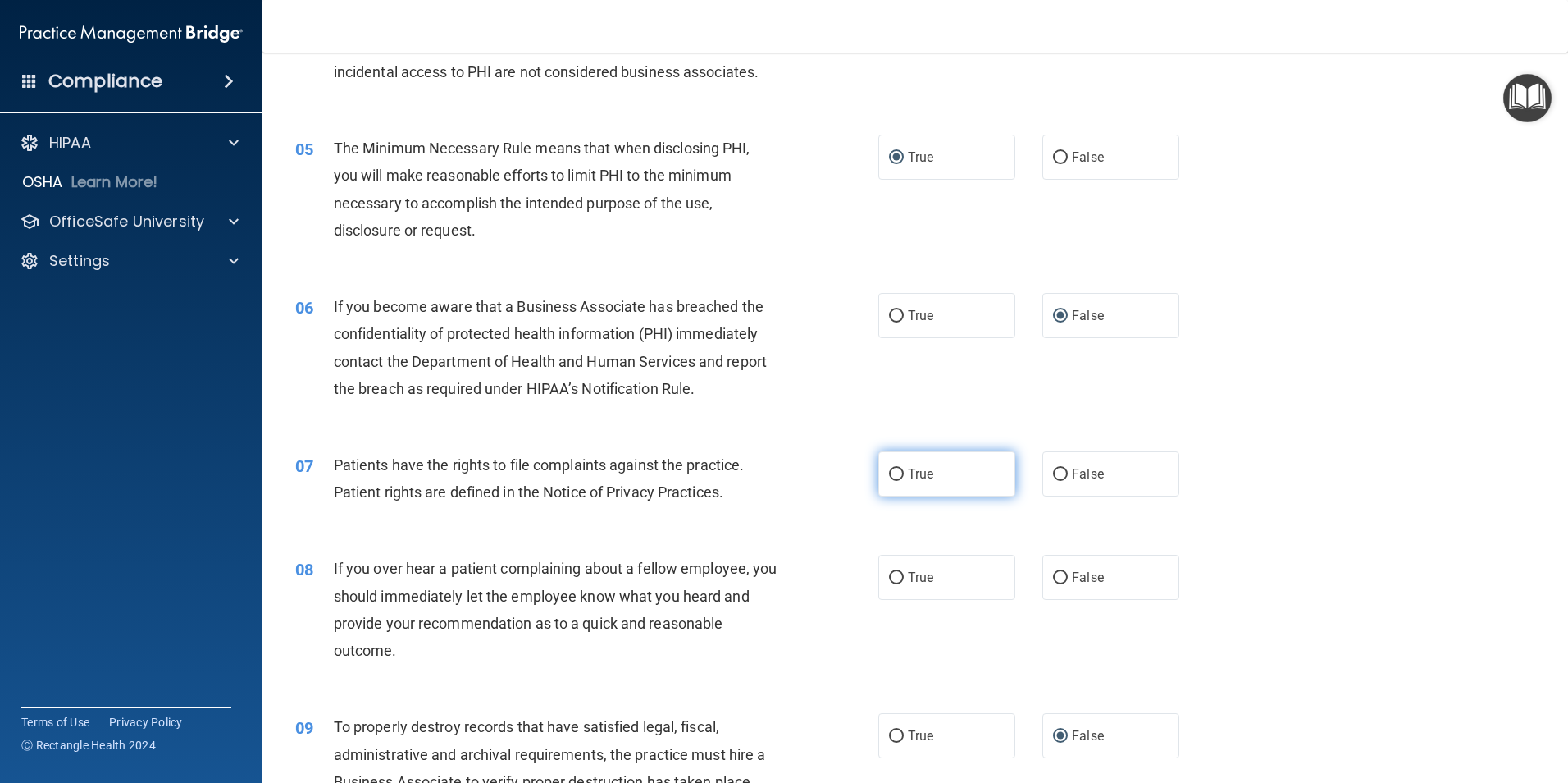
click at [889, 476] on input "True" at bounding box center [895, 474] width 14 height 13
radio input "true"
click at [893, 573] on input "True" at bounding box center [895, 577] width 14 height 13
radio input "true"
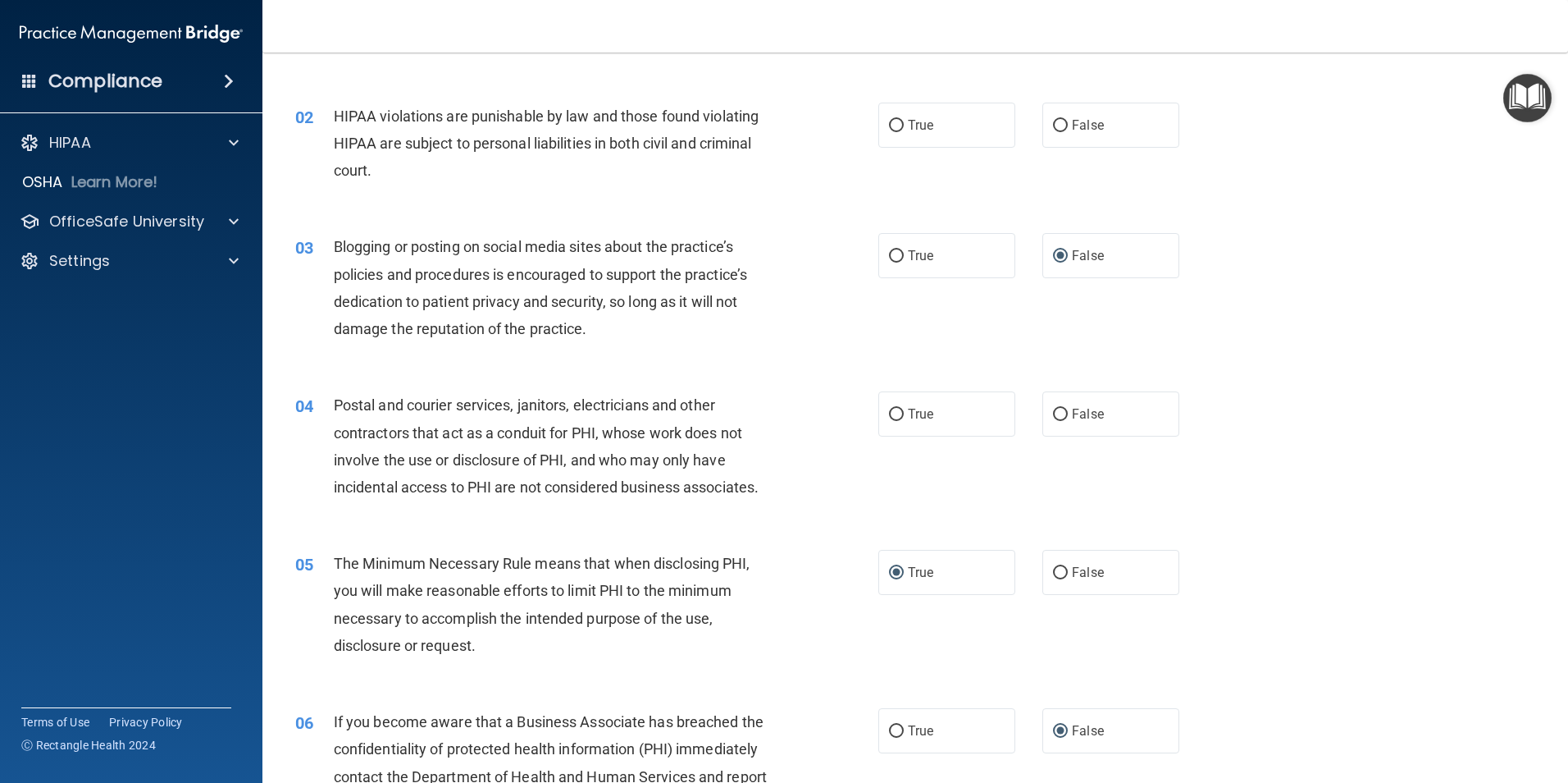
scroll to position [0, 0]
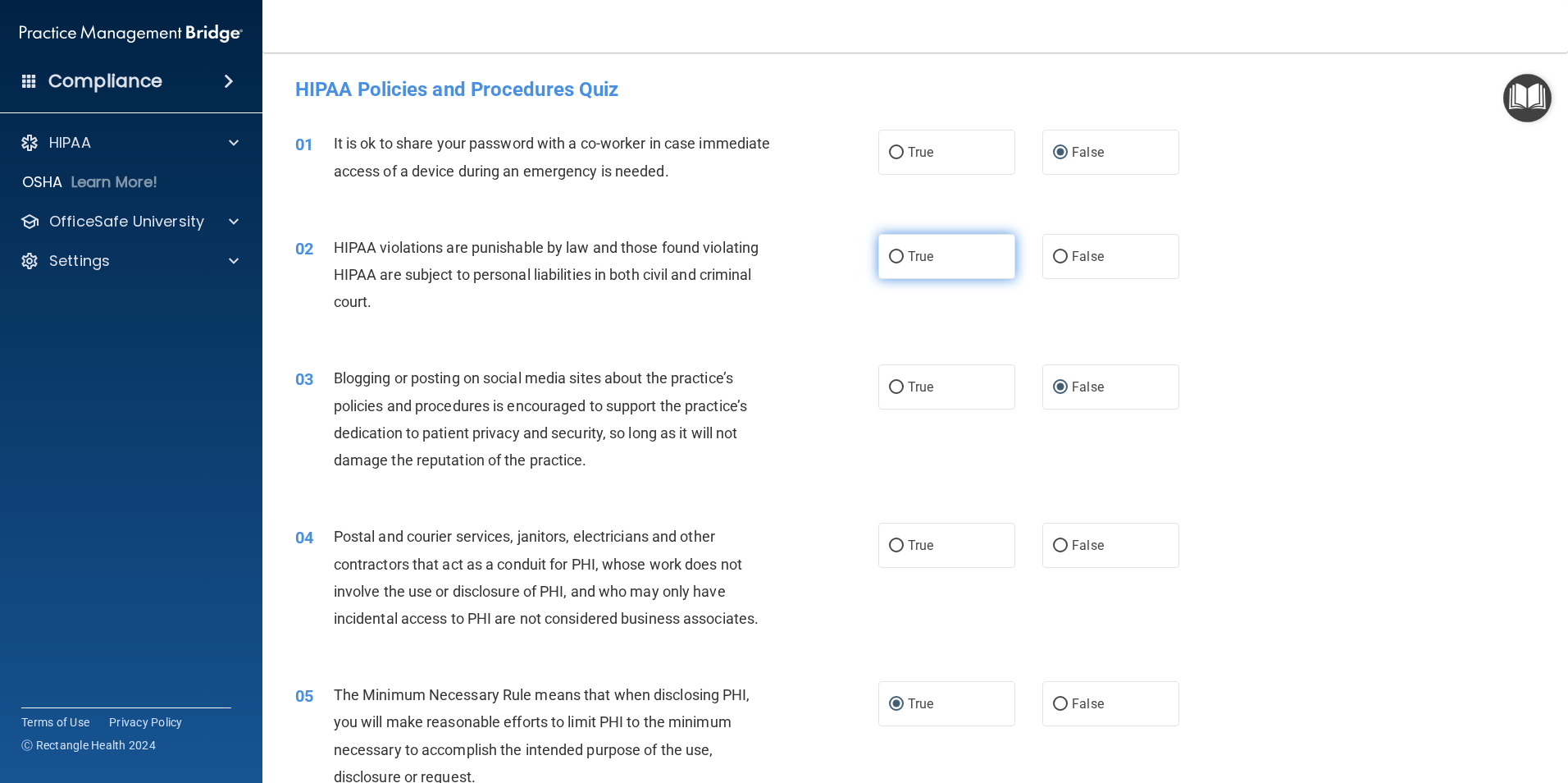
click at [899, 254] on label "True" at bounding box center [947, 256] width 137 height 45
click at [899, 254] on input "True" at bounding box center [895, 257] width 14 height 13
radio input "true"
click at [893, 540] on input "True" at bounding box center [895, 545] width 14 height 13
radio input "true"
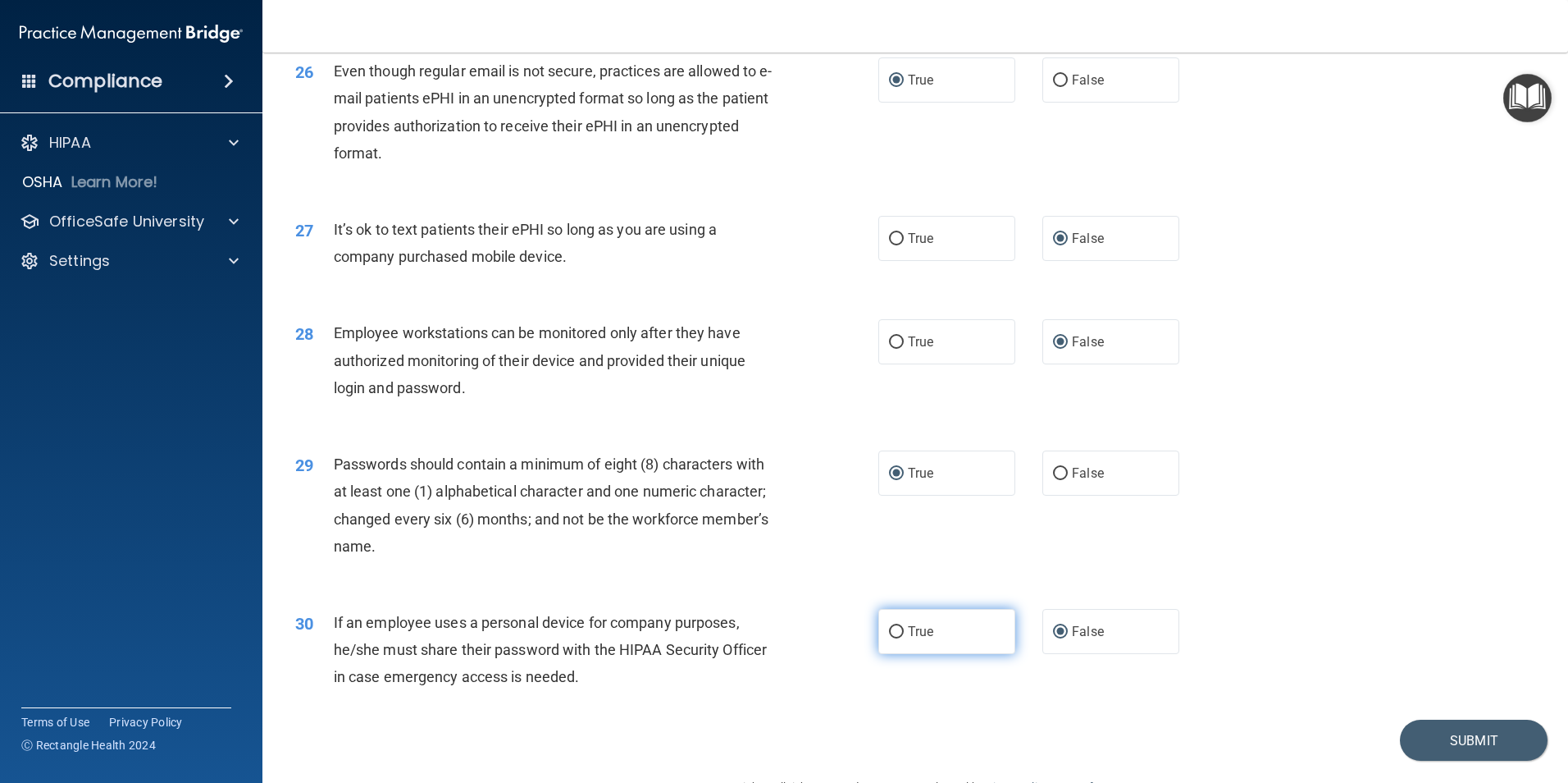
scroll to position [3336, 0]
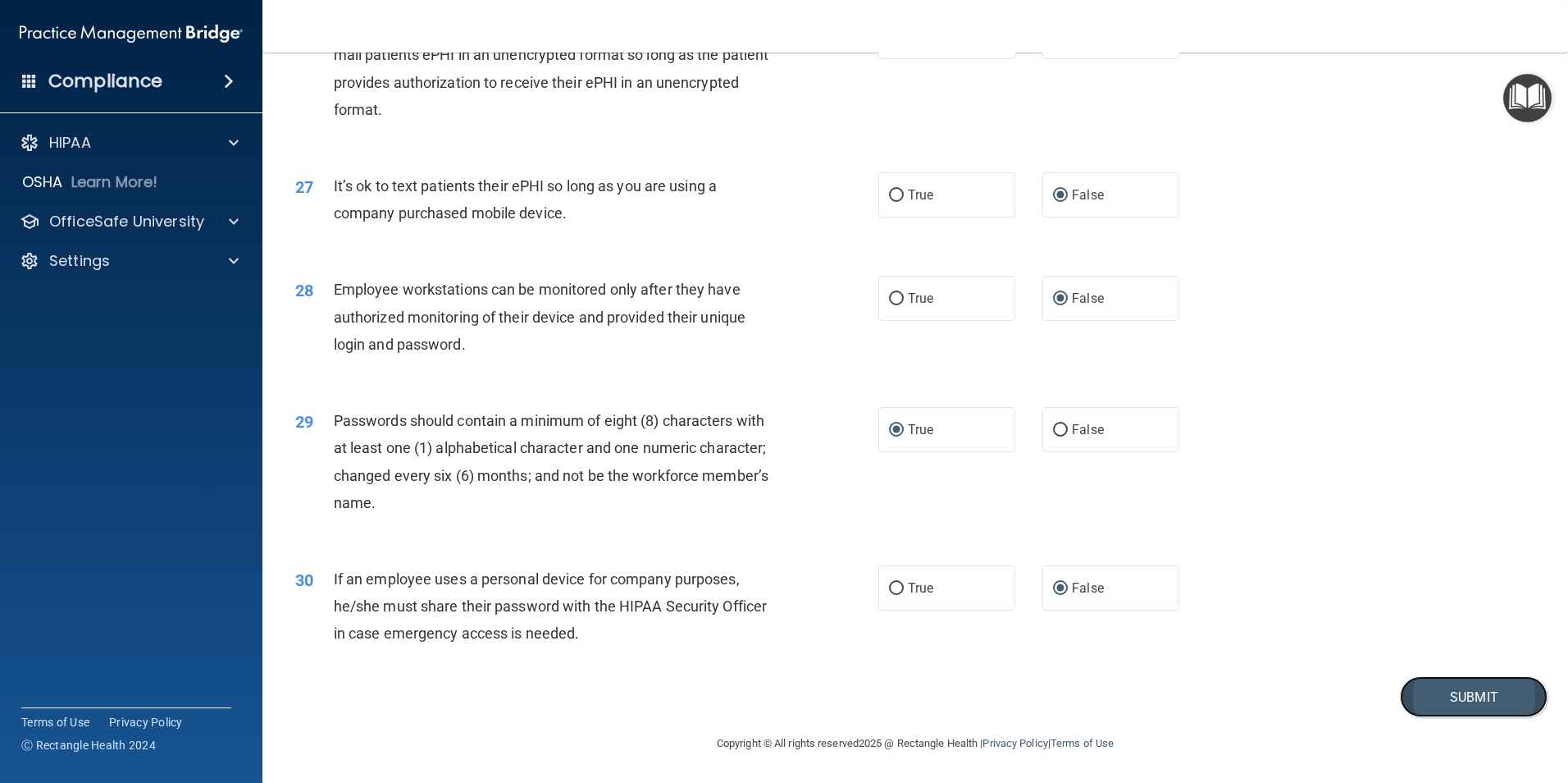
click at [1431, 687] on button "Submit" at bounding box center [1472, 696] width 148 height 42
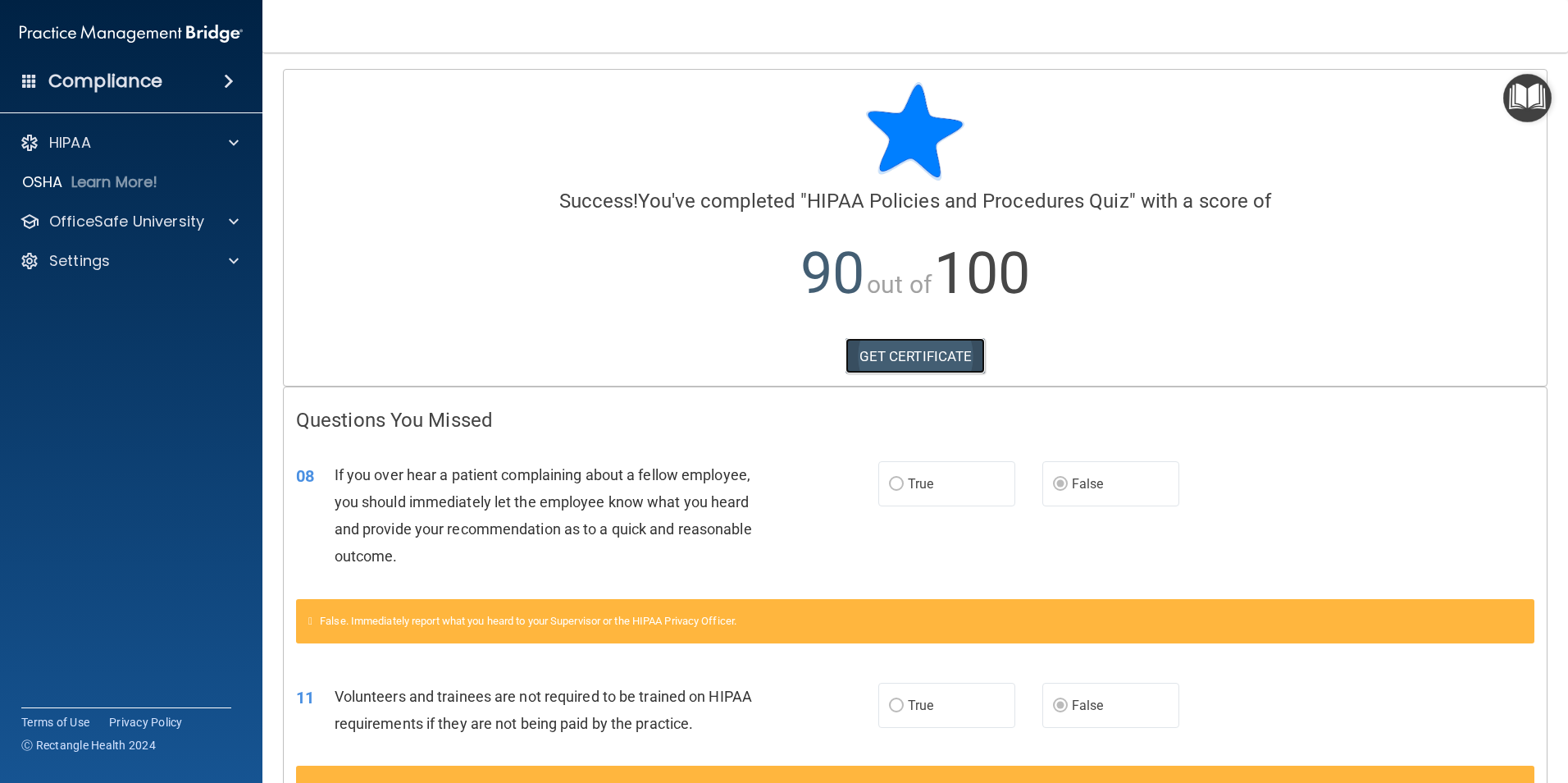
click at [891, 353] on link "GET CERTIFICATE" at bounding box center [915, 355] width 140 height 36
